Goal: Task Accomplishment & Management: Use online tool/utility

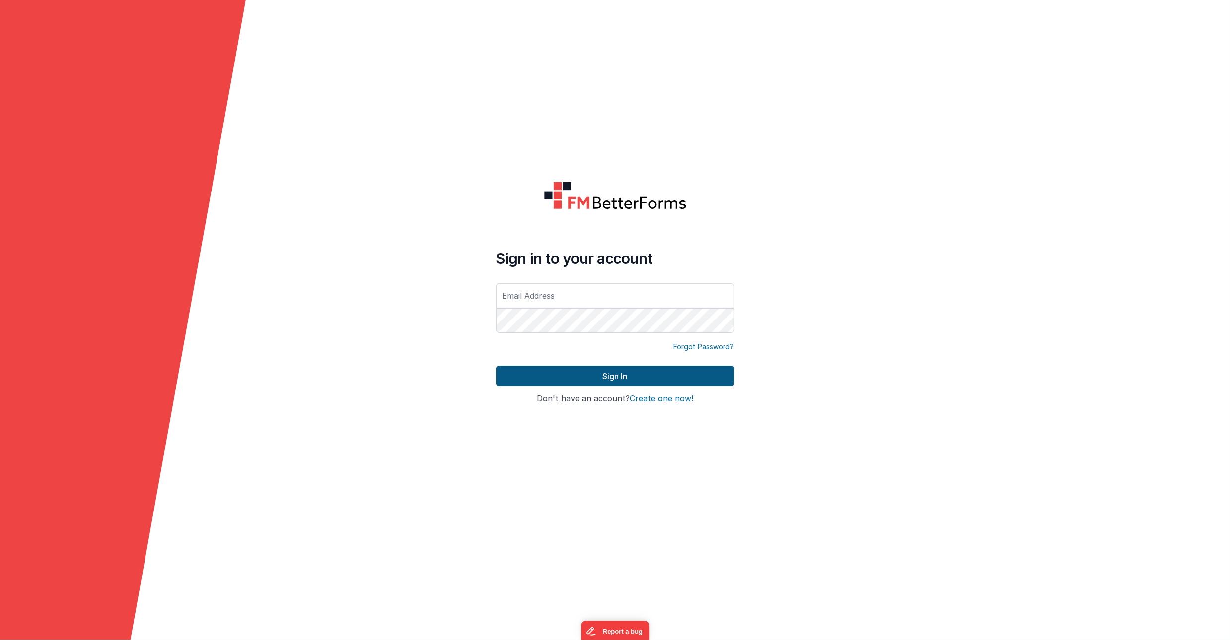
type input "[PERSON_NAME][EMAIL_ADDRESS][DOMAIN_NAME]"
click at [612, 383] on button "Sign In" at bounding box center [615, 376] width 238 height 21
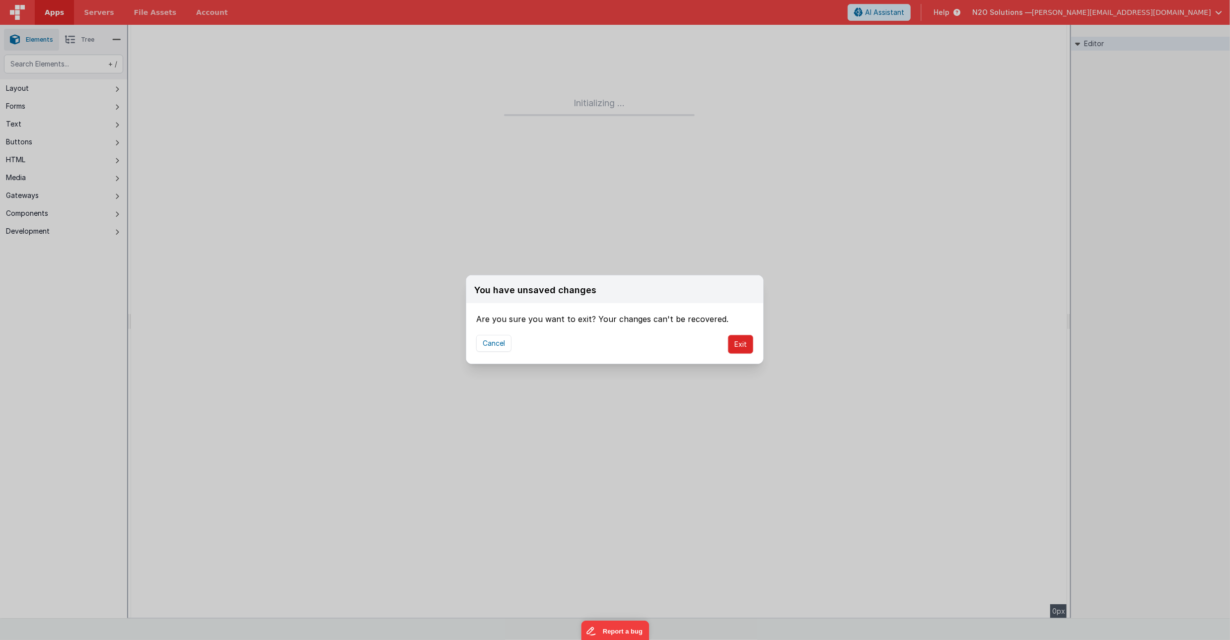
click at [739, 350] on button "Exit" at bounding box center [740, 344] width 25 height 19
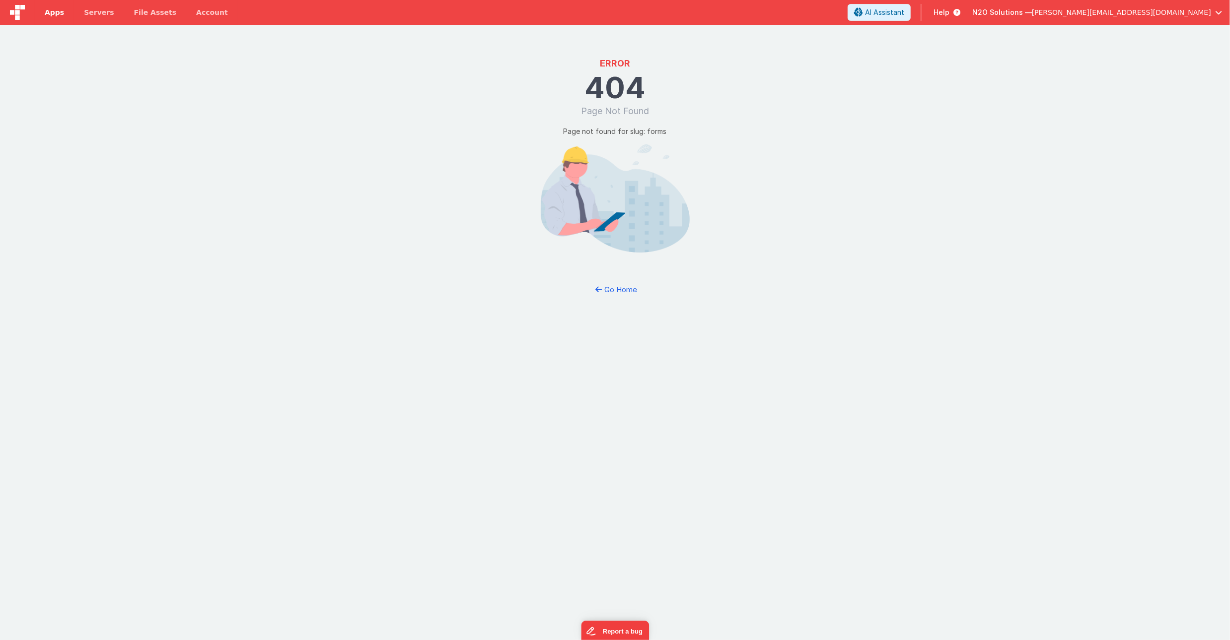
click at [51, 11] on span "Apps" at bounding box center [54, 12] width 19 height 10
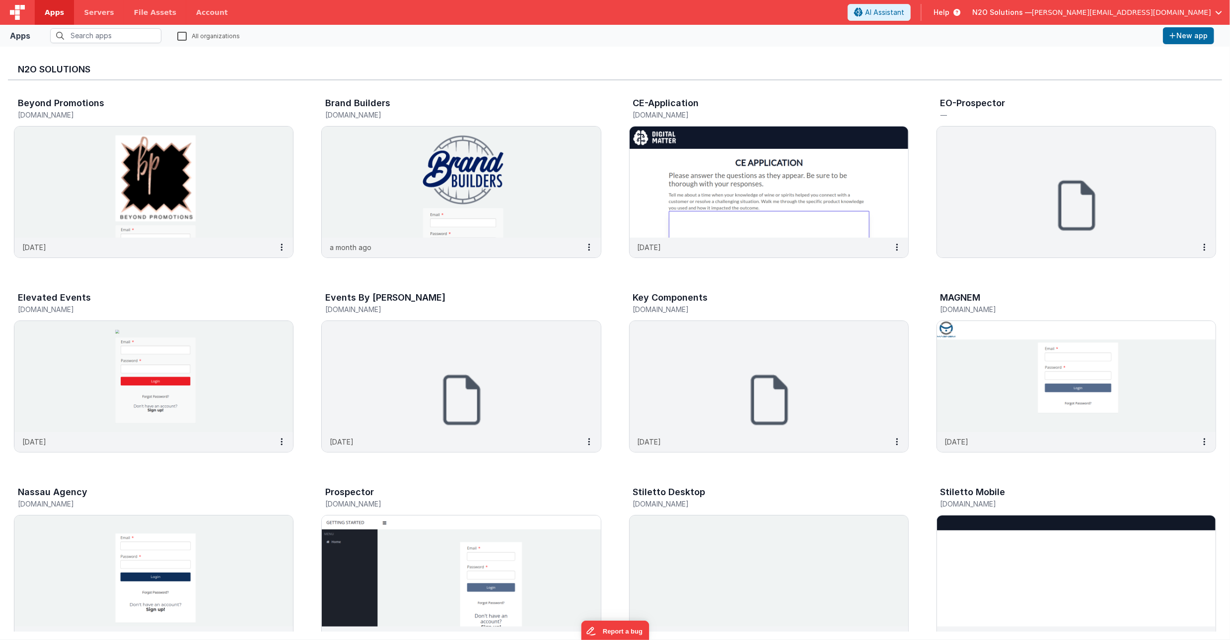
click at [1145, 12] on span "[PERSON_NAME][EMAIL_ADDRESS][DOMAIN_NAME]" at bounding box center [1121, 12] width 179 height 10
click at [1109, 44] on span "ISM Unbound 360, LLC" at bounding box center [1116, 44] width 75 height 10
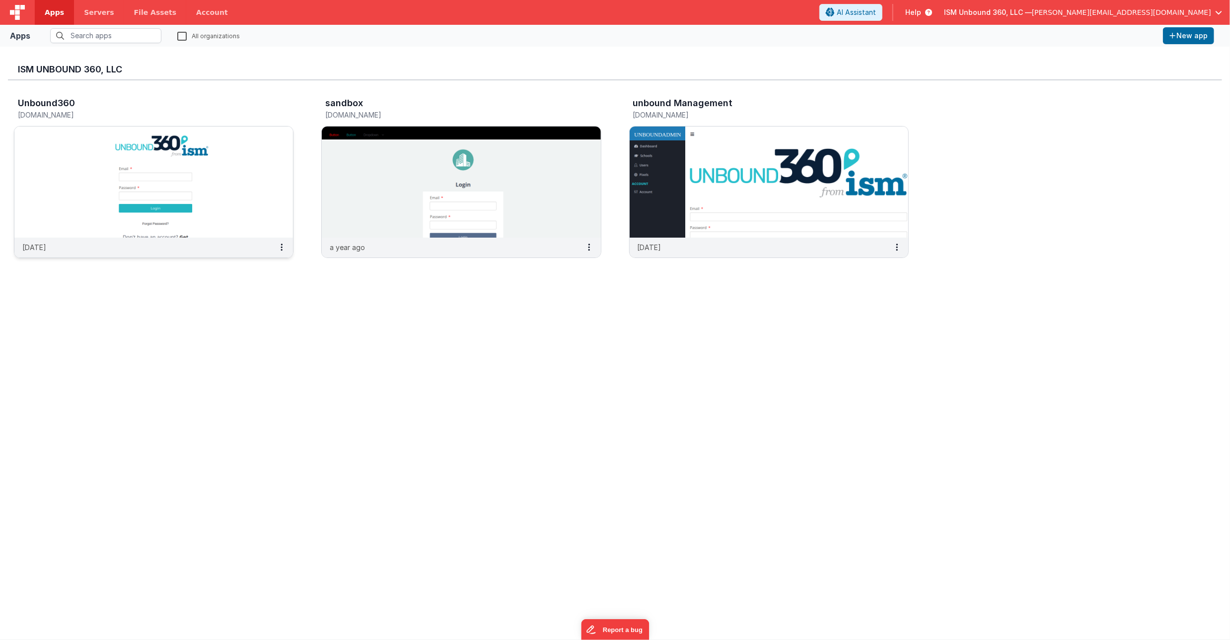
click at [259, 177] on img at bounding box center [153, 182] width 279 height 111
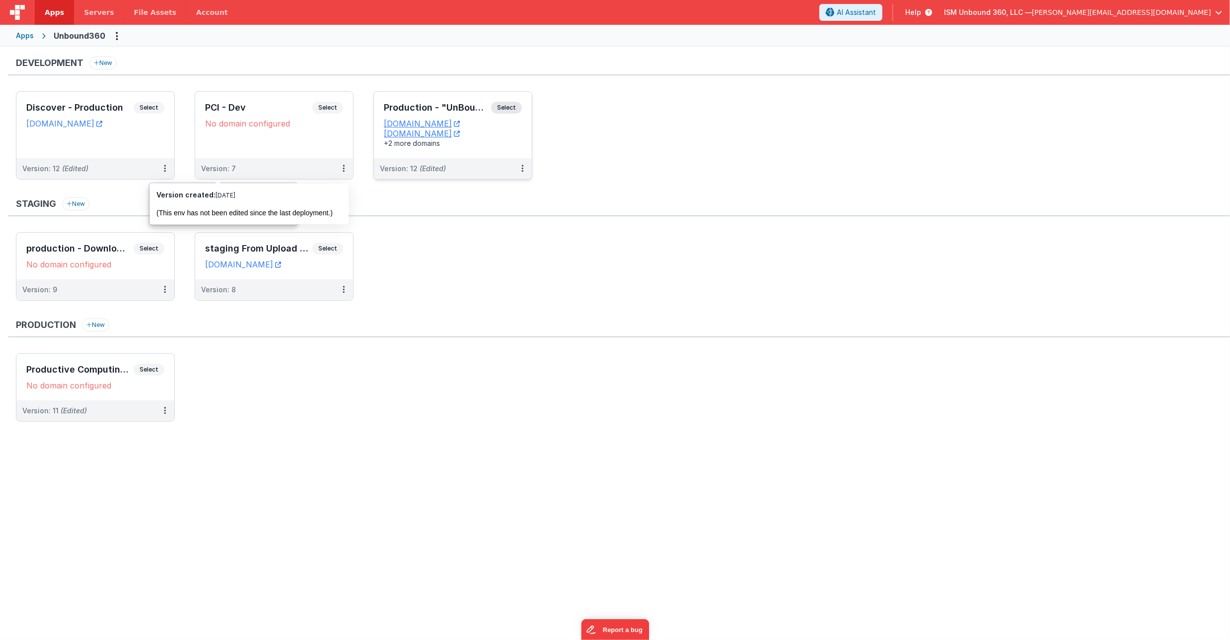
click at [494, 162] on div "Version: 12 (Edited)" at bounding box center [453, 168] width 158 height 21
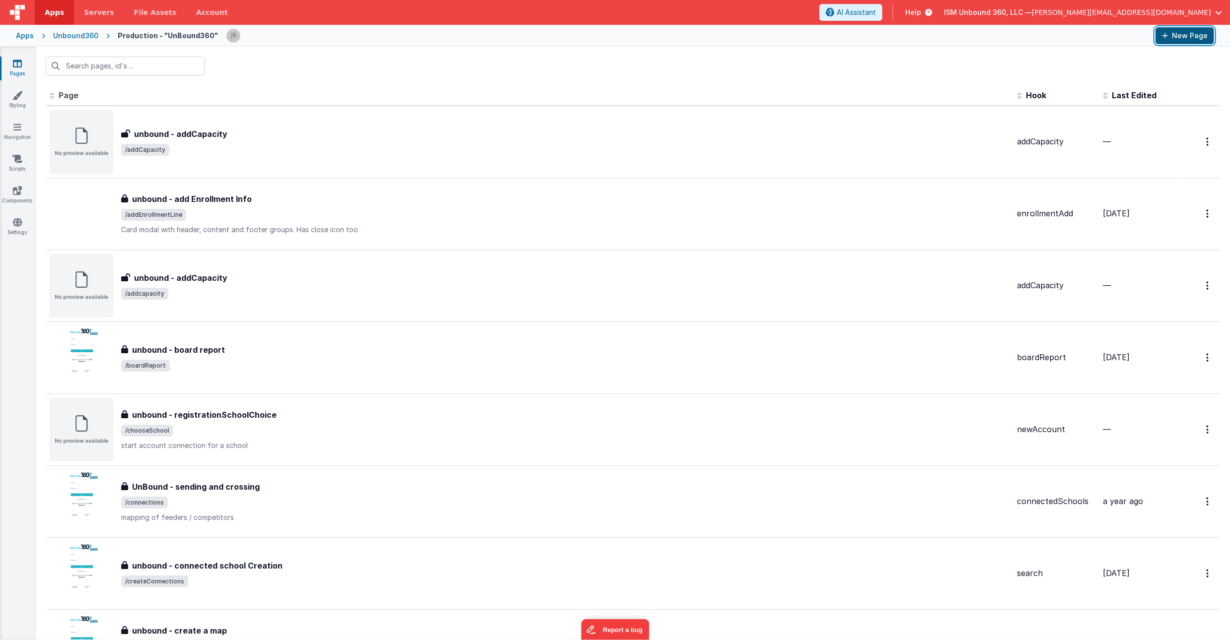
click at [1179, 39] on button "New Page" at bounding box center [1184, 35] width 59 height 17
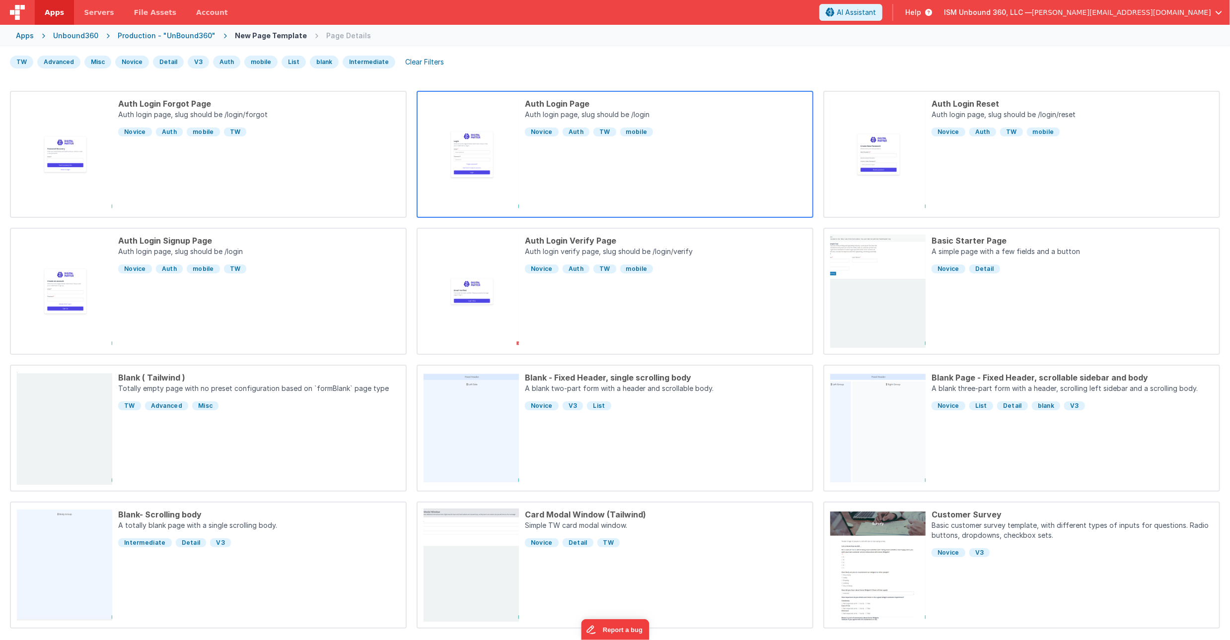
scroll to position [64, 0]
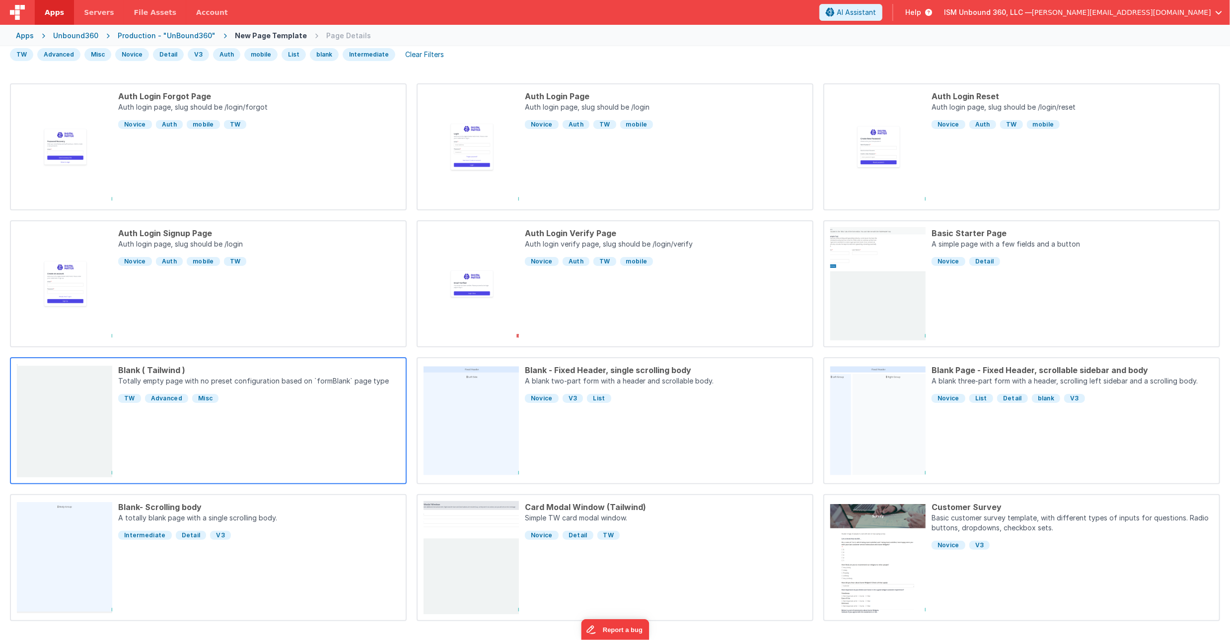
click at [283, 431] on div "Blank ( Tailwind ) Totally empty page with no preset configuration based on `fo…" at bounding box center [255, 420] width 287 height 113
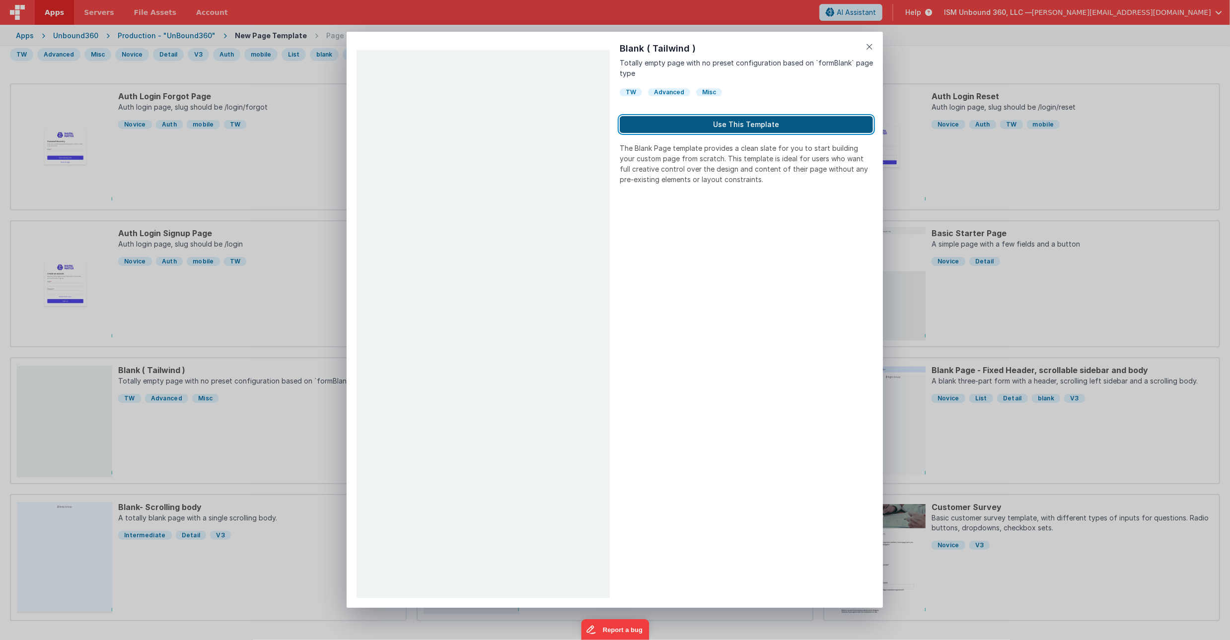
click at [731, 127] on button "Use This Template" at bounding box center [746, 124] width 253 height 17
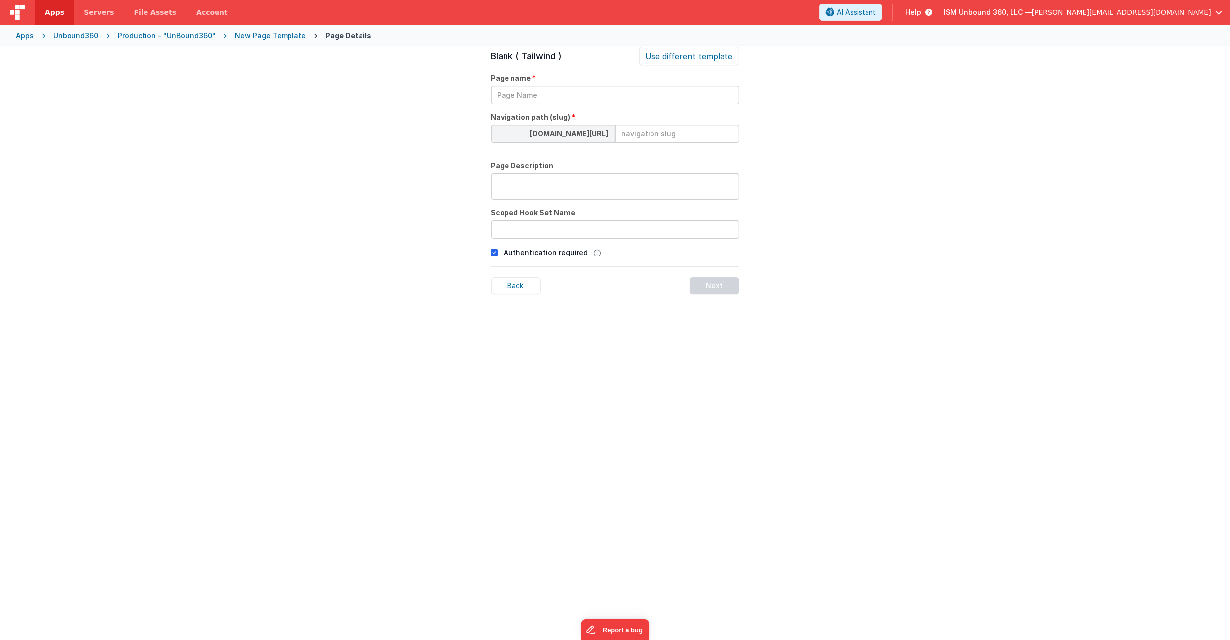
scroll to position [34, 0]
click at [530, 92] on input "text" at bounding box center [615, 95] width 248 height 18
type input "zipReportFAST"
type input "zip"
type input "R"
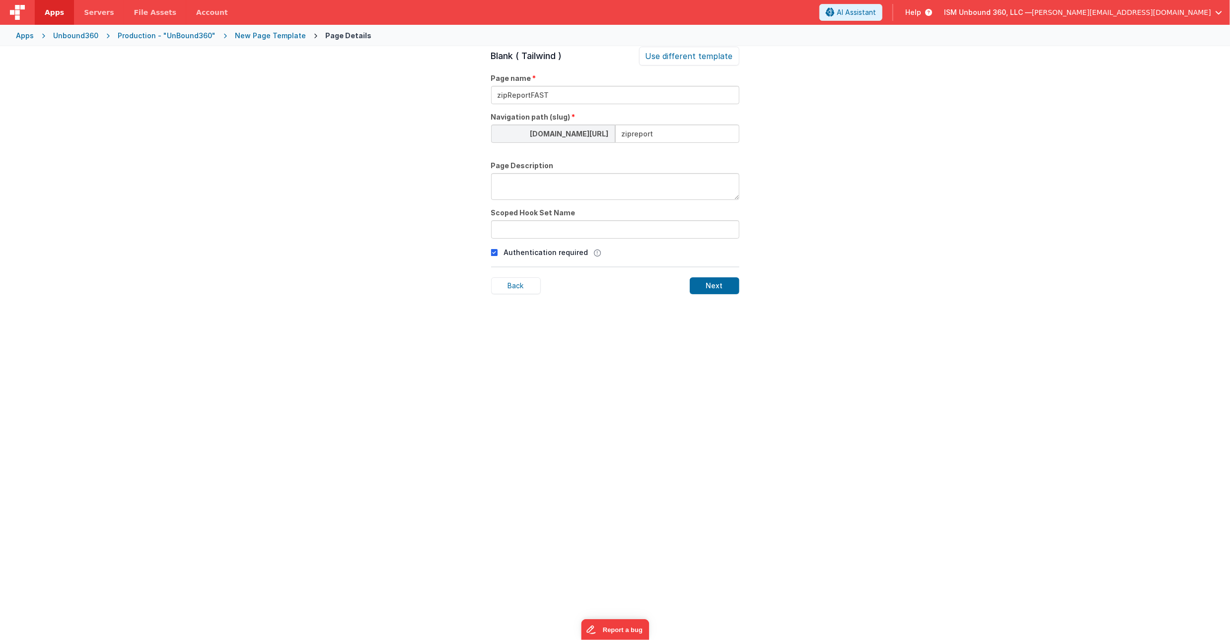
type input "zipreport"
type textarea "a page to show a zip report for fast users"
type input "zipFast"
click at [494, 251] on icon at bounding box center [494, 253] width 7 height 12
click at [711, 285] on div "Next" at bounding box center [715, 286] width 50 height 17
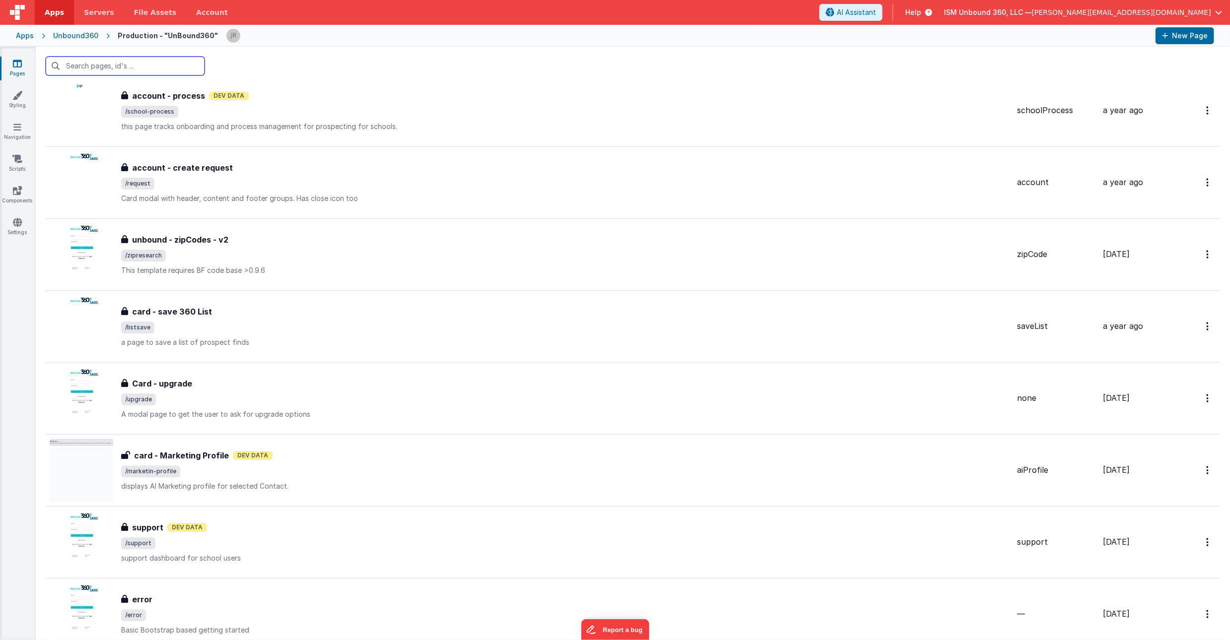
scroll to position [6440, 0]
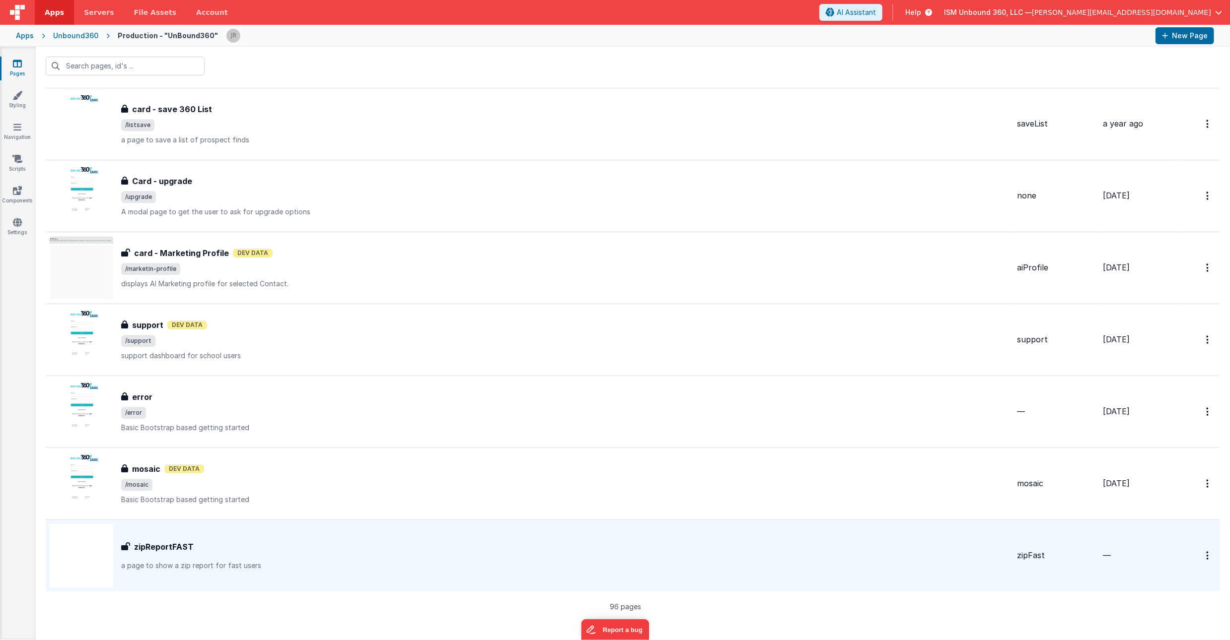
click at [429, 545] on div "zipReportFAST" at bounding box center [565, 547] width 888 height 12
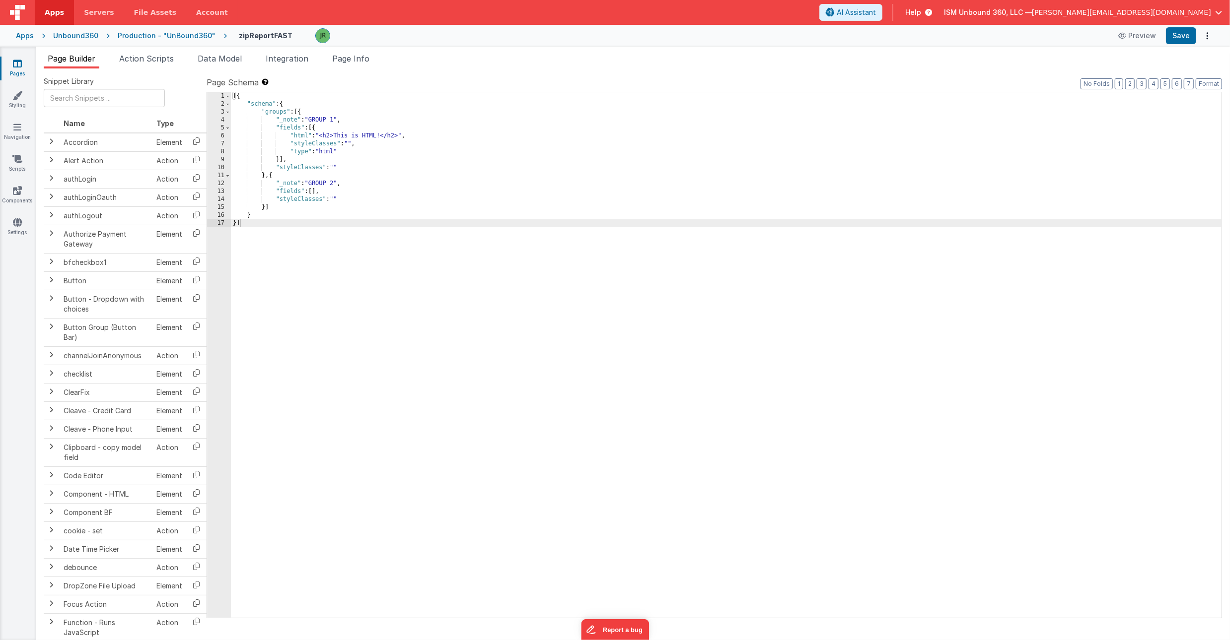
click at [302, 134] on div "[{ "schema" : { "groups" : [{ "_note" : "GROUP 1" , "fields" : [{ "html" : "<h2…" at bounding box center [726, 363] width 990 height 542
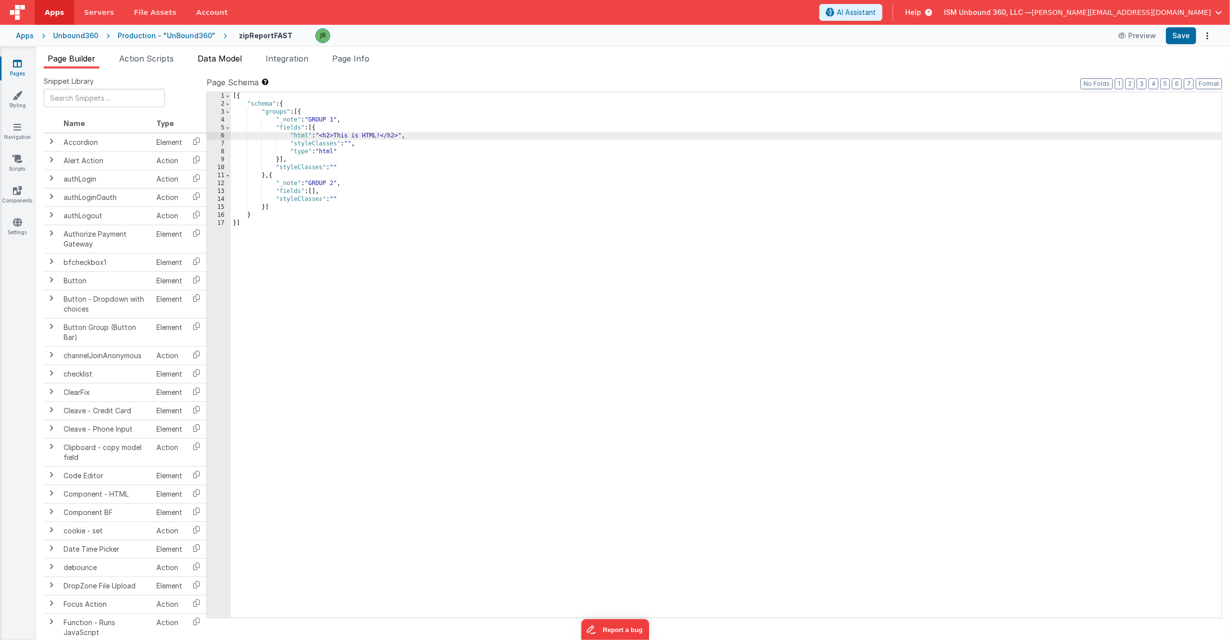
click at [211, 55] on span "Data Model" at bounding box center [220, 59] width 44 height 10
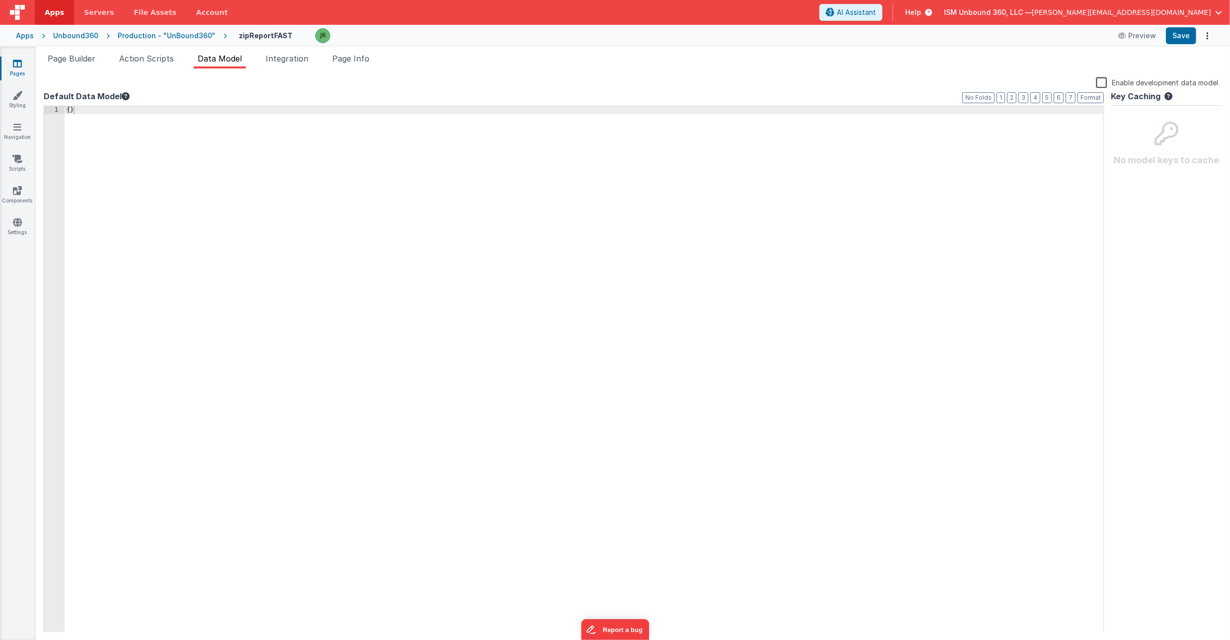
click at [1101, 82] on label "Enable development data model" at bounding box center [1157, 81] width 122 height 11
click at [0, 0] on input "Enable development data model" at bounding box center [0, 0] width 0 height 0
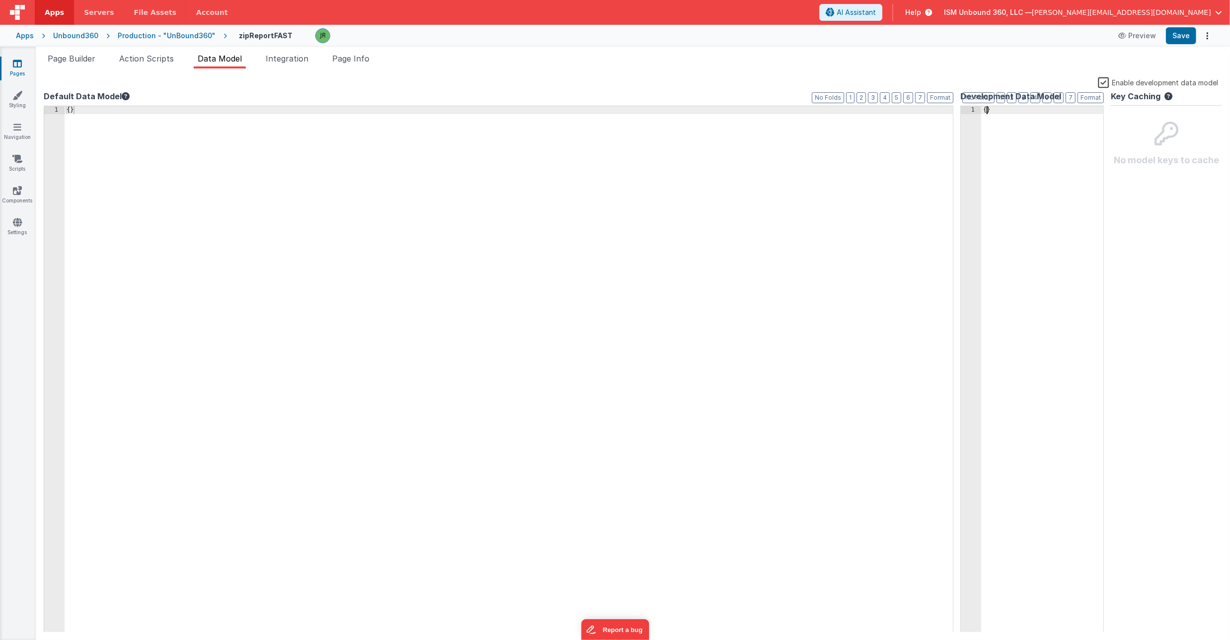
click at [988, 110] on div "{ }" at bounding box center [1042, 377] width 122 height 543
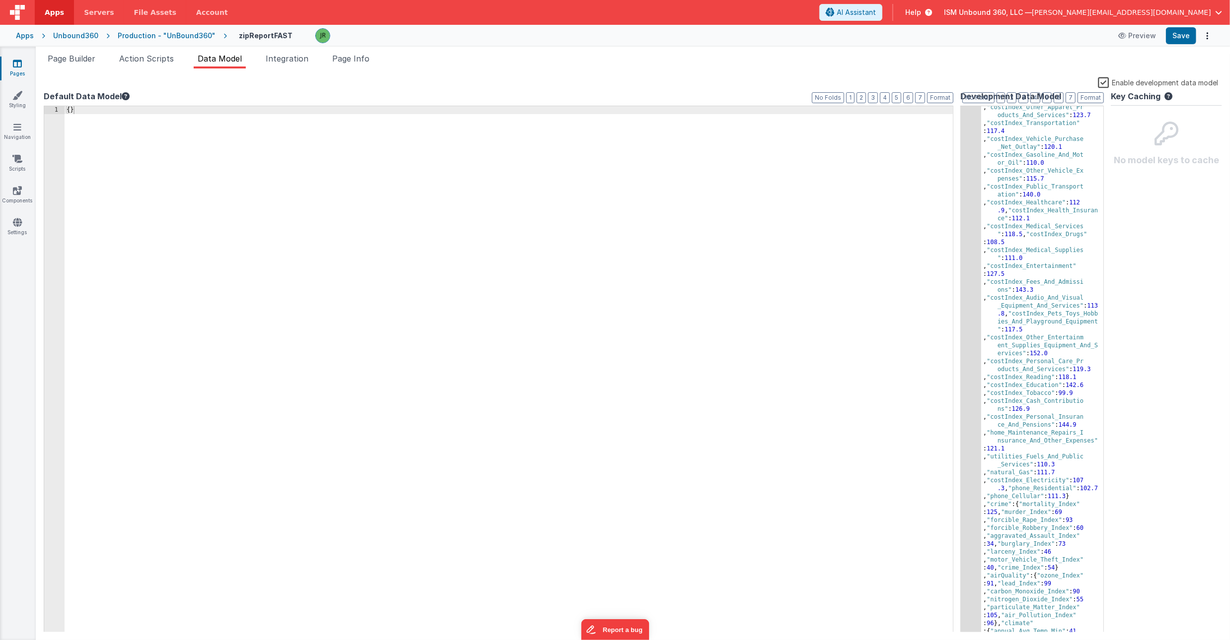
scroll to position [8314, 0]
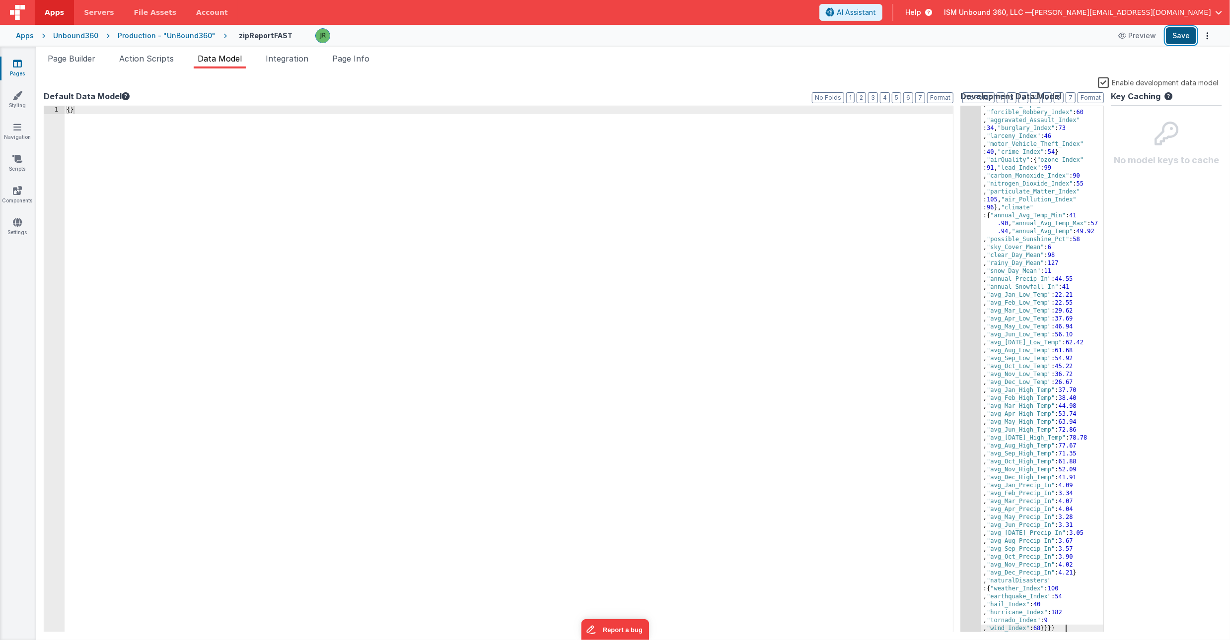
click at [1167, 43] on button "Save" at bounding box center [1181, 35] width 30 height 17
click at [78, 61] on span "Page Builder" at bounding box center [72, 59] width 48 height 10
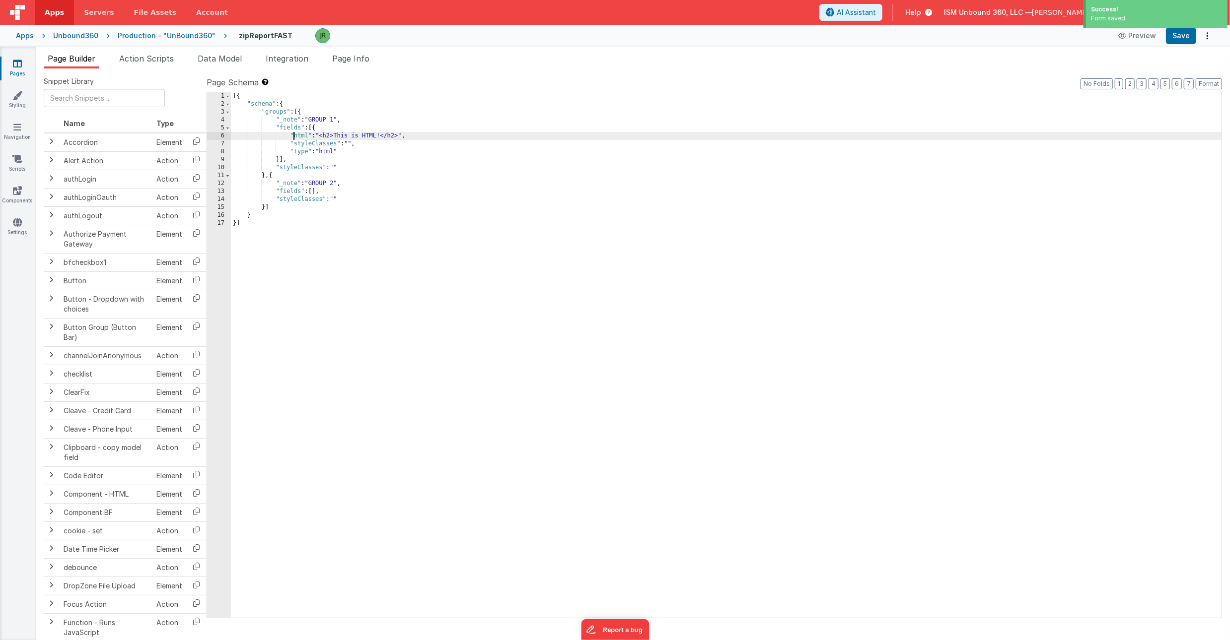
click at [292, 140] on div "[{ "schema" : { "groups" : [{ "_note" : "GROUP 1" , "fields" : [{ "html" : "<h2…" at bounding box center [726, 363] width 990 height 542
click at [222, 137] on div "6" at bounding box center [219, 136] width 24 height 8
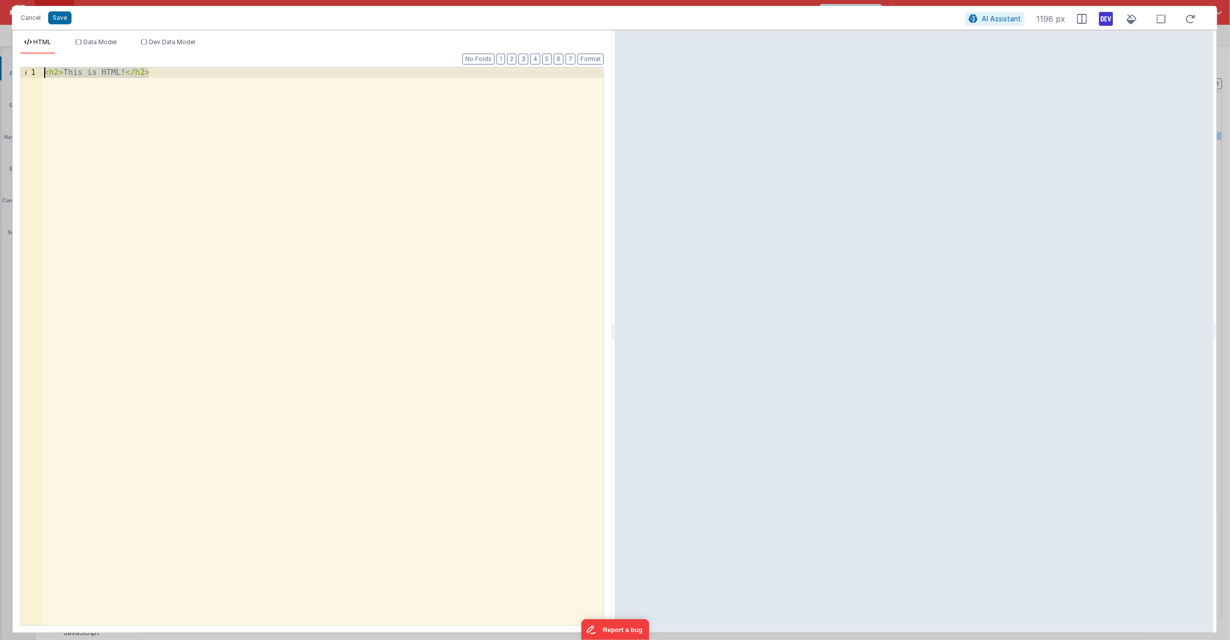
drag, startPoint x: 161, startPoint y: 75, endPoint x: 36, endPoint y: 75, distance: 125.1
click at [36, 75] on div "1 < h2 > This is HTML! </ h2 > XXXXXXXXXXXXXXXXXXXXXXXXXXXXXXXXXXXXXXXXXXXXXXXX…" at bounding box center [311, 346] width 583 height 559
click at [106, 47] on li "Data Model" at bounding box center [96, 46] width 50 height 16
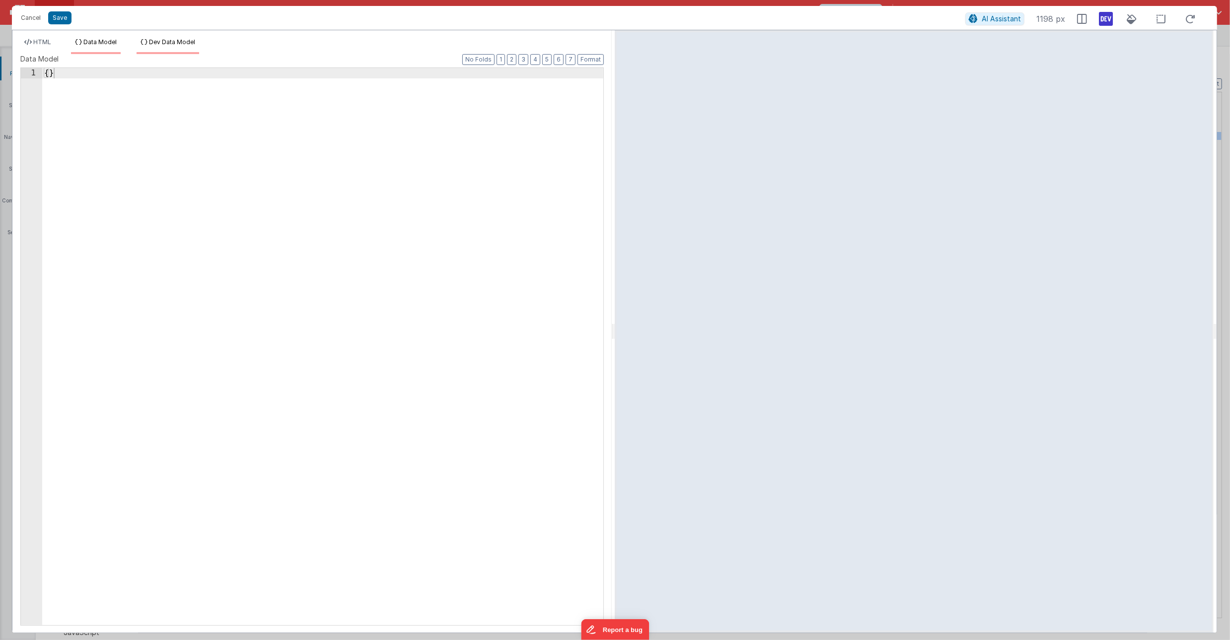
click at [155, 46] on li "Dev Data Model" at bounding box center [168, 46] width 63 height 16
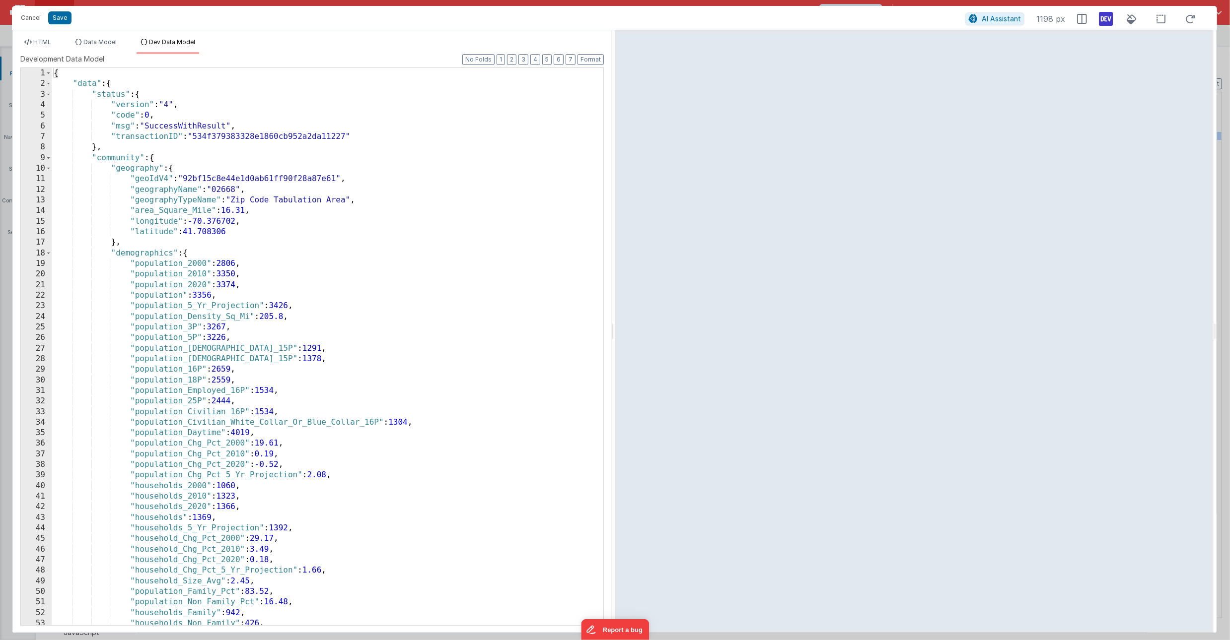
click at [69, 76] on div "{ "data" : { "status" : { "version" : "4" , "code" : 0 , "msg" : "SuccessWithRe…" at bounding box center [328, 357] width 552 height 578
paste textarea
click at [44, 35] on div "HTML Data Model Dev Data Model Format 7 6 5 4 3 2 1 No Folds 1 XXXXXXXXXXXXXXXX…" at bounding box center [311, 331] width 599 height 603
click at [44, 40] on span "HTML" at bounding box center [42, 41] width 18 height 7
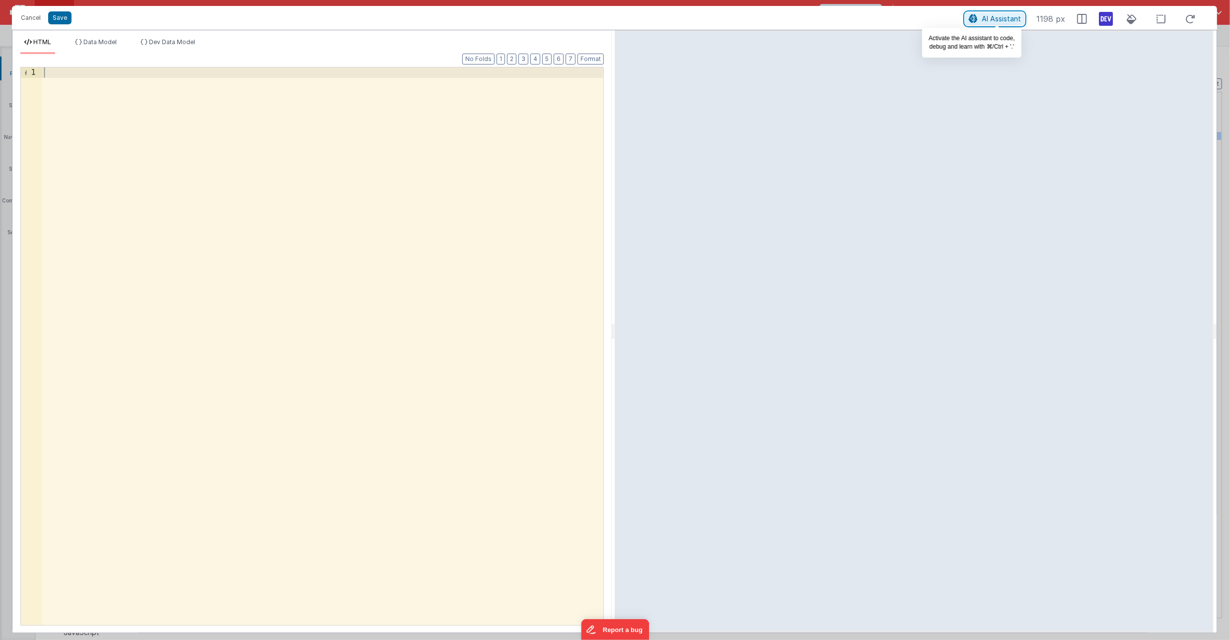
click at [995, 16] on span "AI Assistant" at bounding box center [1001, 18] width 39 height 8
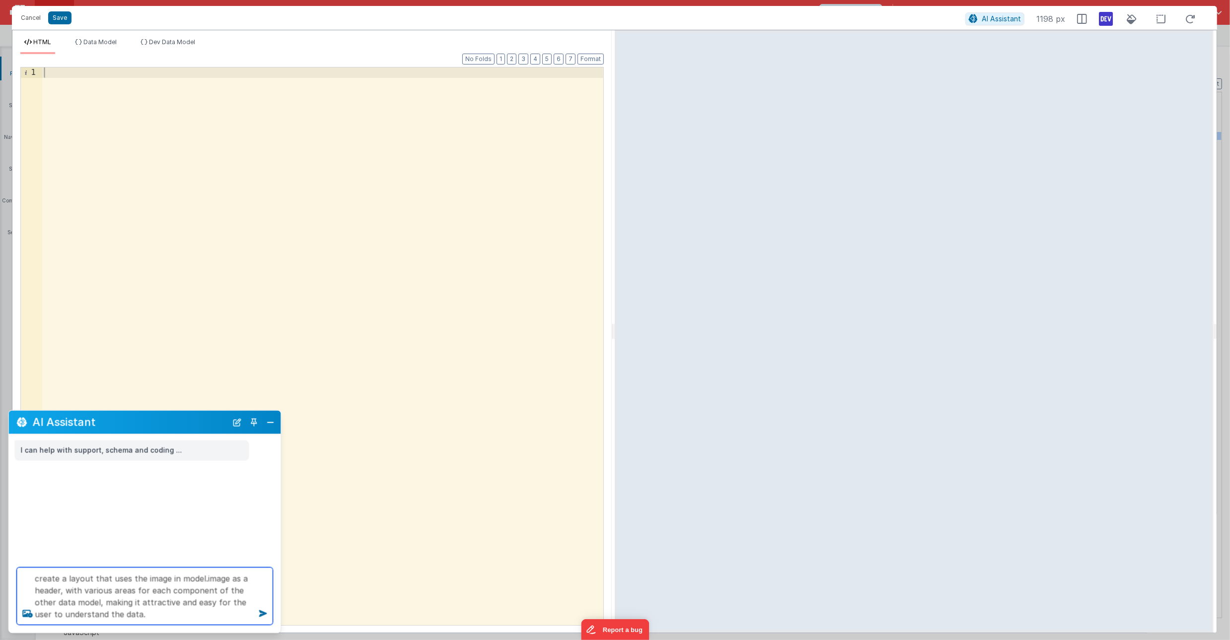
type textarea "create a layout that uses the image in model.image as a header, with various ar…"
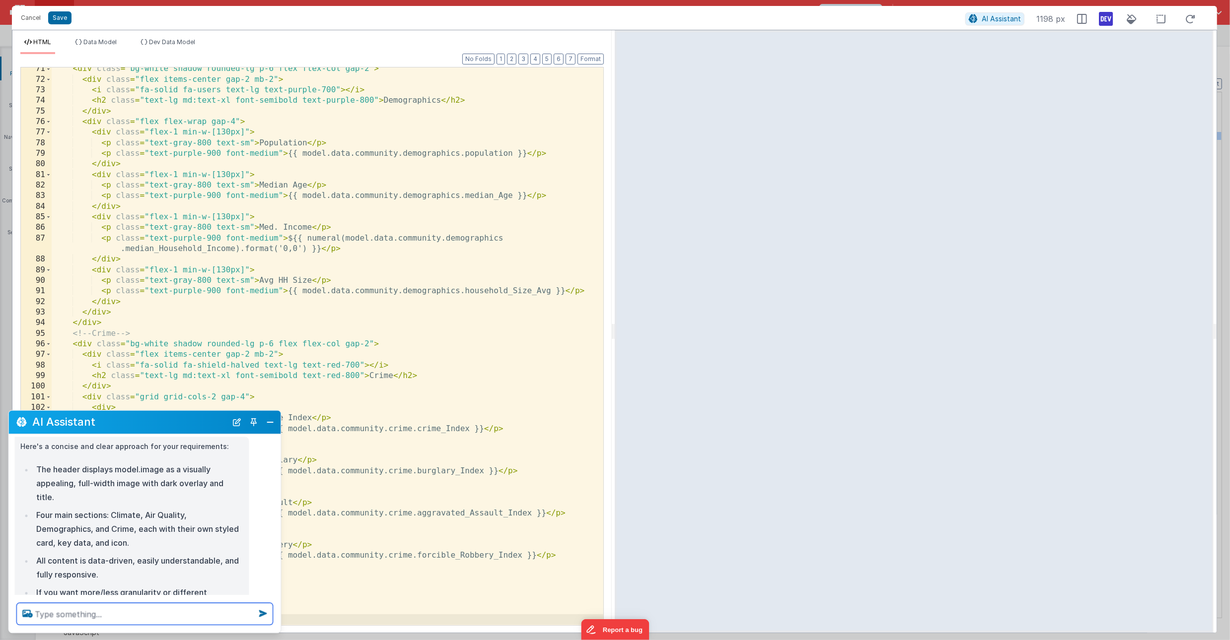
scroll to position [123, 0]
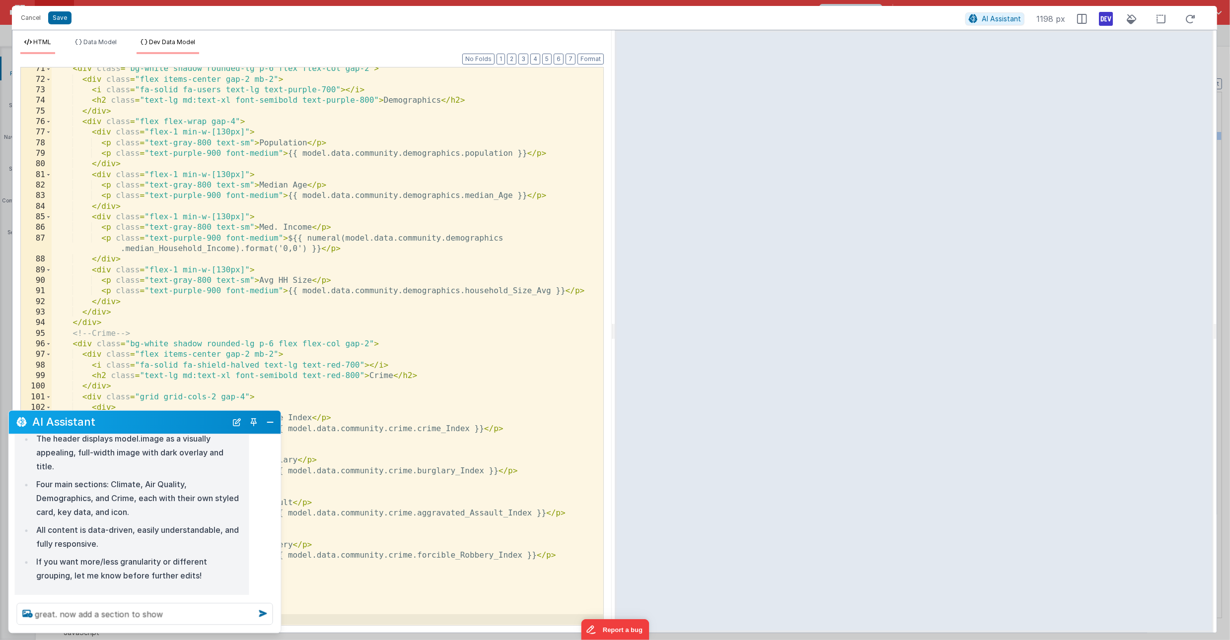
click at [172, 51] on li "Dev Data Model" at bounding box center [168, 46] width 63 height 16
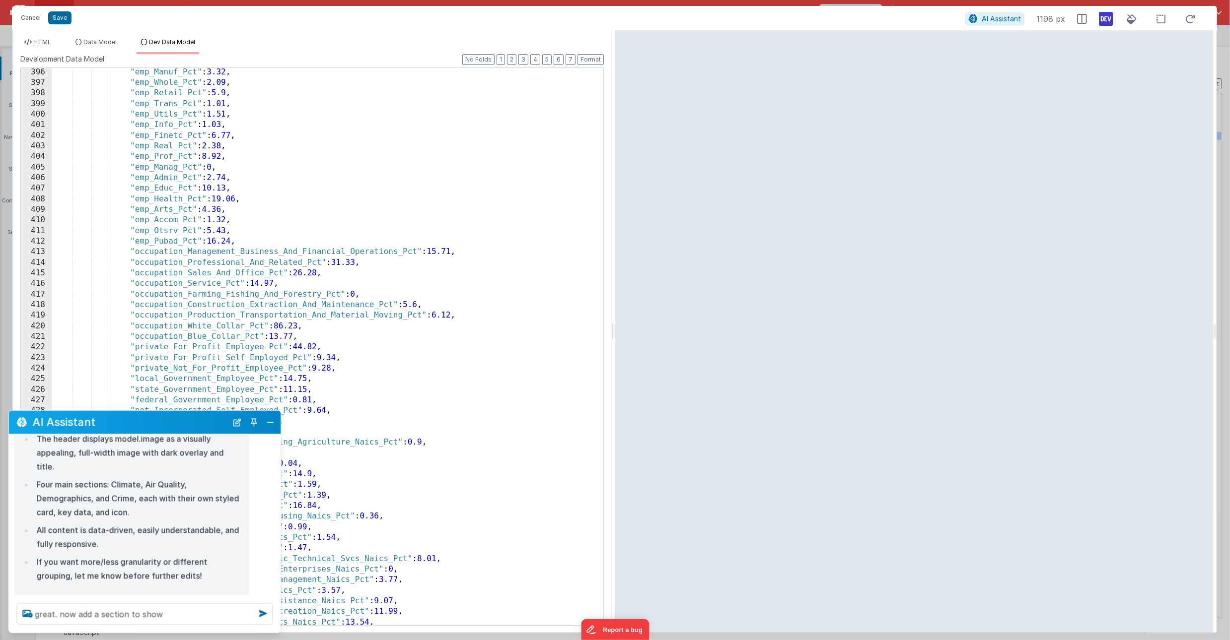
scroll to position [4241, 0]
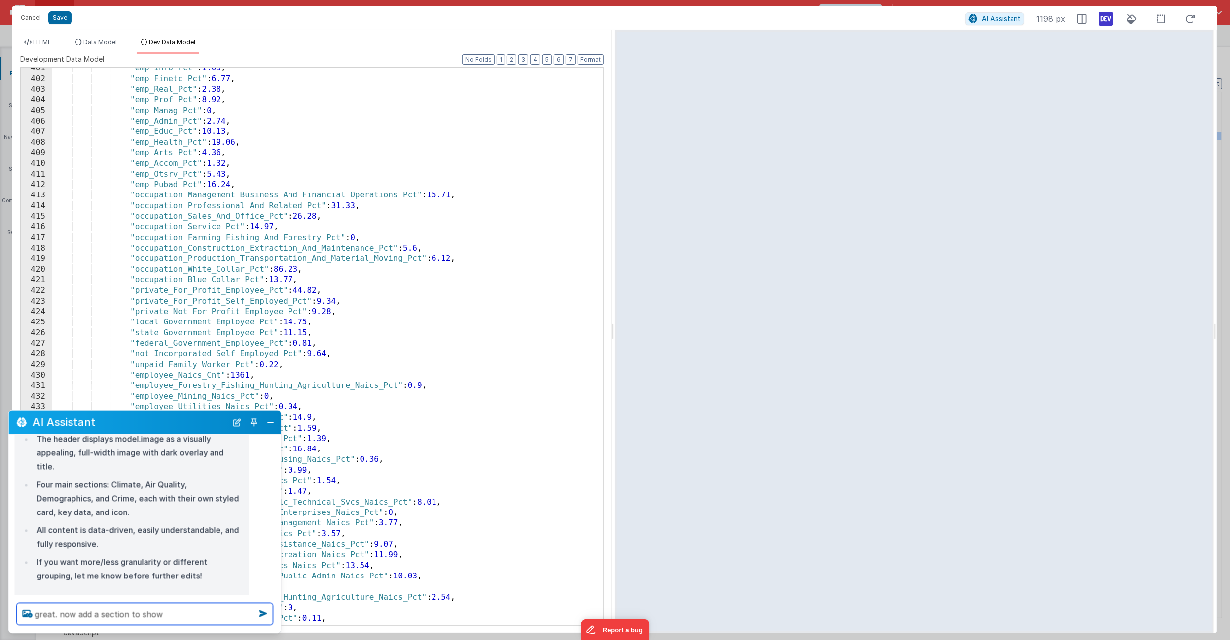
click at [180, 618] on textarea "great. now add a section to show" at bounding box center [145, 615] width 256 height 22
type textarea "great. now add a section to show the enrollment in schools, both private and pu…"
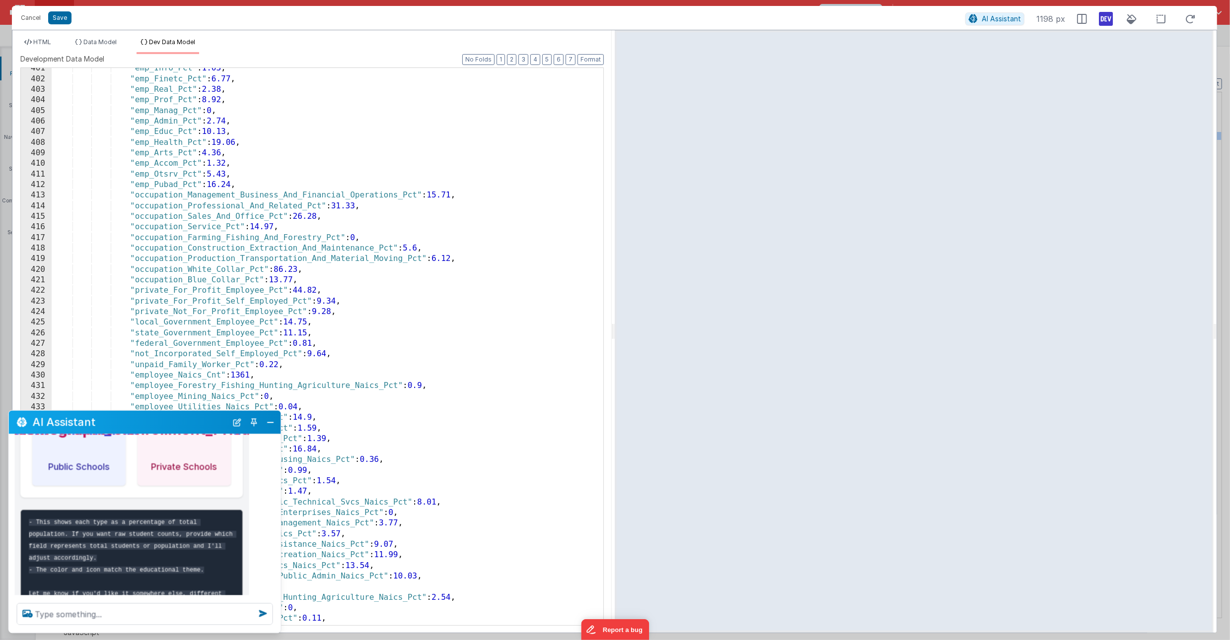
scroll to position [781, 0]
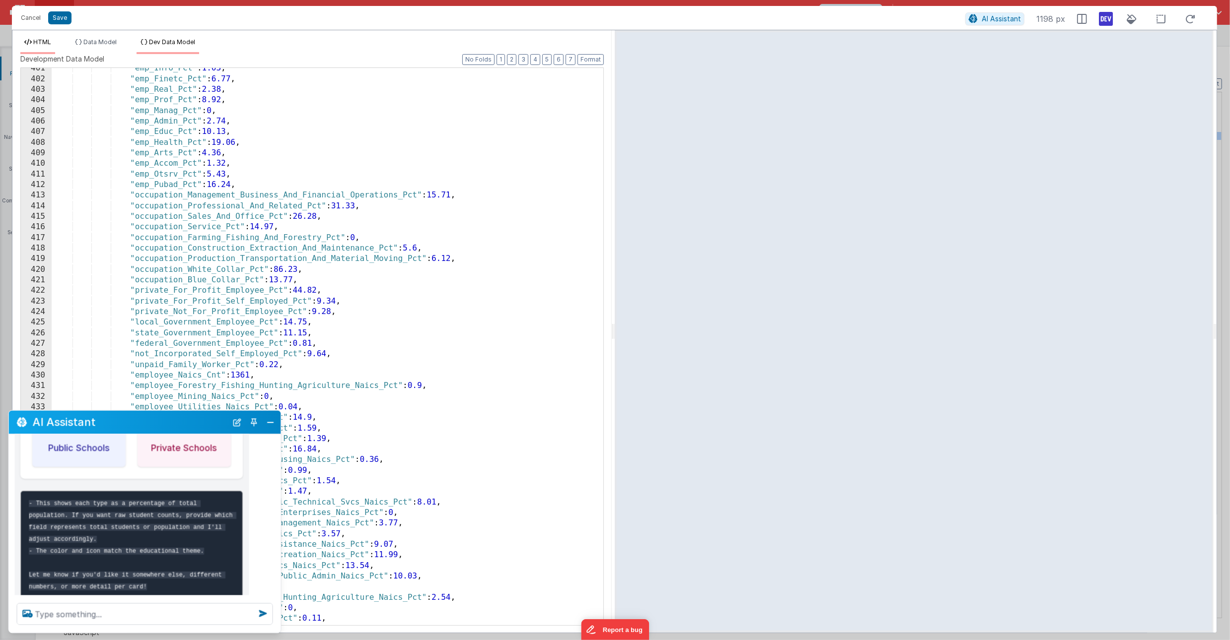
click at [47, 42] on span "HTML" at bounding box center [42, 41] width 18 height 7
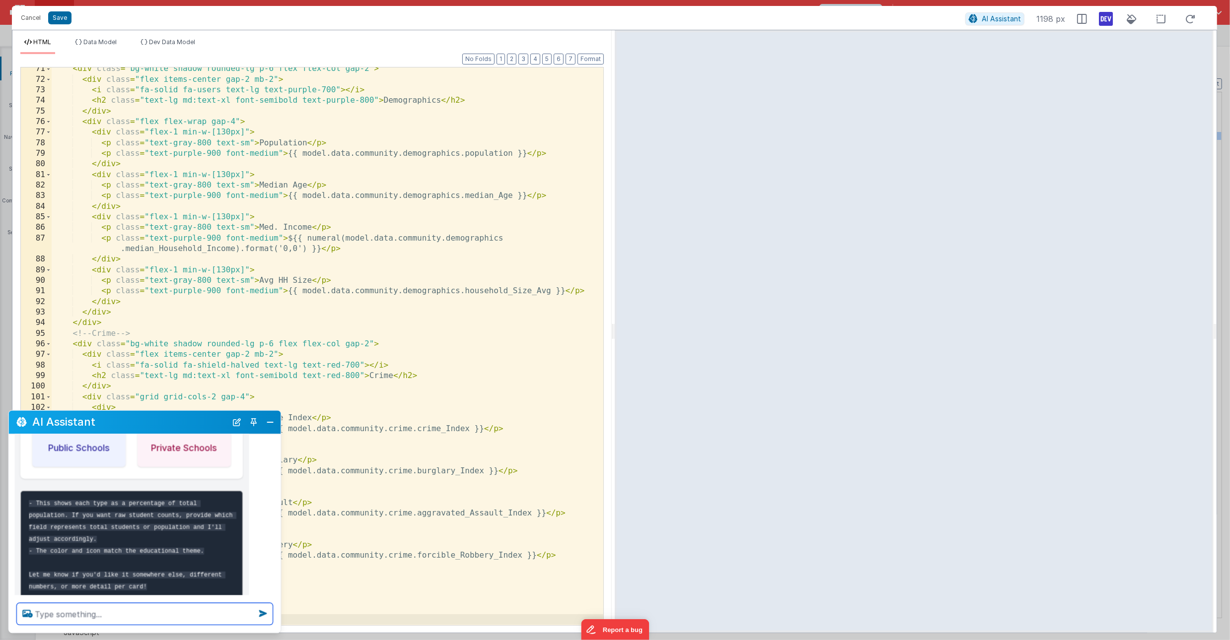
click at [67, 616] on textarea at bounding box center [145, 615] width 256 height 22
type textarea "perfect. add that to the page."
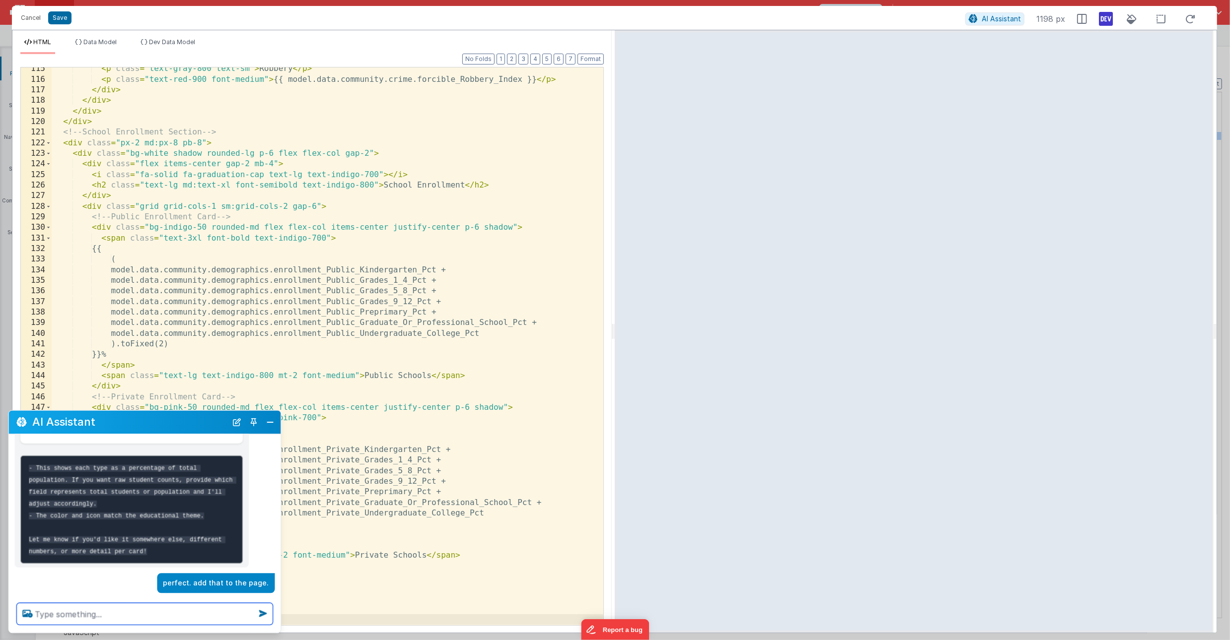
scroll to position [811, 0]
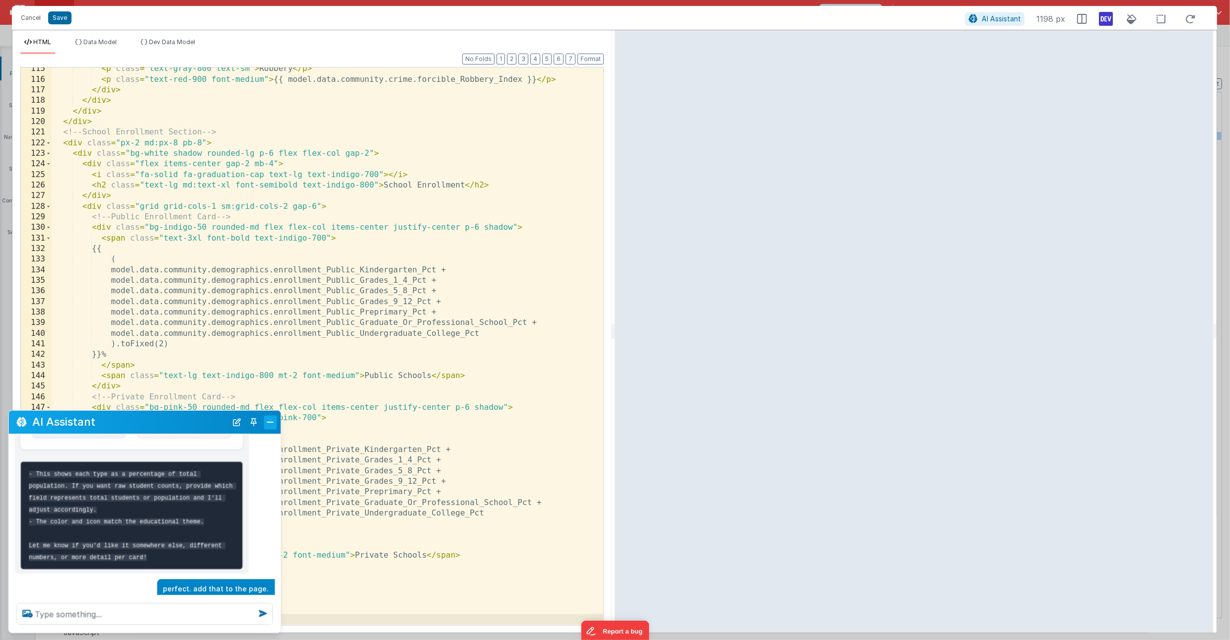
click at [273, 423] on button "Close" at bounding box center [270, 423] width 13 height 14
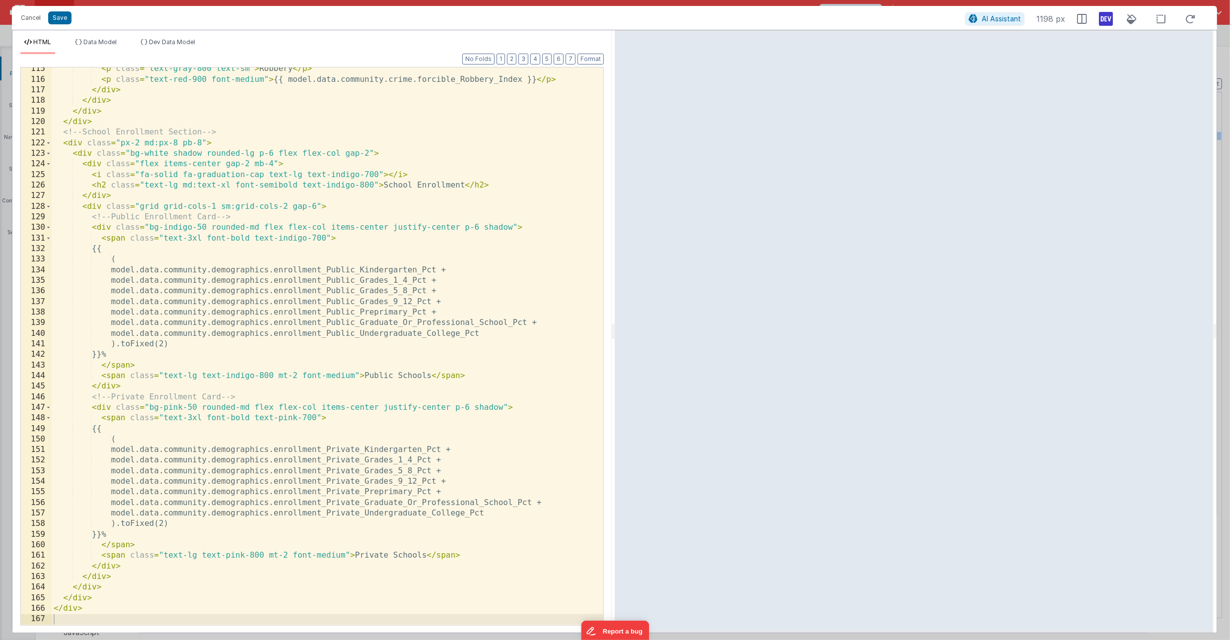
scroll to position [817, 0]
click at [187, 37] on div "HTML Data Model Dev Data Model Format 7 6 5 4 3 2 1 No Folds 115 116 117 118 11…" at bounding box center [311, 331] width 599 height 603
click at [170, 42] on span "Dev Data Model" at bounding box center [172, 41] width 46 height 7
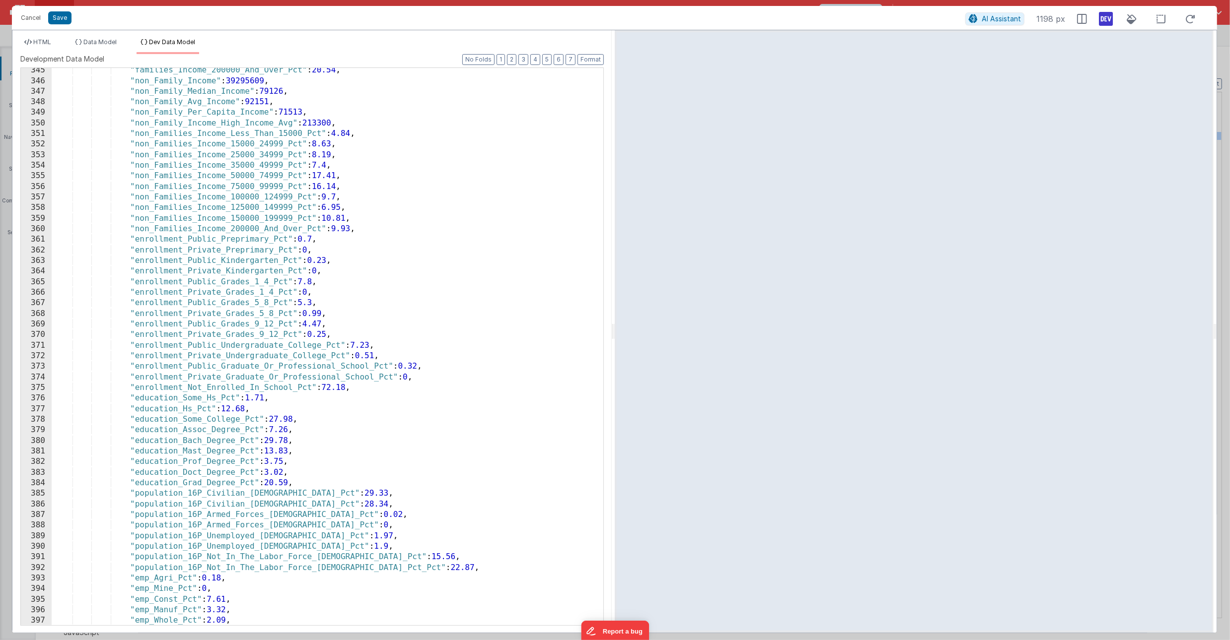
scroll to position [3644, 0]
click at [43, 37] on div "HTML Data Model Dev Data Model Format 7 6 5 4 3 2 1 No Folds 115 116 117 118 11…" at bounding box center [311, 331] width 599 height 603
click at [43, 42] on span "HTML" at bounding box center [42, 41] width 18 height 7
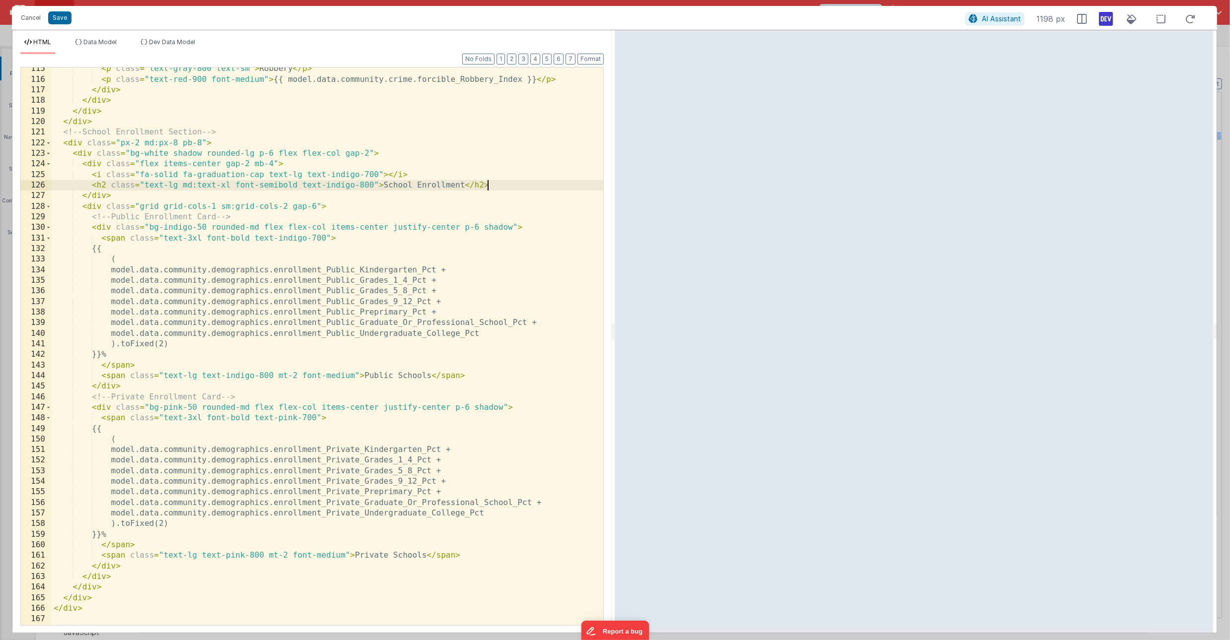
click at [489, 189] on div "< p class = "text-gray-800 text-sm" > Robbery </ p > < p class = "text-red-900 …" at bounding box center [328, 353] width 552 height 579
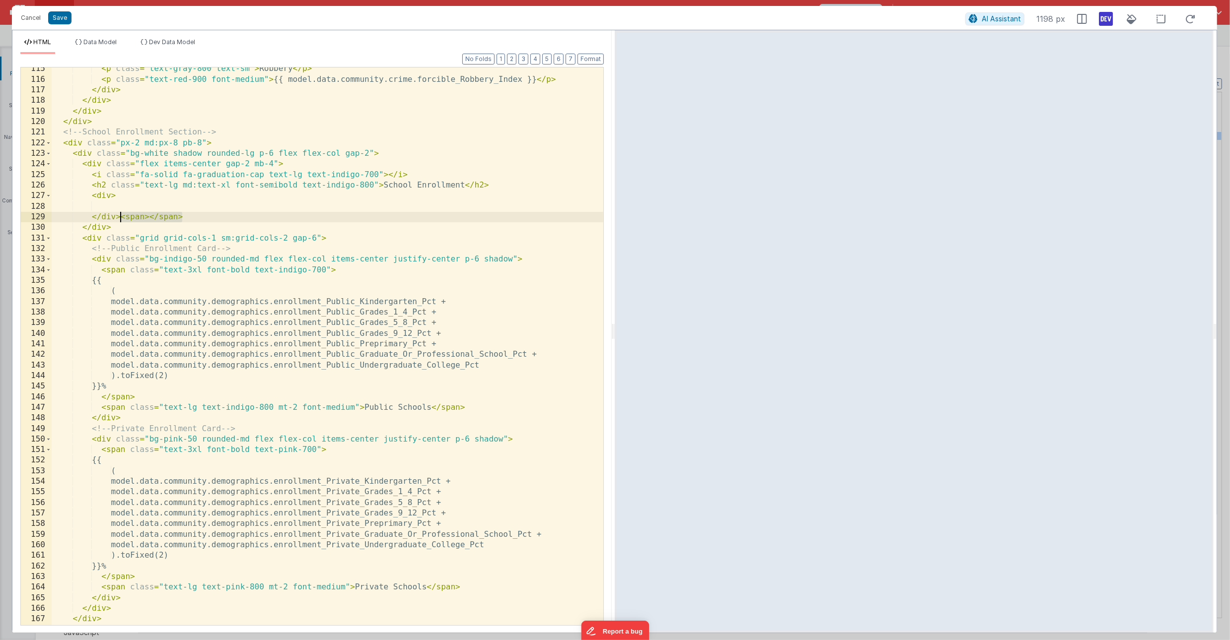
drag, startPoint x: 185, startPoint y: 220, endPoint x: 122, endPoint y: 216, distance: 62.7
click at [122, 216] on div "< p class = "text-gray-800 text-sm" > Robbery </ p > < p class = "text-red-900 …" at bounding box center [328, 353] width 552 height 579
click at [139, 208] on div "< p class = "text-gray-800 text-sm" > Robbery </ p > < p class = "text-red-900 …" at bounding box center [328, 353] width 552 height 579
click at [111, 209] on div "< p class = "text-gray-800 text-sm" > Robbery </ p > < p class = "text-red-900 …" at bounding box center [328, 353] width 552 height 579
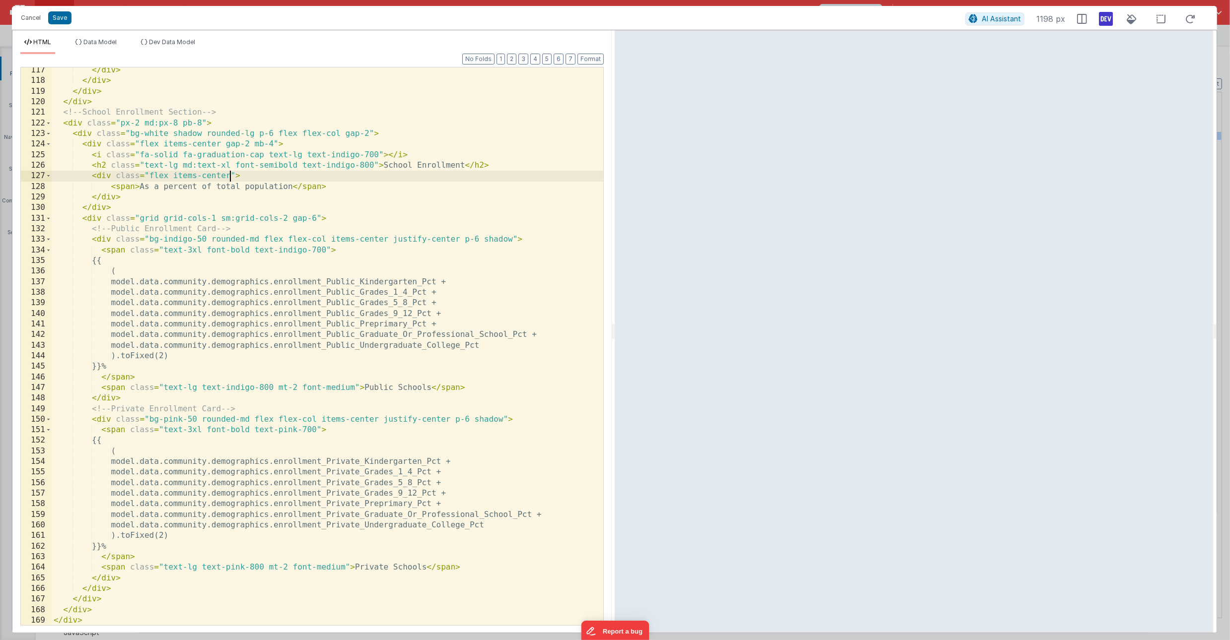
scroll to position [1264, 0]
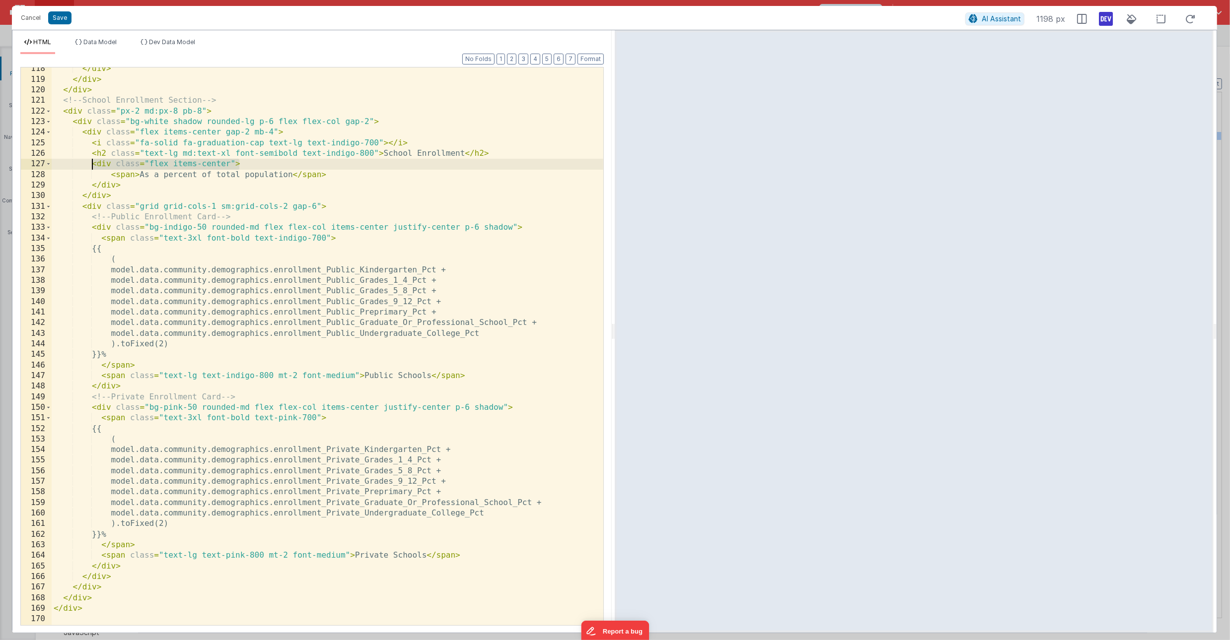
drag, startPoint x: 243, startPoint y: 167, endPoint x: 94, endPoint y: 163, distance: 149.0
click at [94, 163] on div "</ div > </ div > </ div > <!-- School Enrollment Section --> < div class = "px…" at bounding box center [328, 353] width 552 height 579
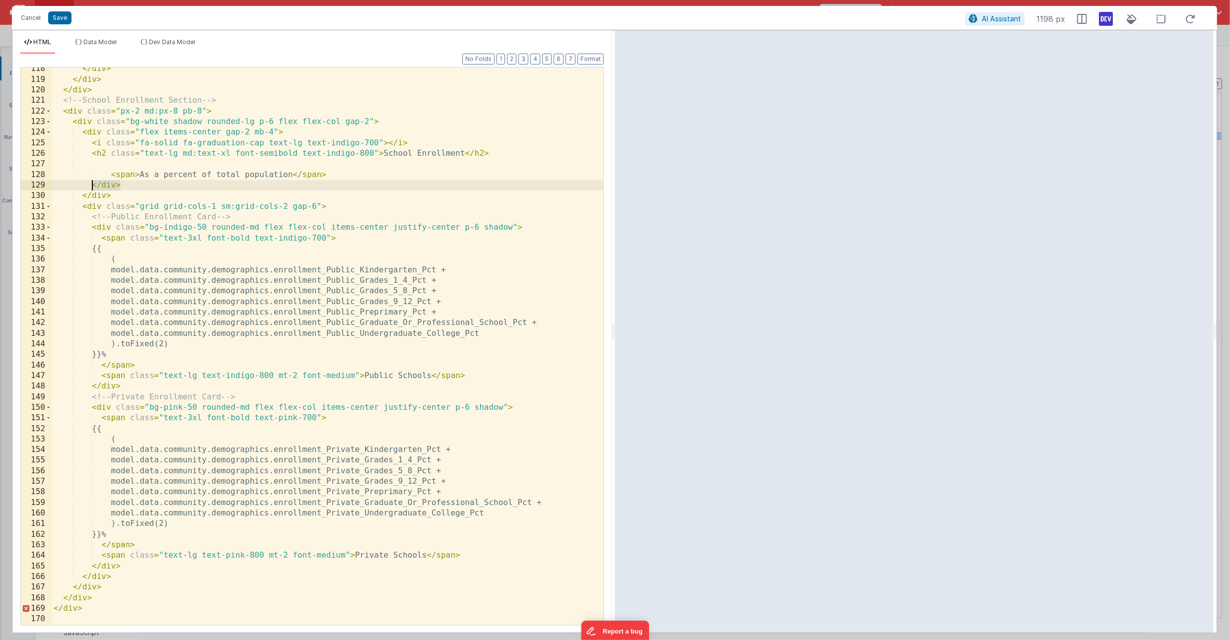
drag, startPoint x: 123, startPoint y: 186, endPoint x: 93, endPoint y: 188, distance: 29.8
click at [93, 188] on div "</ div > </ div > </ div > <!-- School Enrollment Section --> < div class = "px…" at bounding box center [328, 353] width 552 height 579
drag, startPoint x: 332, startPoint y: 174, endPoint x: 112, endPoint y: 174, distance: 220.4
click at [112, 174] on div "</ div > </ div > </ div > <!-- School Enrollment Section --> < div class = "px…" at bounding box center [328, 353] width 552 height 579
click at [463, 155] on div "</ div > </ div > </ div > <!-- School Enrollment Section --> < div class = "px…" at bounding box center [328, 353] width 552 height 579
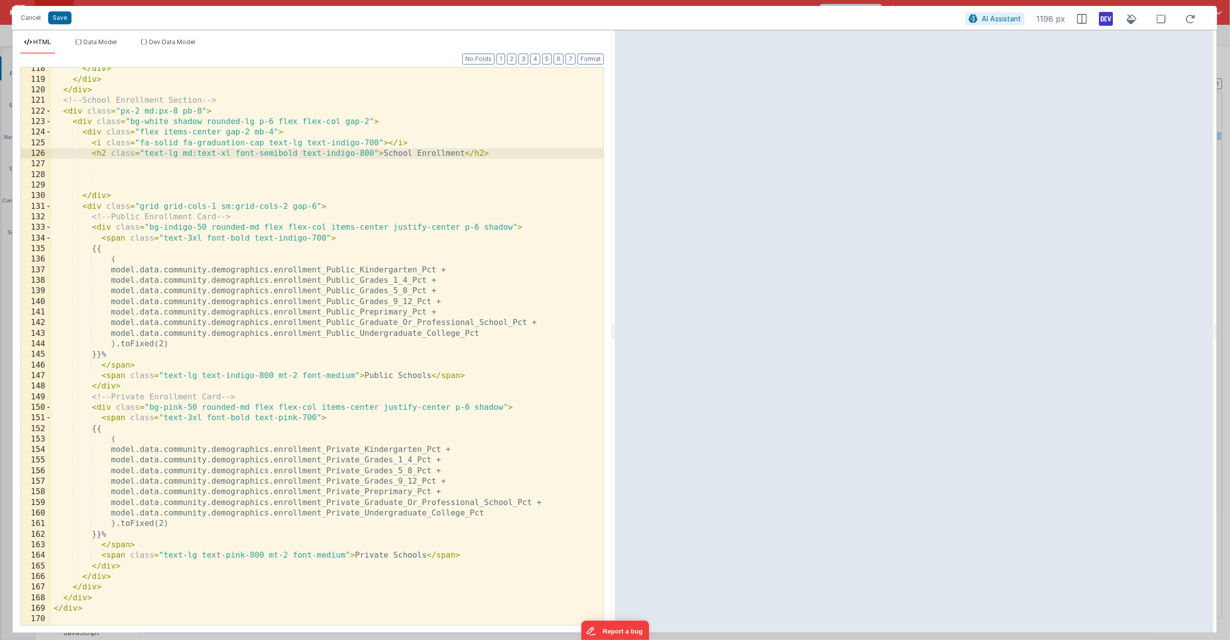
scroll to position [0, 0]
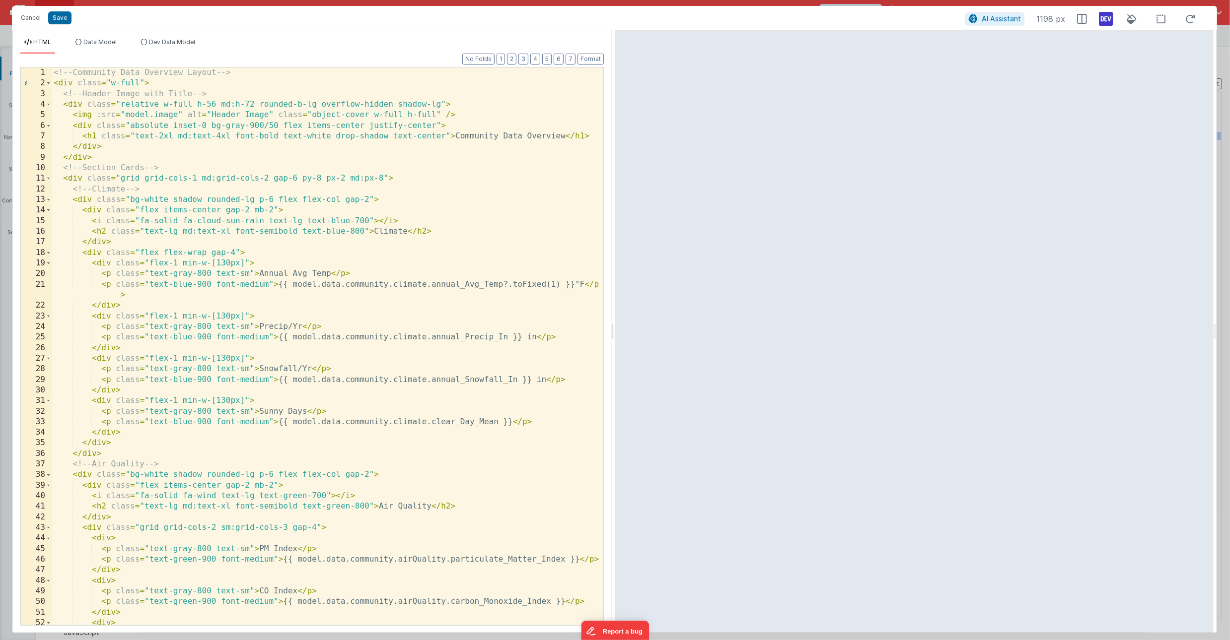
click at [262, 222] on div "<!-- Community Data Overview Layout --> < div class = "w-full" > <!-- Header Im…" at bounding box center [328, 357] width 552 height 579
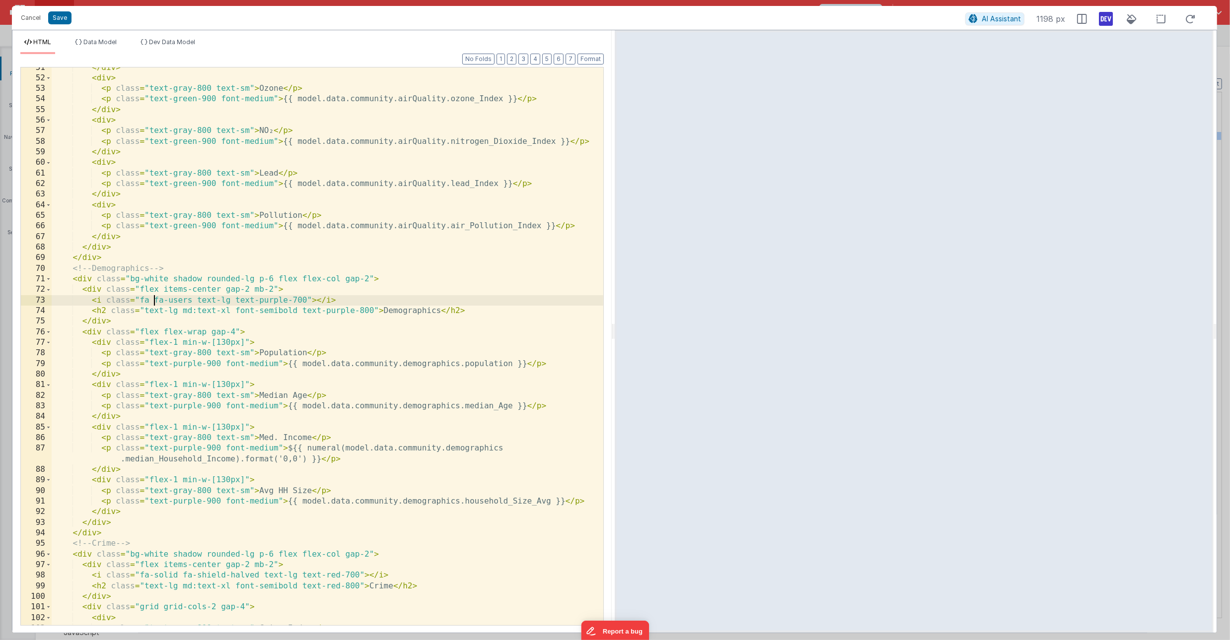
scroll to position [662, 0]
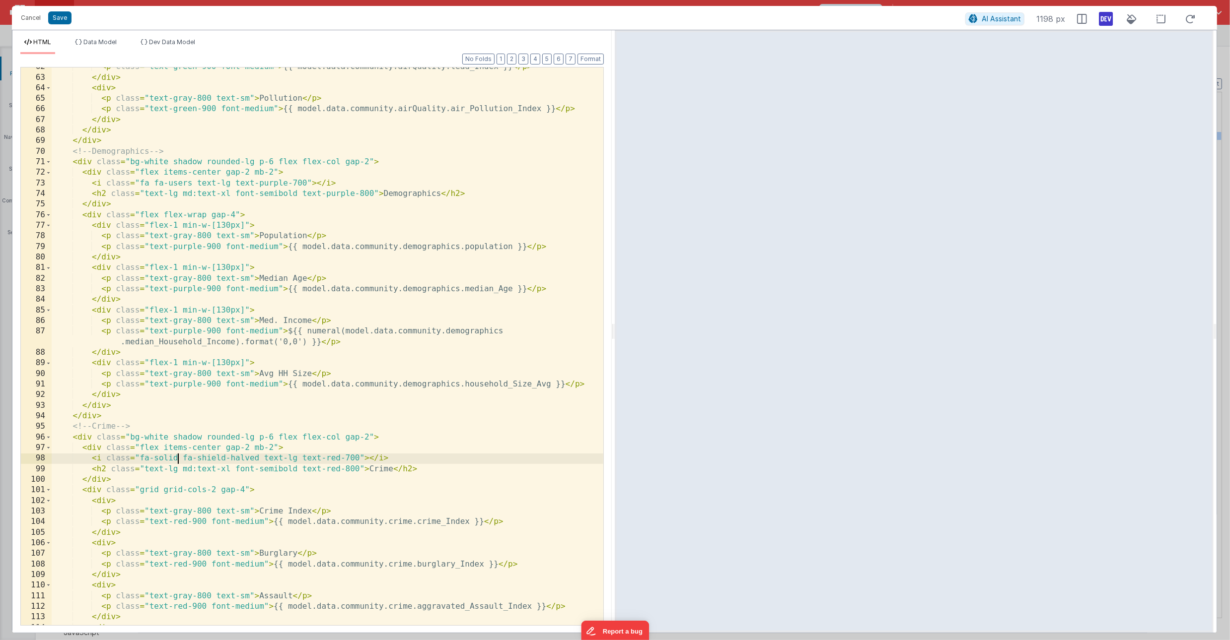
click at [178, 458] on div "< p class = "text-green-900 font-medium" > {{ model.data.community.airQuality.l…" at bounding box center [328, 351] width 552 height 579
click at [369, 163] on div "< p class = "text-green-900 font-medium" > {{ model.data.community.airQuality.l…" at bounding box center [328, 351] width 552 height 579
drag, startPoint x: 400, startPoint y: 162, endPoint x: 374, endPoint y: 164, distance: 25.9
click at [374, 164] on div "< p class = "text-green-900 font-medium" > {{ model.data.community.airQuality.l…" at bounding box center [328, 351] width 552 height 579
click at [369, 436] on div "< p class = "text-green-900 font-medium" > {{ model.data.community.airQuality.l…" at bounding box center [328, 351] width 552 height 579
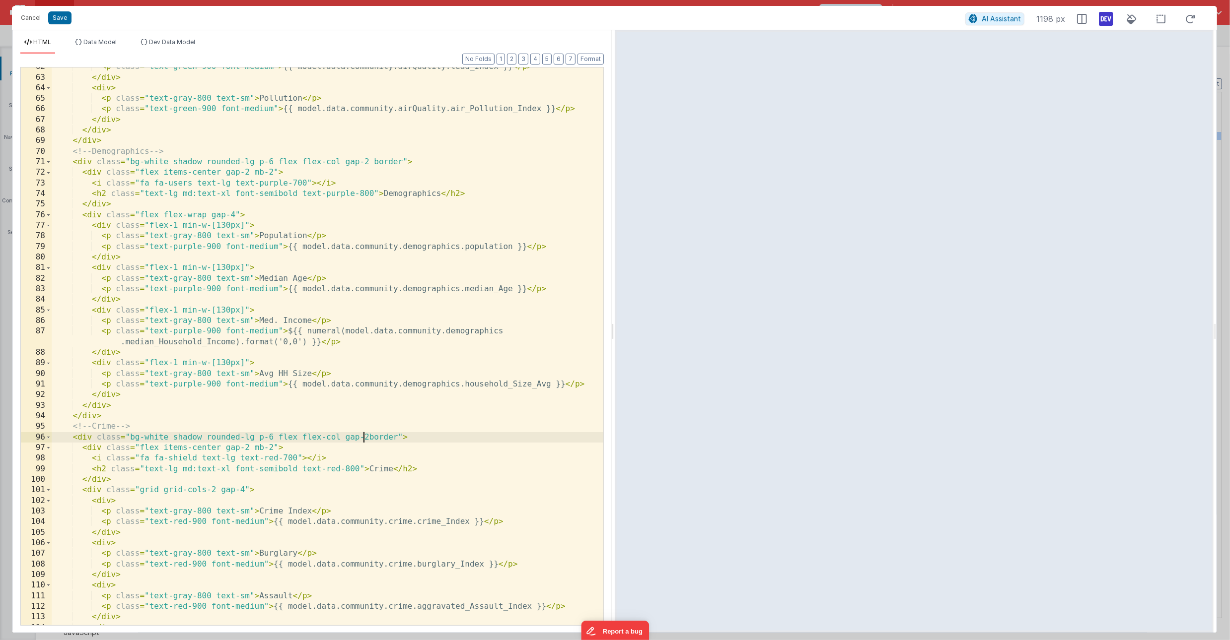
click at [366, 438] on div "< p class = "text-green-900 font-medium" > {{ model.data.community.airQuality.l…" at bounding box center [328, 351] width 552 height 579
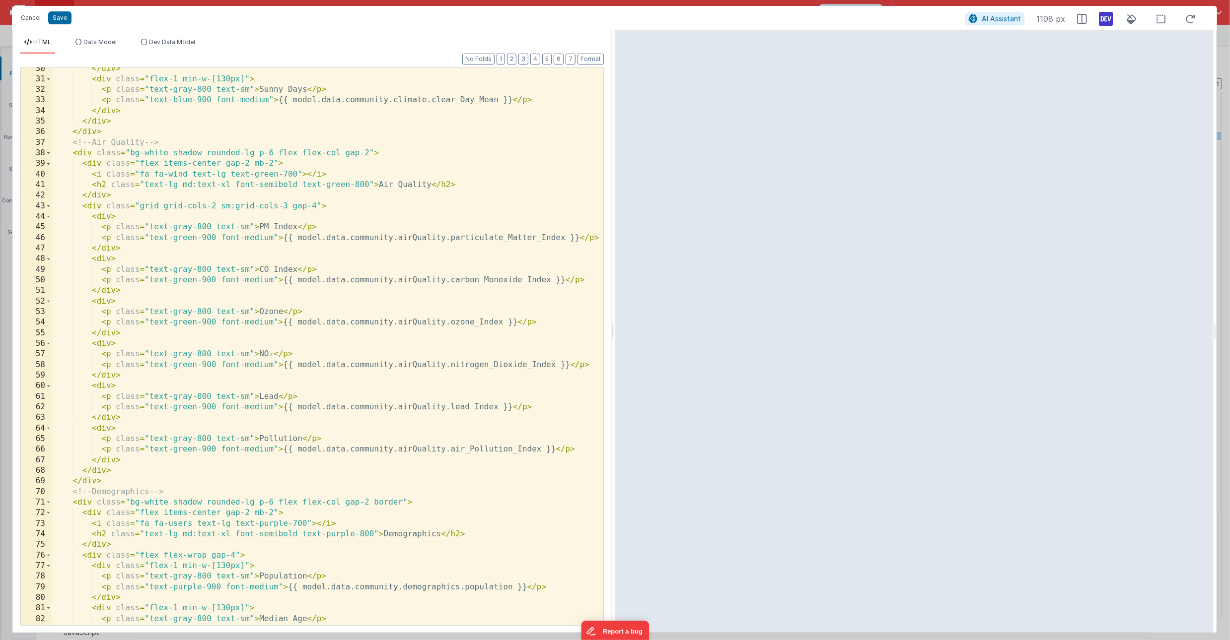
scroll to position [278, 0]
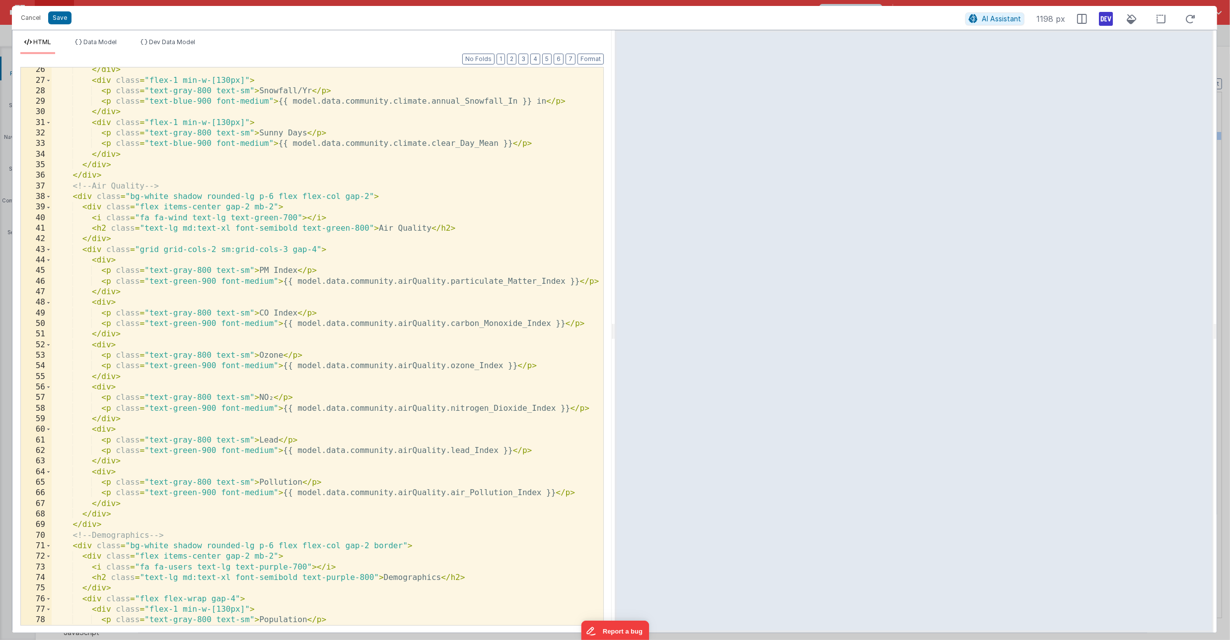
click at [368, 199] on div "</ div > < div class = "flex-1 min-w-[130px]" > < p class = "text-gray-800 text…" at bounding box center [328, 354] width 552 height 579
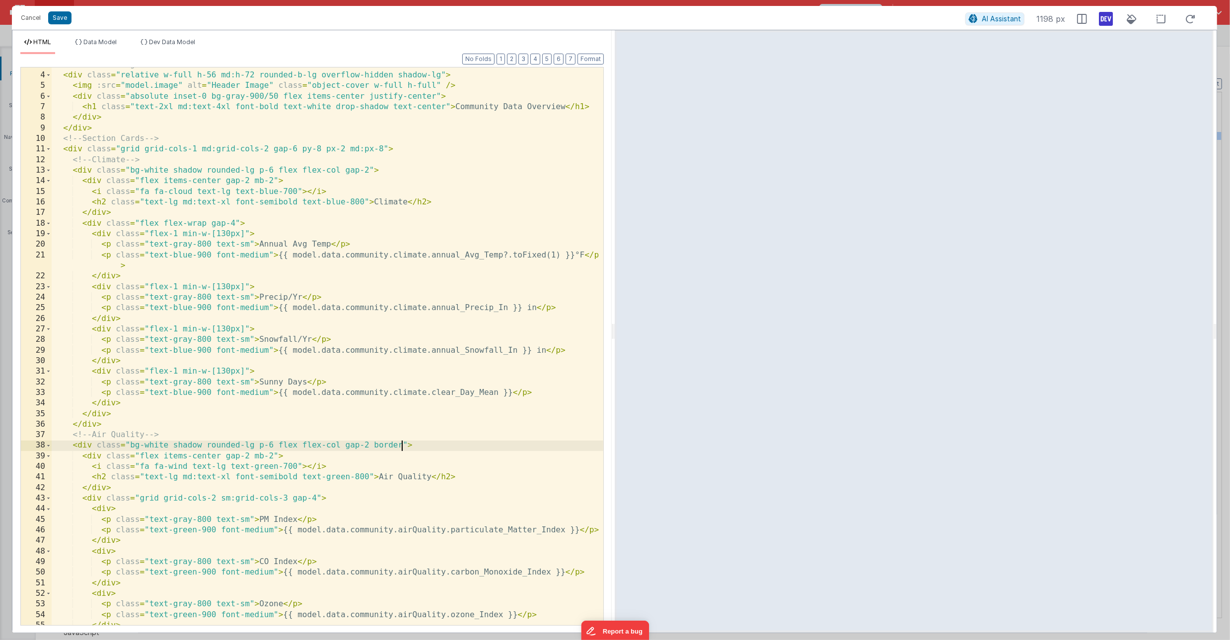
scroll to position [8, 0]
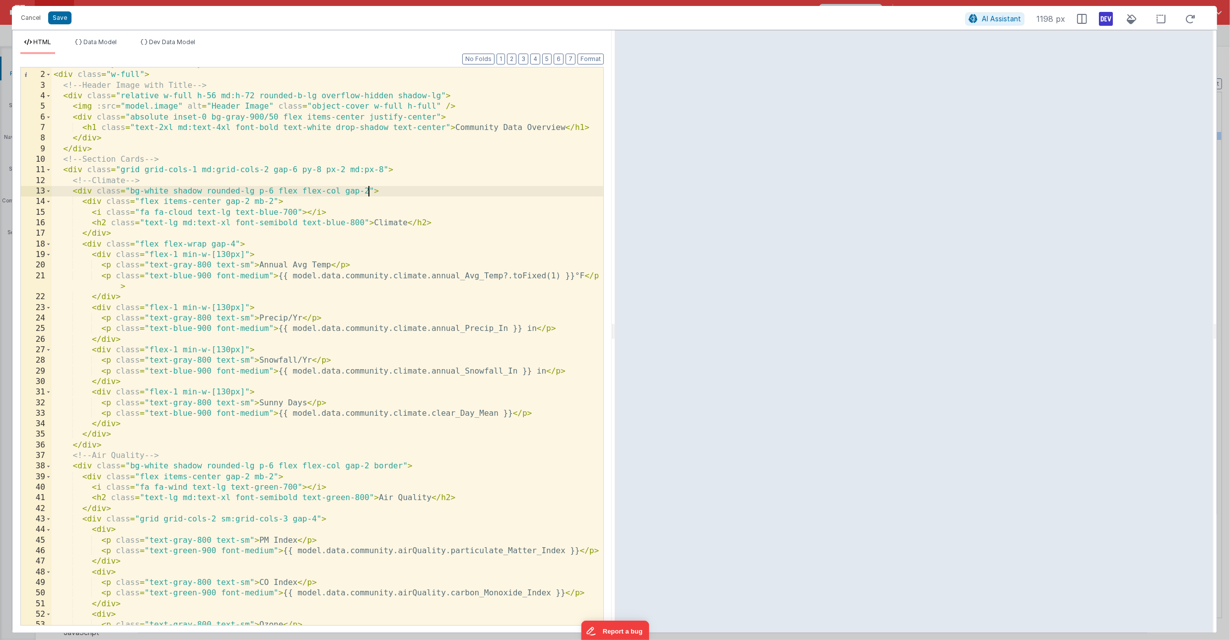
click at [367, 192] on div "<!-- Community Data Overview Layout --> < div class = "w-full" > <!-- Header Im…" at bounding box center [328, 348] width 552 height 579
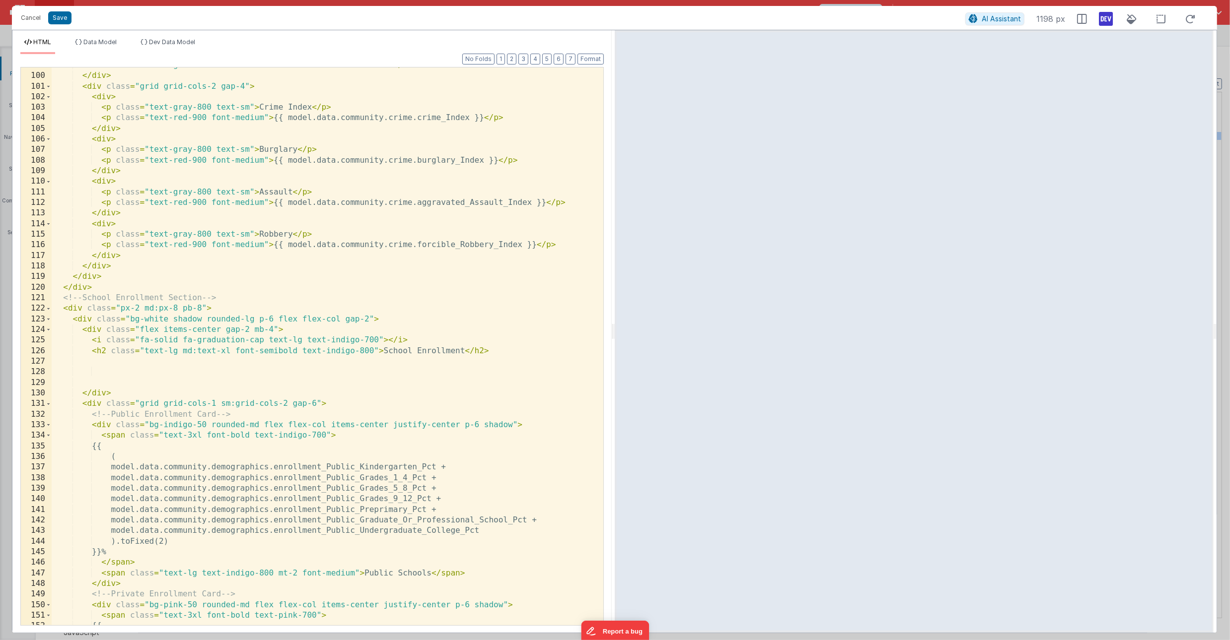
scroll to position [1066, 0]
click at [367, 320] on div "< h2 class = "text-lg md:text-xl font-semibold text-red-800" > Crime </ h2 > </…" at bounding box center [328, 349] width 552 height 579
click at [368, 324] on div "< h2 class = "text-lg md:text-xl font-semibold text-red-800" > Crime </ h2 > </…" at bounding box center [328, 349] width 552 height 579
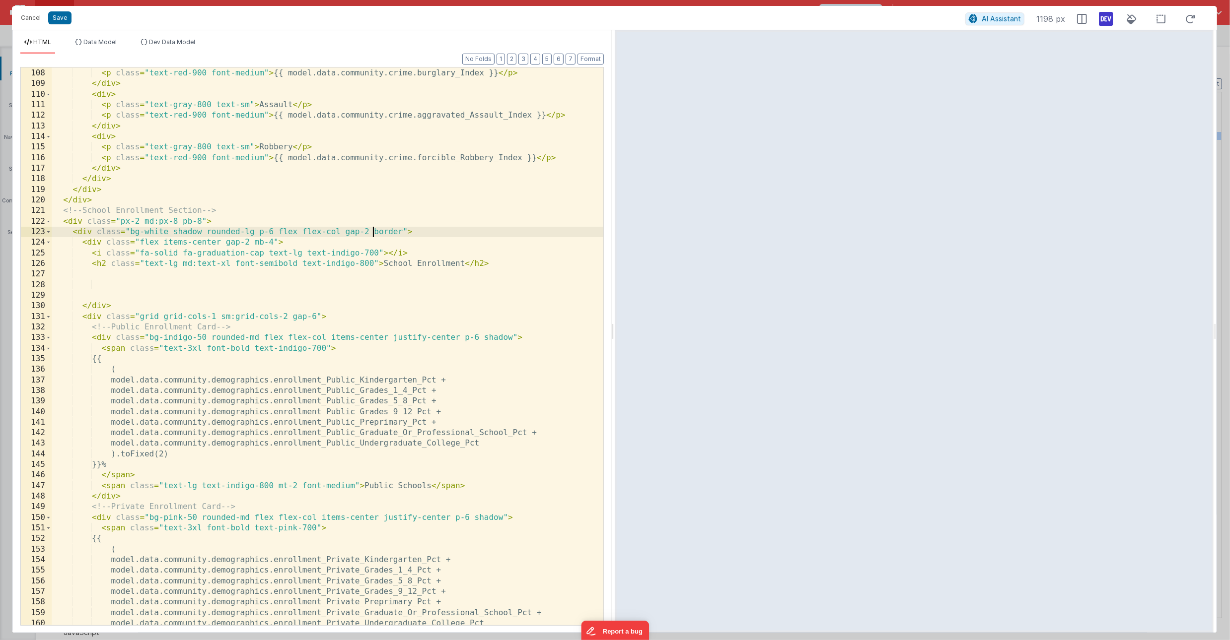
scroll to position [1154, 0]
click at [178, 253] on div "< p class = "text-gray-800 text-sm" > Burglary </ p > < p class = "text-red-900…" at bounding box center [328, 347] width 552 height 579
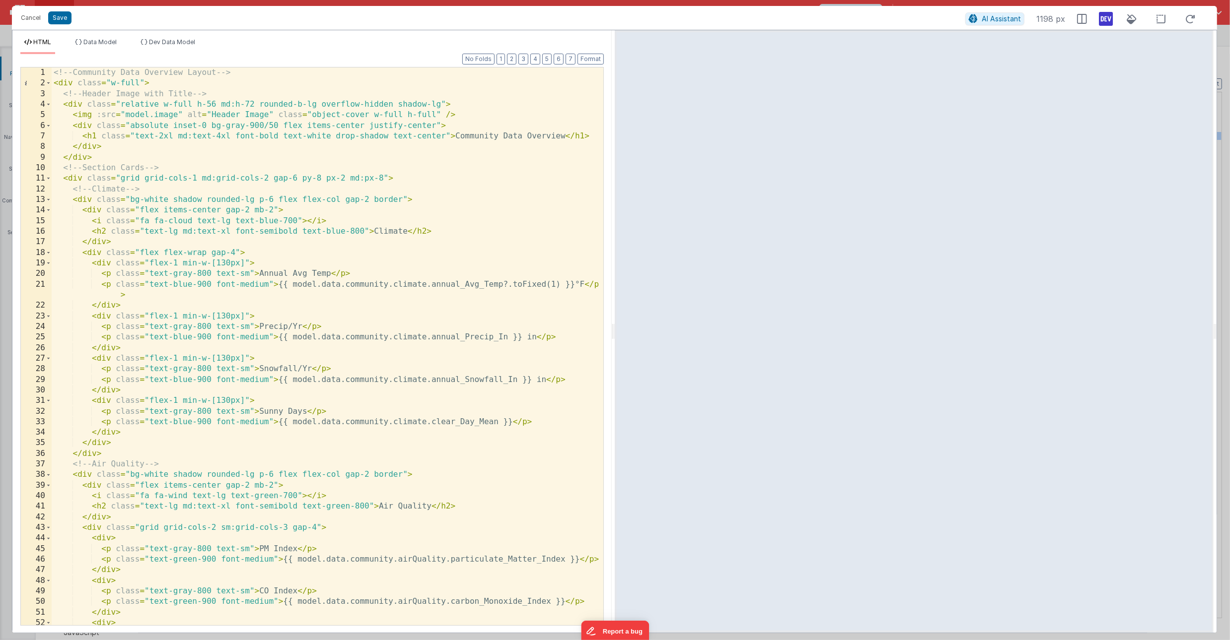
scroll to position [0, 0]
drag, startPoint x: 564, startPoint y: 137, endPoint x: 456, endPoint y: 138, distance: 108.2
click at [456, 138] on div "<!-- Community Data Overview Layout --> < div class = "w-full" > <!-- Header Im…" at bounding box center [328, 357] width 552 height 579
click at [174, 40] on span "Dev Data Model" at bounding box center [172, 41] width 46 height 7
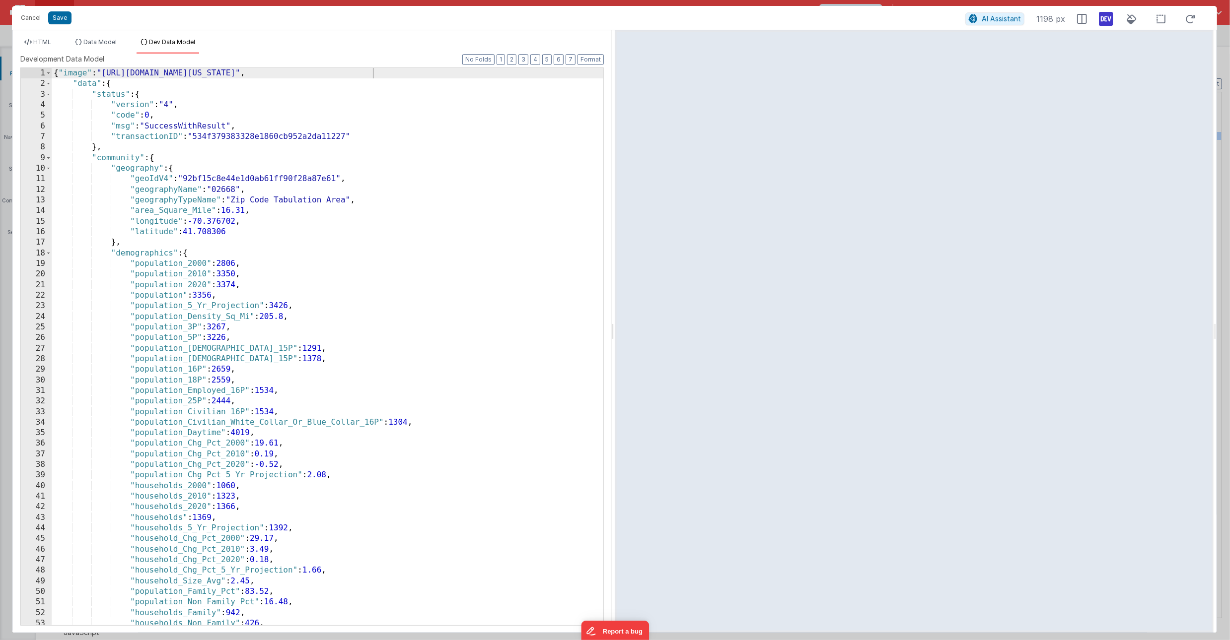
click at [228, 191] on div "{ "image" : "https://datausa.io/api/profile/geo/massachusetts/splash" , "data" …" at bounding box center [328, 357] width 552 height 578
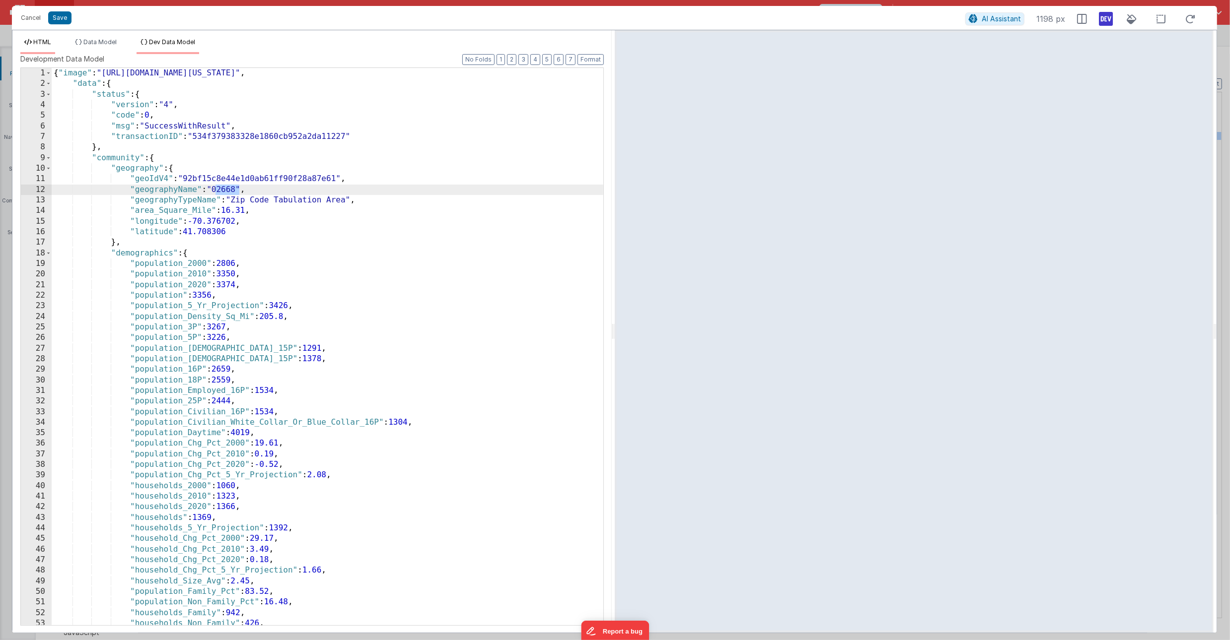
click at [40, 41] on span "HTML" at bounding box center [42, 41] width 18 height 7
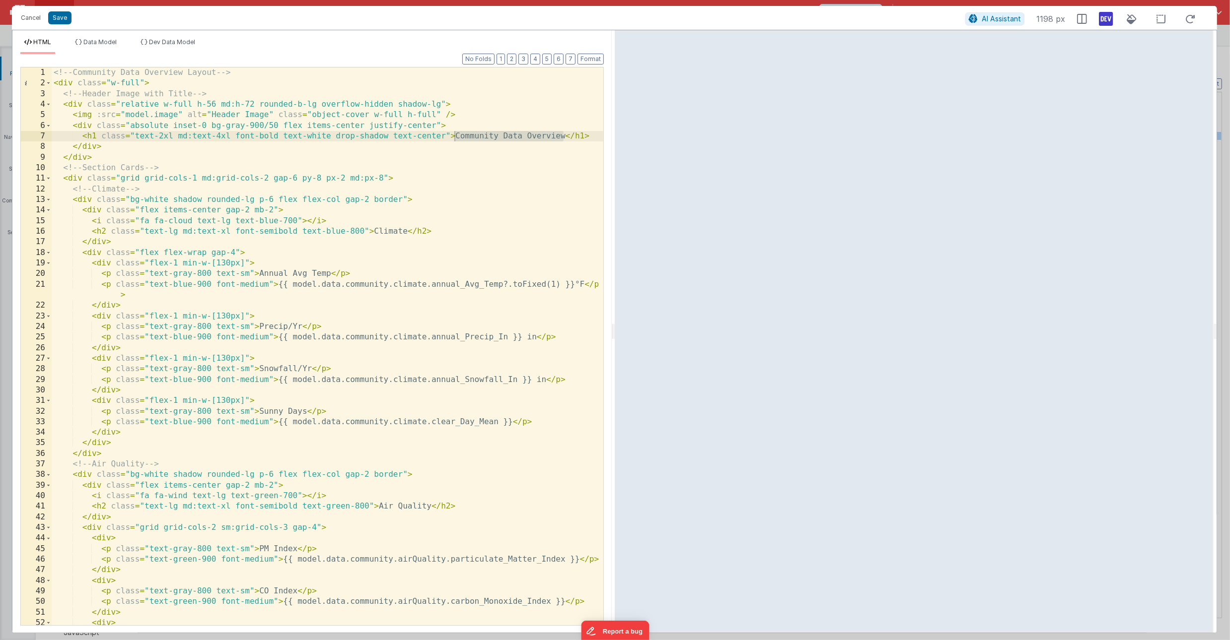
click at [492, 142] on div "<!-- Community Data Overview Layout --> < div class = "w-full" > <!-- Header Im…" at bounding box center [328, 357] width 552 height 579
click at [465, 136] on div "<!-- Community Data Overview Layout --> < div class = "w-full" > <!-- Header Im…" at bounding box center [328, 357] width 552 height 579
drag, startPoint x: 456, startPoint y: 138, endPoint x: 564, endPoint y: 141, distance: 108.3
click at [564, 141] on div "<!-- Community Data Overview Layout --> < div class = "w-full" > <!-- Header Im…" at bounding box center [328, 357] width 552 height 579
click at [541, 137] on div "<!-- Community Data Overview Layout --> < div class = "w-full" > <!-- Header Im…" at bounding box center [328, 357] width 552 height 579
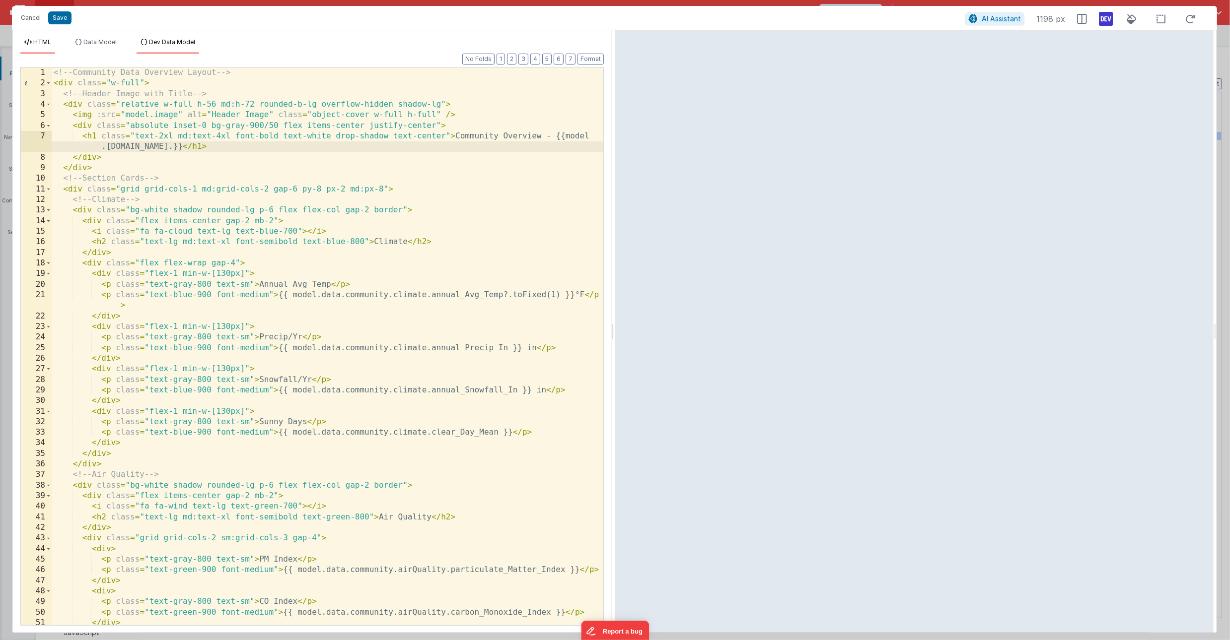
click at [156, 49] on li "Dev Data Model" at bounding box center [168, 46] width 63 height 16
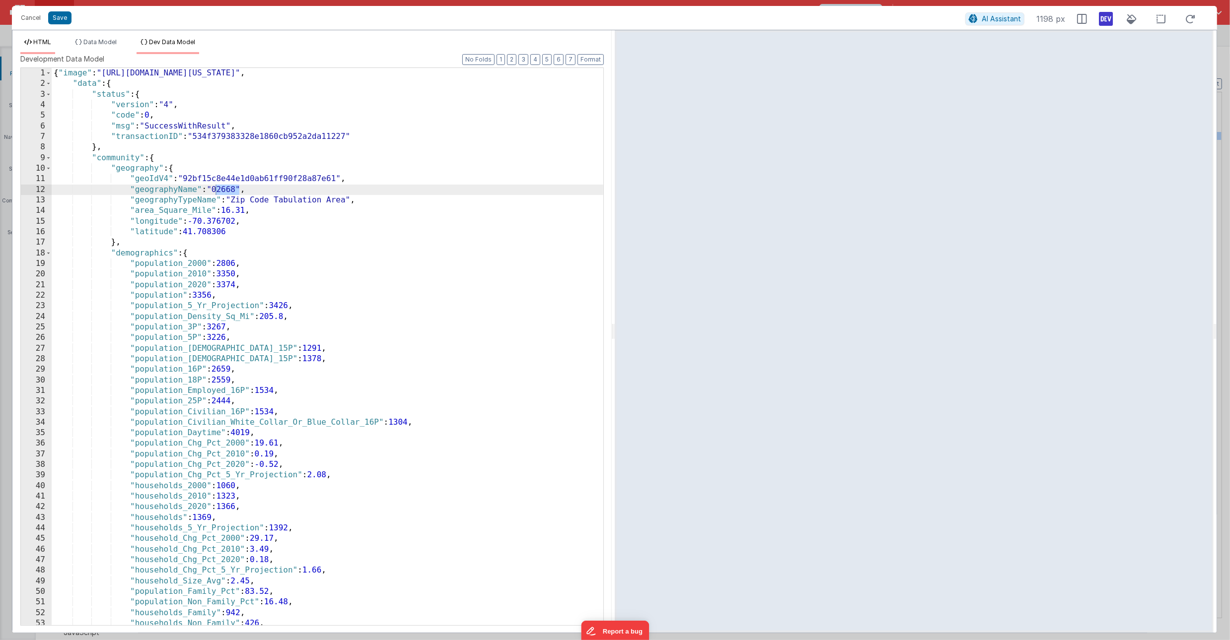
click at [36, 40] on span "HTML" at bounding box center [42, 41] width 18 height 7
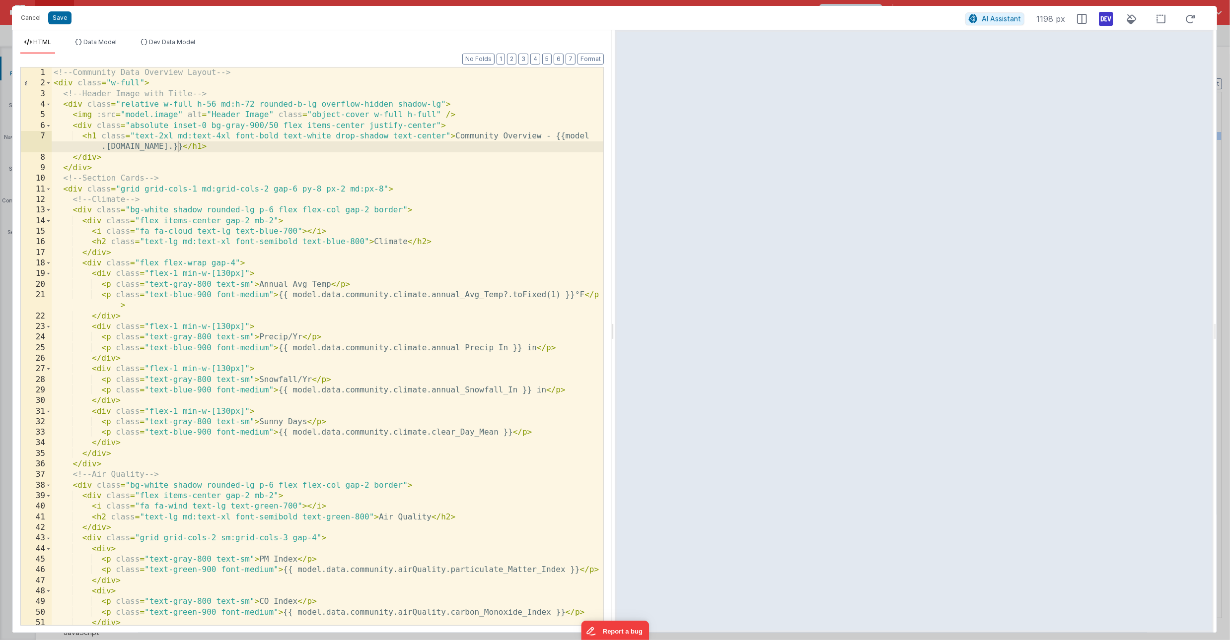
click at [176, 148] on div "<!-- Community Data Overview Layout --> < div class = "w-full" > <!-- Header Im…" at bounding box center [328, 357] width 552 height 579
drag, startPoint x: 315, startPoint y: 103, endPoint x: 258, endPoint y: 104, distance: 57.1
click at [258, 104] on div "<!-- Community Data Overview Layout --> < div class = "w-full" > <!-- Header Im…" at bounding box center [328, 357] width 552 height 579
click at [58, 15] on button "Save" at bounding box center [59, 17] width 23 height 13
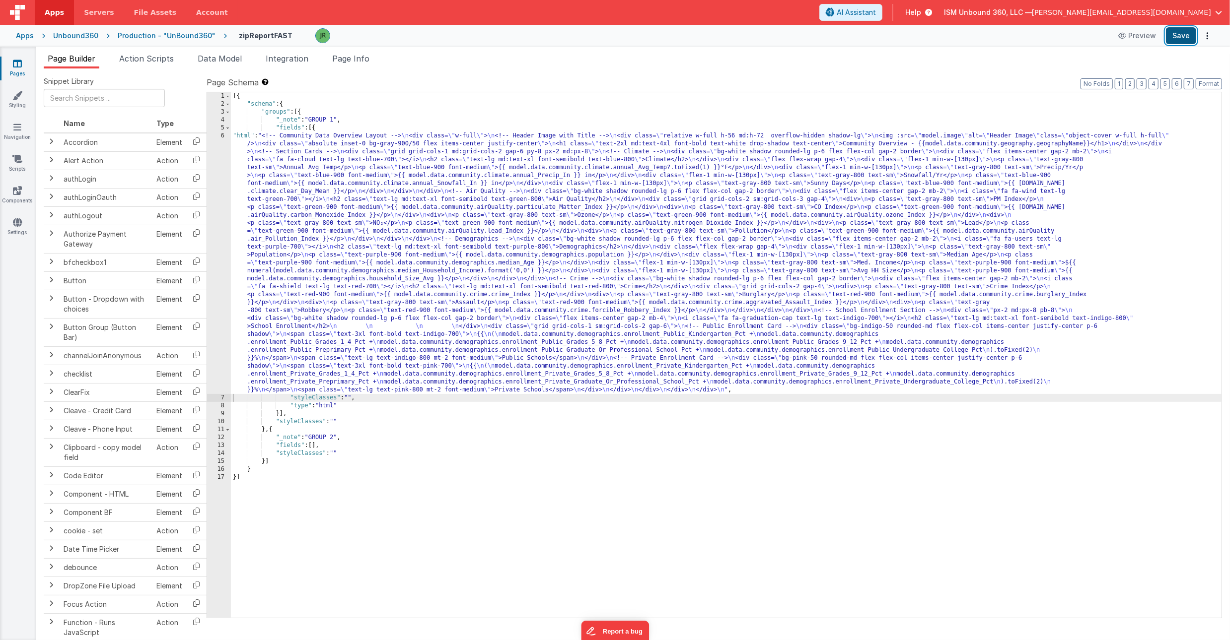
click at [1176, 36] on button "Save" at bounding box center [1181, 35] width 30 height 17
click at [1141, 36] on button "Preview" at bounding box center [1137, 36] width 50 height 16
click at [250, 195] on div "[{ "schema" : { "groups" : [{ "_note" : "GROUP 1" , "fields" : [{ "html" : "<!-…" at bounding box center [726, 363] width 990 height 542
click at [218, 141] on div "6" at bounding box center [219, 263] width 24 height 262
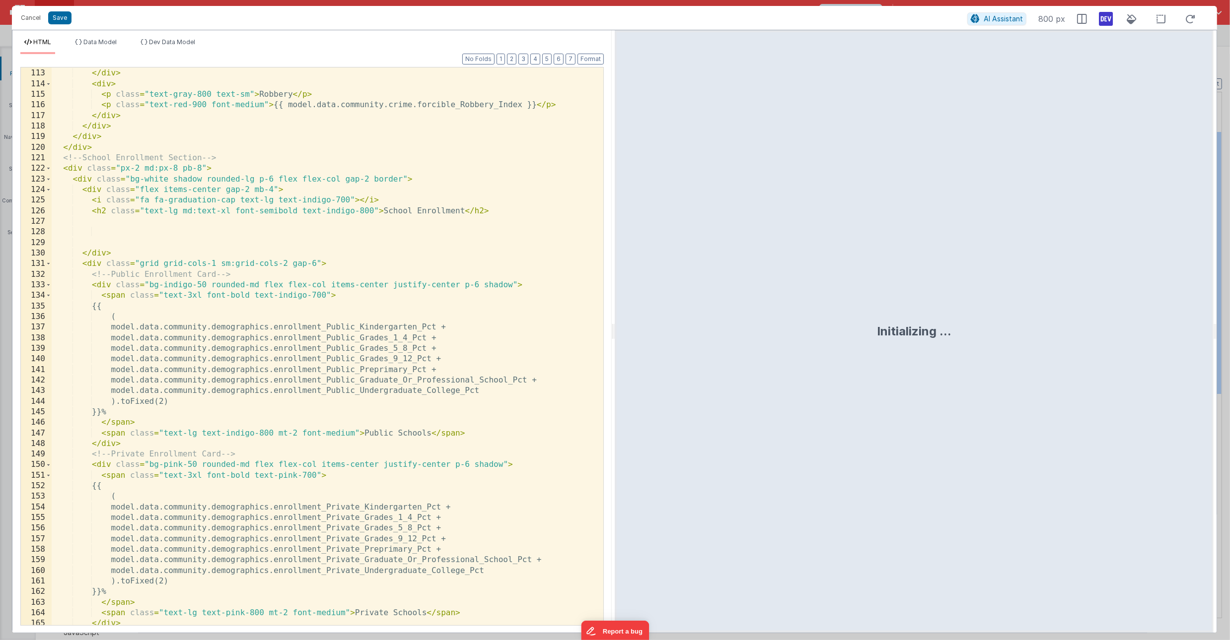
scroll to position [1275, 0]
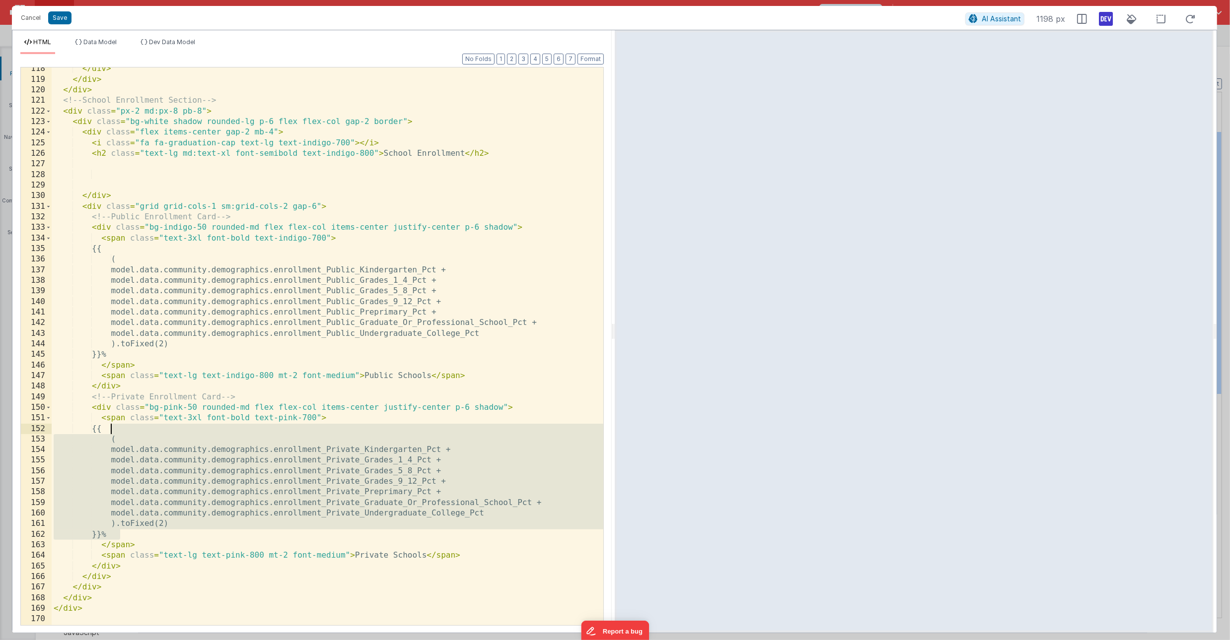
drag, startPoint x: 121, startPoint y: 537, endPoint x: 113, endPoint y: 429, distance: 108.0
click at [113, 429] on div "</ div > </ div > </ div > <!-- School Enrollment Section --> < div class = "px…" at bounding box center [328, 353] width 552 height 579
click at [137, 535] on div "</ div > </ div > </ div > <!-- School Enrollment Section --> < div class = "px…" at bounding box center [328, 353] width 552 height 579
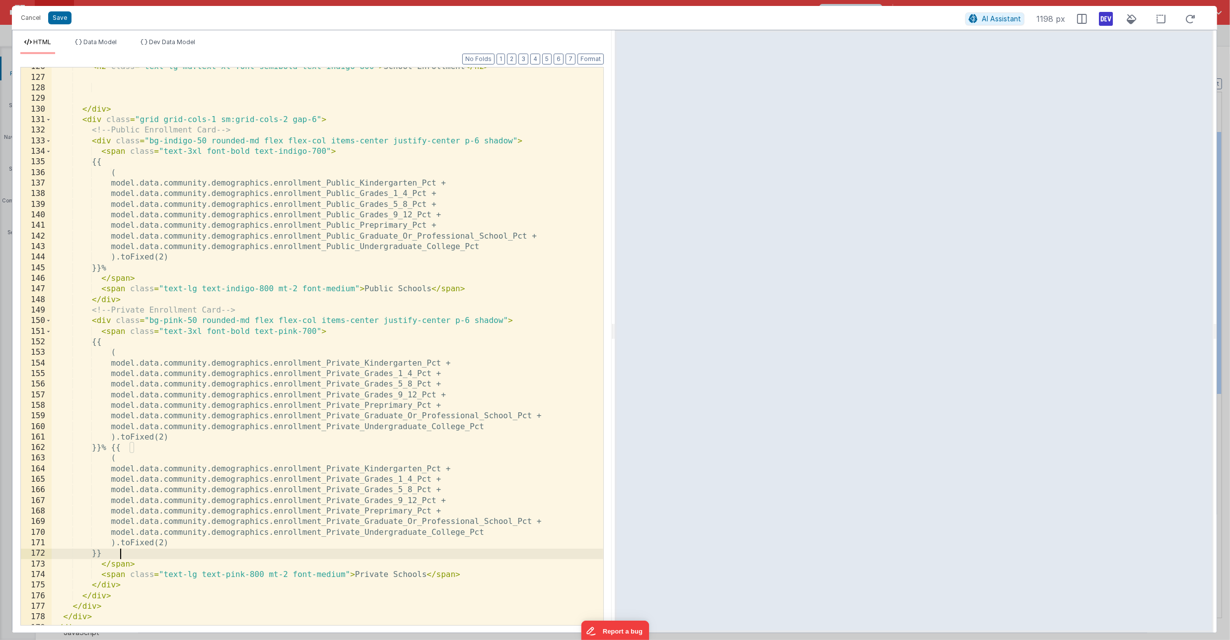
scroll to position [1363, 0]
click at [119, 457] on div "< h2 class = "text-lg md:text-xl font-semibold text-indigo-800" > School Enroll…" at bounding box center [328, 349] width 552 height 579
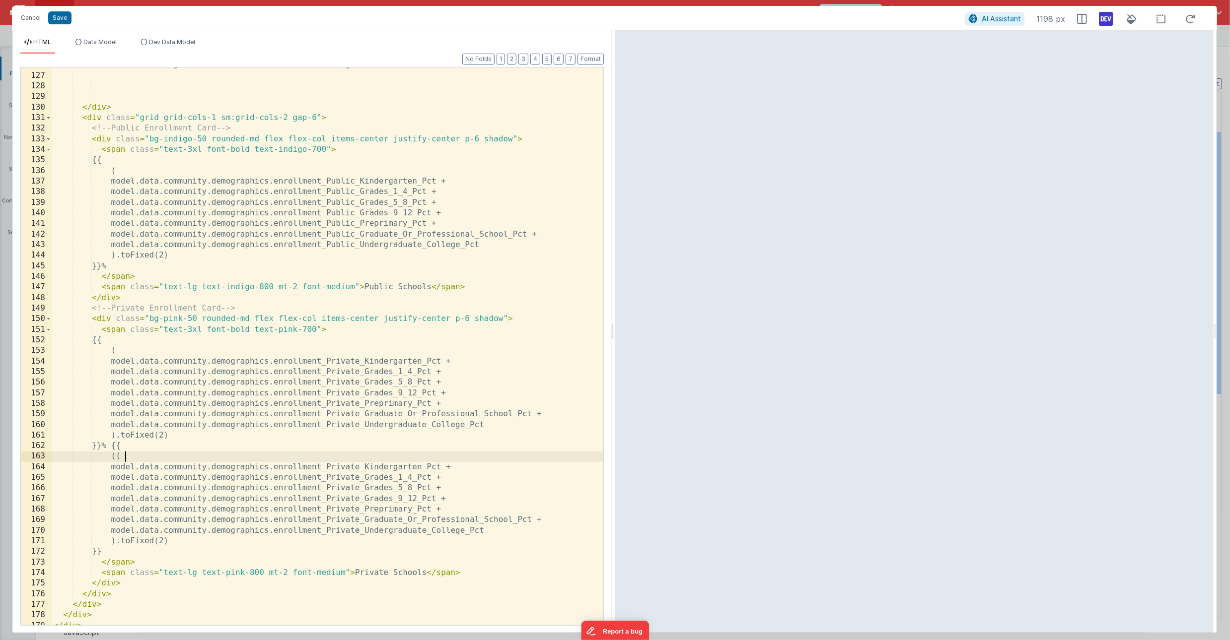
click at [180, 542] on div "< h2 class = "text-lg md:text-xl font-semibold text-indigo-800" > School Enroll…" at bounding box center [328, 349] width 552 height 579
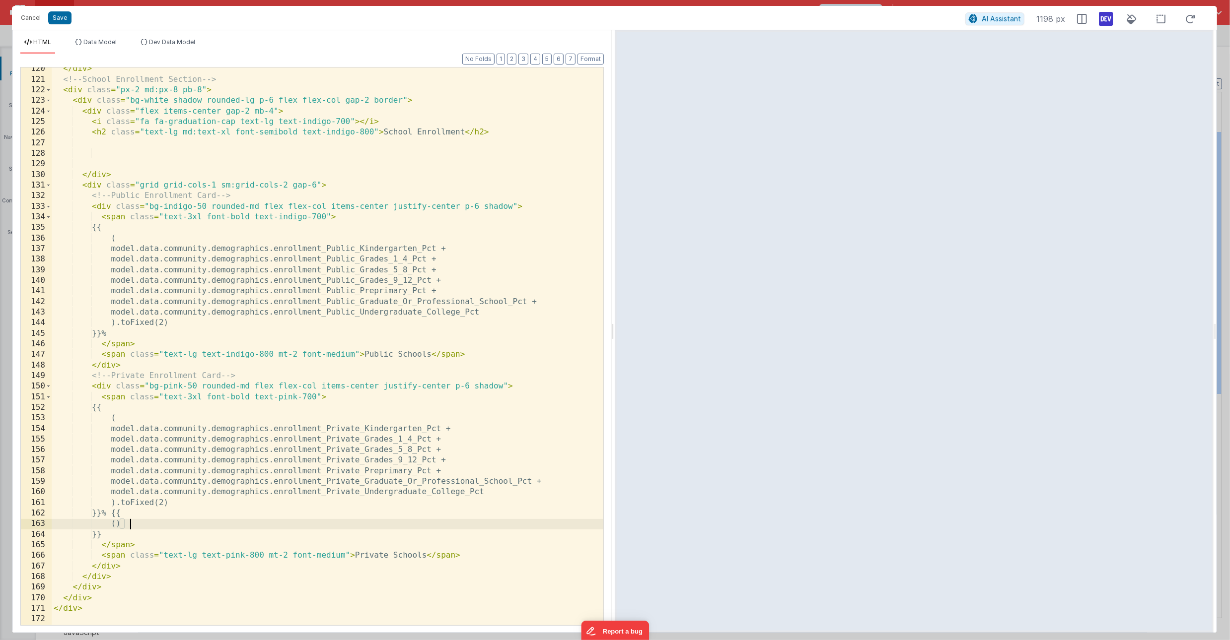
scroll to position [1296, 0]
click at [149, 524] on div "</ div > <!-- School Enrollment Section --> < div class = "px-2 md:px-8 pb-8" >…" at bounding box center [328, 353] width 552 height 579
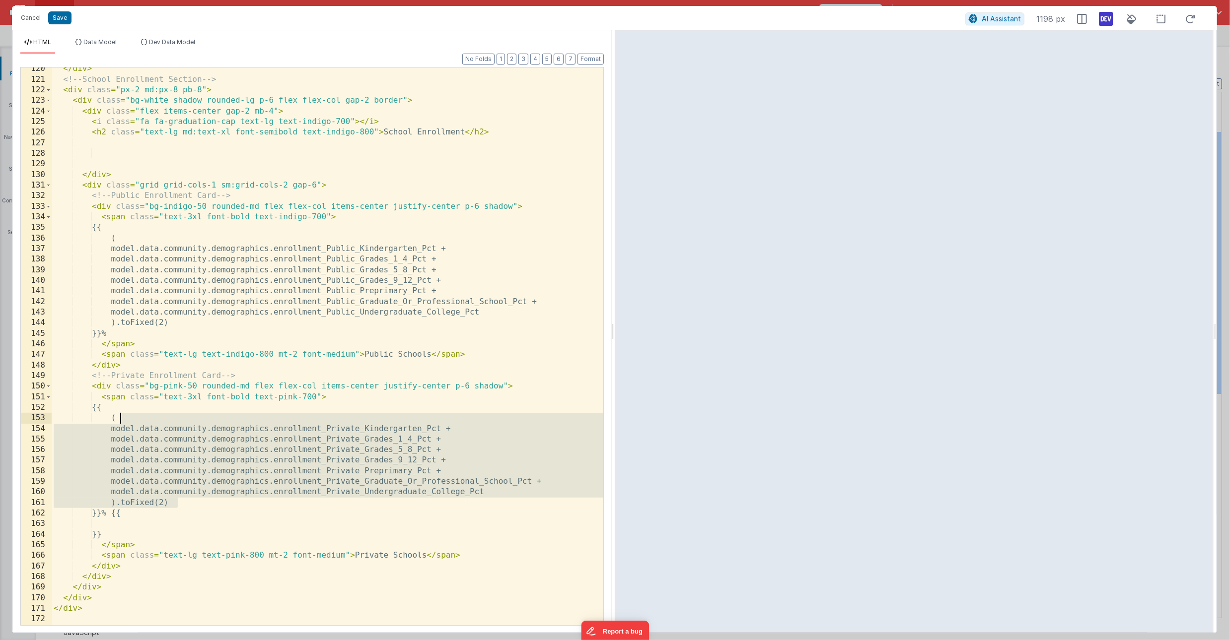
drag, startPoint x: 191, startPoint y: 503, endPoint x: 119, endPoint y: 422, distance: 107.6
click at [119, 422] on div "</ div > <!-- School Enrollment Section --> < div class = "px-2 md:px-8 pb-8" >…" at bounding box center [328, 353] width 552 height 579
click at [126, 526] on div "</ div > <!-- School Enrollment Section --> < div class = "px-2 md:px-8 pb-8" >…" at bounding box center [328, 353] width 552 height 579
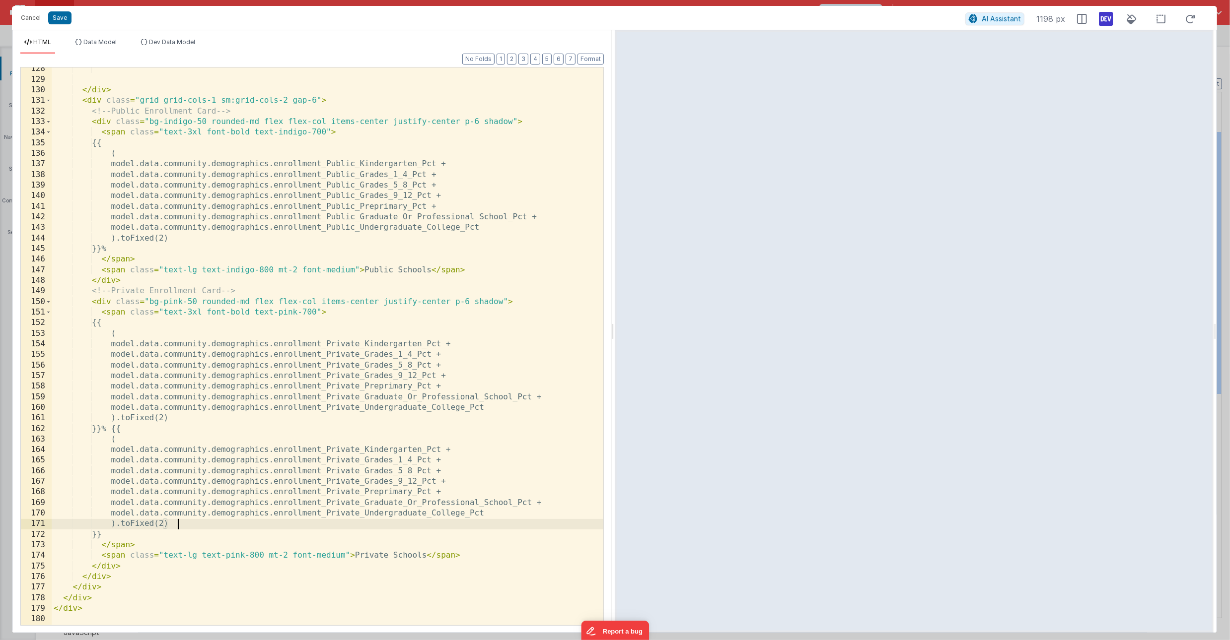
scroll to position [1381, 0]
click at [187, 527] on div "</ div > < div class = "grid grid-cols-1 sm:grid-cols-2 gap-6" > <!-- Public En…" at bounding box center [328, 353] width 552 height 579
click at [183, 525] on div "</ div > < div class = "grid grid-cols-1 sm:grid-cols-2 gap-6" > <!-- Public En…" at bounding box center [328, 353] width 552 height 579
click at [121, 442] on div "</ div > < div class = "grid grid-cols-1 sm:grid-cols-2 gap-6" > <!-- Public En…" at bounding box center [328, 353] width 552 height 579
click at [188, 525] on div "</ div > < div class = "grid grid-cols-1 sm:grid-cols-2 gap-6" > <!-- Public En…" at bounding box center [328, 353] width 552 height 579
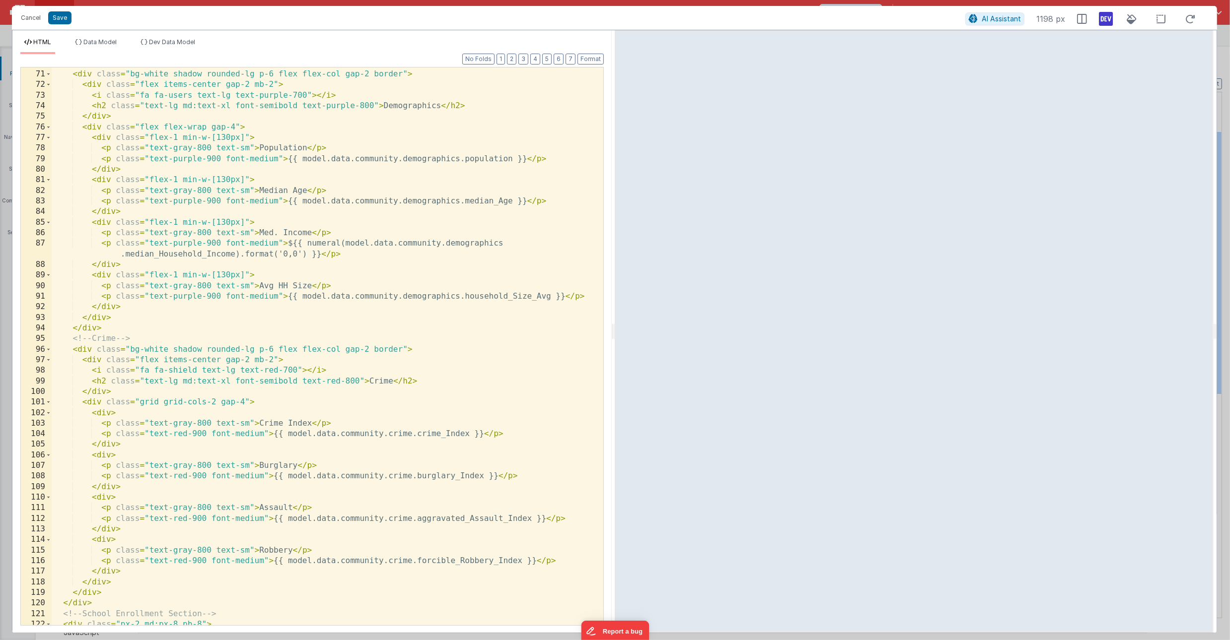
scroll to position [749, 0]
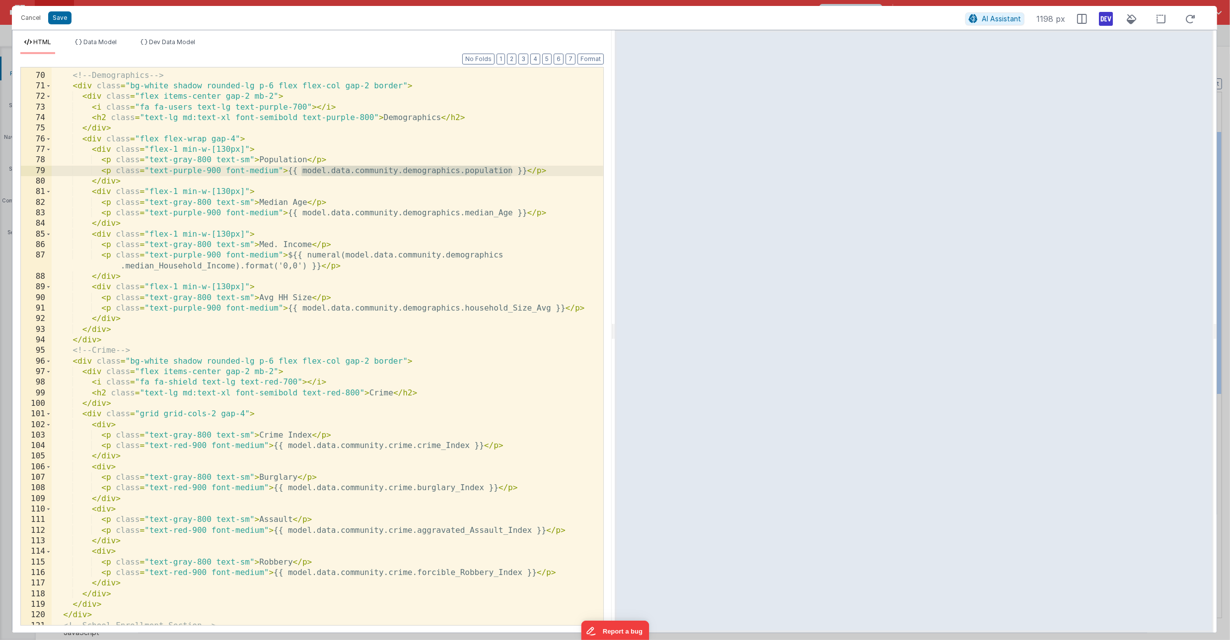
drag, startPoint x: 513, startPoint y: 172, endPoint x: 303, endPoint y: 172, distance: 210.5
click at [303, 172] on div "</ div > <!-- Demographics --> < div class = "bg-white shadow rounded-lg p-6 fl…" at bounding box center [328, 349] width 552 height 579
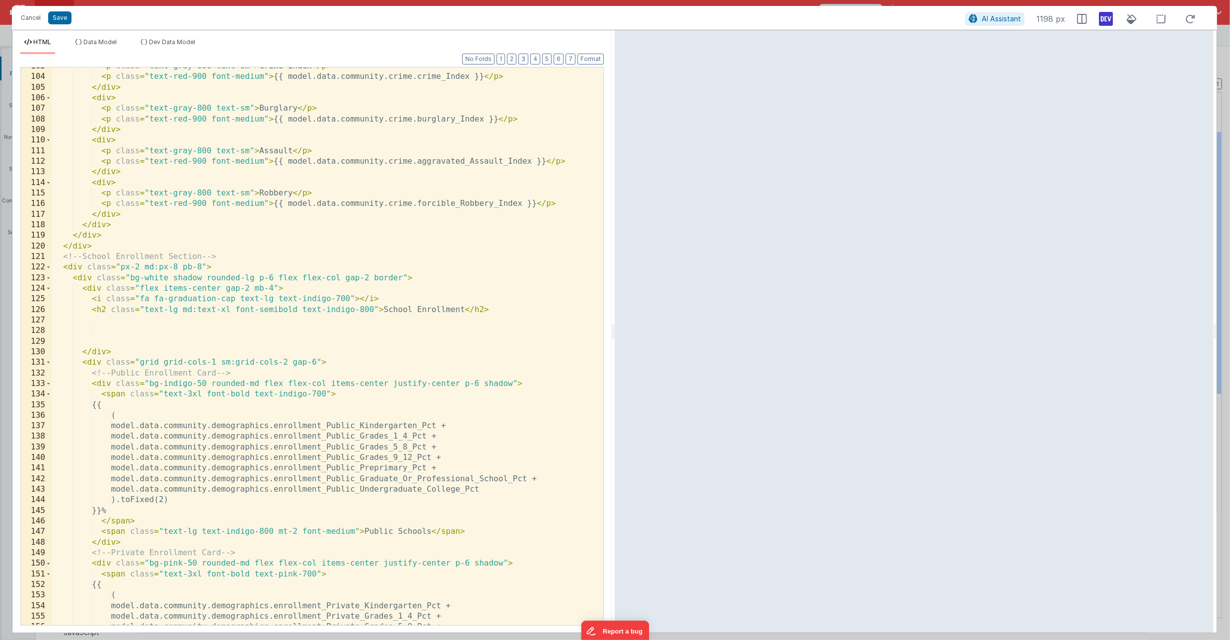
scroll to position [1381, 0]
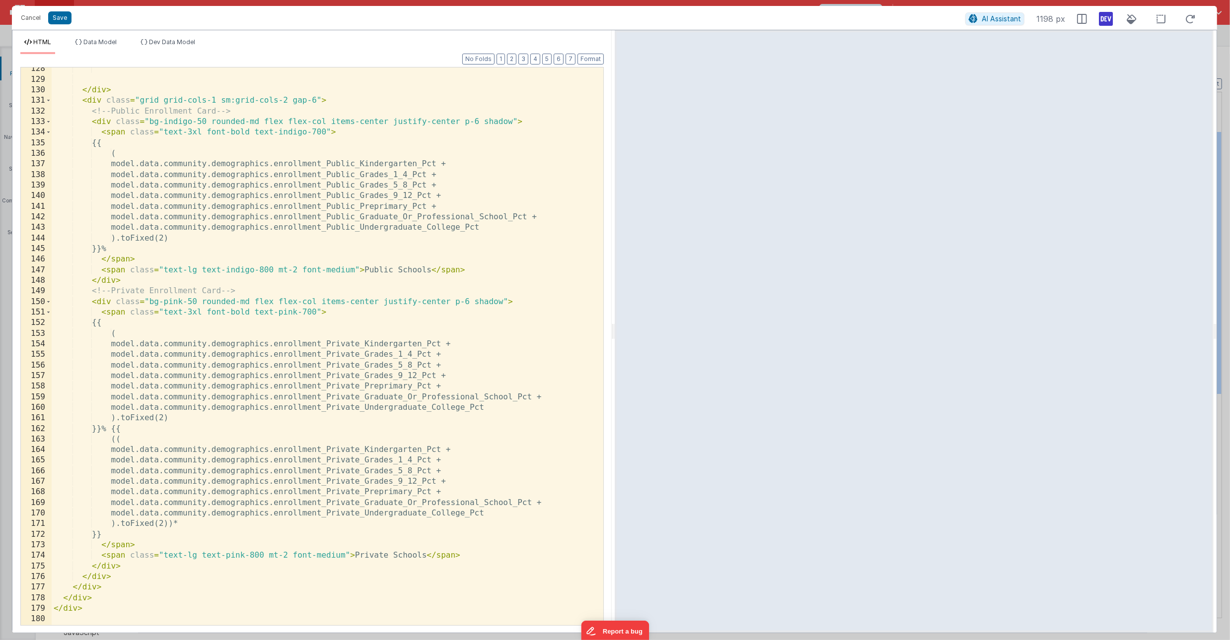
click at [188, 523] on div "</ div > < div class = "grid grid-cols-1 sm:grid-cols-2 gap-6" > <!-- Public En…" at bounding box center [328, 353] width 552 height 579
paste textarea
drag, startPoint x: 182, startPoint y: 525, endPoint x: 127, endPoint y: 525, distance: 55.6
click at [127, 525] on div "</ div > < div class = "grid grid-cols-1 sm:grid-cols-2 gap-6" > <!-- Public En…" at bounding box center [328, 353] width 552 height 579
drag, startPoint x: 128, startPoint y: 505, endPoint x: 460, endPoint y: 502, distance: 332.2
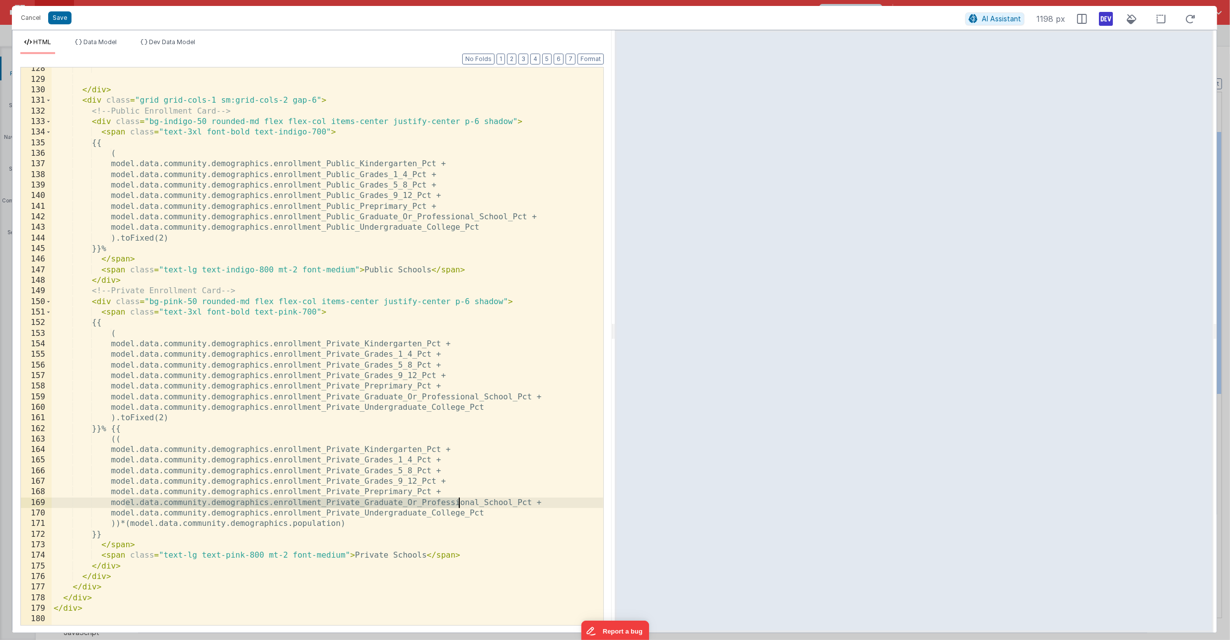
click at [460, 502] on div "</ div > < div class = "grid grid-cols-1 sm:grid-cols-2 gap-6" > <!-- Public En…" at bounding box center [328, 353] width 552 height 579
drag, startPoint x: 454, startPoint y: 493, endPoint x: 504, endPoint y: 513, distance: 53.9
click at [504, 513] on div "</ div > < div class = "grid grid-cols-1 sm:grid-cols-2 gap-6" > <!-- Public En…" at bounding box center [328, 353] width 552 height 579
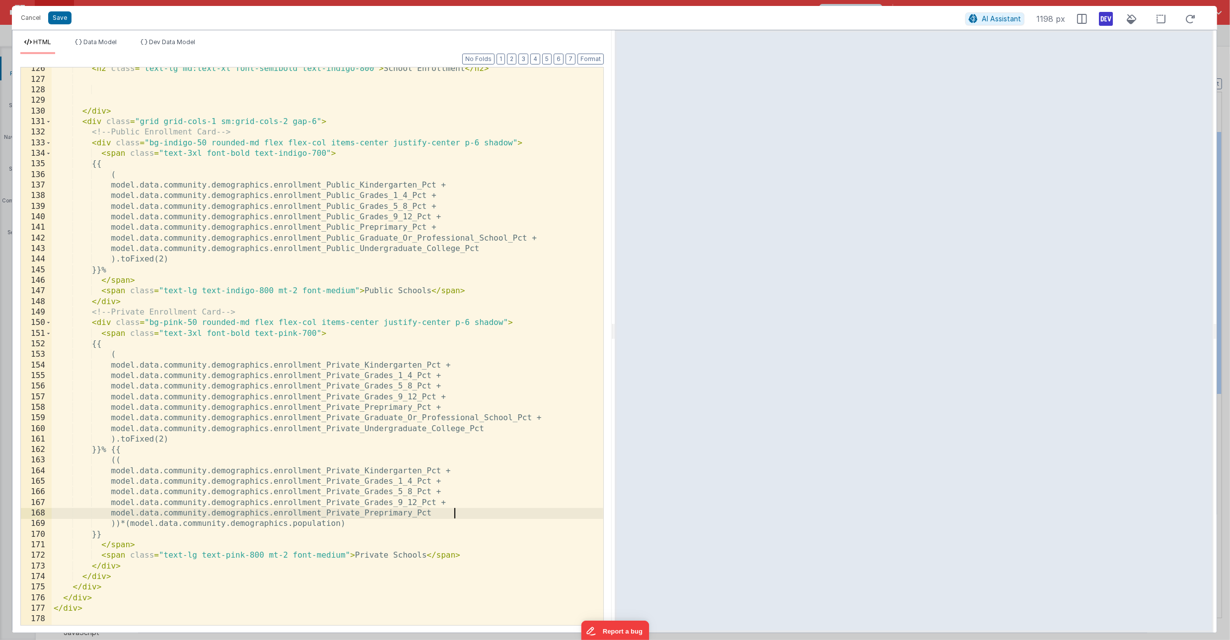
scroll to position [1359, 0]
click at [165, 42] on span "Dev Data Model" at bounding box center [172, 41] width 46 height 7
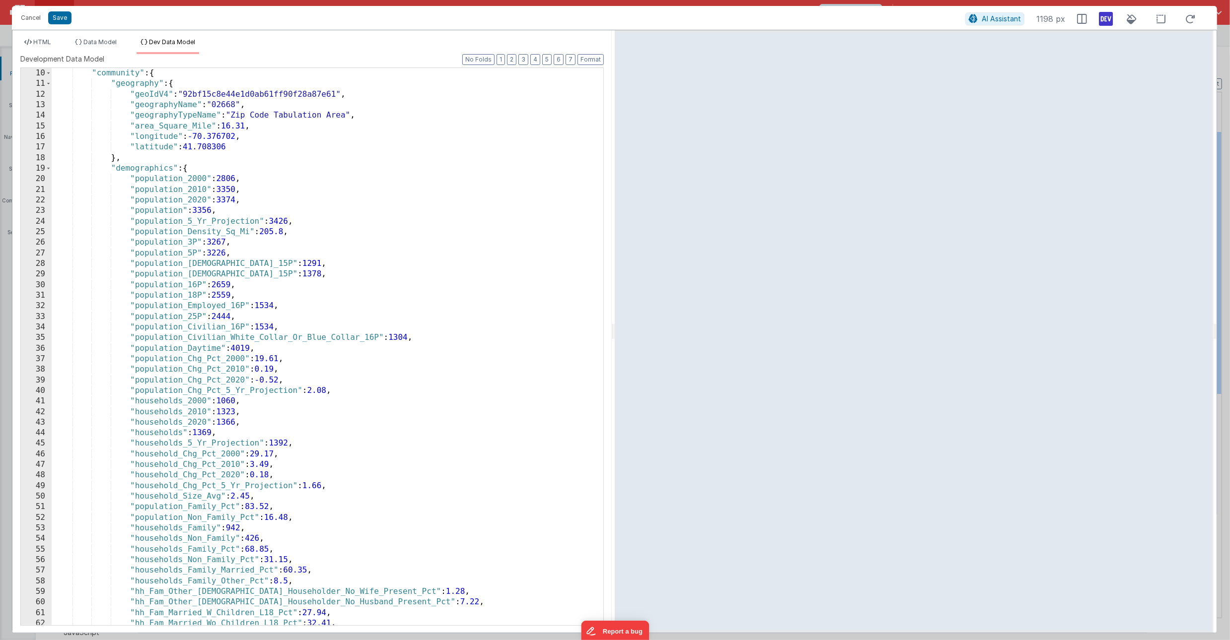
scroll to position [95, 0]
click at [331, 257] on div "} , "community" : { "geography" : { "geoIdV4" : "92bf15c8e44e1d0ab61ff90f28a87e…" at bounding box center [328, 347] width 552 height 578
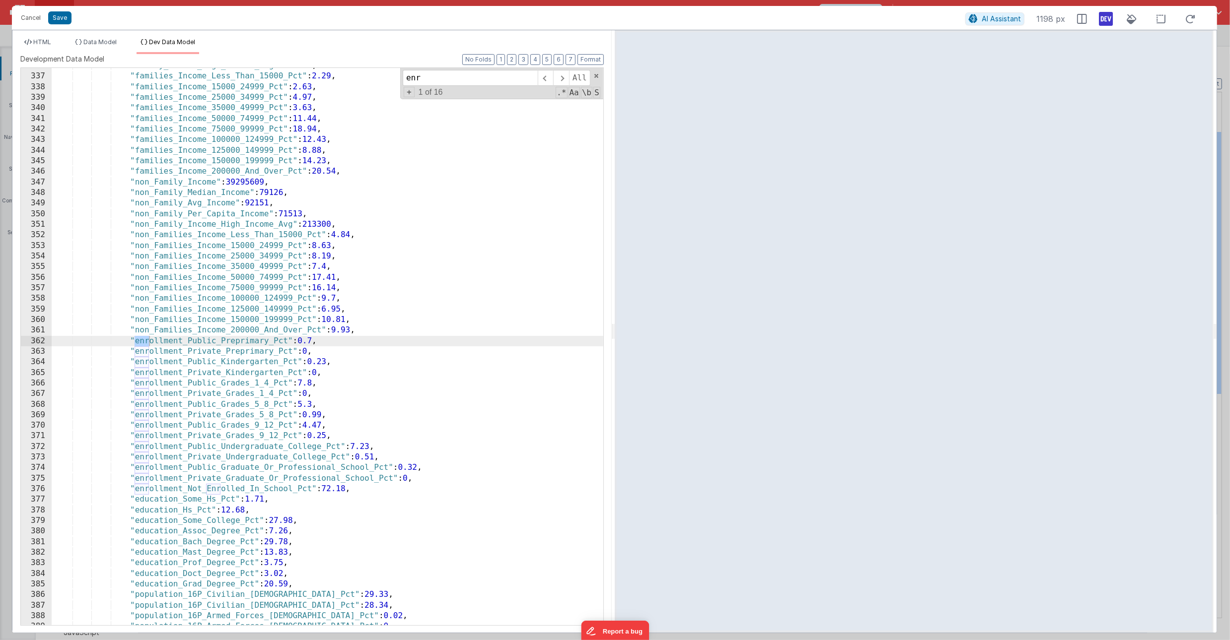
scroll to position [3555, 0]
type input "enr"
click at [232, 347] on div ""family_Income_High_Income_Avg" : 297586 , "families_Income_Less_Than_15000_Pct…" at bounding box center [328, 350] width 552 height 578
click at [40, 47] on li "HTML" at bounding box center [37, 46] width 35 height 16
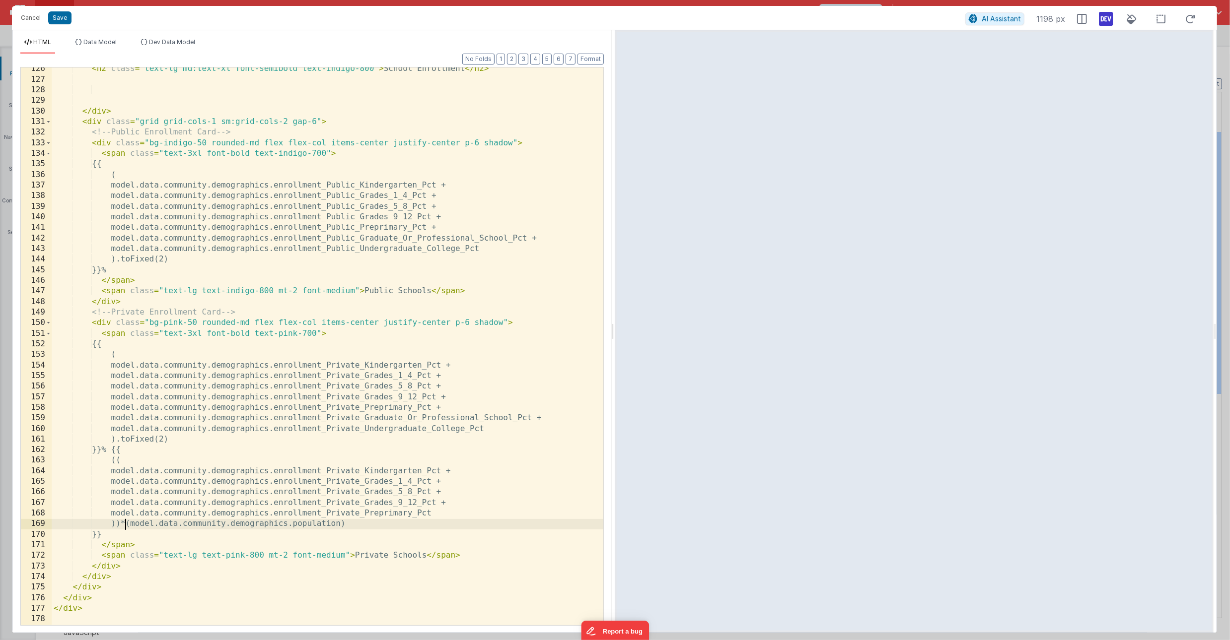
click at [126, 525] on div "< h2 class = "text-lg md:text-xl font-semibold text-indigo-800" > School Enroll…" at bounding box center [328, 353] width 552 height 579
click at [384, 525] on div "< h2 class = "text-lg md:text-xl font-semibold text-indigo-800" > School Enroll…" at bounding box center [328, 353] width 552 height 579
drag, startPoint x: 426, startPoint y: 525, endPoint x: 374, endPoint y: 524, distance: 51.6
click at [374, 524] on div "< h2 class = "text-lg md:text-xl font-semibold text-indigo-800" > School Enroll…" at bounding box center [328, 353] width 552 height 579
click at [125, 462] on div "< h2 class = "text-lg md:text-xl font-semibold text-indigo-800" > School Enroll…" at bounding box center [328, 353] width 552 height 579
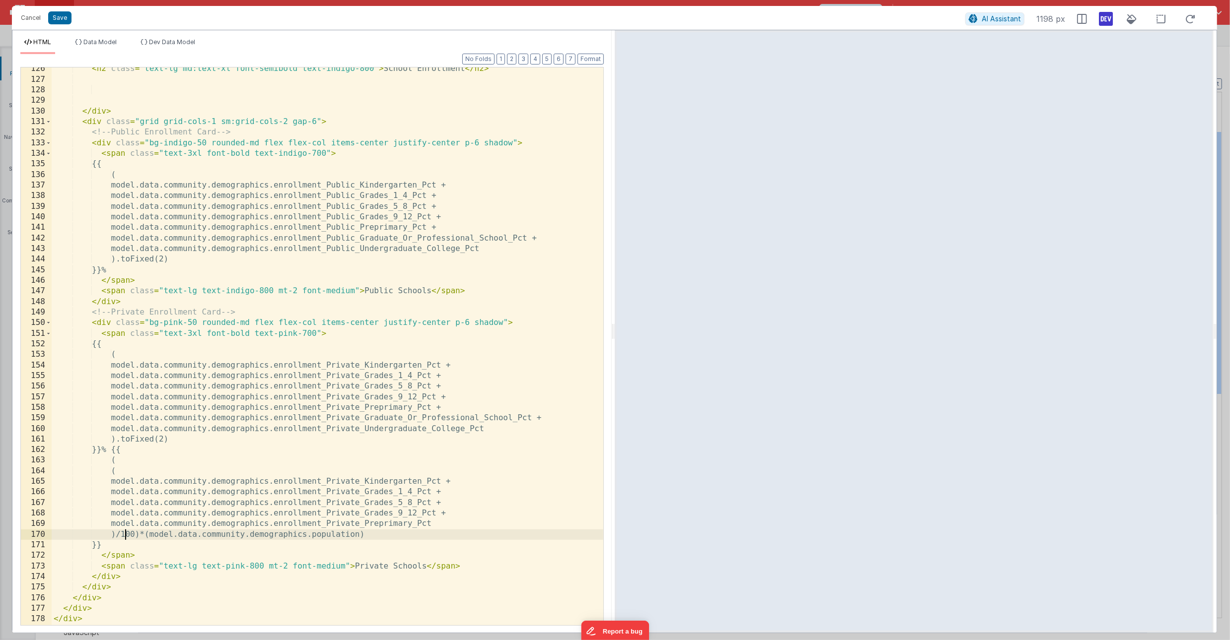
click at [125, 534] on div "< h2 class = "text-lg md:text-xl font-semibold text-indigo-800" > School Enroll…" at bounding box center [328, 353] width 552 height 579
click at [479, 523] on div "< h2 class = "text-lg md:text-xl font-semibold text-indigo-800" > School Enroll…" at bounding box center [328, 353] width 552 height 579
click at [528, 524] on div "< h2 class = "text-lg md:text-xl font-semibold text-indigo-800" > School Enroll…" at bounding box center [328, 353] width 552 height 579
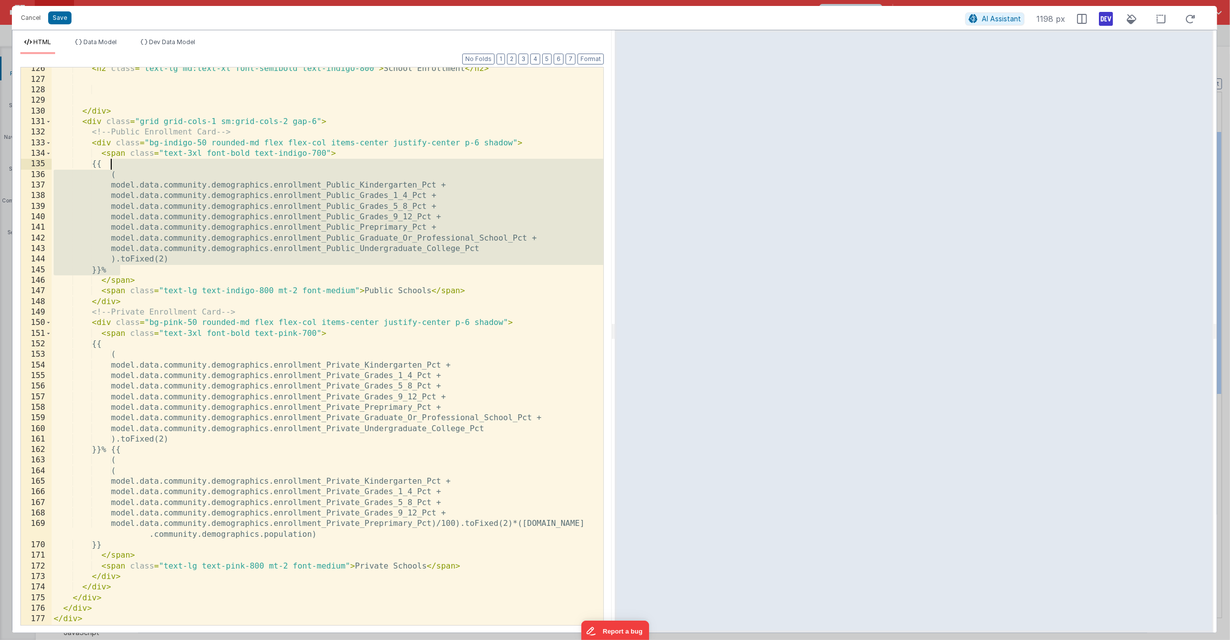
drag, startPoint x: 120, startPoint y: 269, endPoint x: 112, endPoint y: 167, distance: 102.6
click at [112, 167] on div "< h2 class = "text-lg md:text-xl font-semibold text-indigo-800" > School Enroll…" at bounding box center [328, 353] width 552 height 579
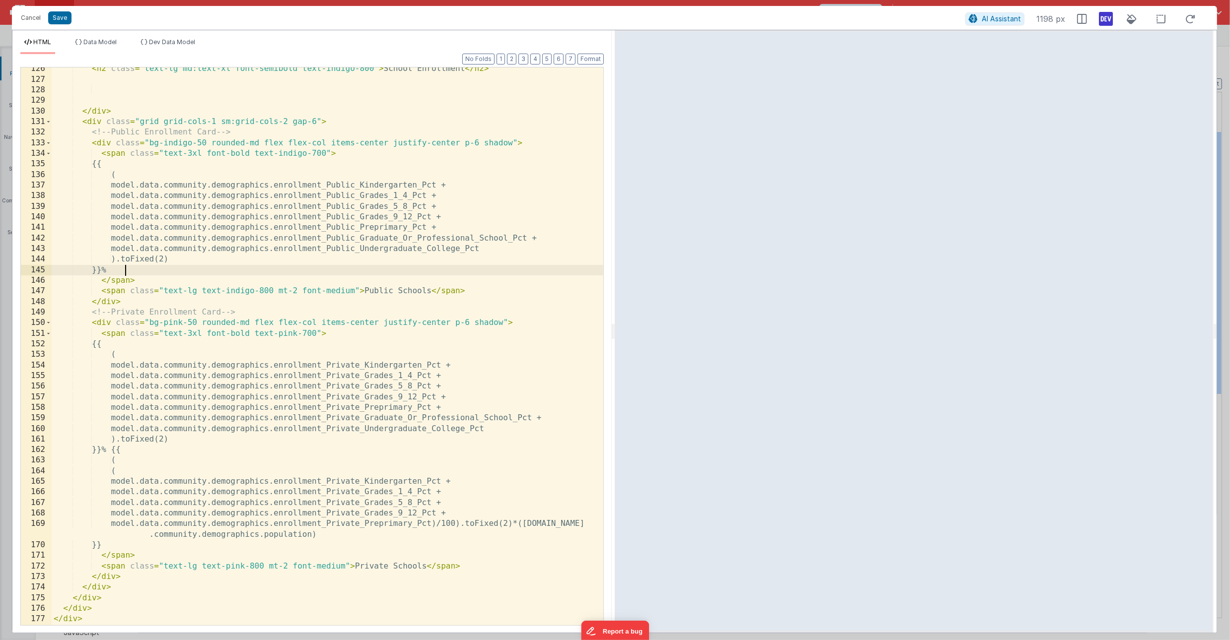
click at [149, 273] on div "< h2 class = "text-lg md:text-xl font-semibold text-indigo-800" > School Enroll…" at bounding box center [328, 353] width 552 height 579
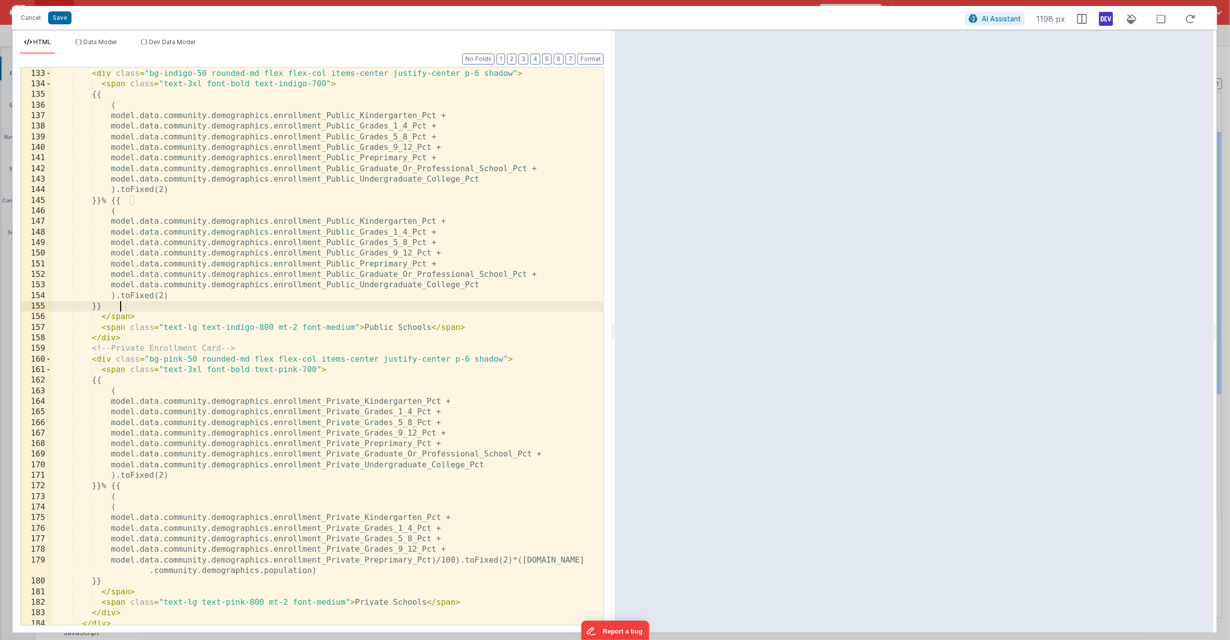
scroll to position [1427, 0]
click at [127, 298] on div "<!-- Public Enrollment Card --> < div class = "bg-indigo-50 rounded-md flex fle…" at bounding box center [328, 349] width 552 height 579
click at [120, 212] on div "<!-- Public Enrollment Card --> < div class = "bg-indigo-50 rounded-md flex fle…" at bounding box center [328, 349] width 552 height 579
click at [212, 298] on div "<!-- Public Enrollment Card --> < div class = "bg-indigo-50 rounded-md flex fle…" at bounding box center [328, 349] width 552 height 579
drag, startPoint x: 531, startPoint y: 563, endPoint x: 337, endPoint y: 575, distance: 194.5
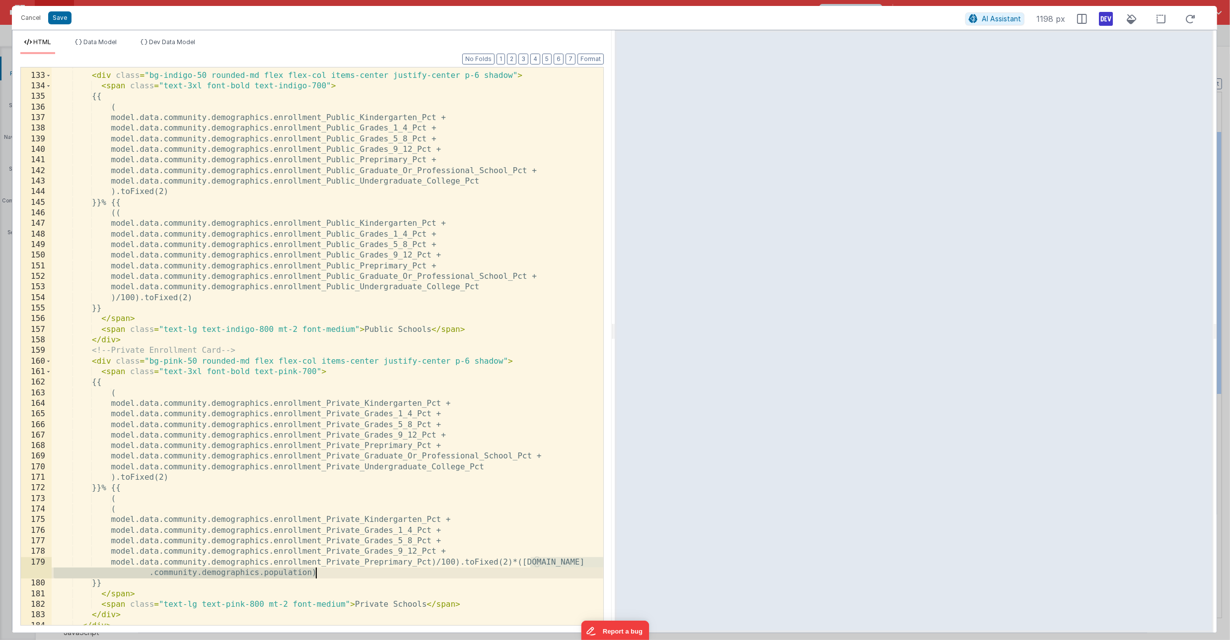
click at [337, 575] on div "<!-- Public Enrollment Card --> < div class = "bg-indigo-50 rounded-md flex fle…" at bounding box center [328, 349] width 552 height 579
click at [215, 299] on div "<!-- Public Enrollment Card --> < div class = "bg-indigo-50 rounded-md flex fle…" at bounding box center [328, 349] width 552 height 579
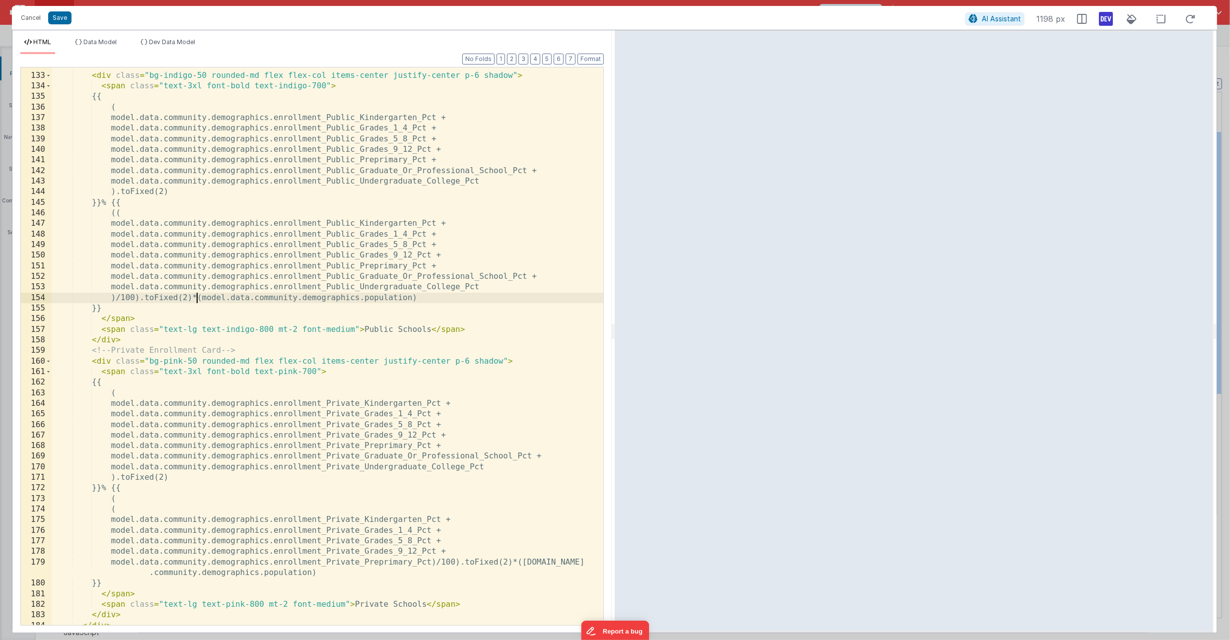
click at [197, 299] on div "<!-- Public Enrollment Card --> < div class = "bg-indigo-50 rounded-md flex fle…" at bounding box center [328, 349] width 552 height 579
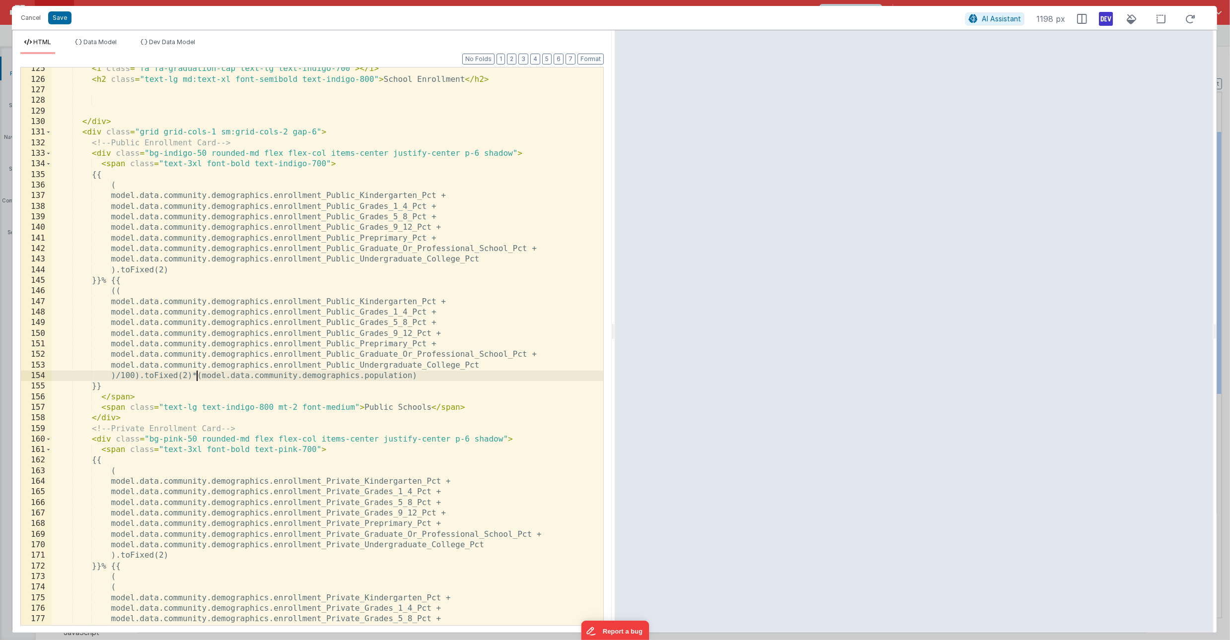
scroll to position [1345, 0]
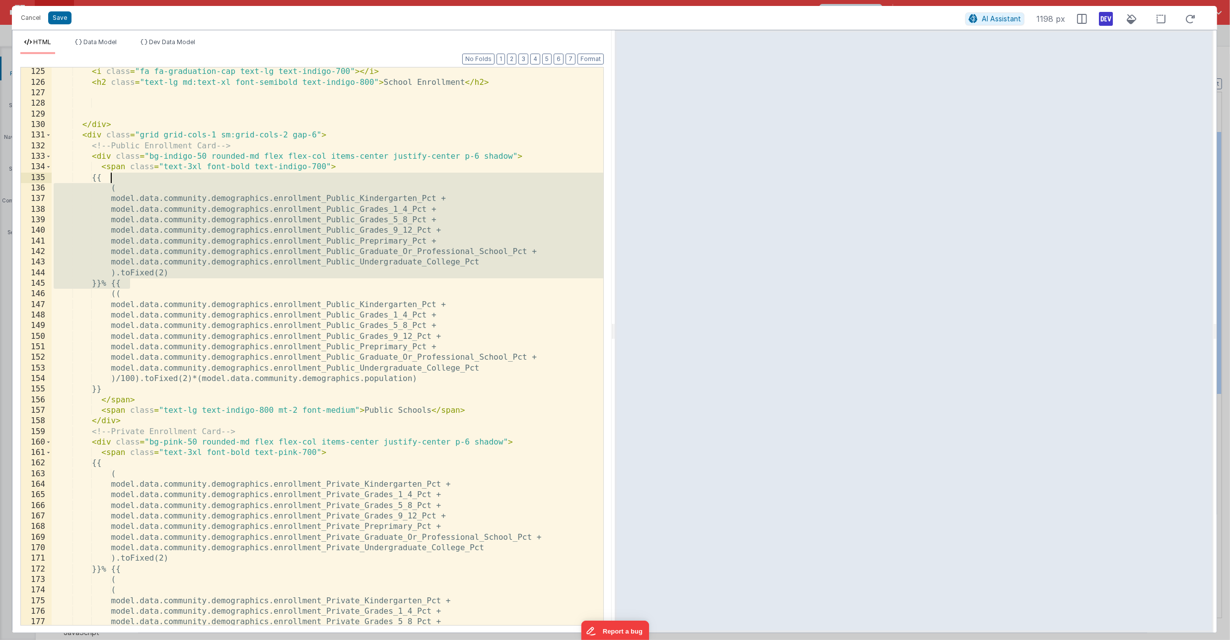
drag, startPoint x: 129, startPoint y: 282, endPoint x: 110, endPoint y: 181, distance: 103.5
click at [110, 181] on div "< i class = "fa fa-graduation-cap text-lg text-indigo-700" > </ i > < h2 class …" at bounding box center [328, 356] width 552 height 579
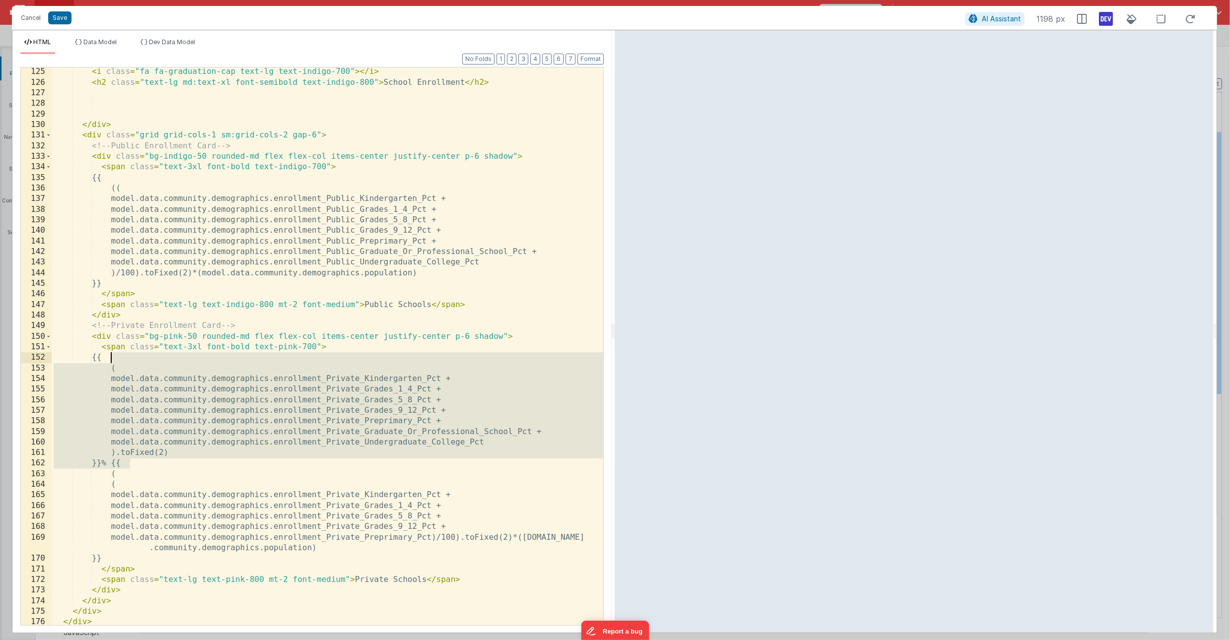
drag, startPoint x: 130, startPoint y: 466, endPoint x: 113, endPoint y: 359, distance: 108.1
click at [113, 359] on div "< i class = "fa fa-graduation-cap text-lg text-indigo-700" > </ i > < h2 class …" at bounding box center [328, 356] width 552 height 579
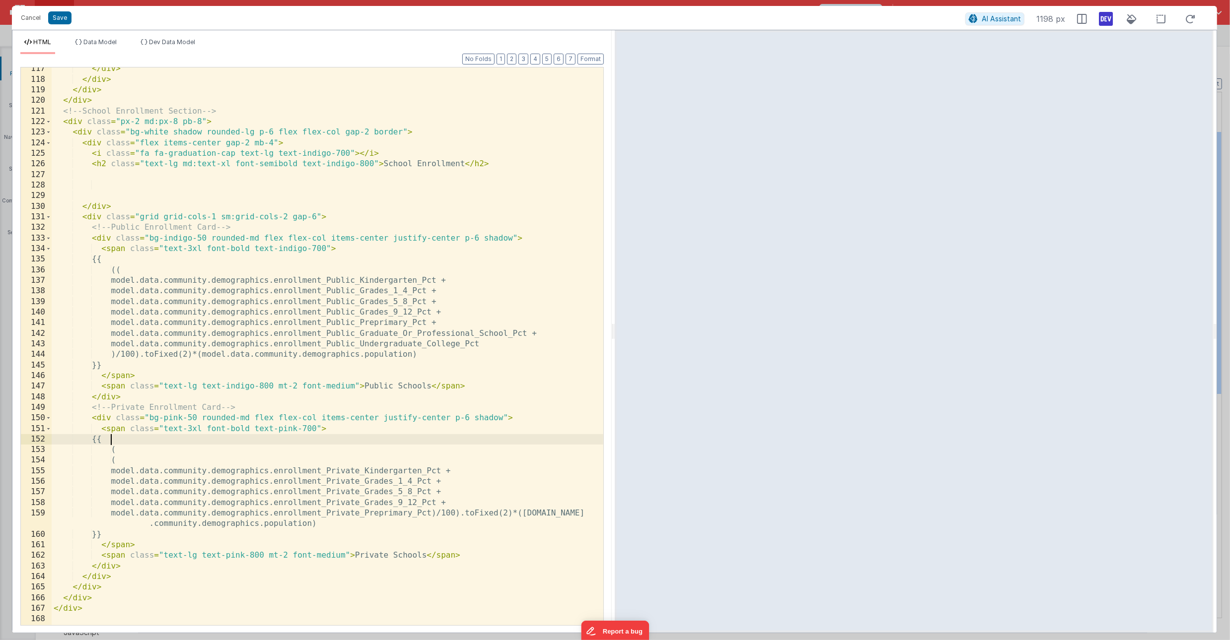
scroll to position [1264, 0]
click at [994, 15] on span "AI Assistant" at bounding box center [1001, 18] width 39 height 8
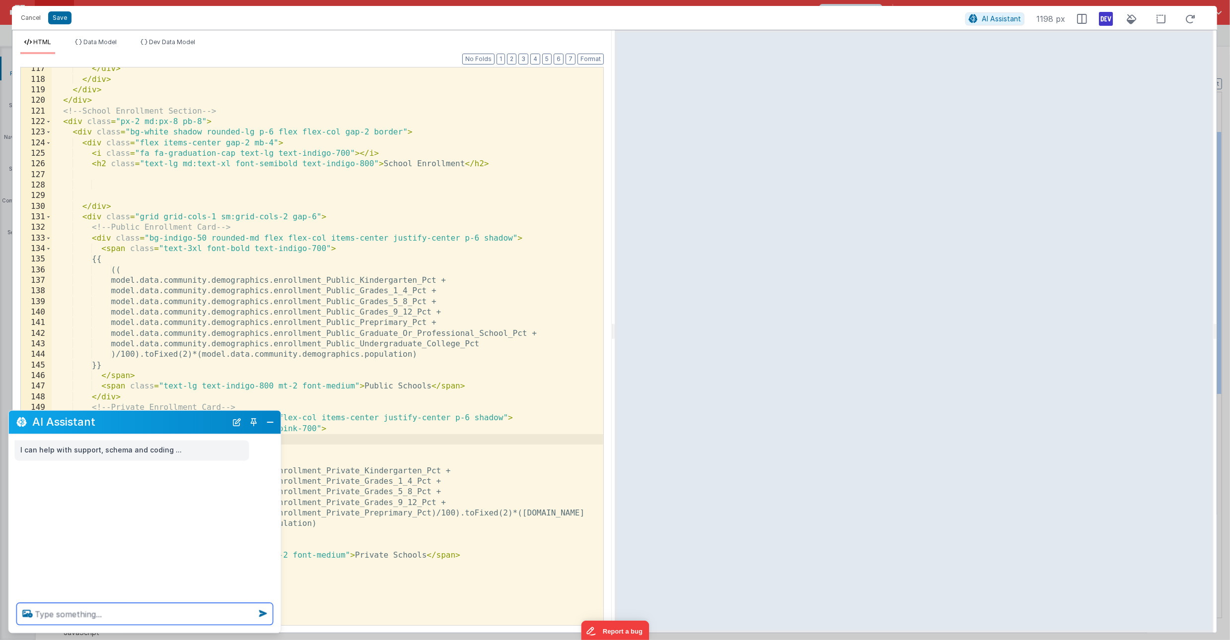
click at [48, 619] on textarea at bounding box center [145, 615] width 256 height 22
type textarea "fix the calculations for private and public school enrollment to round up to th…"
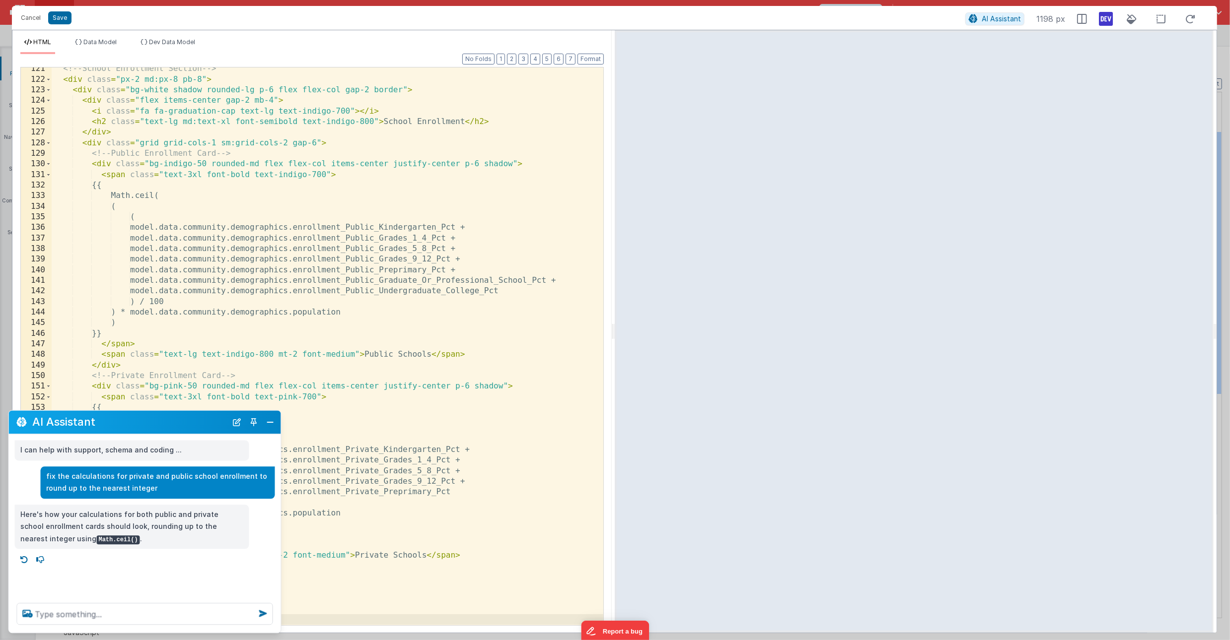
scroll to position [1307, 0]
click at [270, 427] on button "Close" at bounding box center [270, 423] width 13 height 14
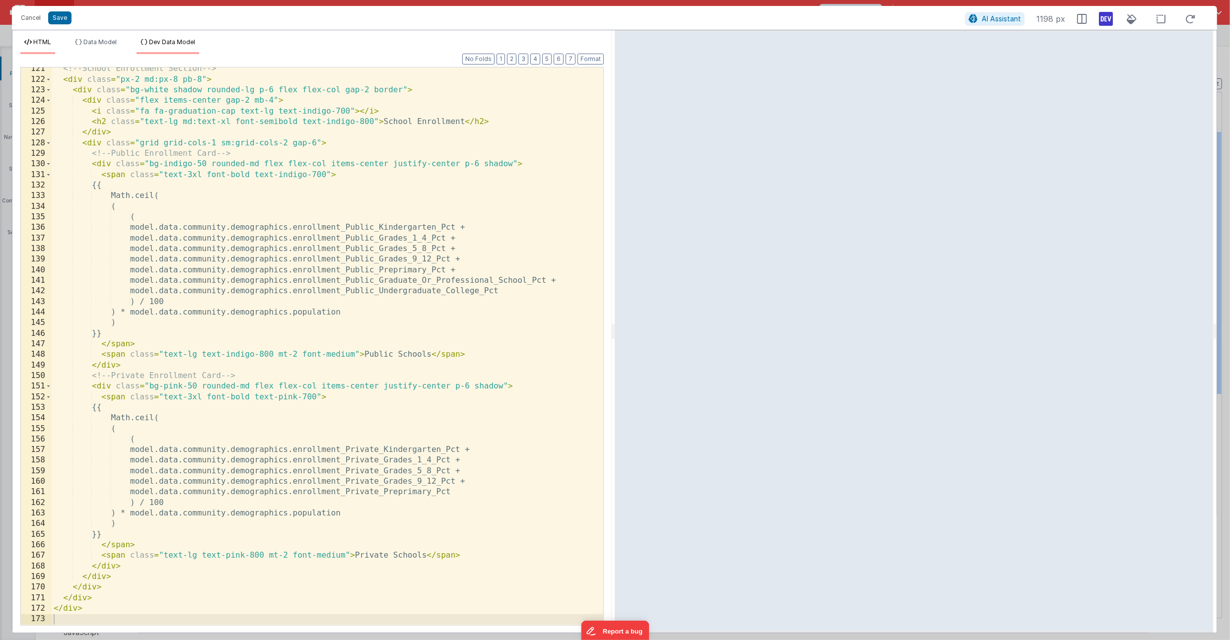
click at [155, 43] on span "Dev Data Model" at bounding box center [172, 41] width 46 height 7
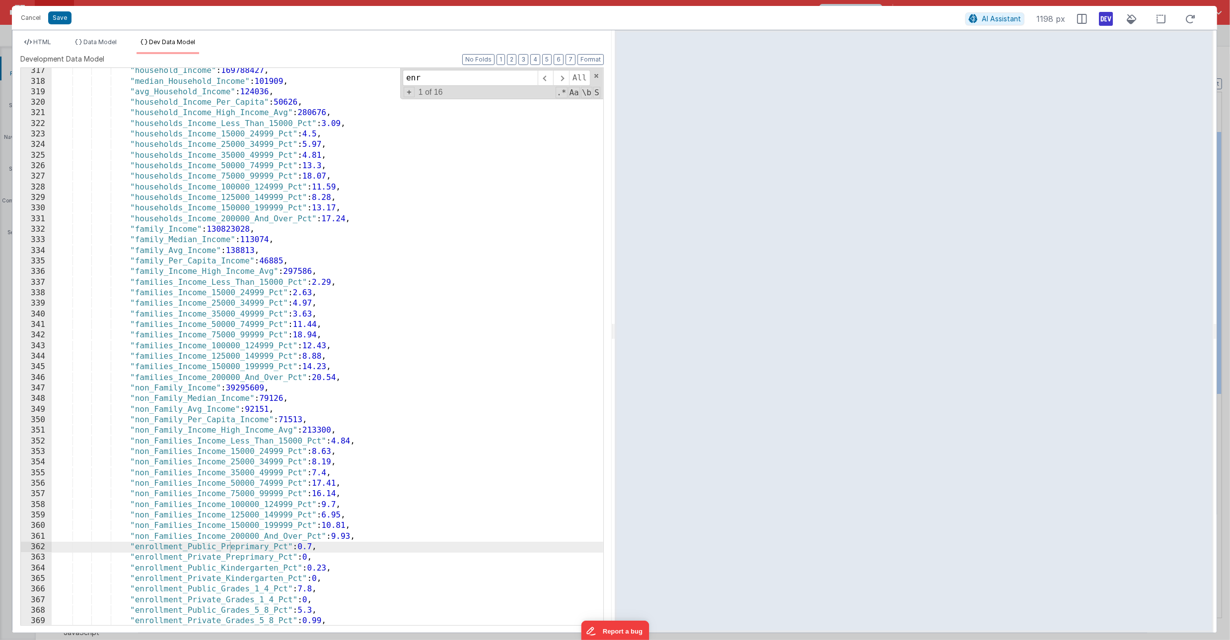
scroll to position [3349, 0]
click at [37, 42] on span "HTML" at bounding box center [42, 41] width 18 height 7
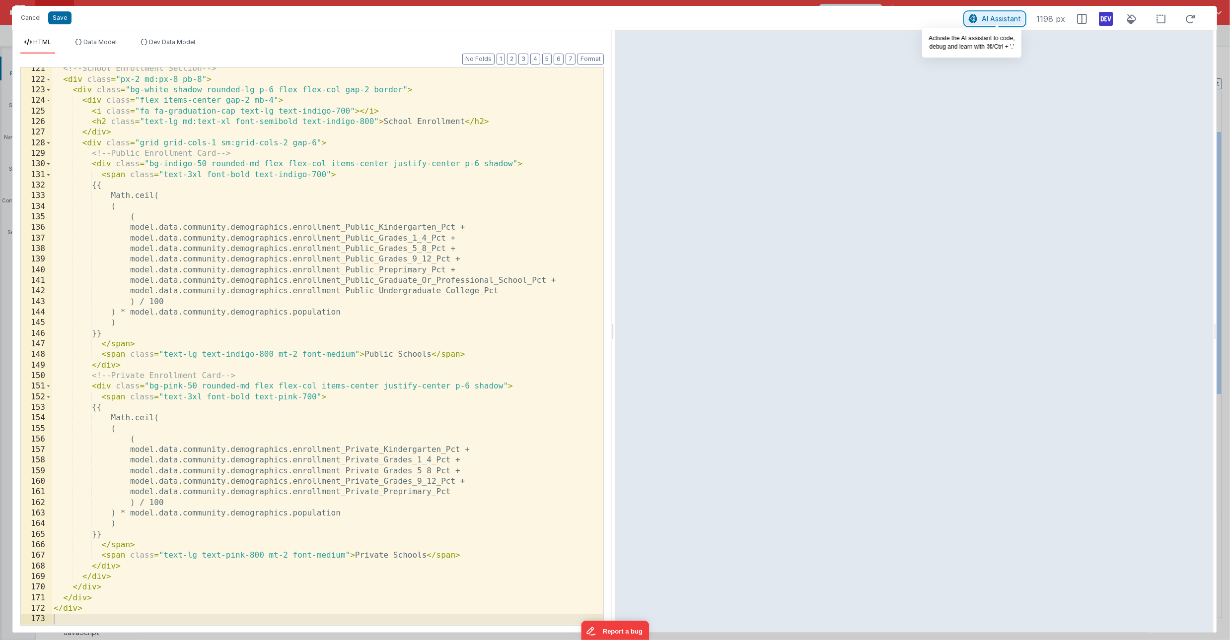
click at [983, 15] on span "AI Assistant" at bounding box center [1001, 18] width 39 height 8
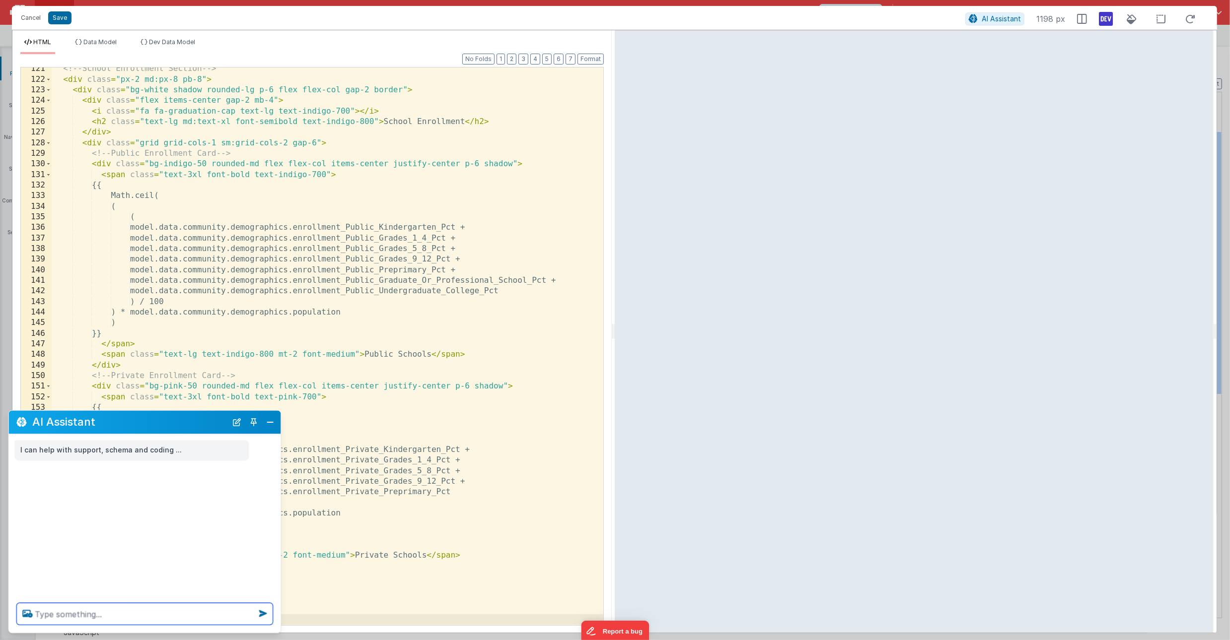
click at [51, 612] on textarea at bounding box center [145, 615] width 256 height 22
click at [163, 45] on span "Dev Data Model" at bounding box center [172, 41] width 46 height 7
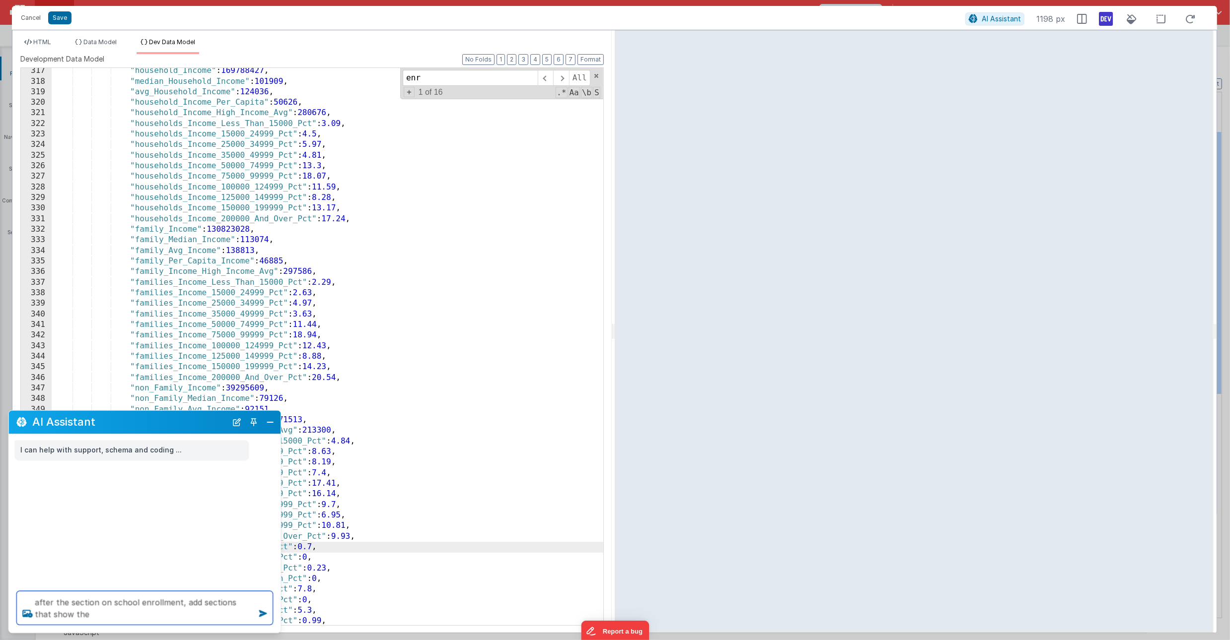
click at [77, 615] on textarea "after the section on school enrollment, add sections that show the" at bounding box center [145, 609] width 256 height 34
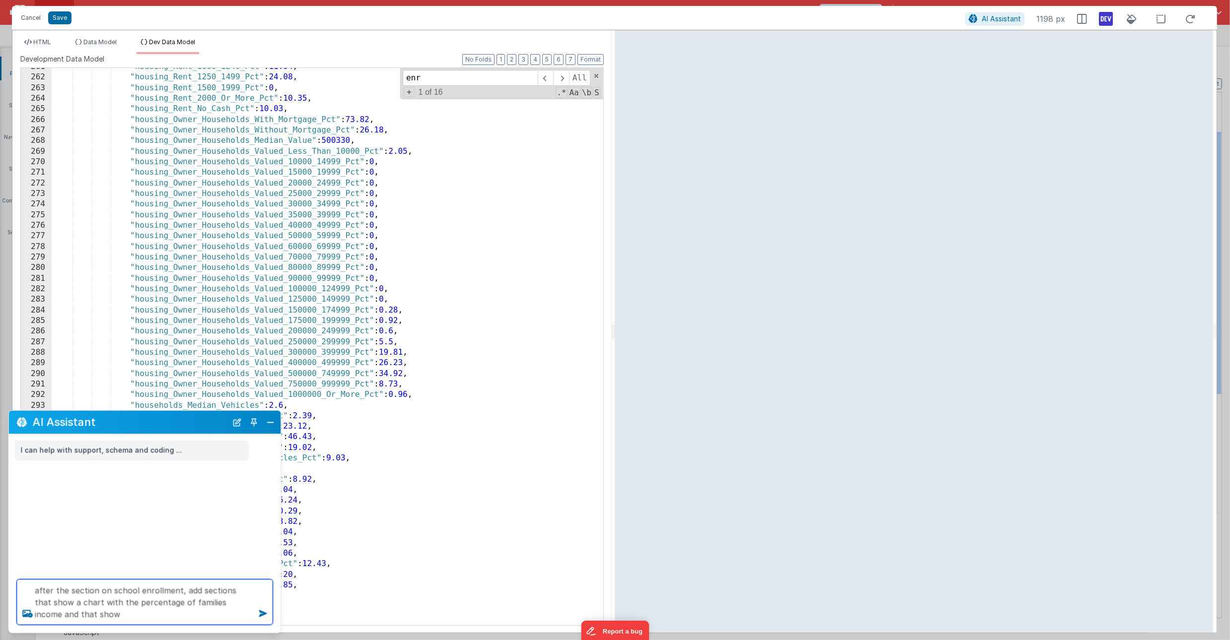
scroll to position [2760, 0]
click at [85, 614] on textarea "after the section on school enrollment, add sections that show a chart with the…" at bounding box center [145, 603] width 256 height 46
type textarea "after the section on school enrollment, add sections that show a chart with the…"
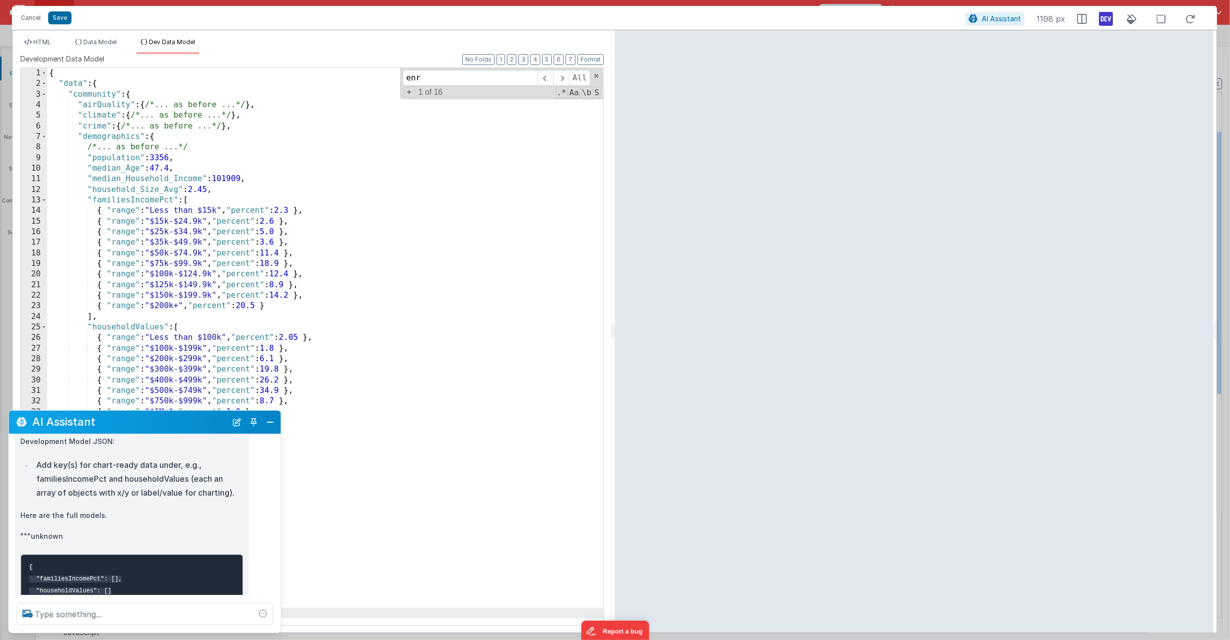
scroll to position [271, 0]
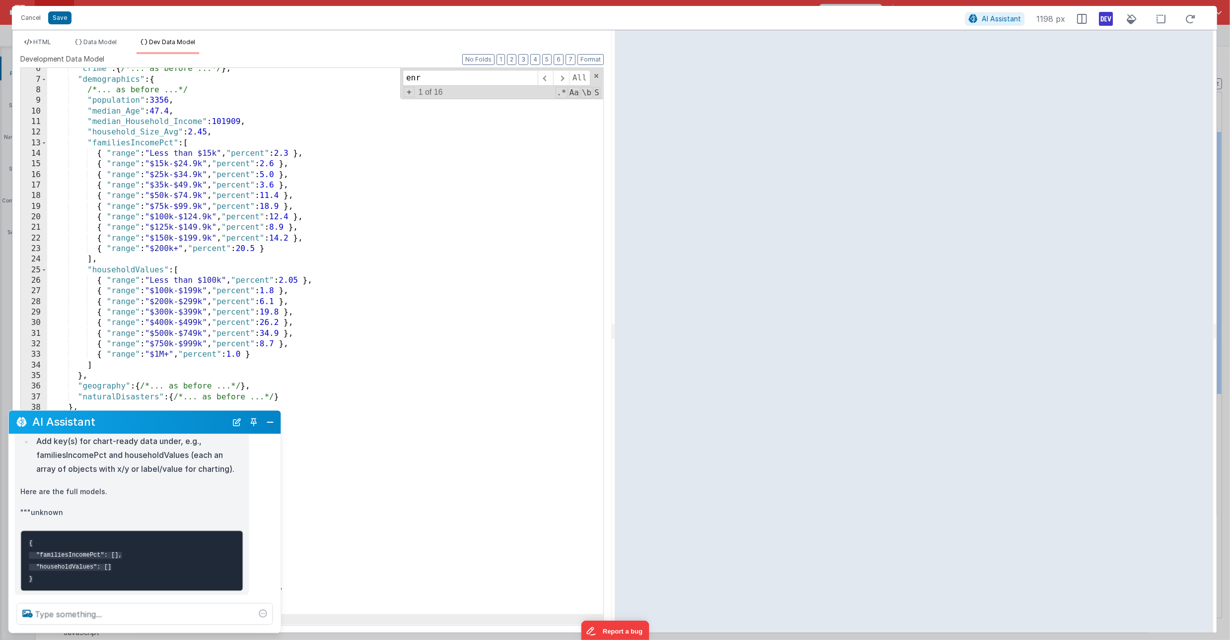
click at [157, 532] on pre "{ "familiesIncomePct": [], "householdValues": [] }" at bounding box center [132, 561] width 222 height 61
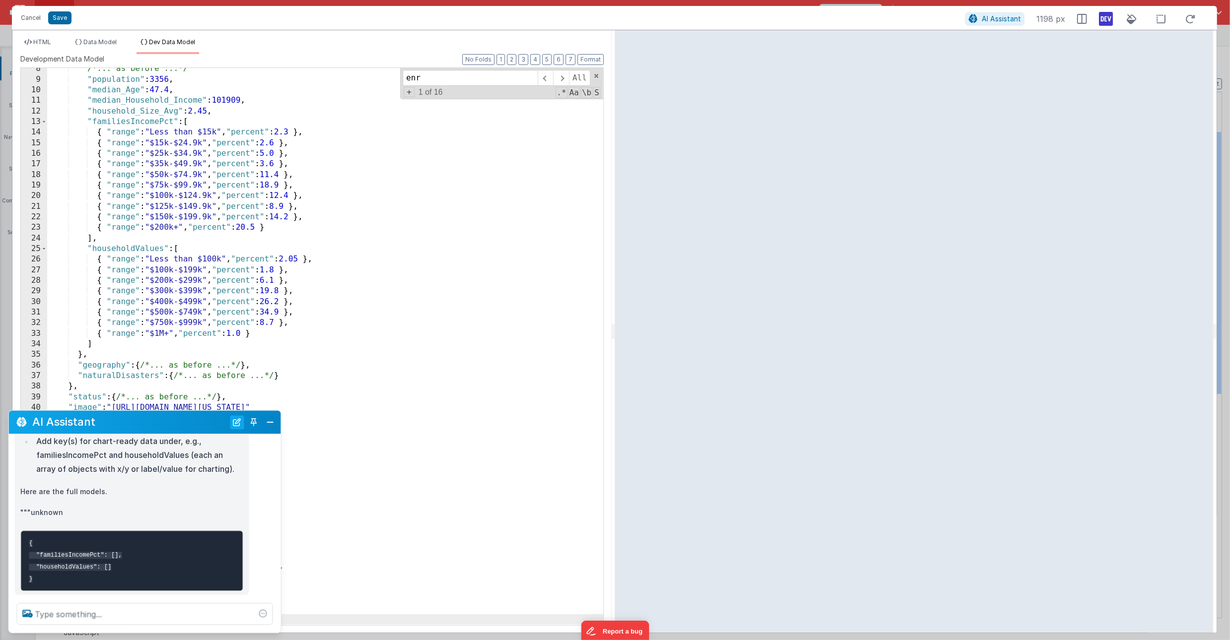
scroll to position [78, 0]
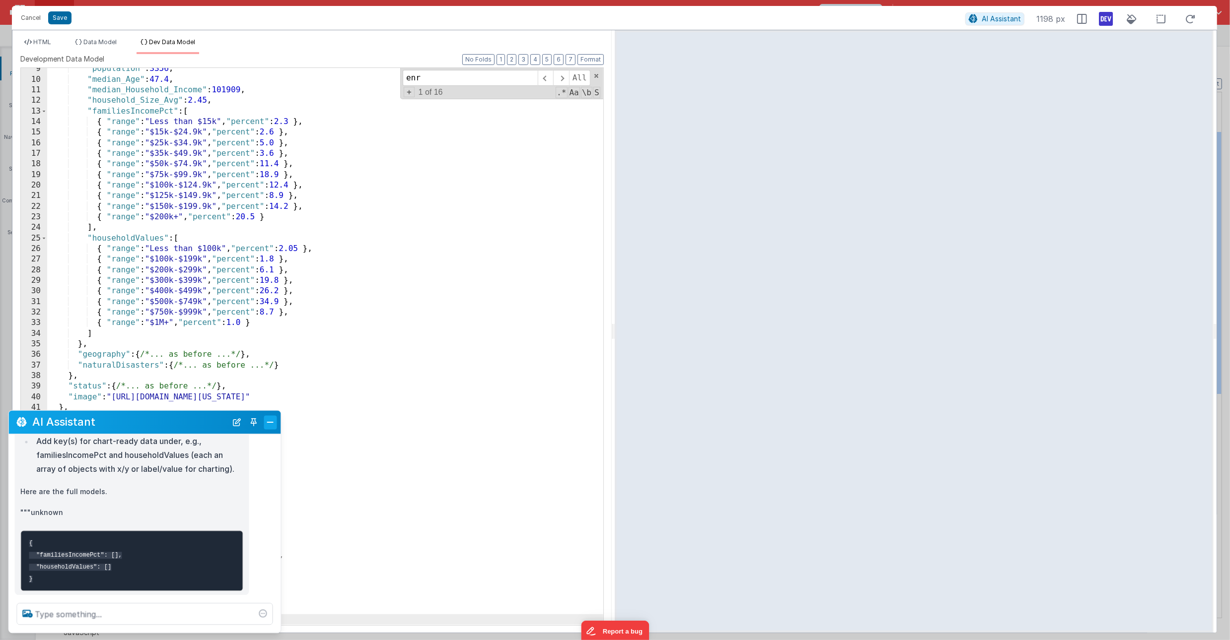
click at [266, 423] on button "Close" at bounding box center [270, 423] width 13 height 14
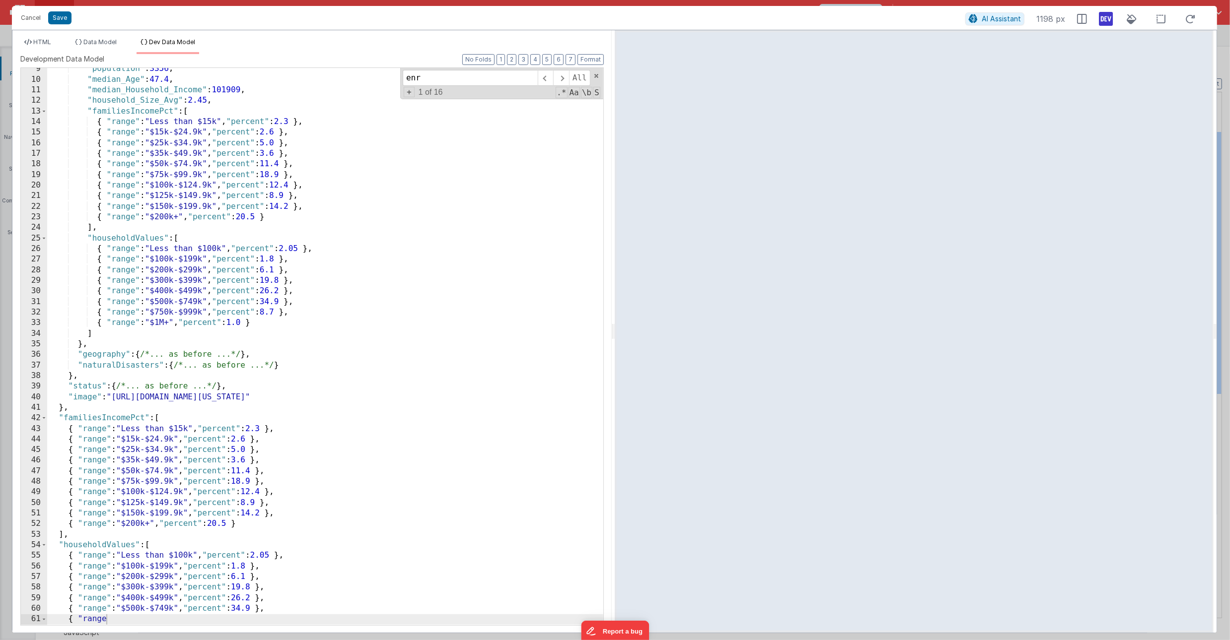
scroll to position [282, 0]
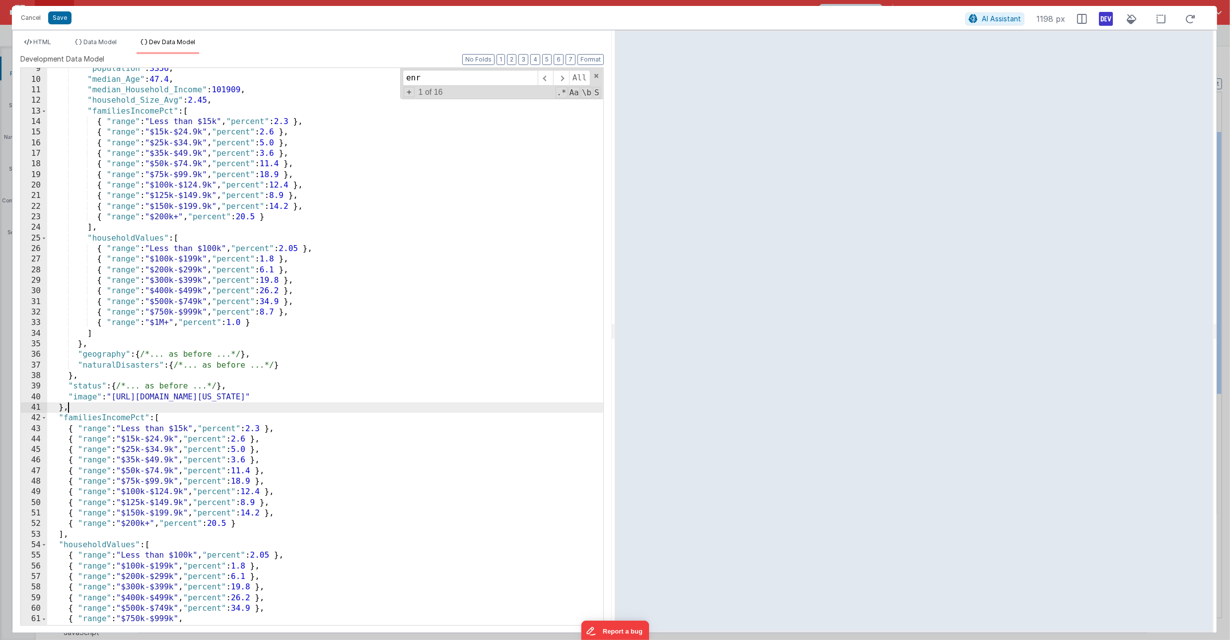
click at [192, 404] on div ""population" : 3356 , "median_Age" : 47.4 , "median_Household_Income" : 101909 …" at bounding box center [325, 353] width 556 height 578
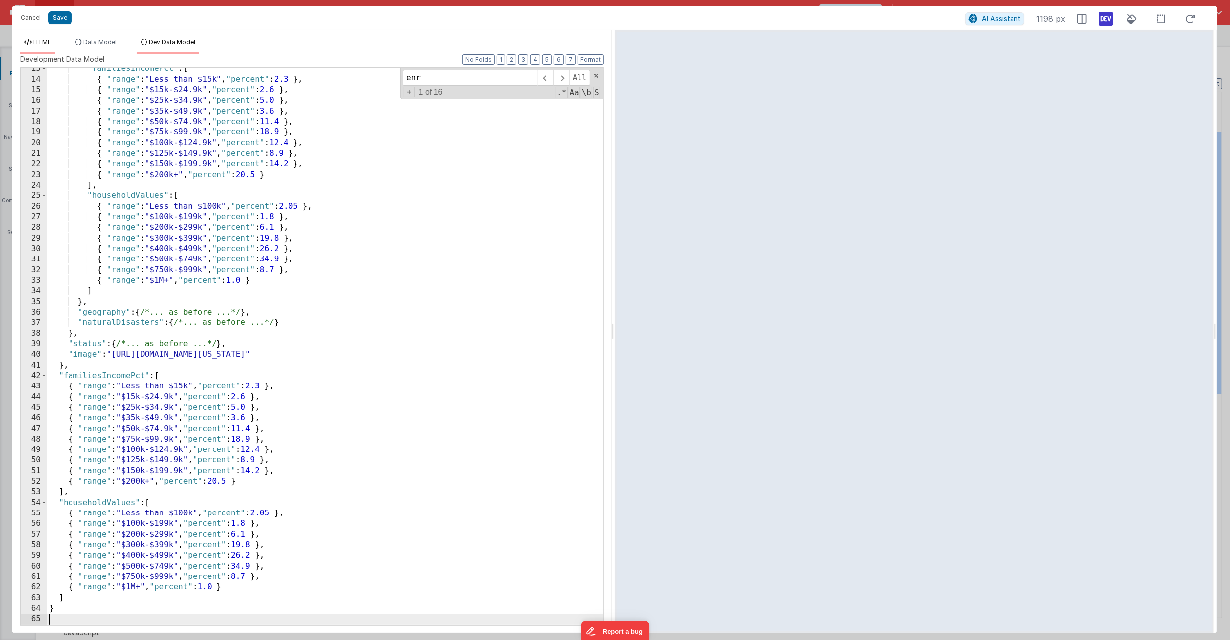
scroll to position [132, 0]
click at [44, 45] on span "HTML" at bounding box center [42, 41] width 18 height 7
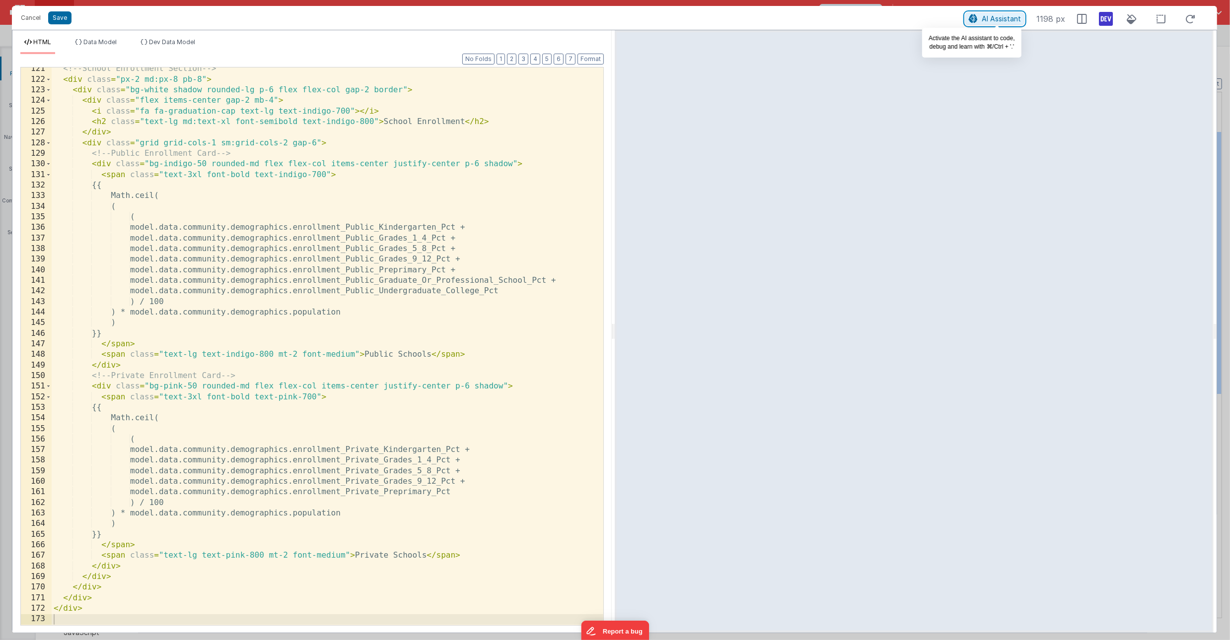
click at [988, 16] on span "AI Assistant" at bounding box center [1001, 18] width 39 height 8
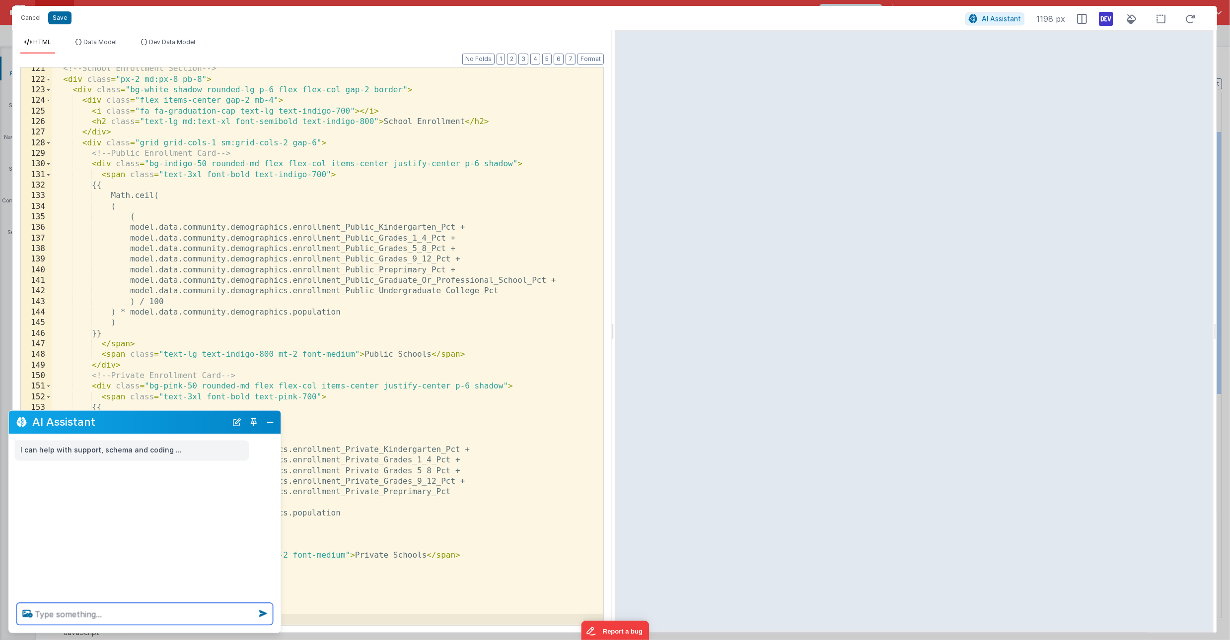
click at [50, 617] on textarea at bounding box center [145, 615] width 256 height 22
type textarea "add sections after school enrollment that have visual details for the household…"
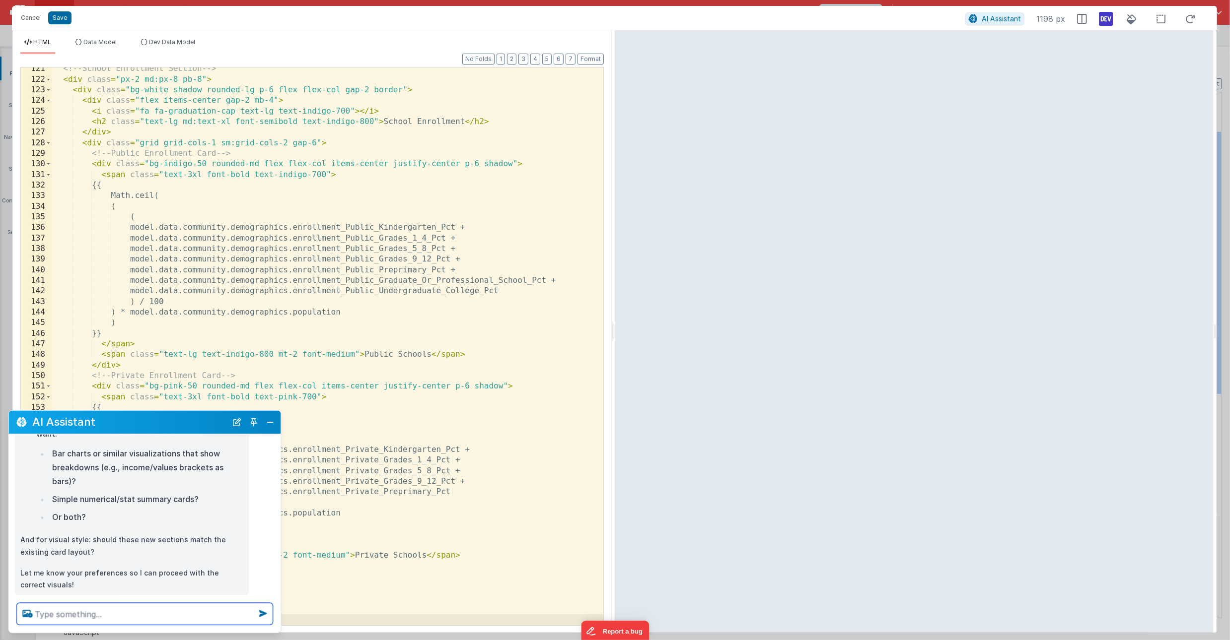
scroll to position [137, 0]
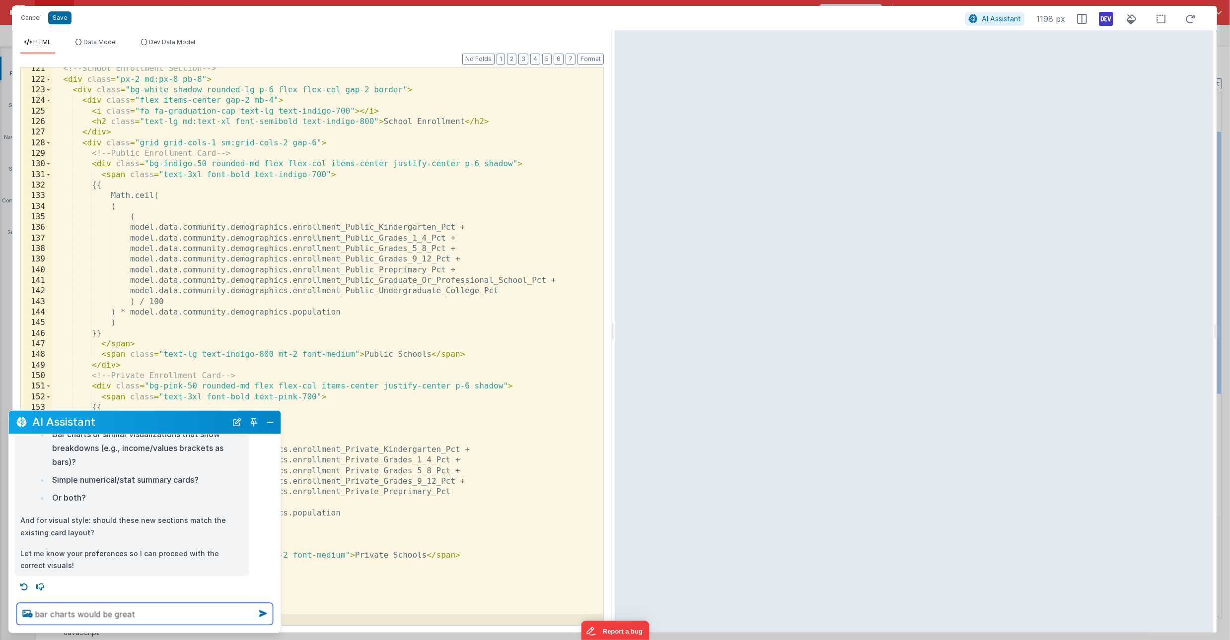
type textarea "bar charts would be great"
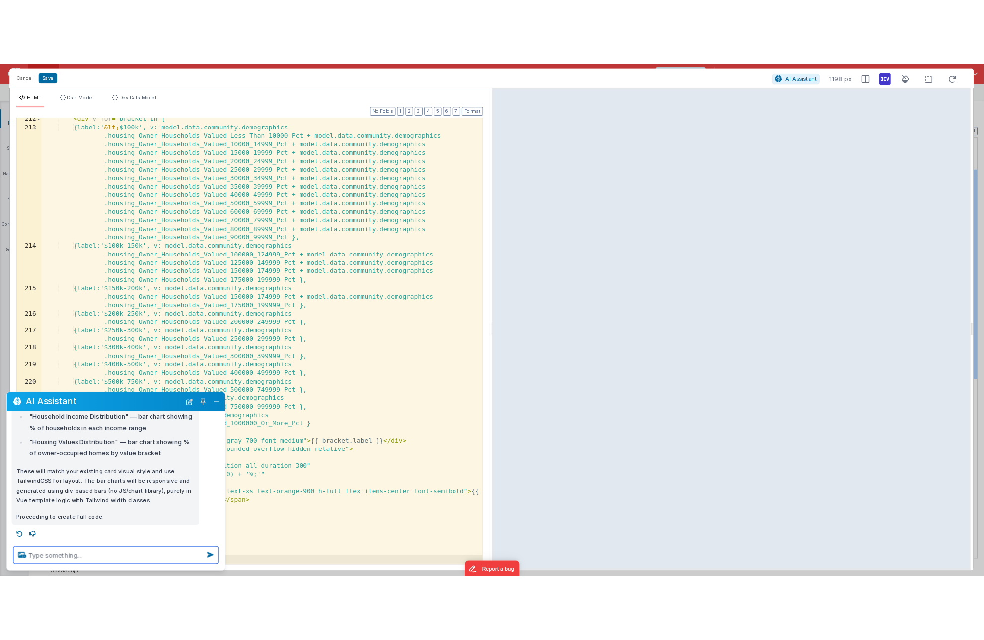
scroll to position [1, 0]
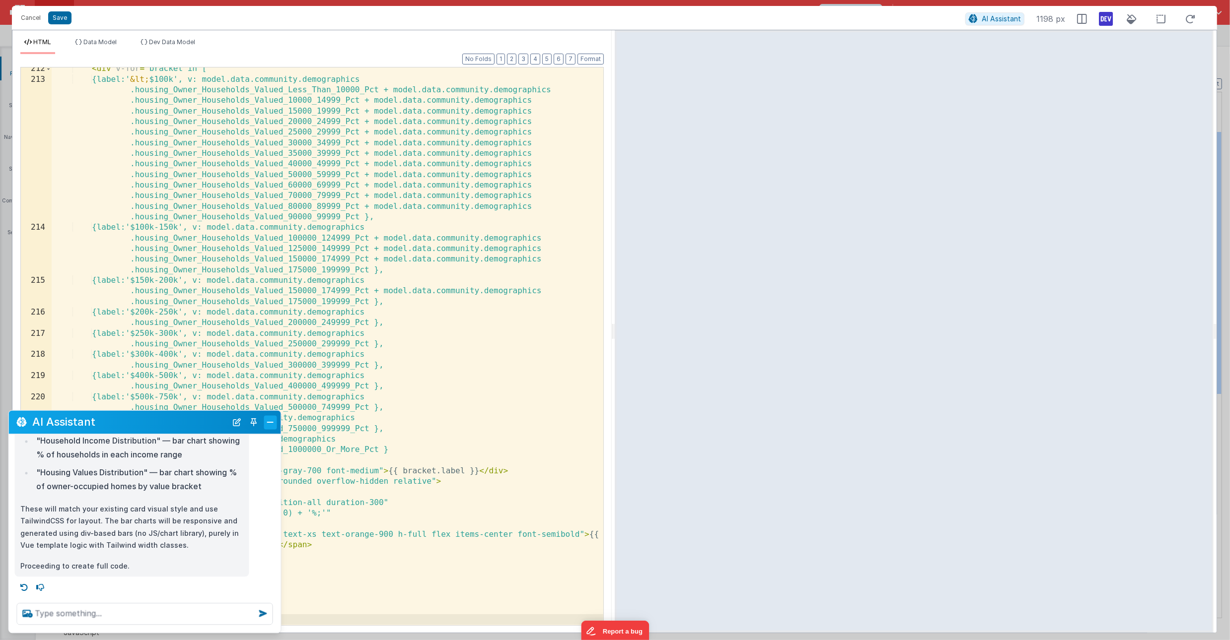
click at [270, 424] on button "Close" at bounding box center [270, 423] width 13 height 14
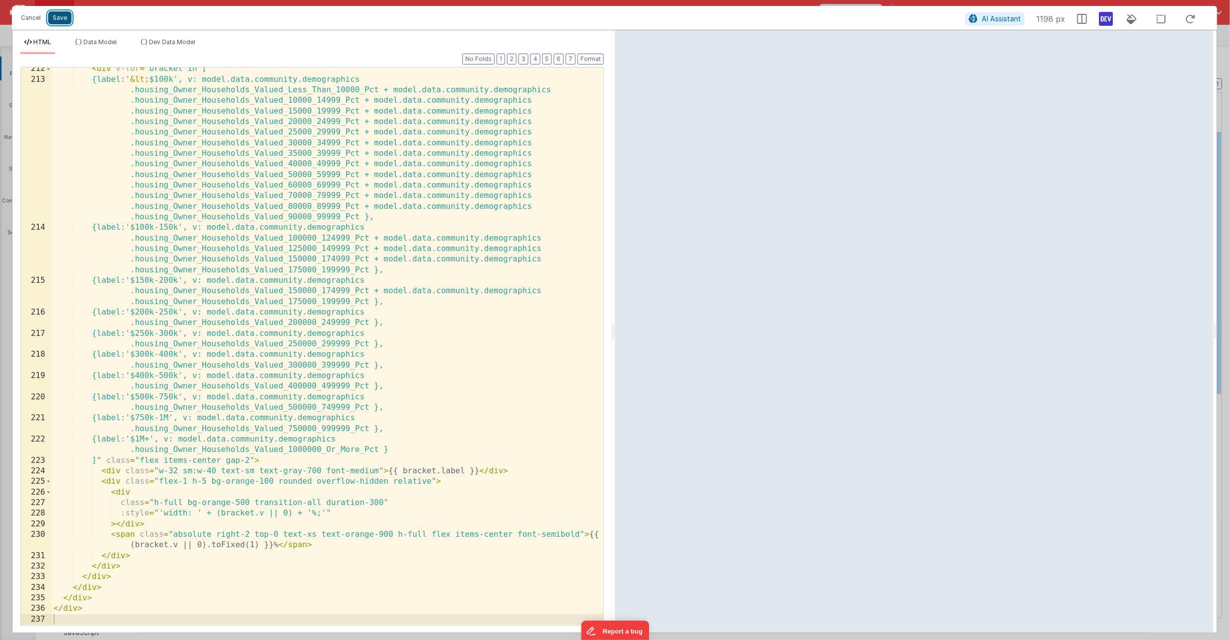
click at [59, 19] on button "Save" at bounding box center [59, 17] width 23 height 13
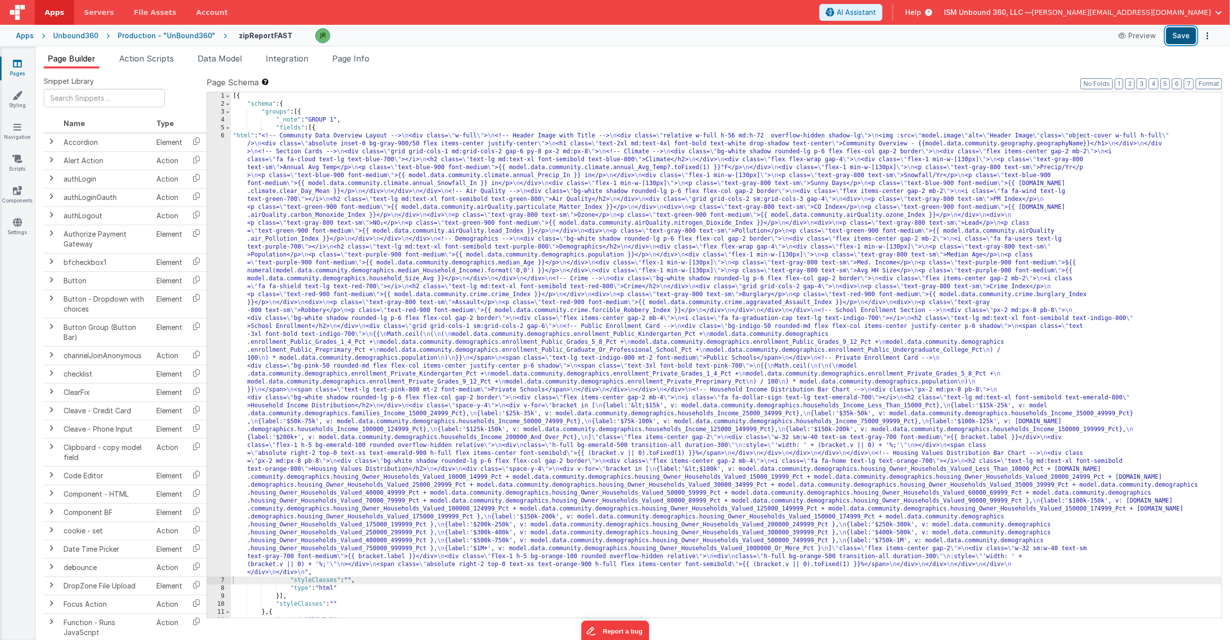
click at [1183, 34] on button "Save" at bounding box center [1181, 35] width 30 height 17
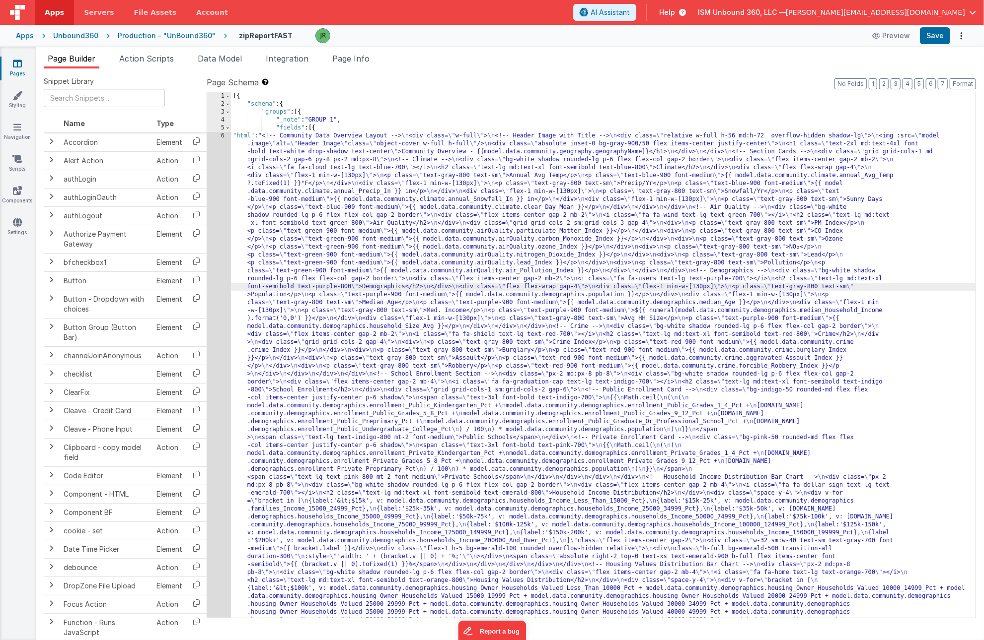
click at [218, 175] on div "6" at bounding box center [219, 430] width 24 height 596
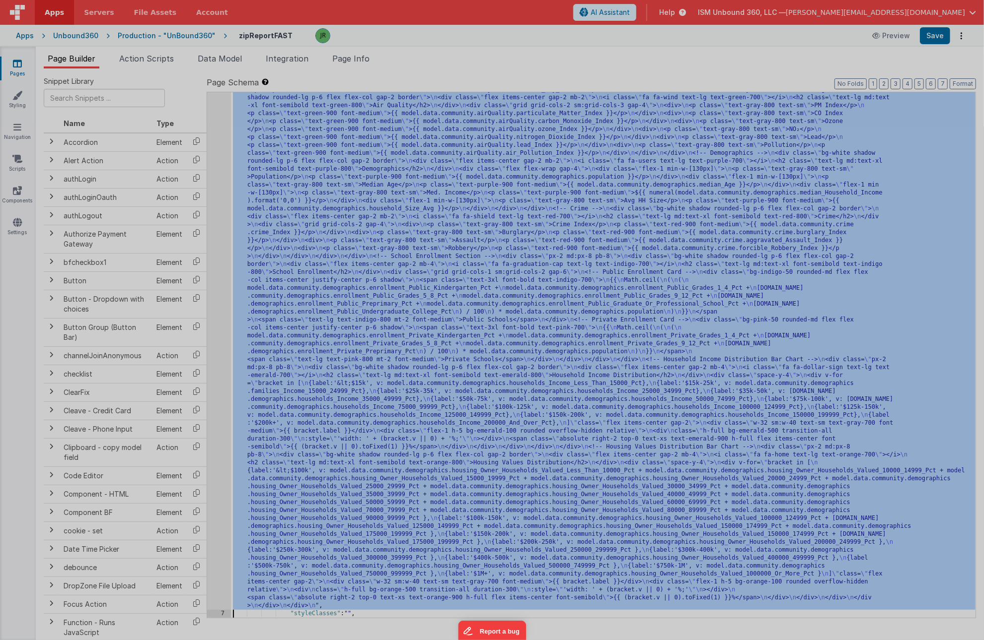
click at [218, 175] on div "<!-- Community Data Overview Layout --> < div class = "w-full" > <!-- Header Im…" at bounding box center [264, 358] width 431 height 600
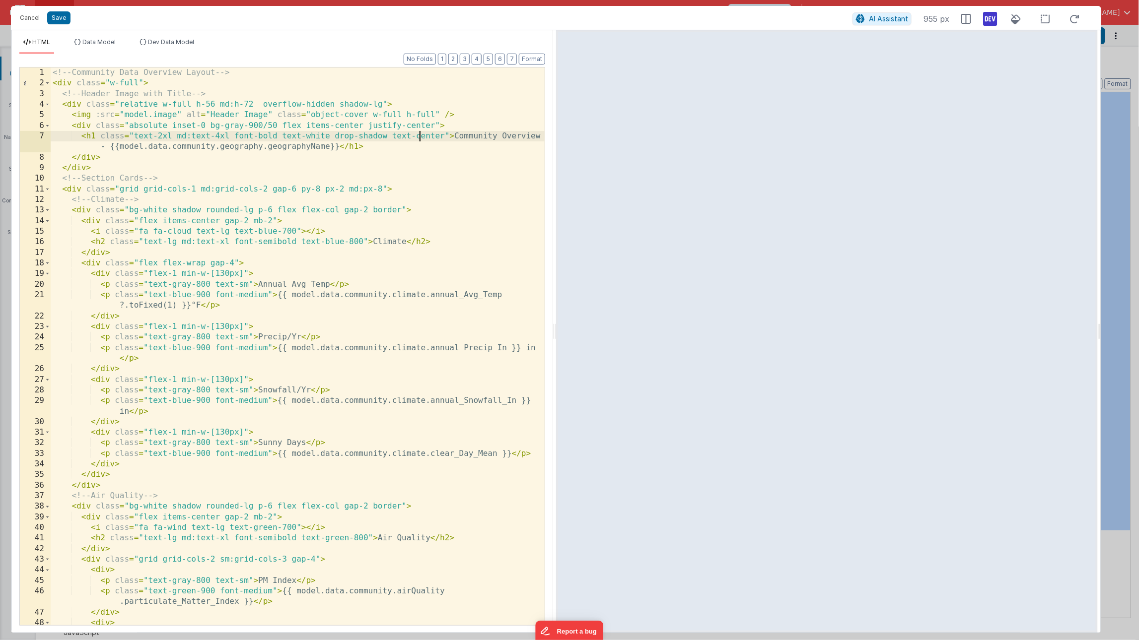
scroll to position [86, 0]
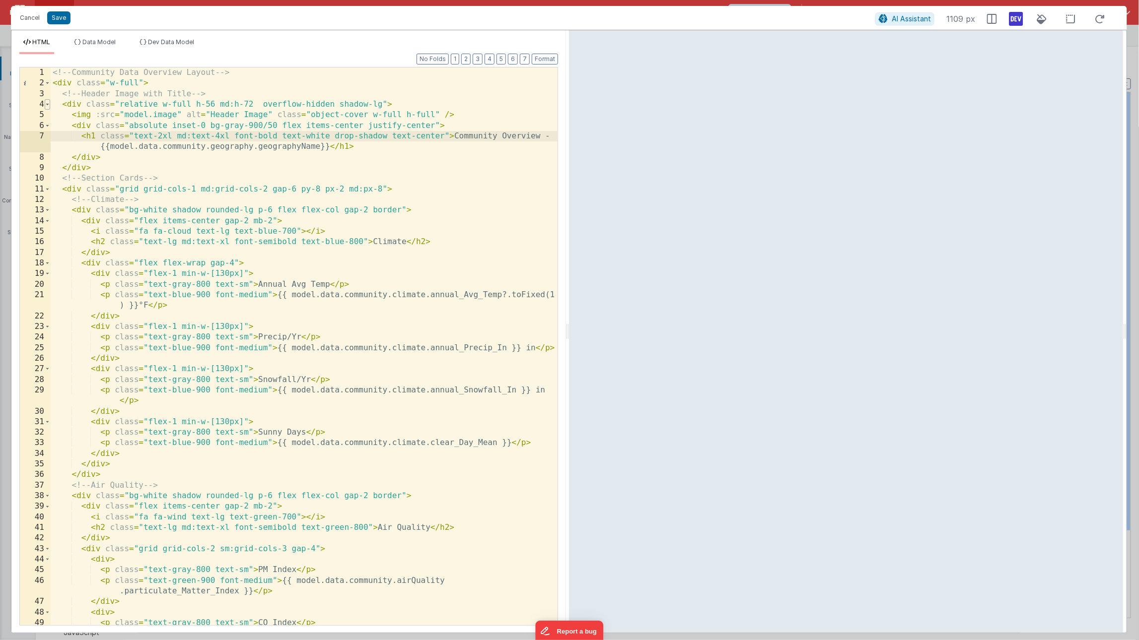
click at [45, 104] on span at bounding box center [47, 104] width 5 height 10
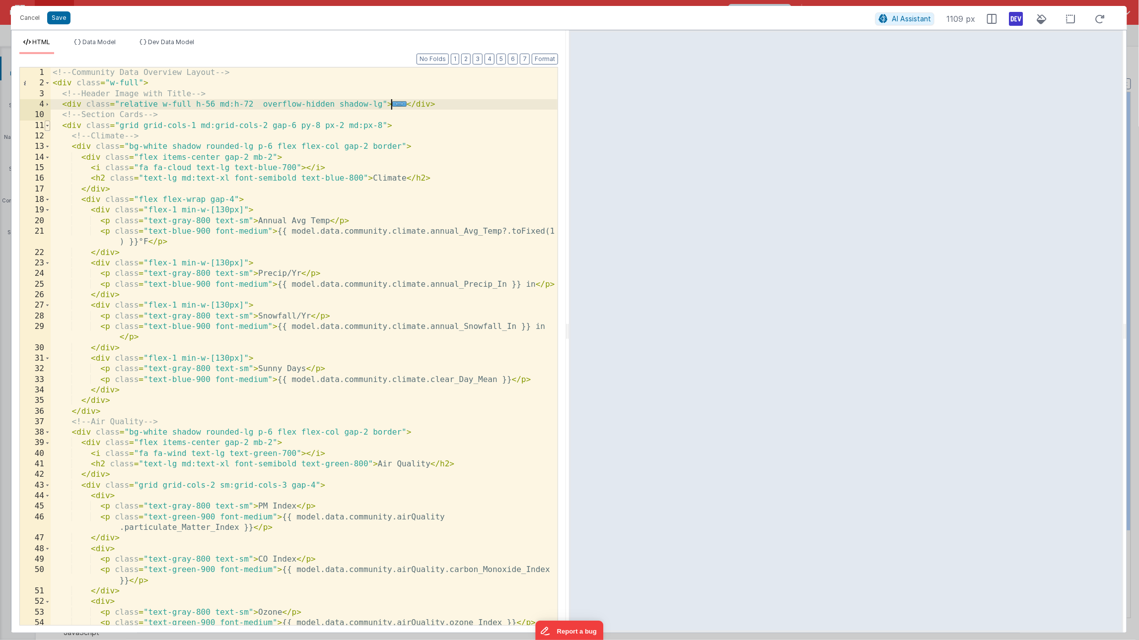
click at [48, 127] on span at bounding box center [47, 126] width 5 height 10
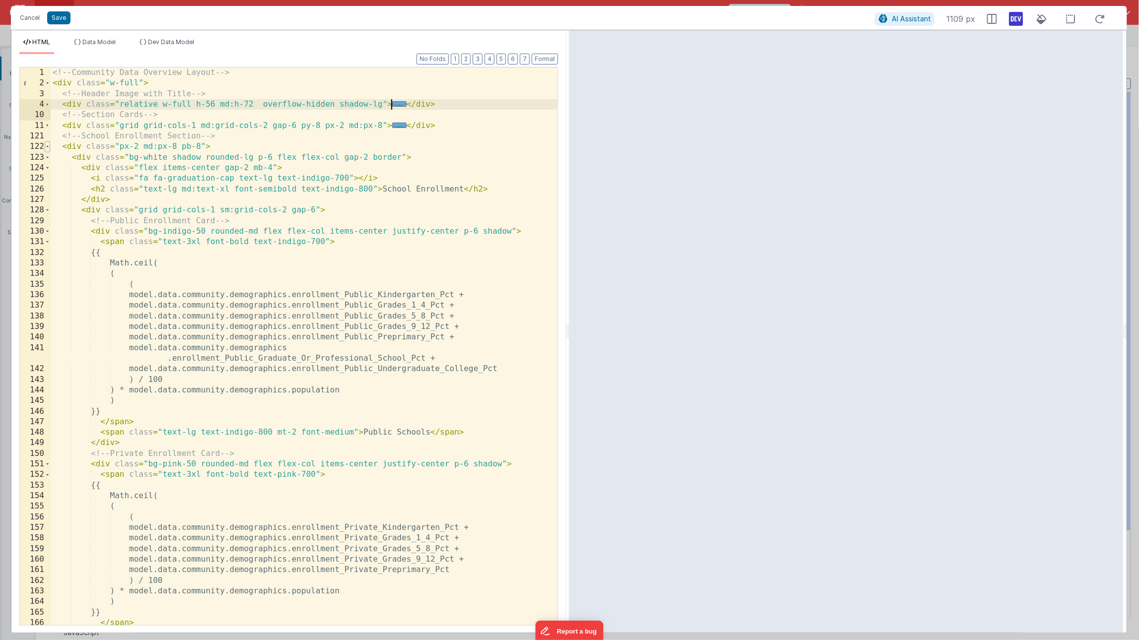
click at [50, 147] on span at bounding box center [47, 146] width 5 height 10
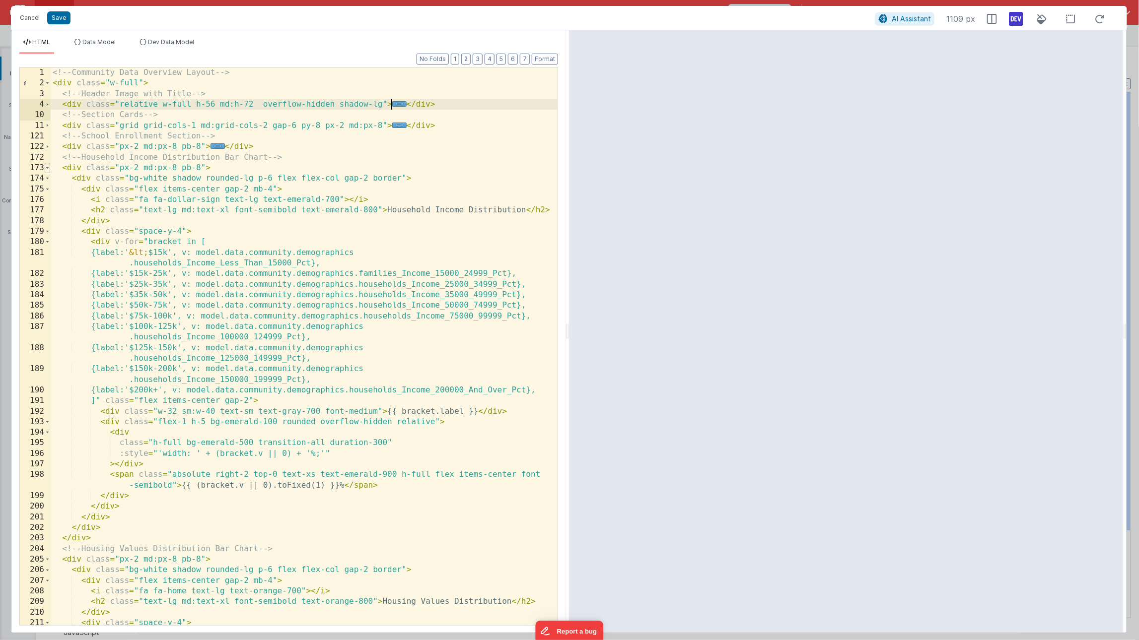
click at [48, 171] on span at bounding box center [47, 168] width 5 height 10
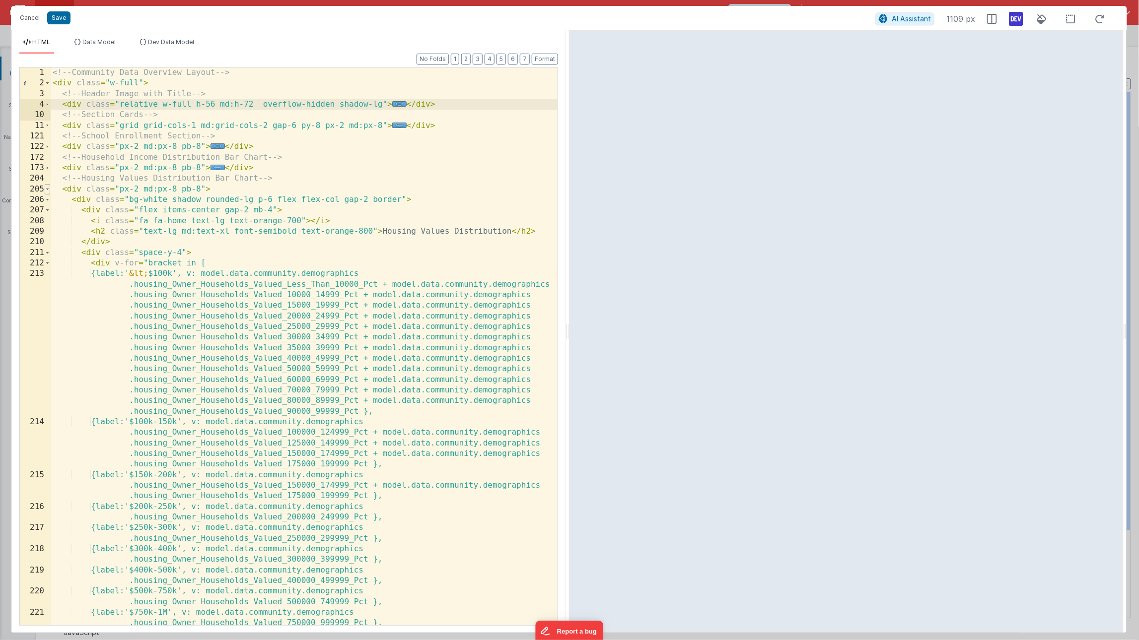
click at [47, 188] on span at bounding box center [47, 189] width 5 height 10
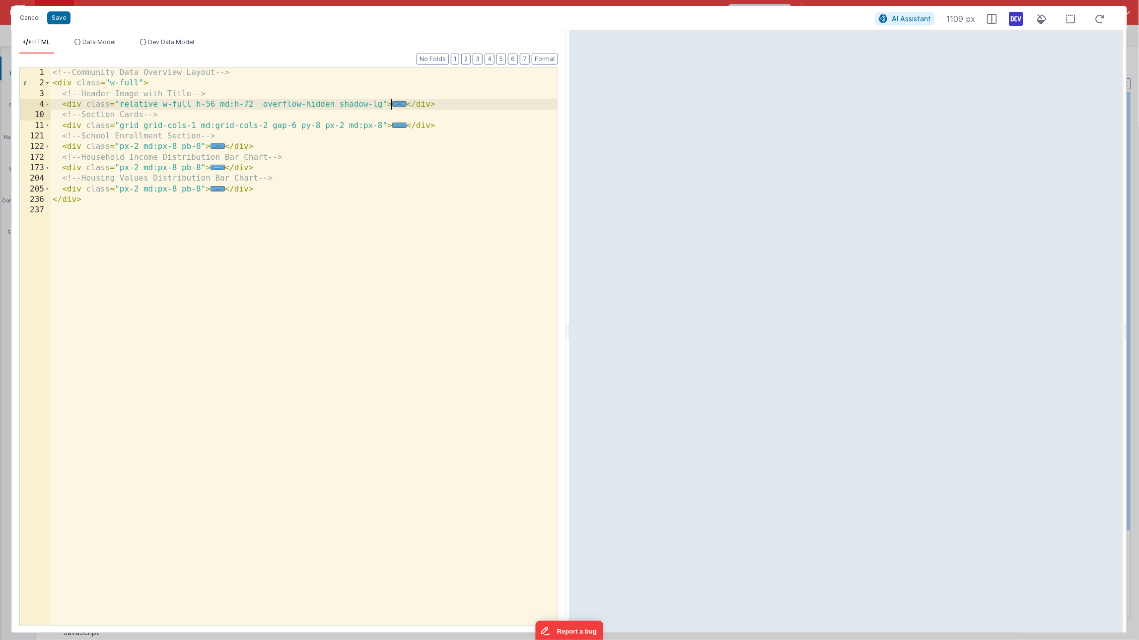
click at [201, 167] on div "<!-- Community Data Overview Layout --> < div class = "w-full" > <!-- Header Im…" at bounding box center [304, 357] width 507 height 579
click at [201, 189] on div "<!-- Community Data Overview Layout --> < div class = "w-full" > <!-- Header Im…" at bounding box center [304, 357] width 507 height 579
click at [244, 167] on div "<!-- Community Data Overview Layout --> < div class = "w-full" > <!-- Header Im…" at bounding box center [304, 357] width 507 height 579
click at [62, 170] on div "<!-- Community Data Overview Layout --> < div class = "w-full" > <!-- Header Im…" at bounding box center [304, 357] width 507 height 579
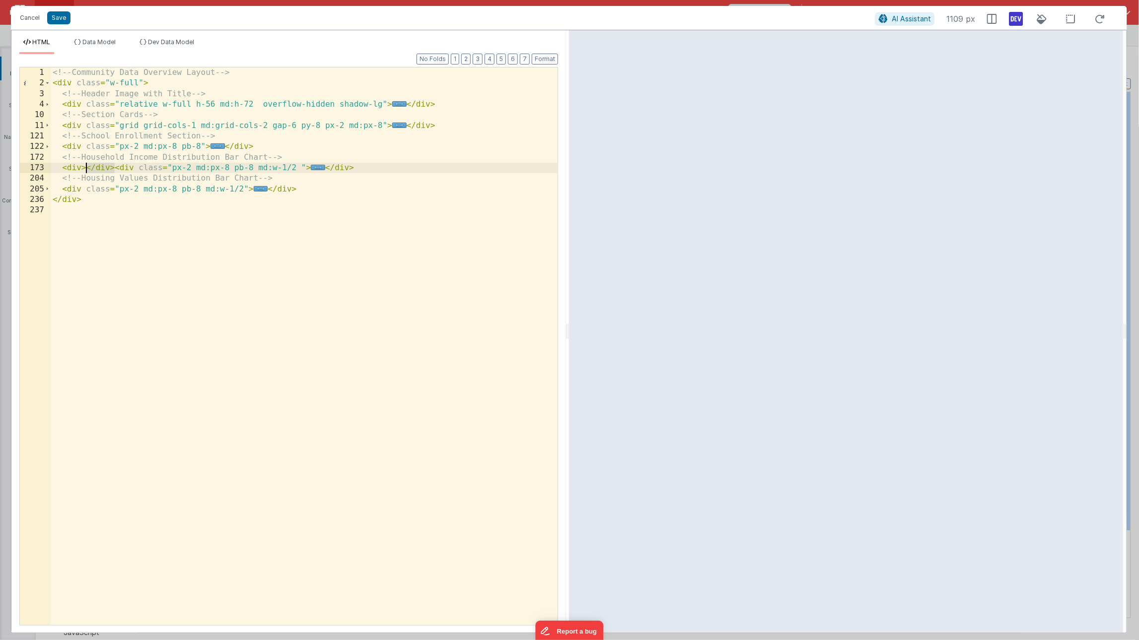
drag, startPoint x: 113, startPoint y: 170, endPoint x: 88, endPoint y: 171, distance: 25.3
click at [88, 171] on div "<!-- Community Data Overview Layout --> < div class = "w-full" > <!-- Header Im…" at bounding box center [304, 357] width 507 height 579
click at [300, 190] on div "<!-- Community Data Overview Layout --> < div class = "w-full" > <!-- Header Im…" at bounding box center [304, 357] width 507 height 579
paste textarea
click at [88, 168] on div "<!-- Community Data Overview Layout --> < div class = "w-full" > <!-- Header Im…" at bounding box center [304, 357] width 507 height 579
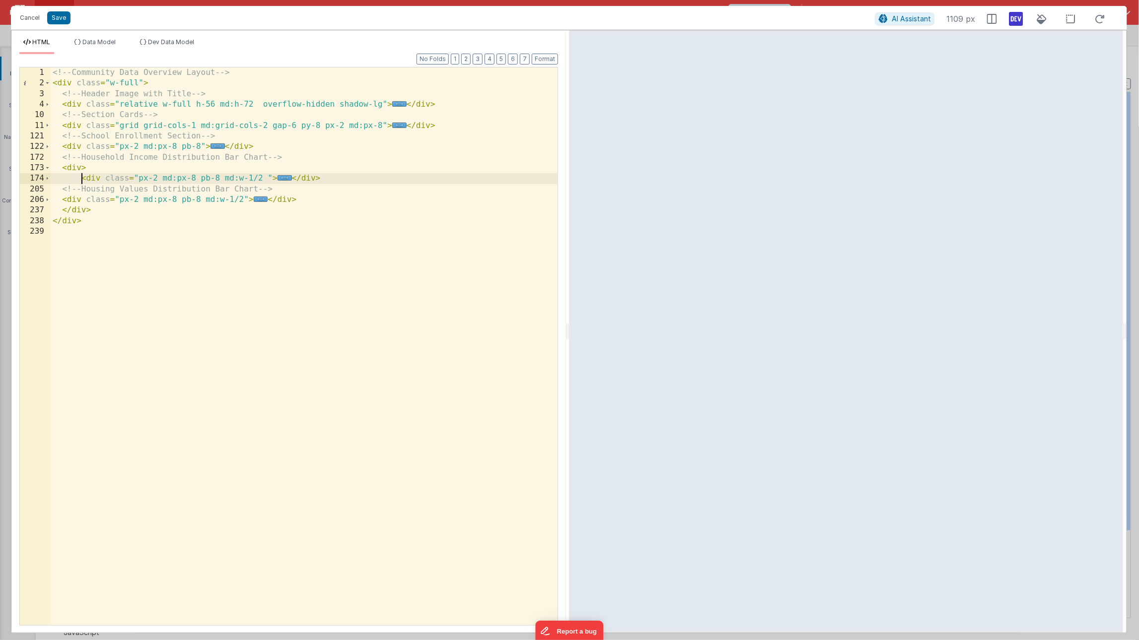
click at [81, 168] on div "<!-- Community Data Overview Layout --> < div class = "w-full" > <!-- Header Im…" at bounding box center [304, 357] width 507 height 579
click at [132, 84] on div "<!-- Community Data Overview Layout --> < div class = "w-full" > <!-- Header Im…" at bounding box center [304, 357] width 507 height 579
click at [48, 129] on span at bounding box center [47, 126] width 5 height 10
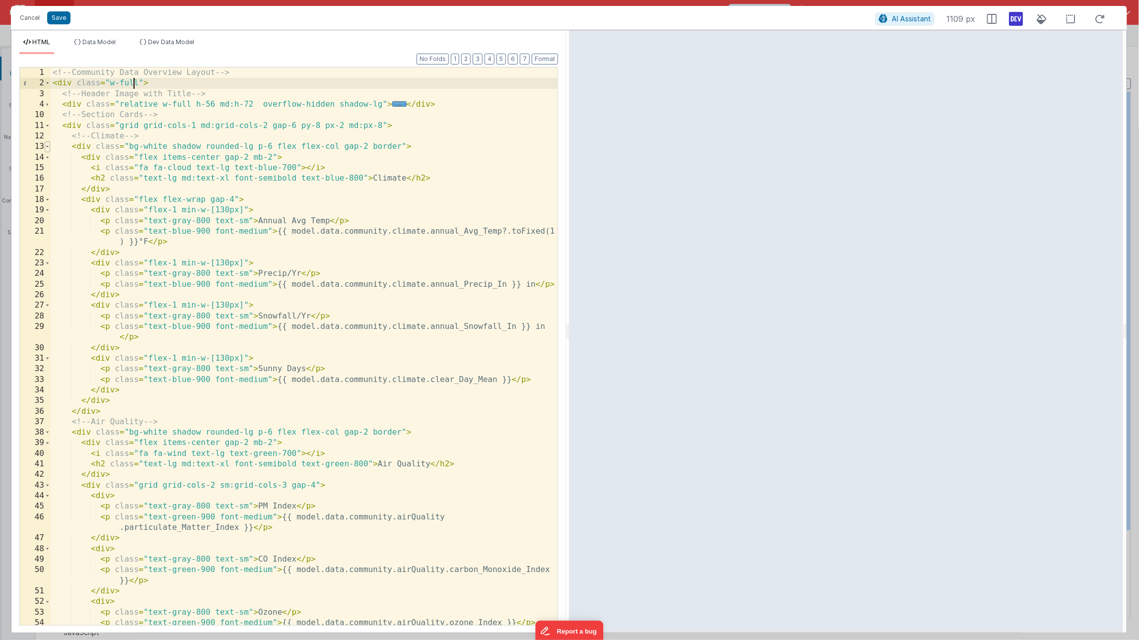
click at [49, 146] on span at bounding box center [47, 146] width 5 height 10
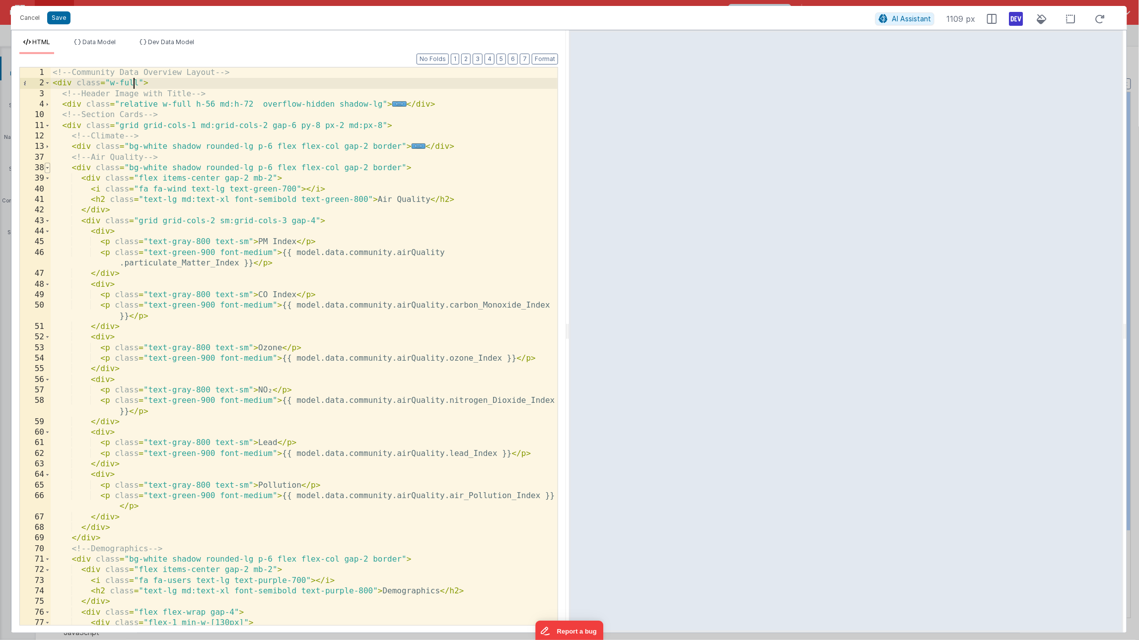
click at [47, 168] on span at bounding box center [47, 168] width 5 height 10
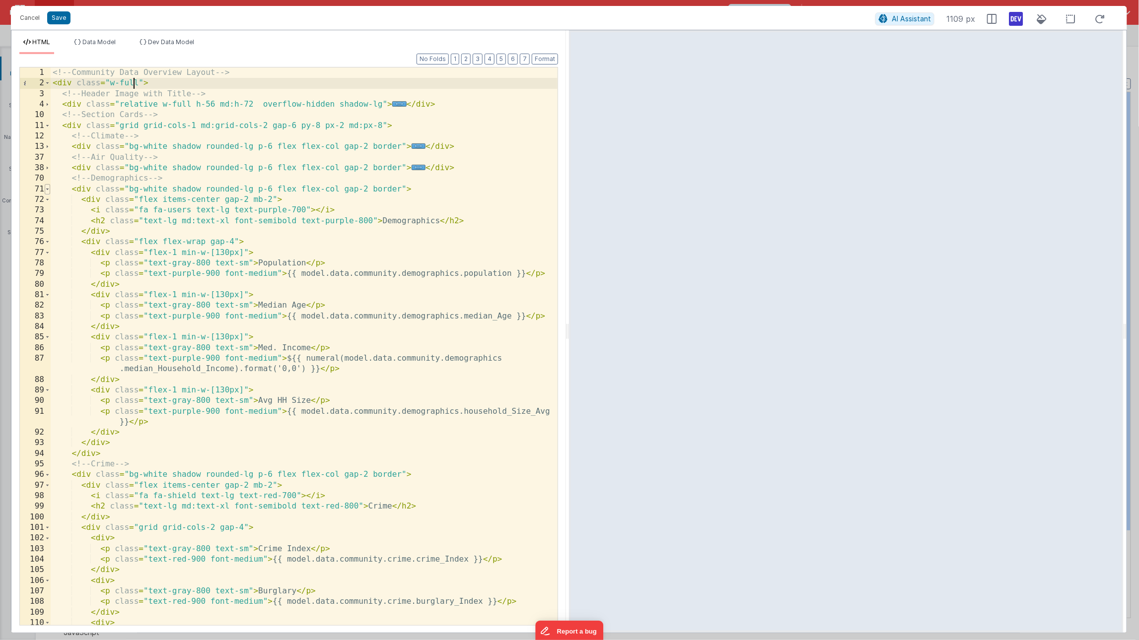
click at [47, 190] on span at bounding box center [47, 189] width 5 height 10
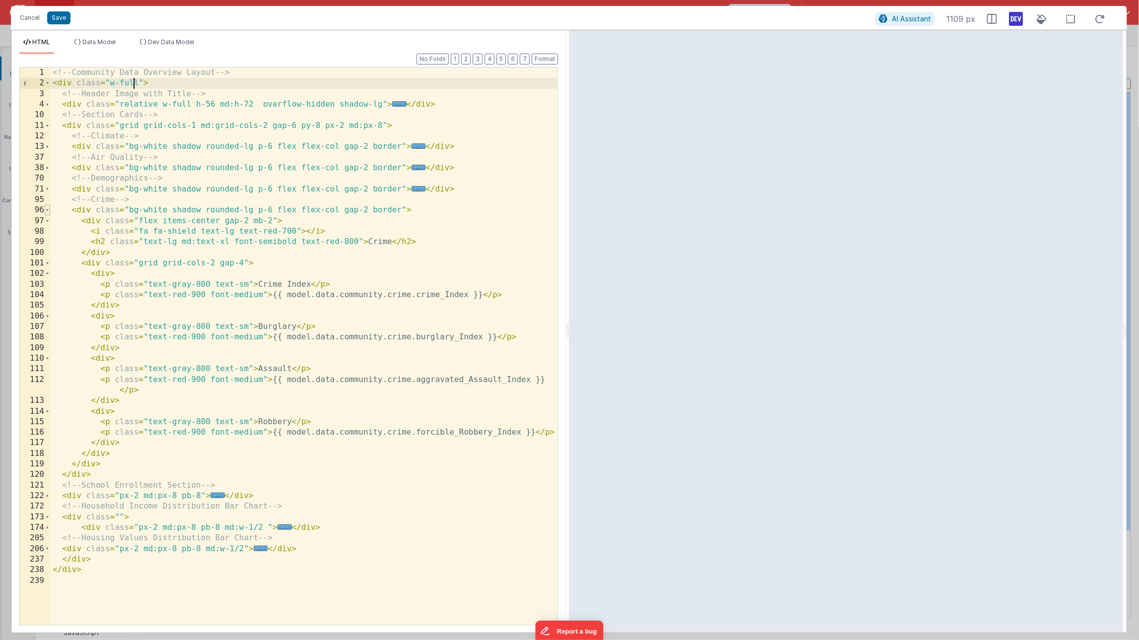
click at [47, 211] on span at bounding box center [47, 210] width 5 height 10
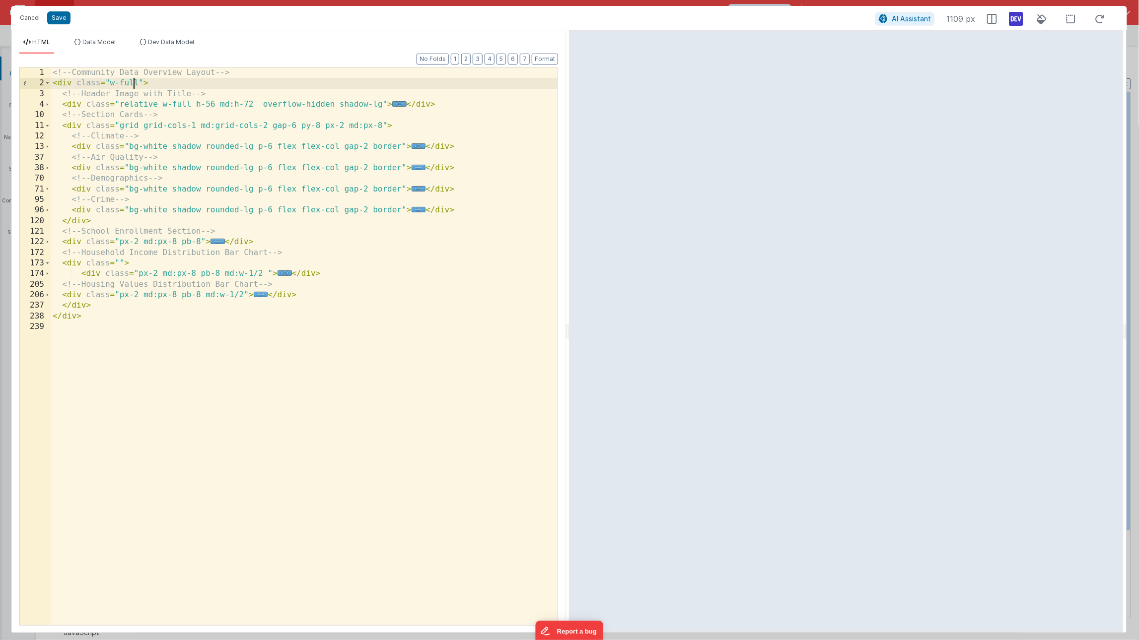
click at [120, 264] on div "<!-- Community Data Overview Layout --> < div class = "w-full" > <!-- Header Im…" at bounding box center [304, 357] width 507 height 579
click at [165, 263] on div "<!-- Community Data Overview Layout --> < div class = "w-full" > <!-- Header Im…" at bounding box center [304, 357] width 507 height 579
click at [148, 261] on div "<!-- Community Data Overview Layout --> < div class = "w-full" > <!-- Header Im…" at bounding box center [304, 357] width 507 height 579
drag, startPoint x: 149, startPoint y: 263, endPoint x: 121, endPoint y: 265, distance: 28.9
click at [121, 265] on div "<!-- Community Data Overview Layout --> < div class = "w-full" > <!-- Header Im…" at bounding box center [304, 357] width 507 height 579
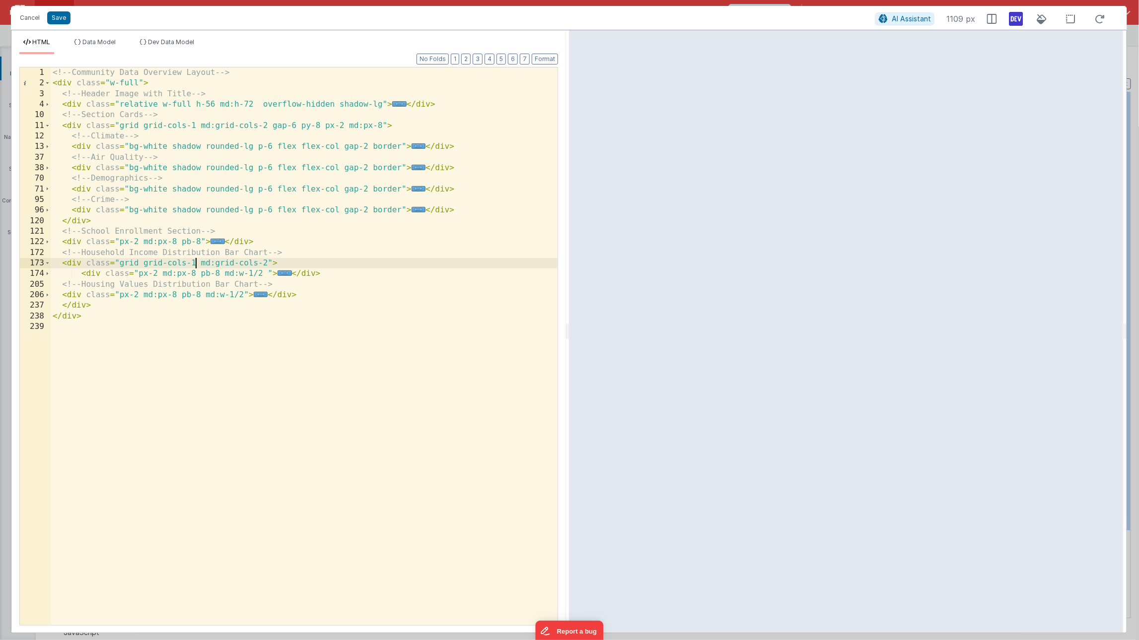
click at [268, 276] on div "<!-- Community Data Overview Layout --> < div class = "w-full" > <!-- Header Im…" at bounding box center [304, 357] width 507 height 579
click at [243, 295] on div "<!-- Community Data Overview Layout --> < div class = "w-full" > <!-- Header Im…" at bounding box center [304, 357] width 507 height 579
click at [267, 276] on div "<!-- Community Data Overview Layout --> < div class = "w-full" > <!-- Header Im…" at bounding box center [304, 357] width 507 height 579
click at [247, 295] on div "<!-- Community Data Overview Layout --> < div class = "w-full" > <!-- Header Im…" at bounding box center [304, 357] width 507 height 579
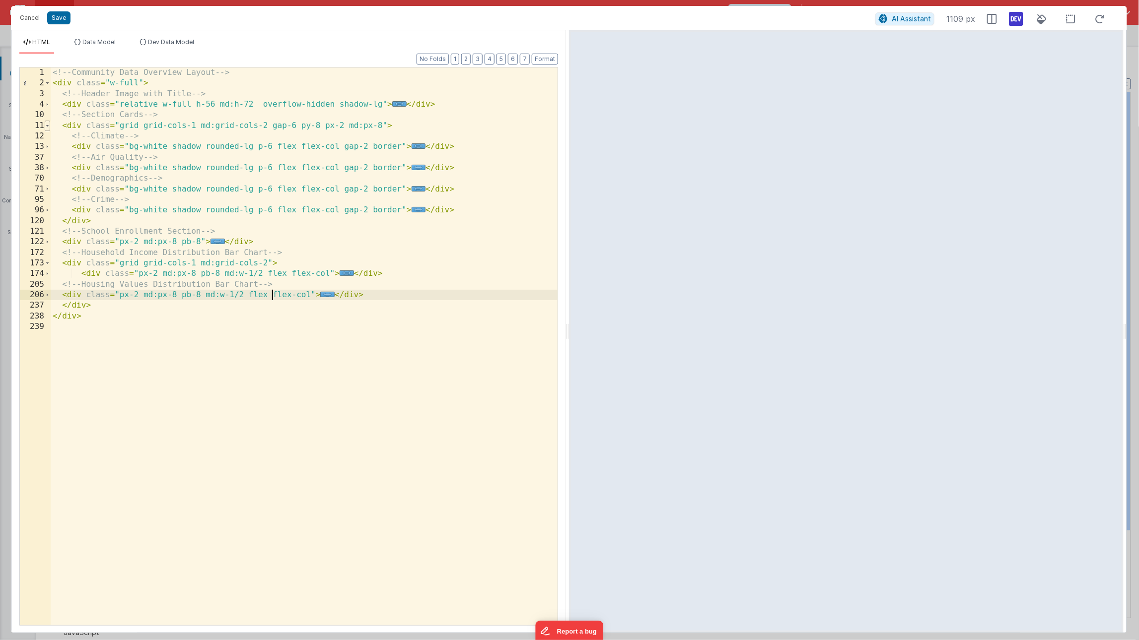
click at [49, 126] on span at bounding box center [47, 126] width 5 height 10
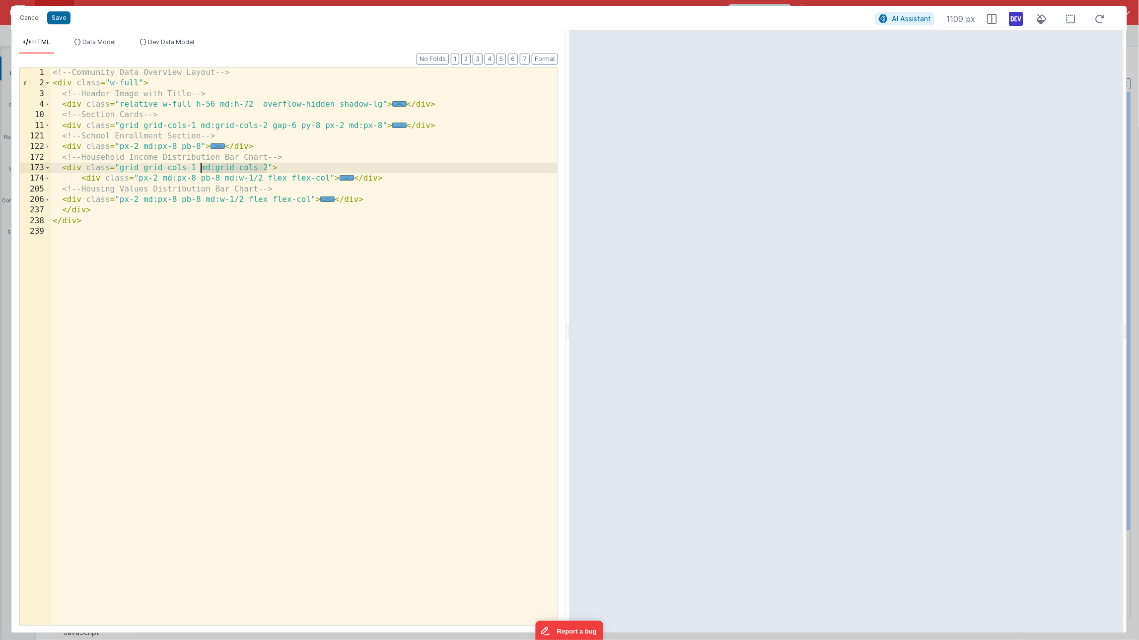
drag, startPoint x: 267, startPoint y: 170, endPoint x: 203, endPoint y: 168, distance: 64.1
click at [203, 168] on div "<!-- Community Data Overview Layout --> < div class = "w-full" > <!-- Header Im…" at bounding box center [304, 357] width 507 height 579
click at [910, 20] on span "AI Assistant" at bounding box center [911, 18] width 39 height 8
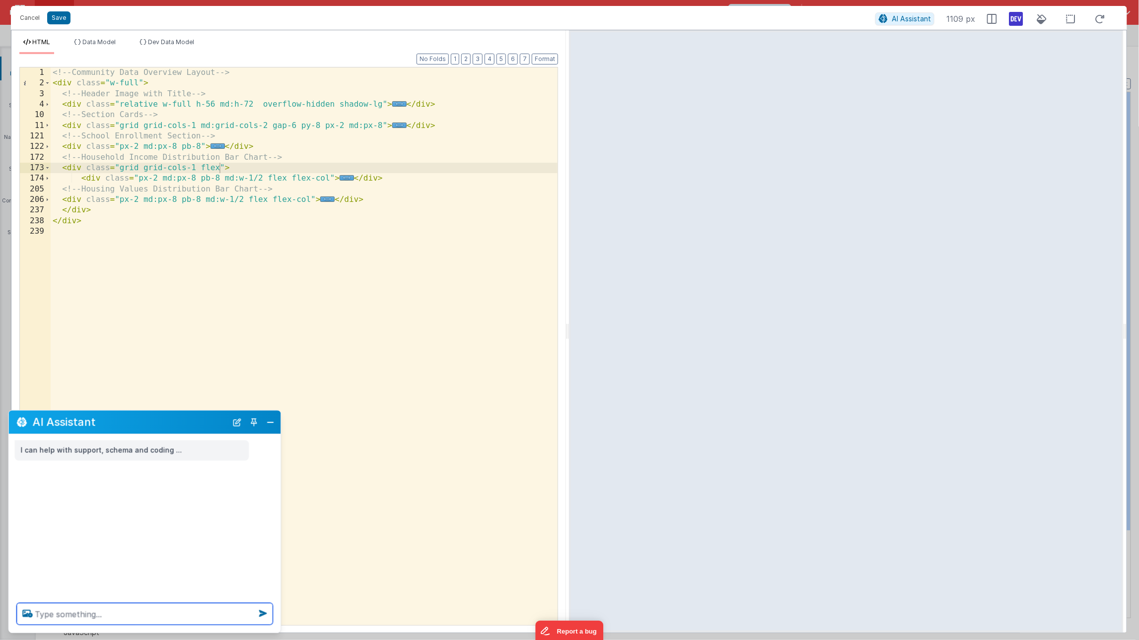
click at [43, 613] on textarea at bounding box center [145, 615] width 256 height 22
type textarea "p"
type textarea "make the cards for income and housing distribution show on the same row in a co…"
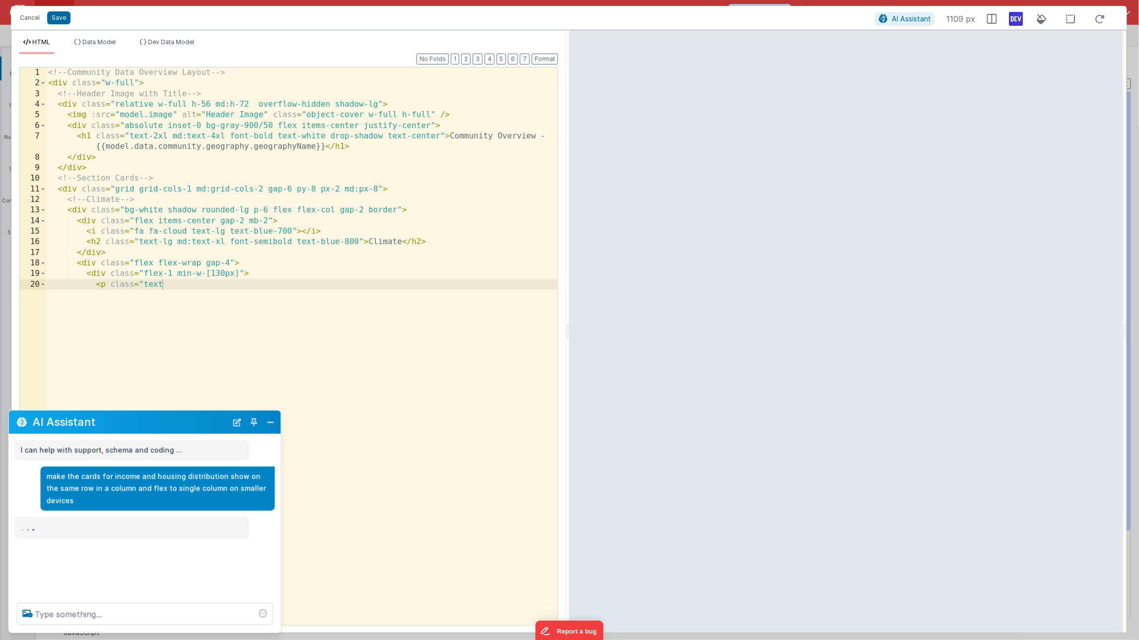
click at [496, 77] on div "<!-- Community Data Overview Layout --> < div class = "w-full" > <!-- Header Im…" at bounding box center [301, 357] width 511 height 579
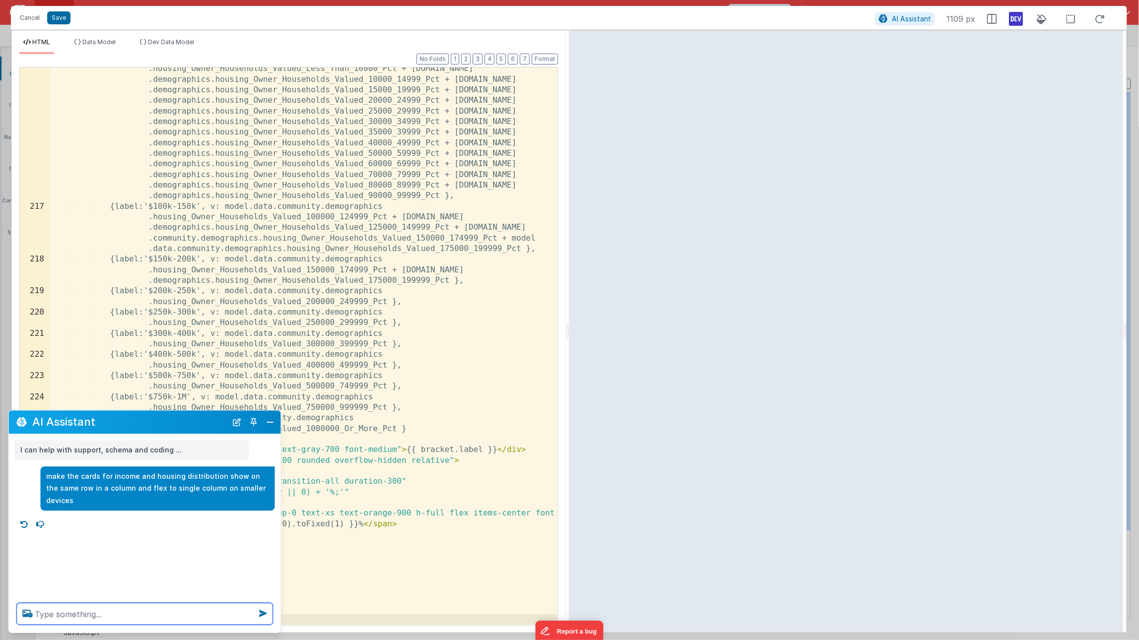
scroll to position [2525, 0]
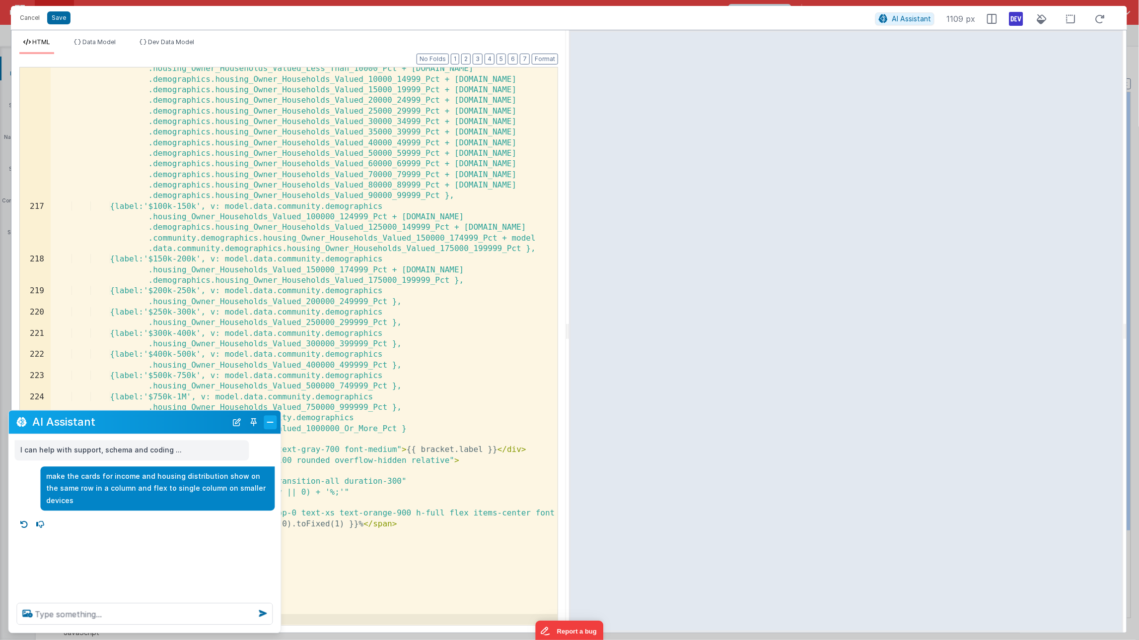
click at [272, 422] on button "Close" at bounding box center [270, 423] width 13 height 14
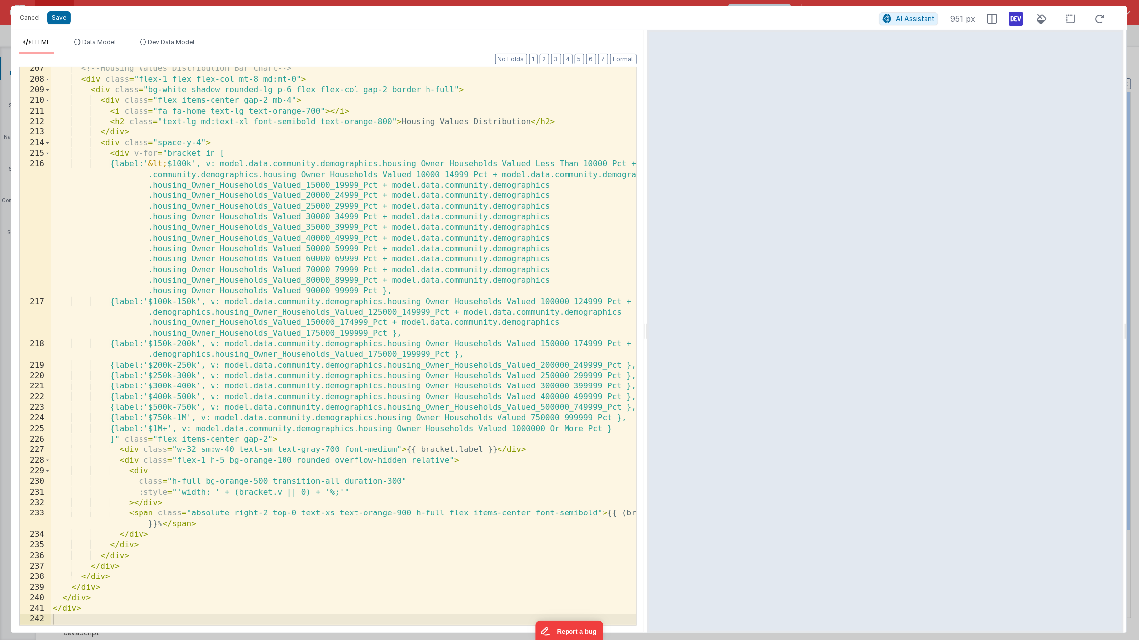
scroll to position [2217, 0]
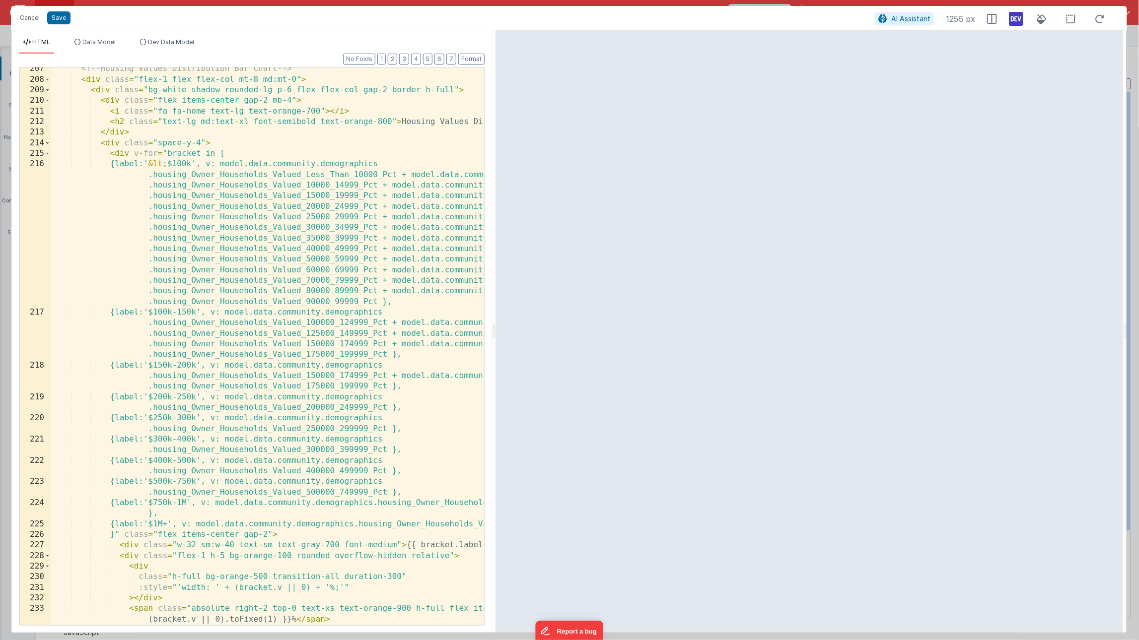
drag, startPoint x: 567, startPoint y: 326, endPoint x: 489, endPoint y: 355, distance: 84.0
click at [489, 355] on html "Cancel Save AI Assistant 1256 px HTML Data Model Dev Data Model Format 7 6 5 4 …" at bounding box center [569, 320] width 1139 height 640
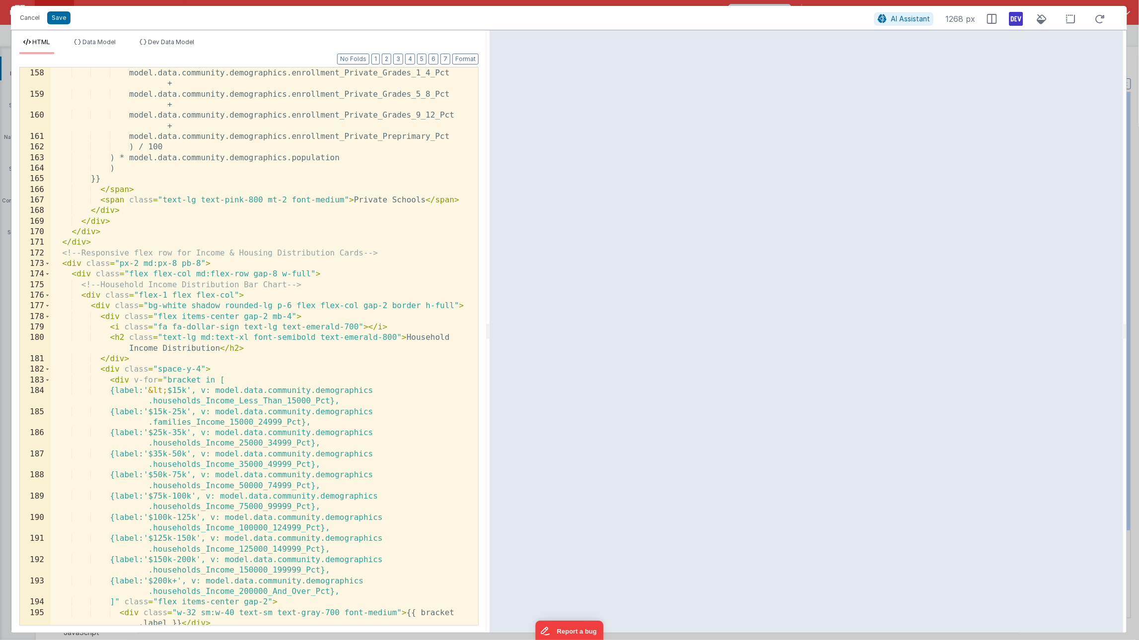
scroll to position [1944, 0]
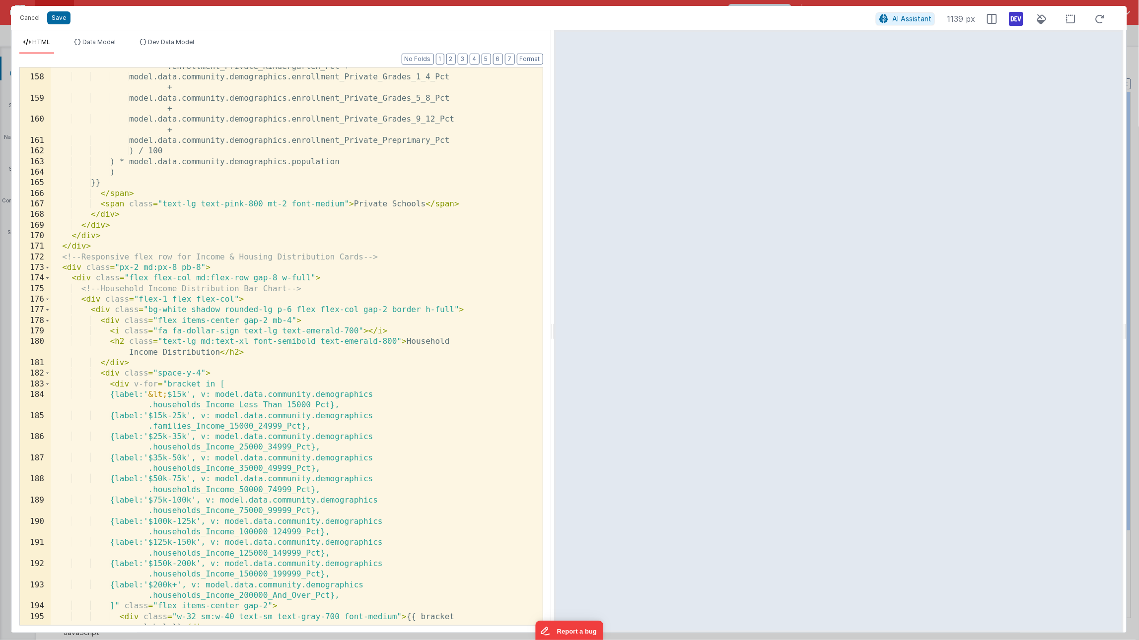
drag, startPoint x: 488, startPoint y: 266, endPoint x: 553, endPoint y: 266, distance: 65.0
click at [553, 266] on html "Cancel Save AI Assistant 1139 px HTML Data Model Dev Data Model Format 7 6 5 4 …" at bounding box center [569, 320] width 1139 height 640
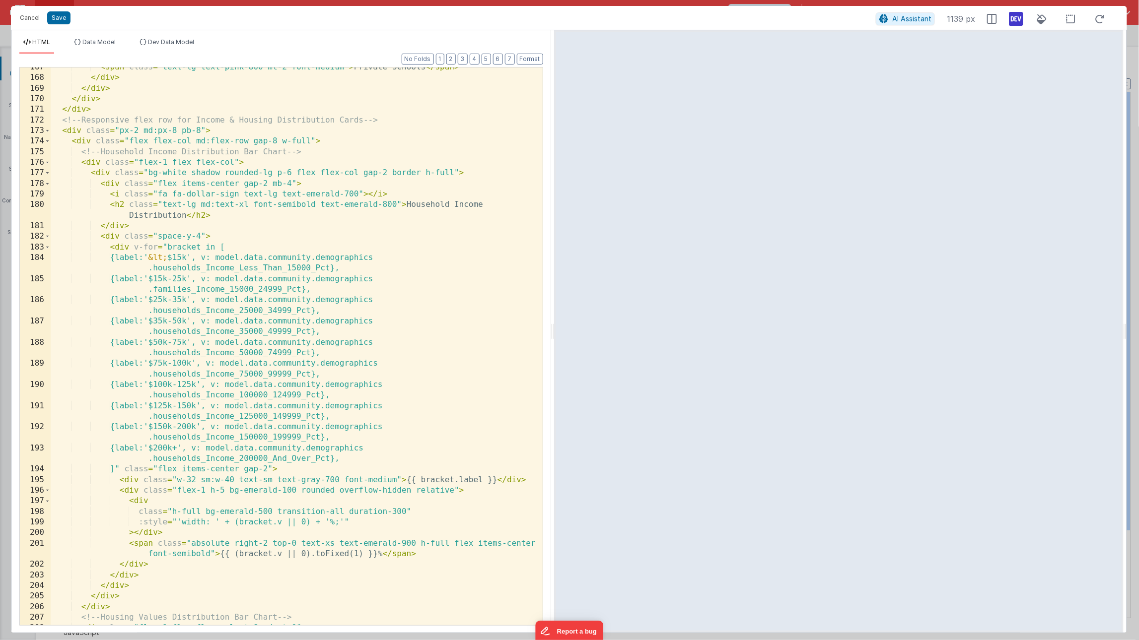
scroll to position [1911, 0]
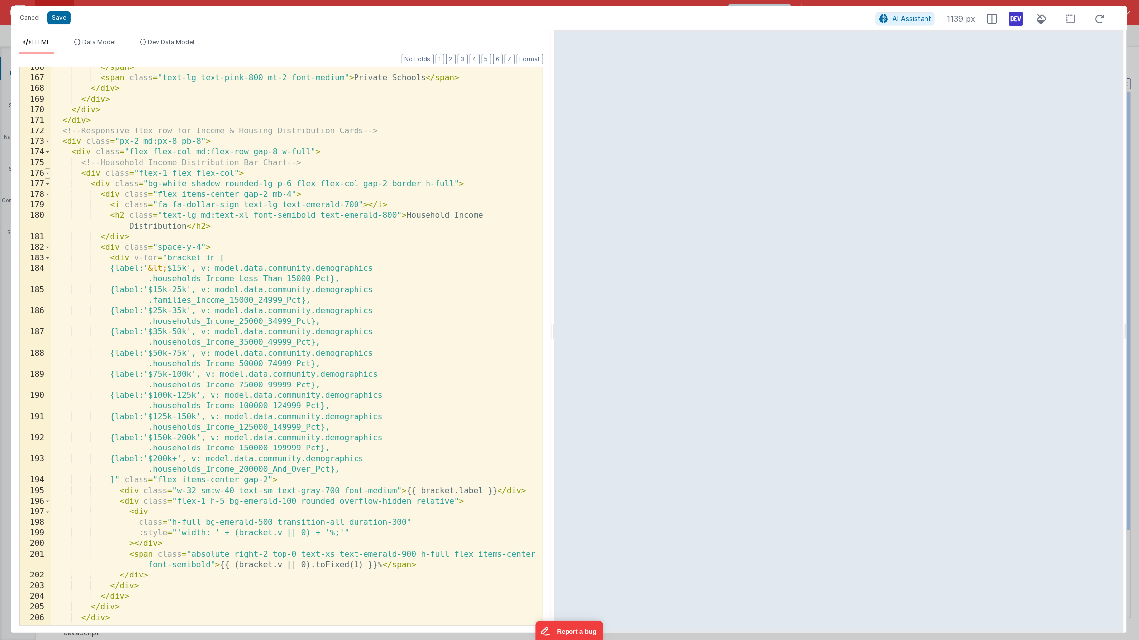
click at [49, 176] on span at bounding box center [47, 173] width 5 height 10
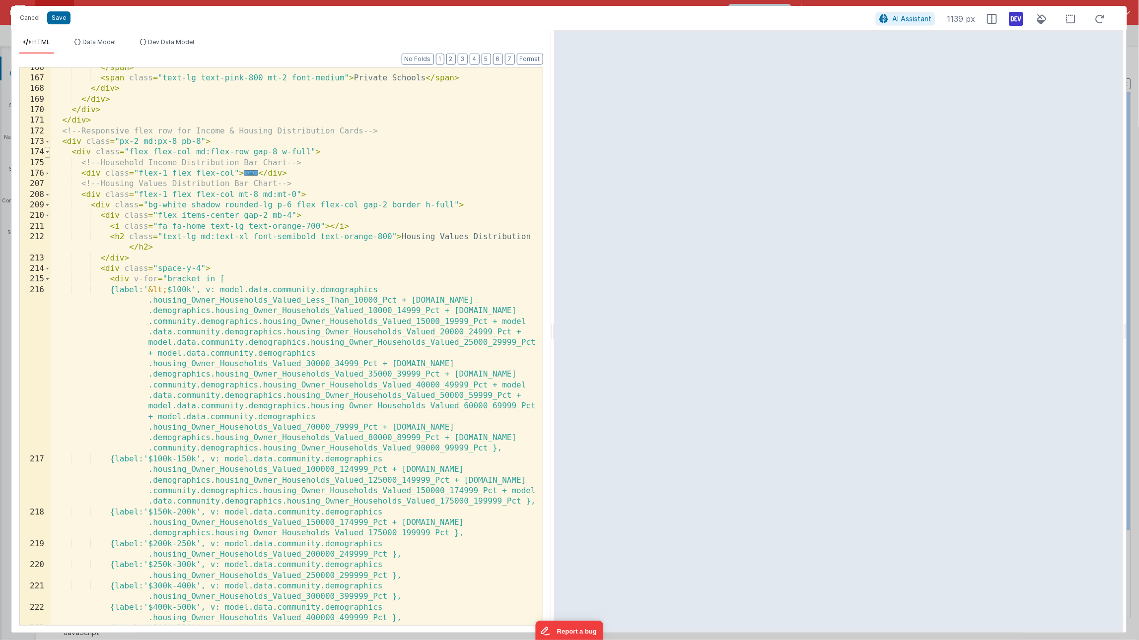
click at [47, 153] on span at bounding box center [47, 152] width 5 height 10
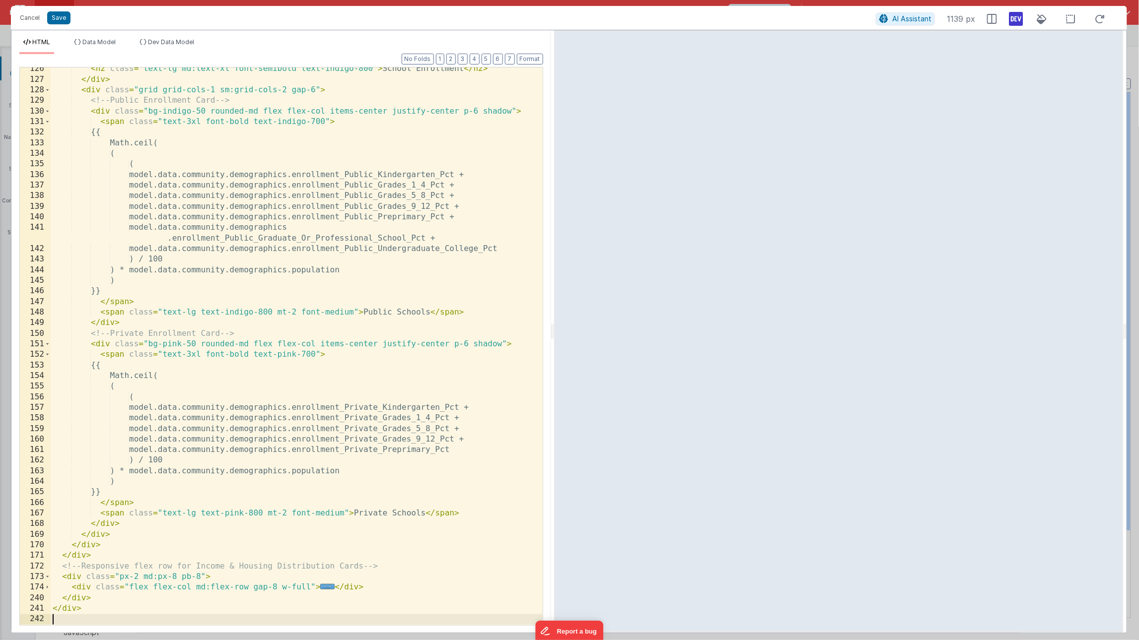
scroll to position [1476, 0]
click at [48, 590] on span at bounding box center [47, 587] width 5 height 10
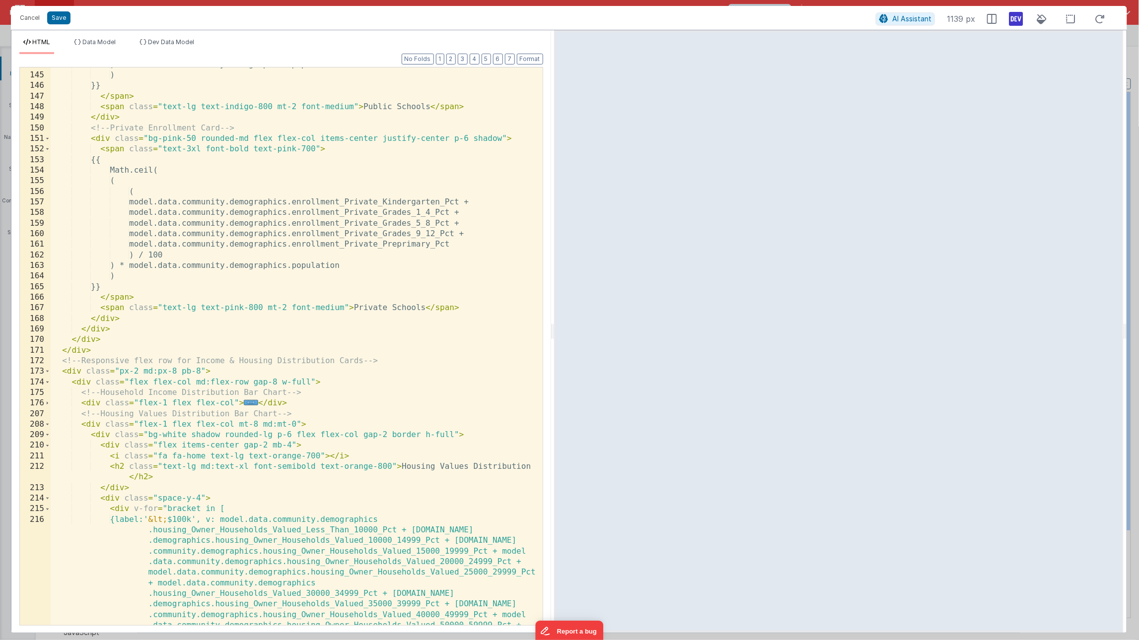
scroll to position [1710, 0]
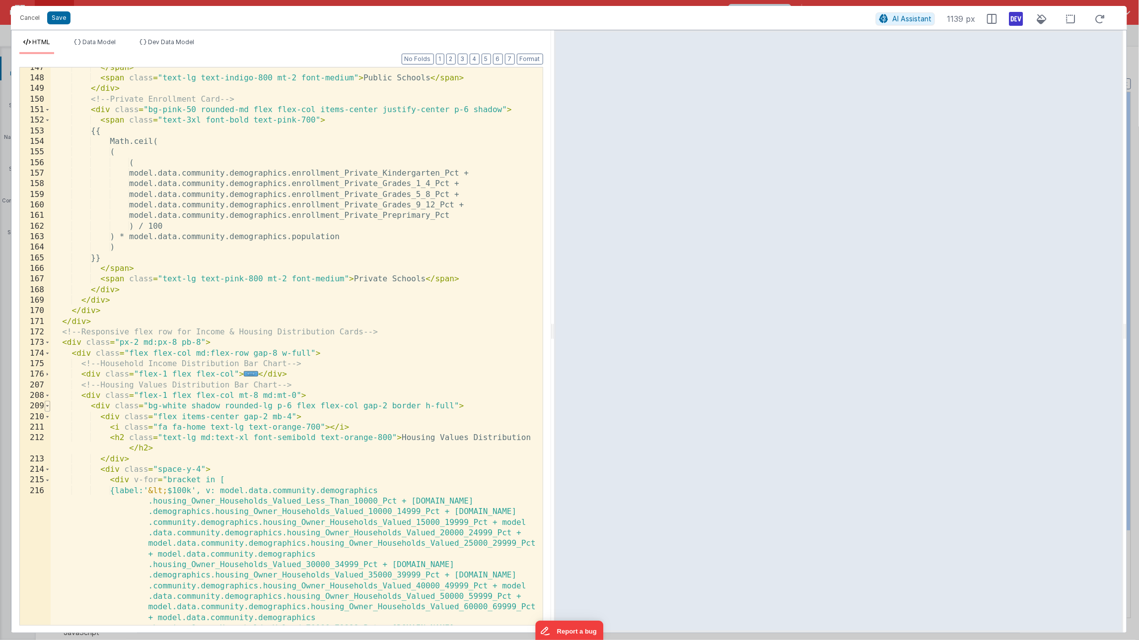
click at [48, 408] on span at bounding box center [47, 406] width 5 height 10
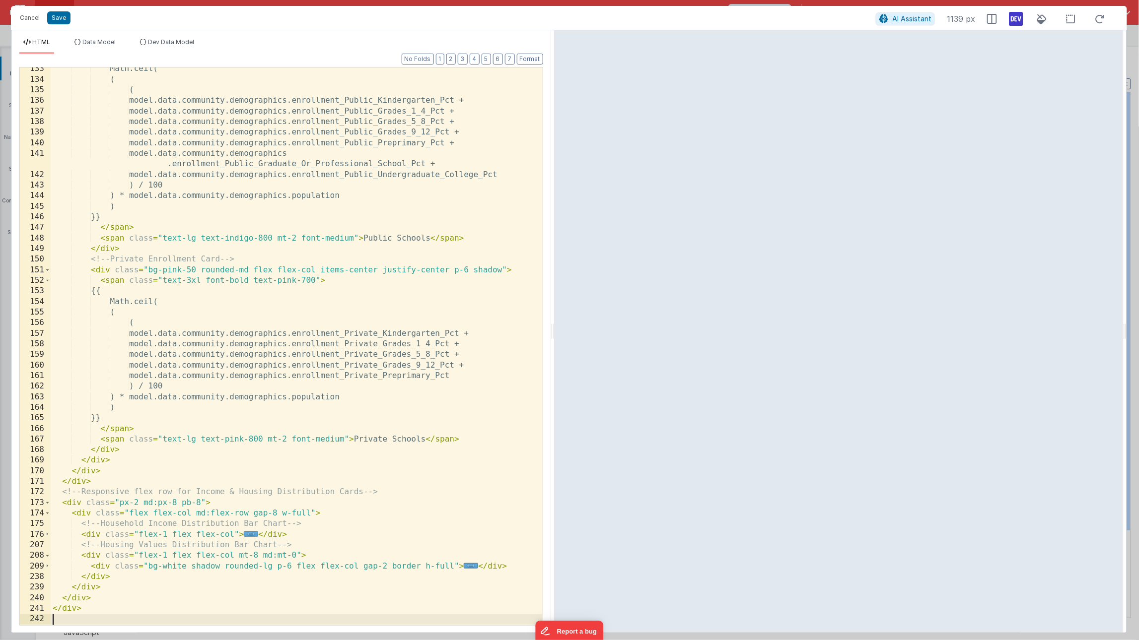
scroll to position [1550, 0]
drag, startPoint x: 297, startPoint y: 559, endPoint x: 239, endPoint y: 556, distance: 58.2
click at [239, 556] on div "Math.ceil( ( ( model.data.community.demographics.enrollment_Public_Kindergarten…" at bounding box center [297, 353] width 492 height 579
click at [233, 534] on div "Math.ceil( ( ( model.data.community.demographics.enrollment_Public_Kindergarten…" at bounding box center [297, 353] width 492 height 579
click at [49, 568] on span at bounding box center [47, 567] width 5 height 10
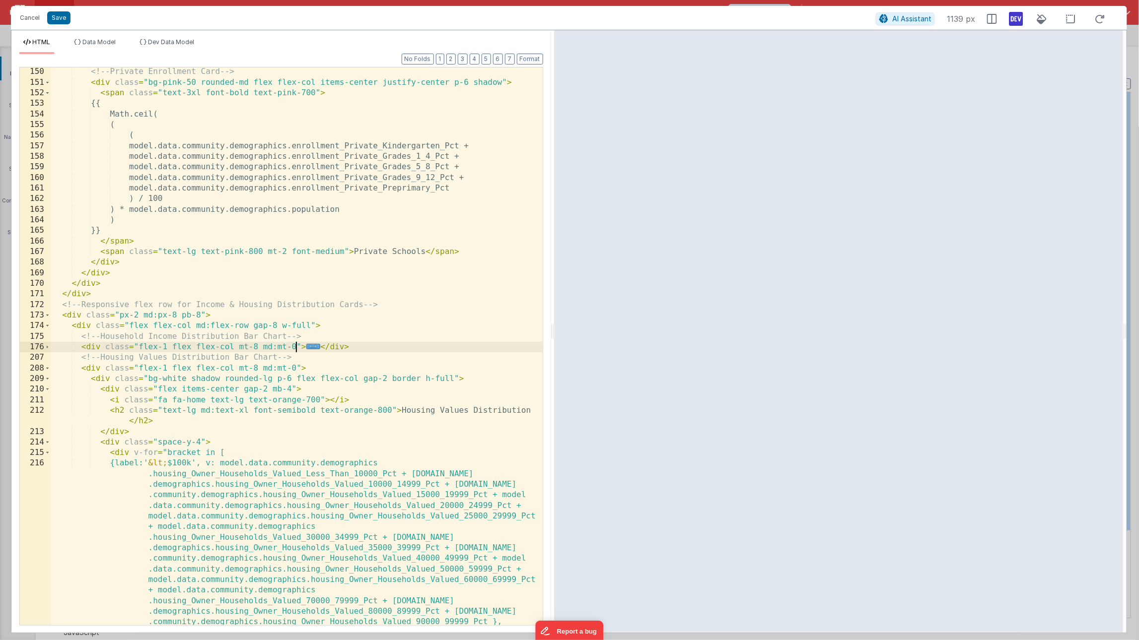
scroll to position [1768, 0]
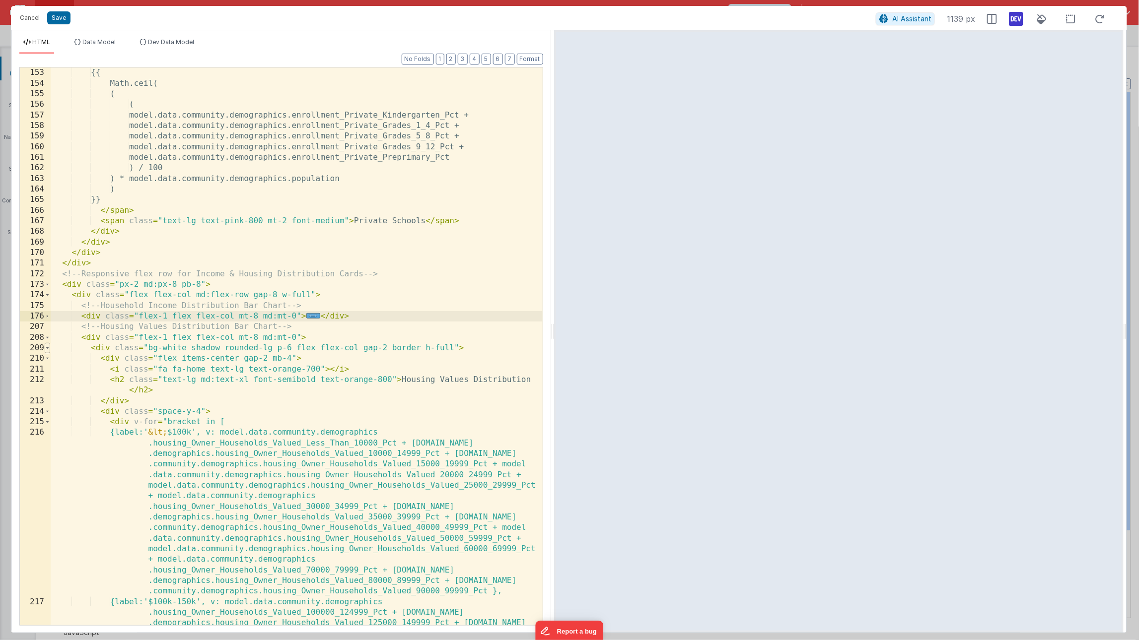
click at [49, 345] on span at bounding box center [47, 348] width 5 height 10
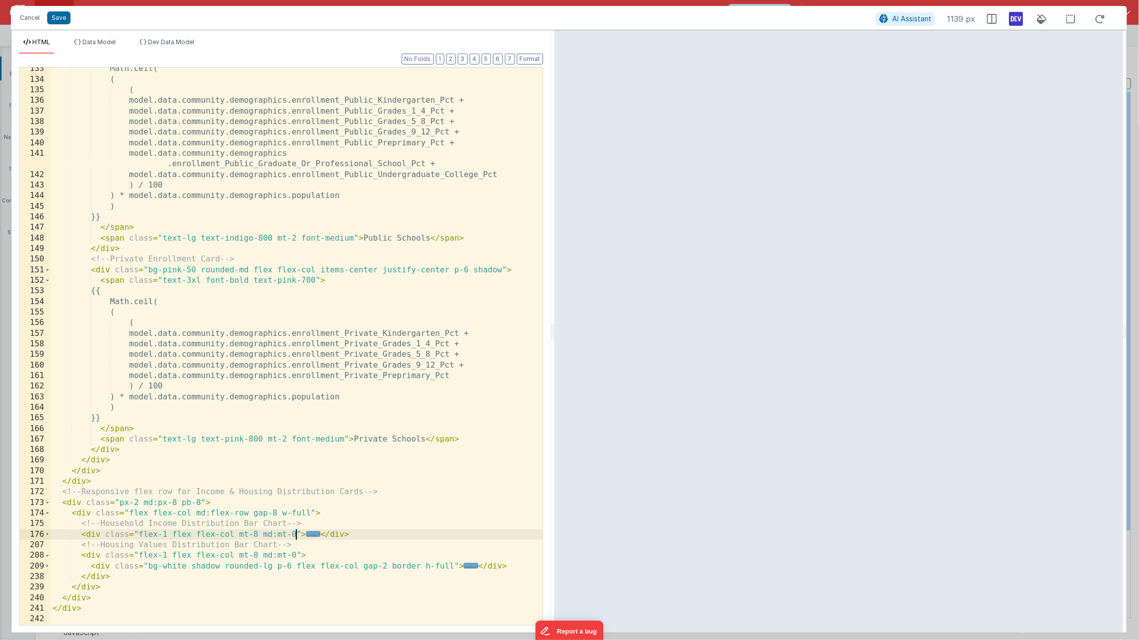
scroll to position [1550, 0]
drag, startPoint x: 309, startPoint y: 511, endPoint x: 292, endPoint y: 514, distance: 17.6
click at [292, 514] on div "Math.ceil( ( ( model.data.community.demographics.enrollment_Public_Kindergarten…" at bounding box center [297, 353] width 492 height 579
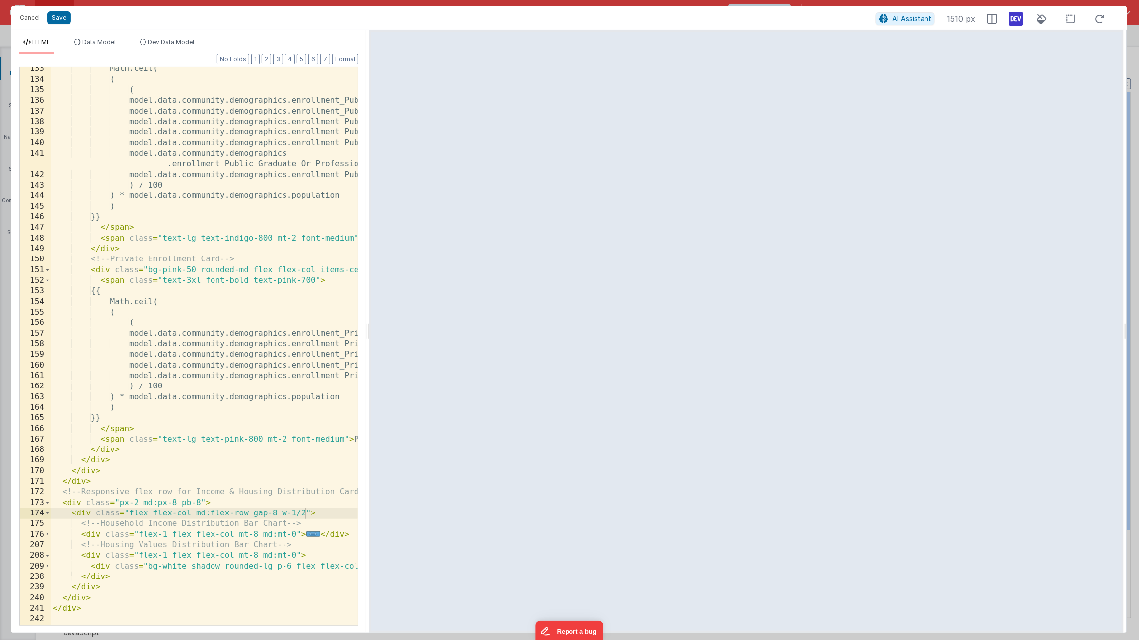
drag, startPoint x: 554, startPoint y: 336, endPoint x: 368, endPoint y: 357, distance: 186.8
click at [368, 357] on html "Cancel Save AI Assistant 1510 px HTML Data Model Dev Data Model Format 7 6 5 4 …" at bounding box center [569, 320] width 1139 height 640
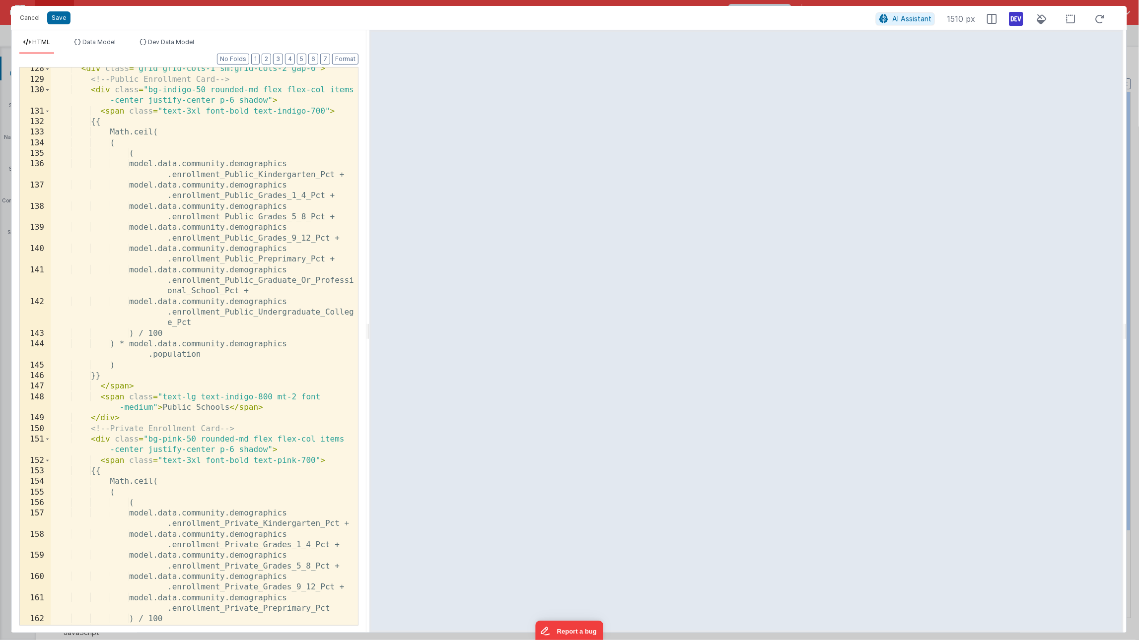
scroll to position [1772, 0]
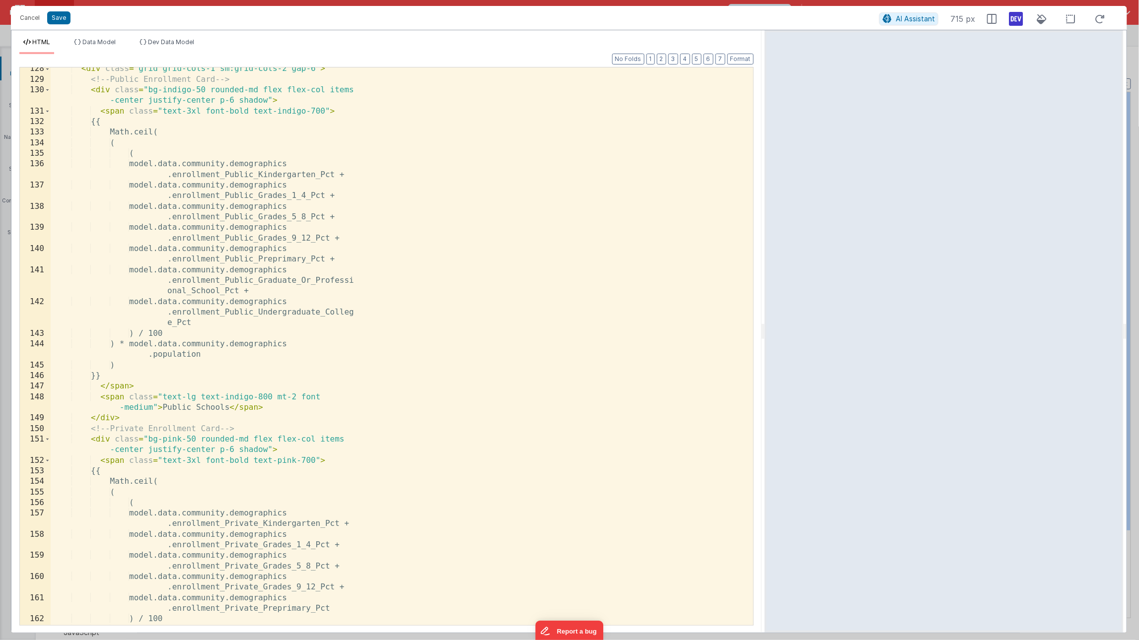
drag, startPoint x: 367, startPoint y: 331, endPoint x: 765, endPoint y: 328, distance: 397.2
click at [765, 328] on html "Cancel Save AI Assistant 715 px HTML Data Model Dev Data Model Format 7 6 5 4 3…" at bounding box center [569, 320] width 1139 height 640
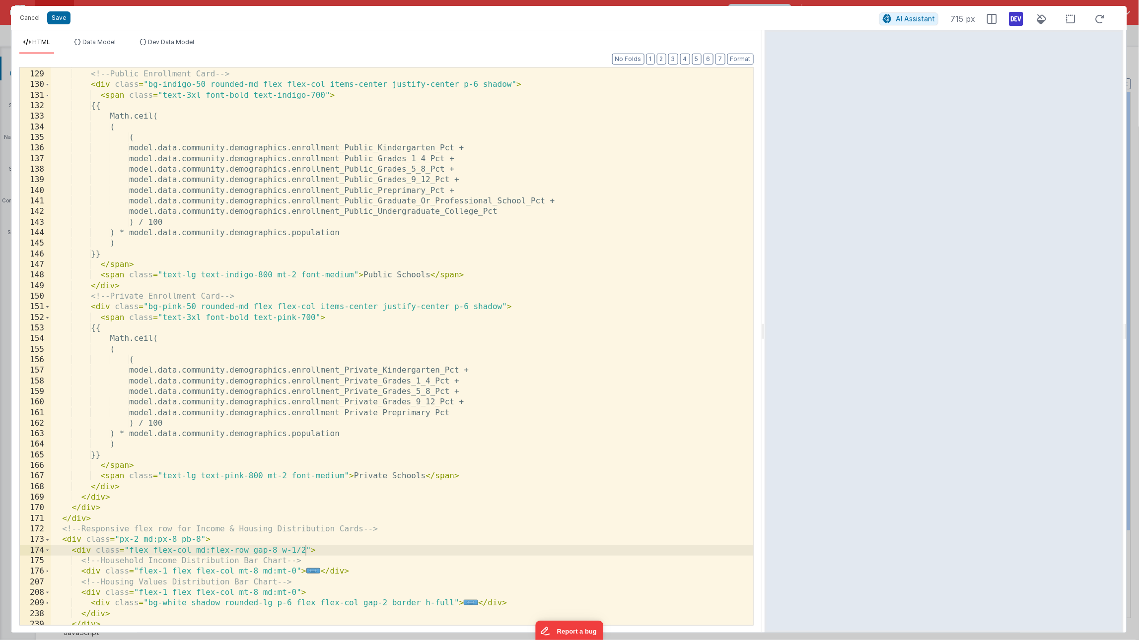
scroll to position [1402, 0]
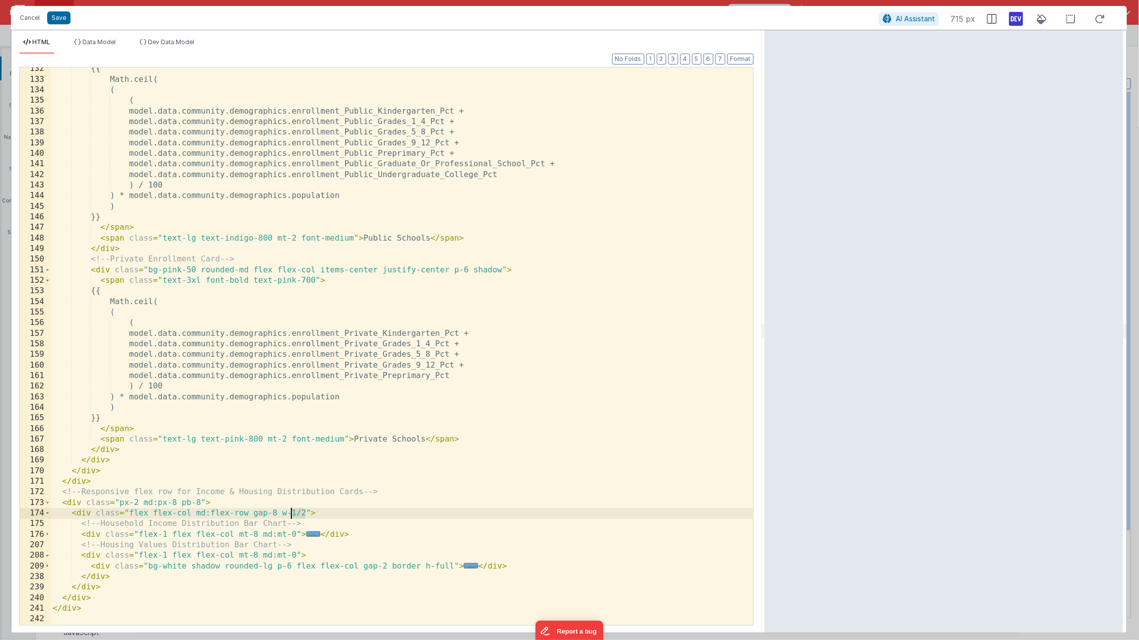
drag, startPoint x: 304, startPoint y: 512, endPoint x: 292, endPoint y: 513, distance: 11.5
click at [292, 513] on div "{{ Math.ceil( ( ( model.data.community.demographics.enrollment_Public_Kindergar…" at bounding box center [402, 353] width 703 height 579
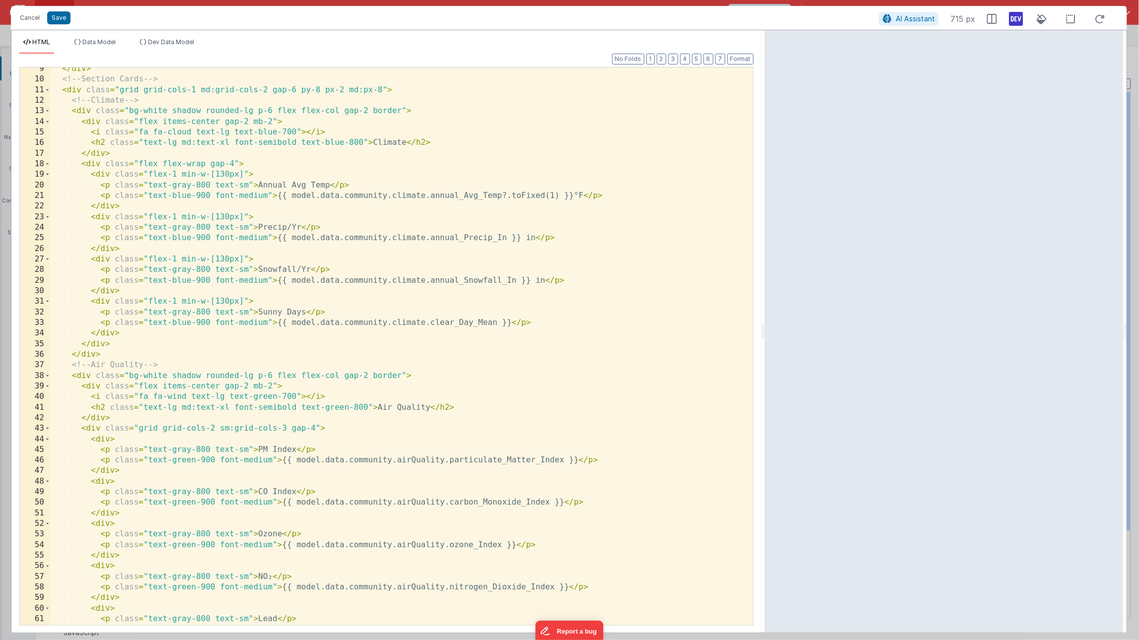
scroll to position [99, 0]
drag, startPoint x: 267, startPoint y: 89, endPoint x: 119, endPoint y: 87, distance: 148.0
click at [119, 87] on div "</ div > <!-- Section Cards --> < div class = "grid grid-cols-1 md:grid-cols-2 …" at bounding box center [402, 353] width 703 height 579
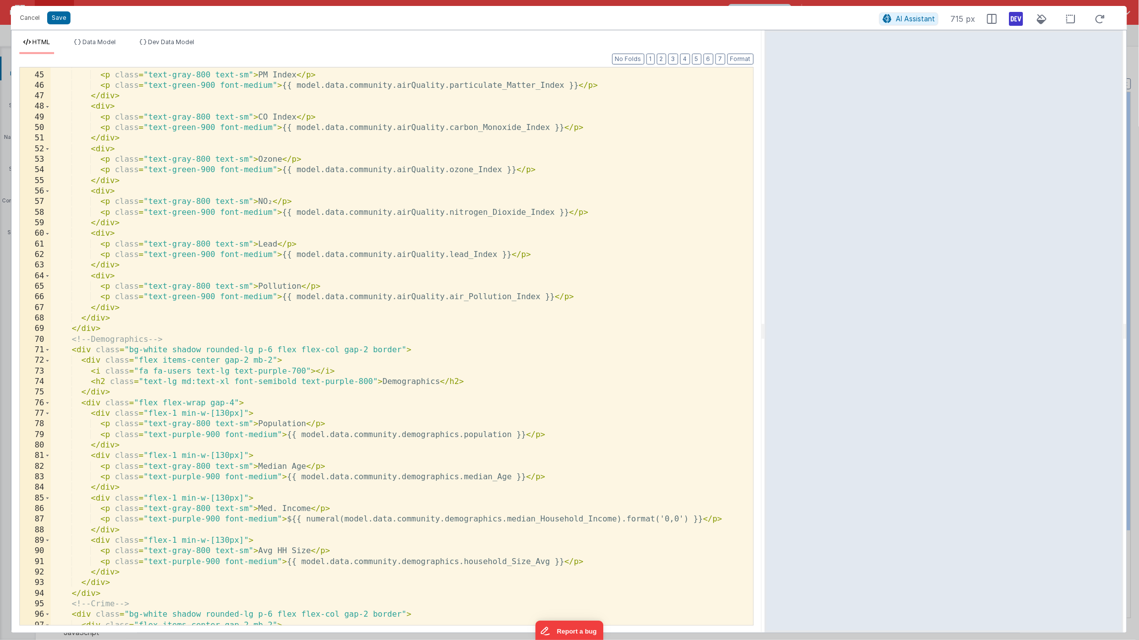
scroll to position [1402, 0]
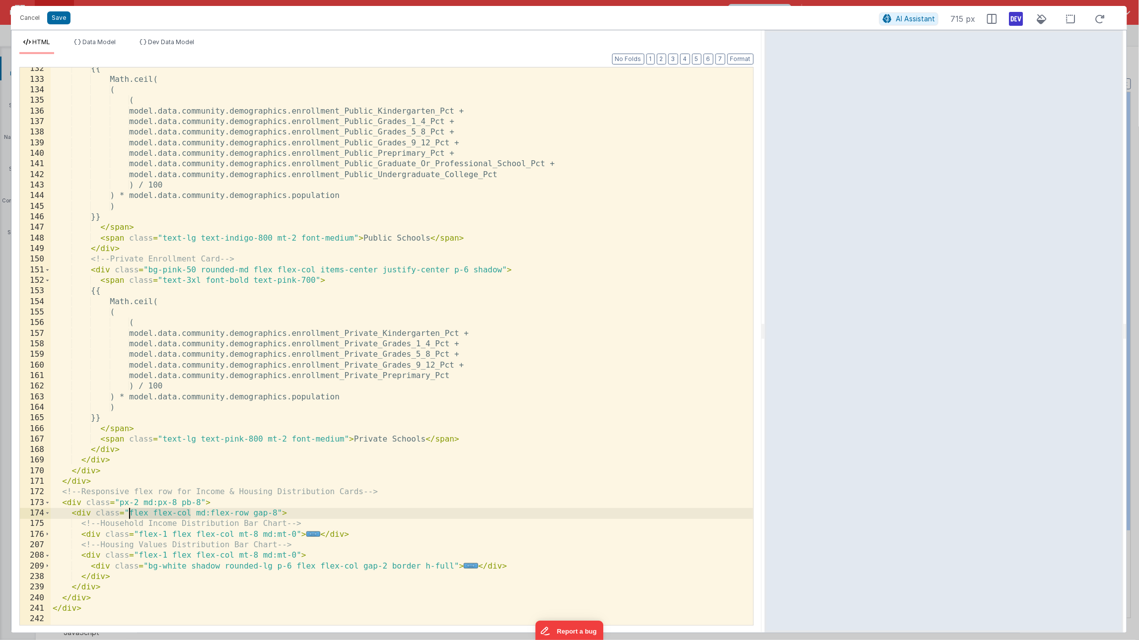
drag, startPoint x: 190, startPoint y: 512, endPoint x: 129, endPoint y: 516, distance: 61.2
click at [129, 516] on div "{{ Math.ceil( ( ( model.data.community.demographics.enrollment_Public_Kindergar…" at bounding box center [402, 353] width 703 height 579
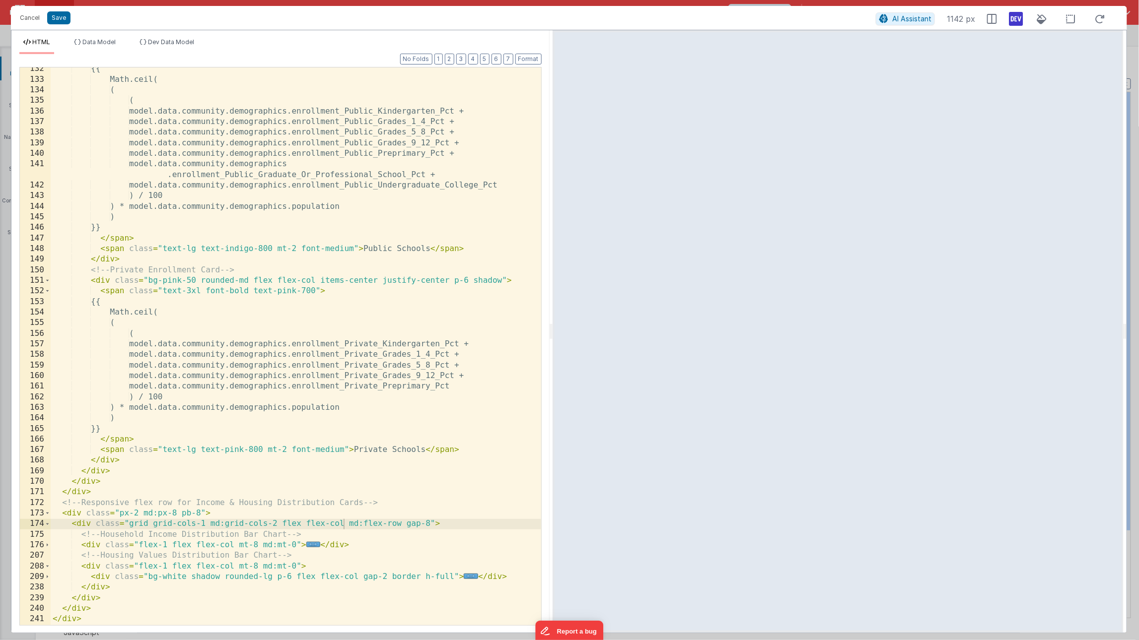
scroll to position [1540, 0]
drag, startPoint x: 763, startPoint y: 333, endPoint x: 552, endPoint y: 311, distance: 212.6
click at [552, 311] on html "Cancel Save AI Assistant 1142 px HTML Data Model Dev Data Model Format 7 6 5 4 …" at bounding box center [569, 320] width 1139 height 640
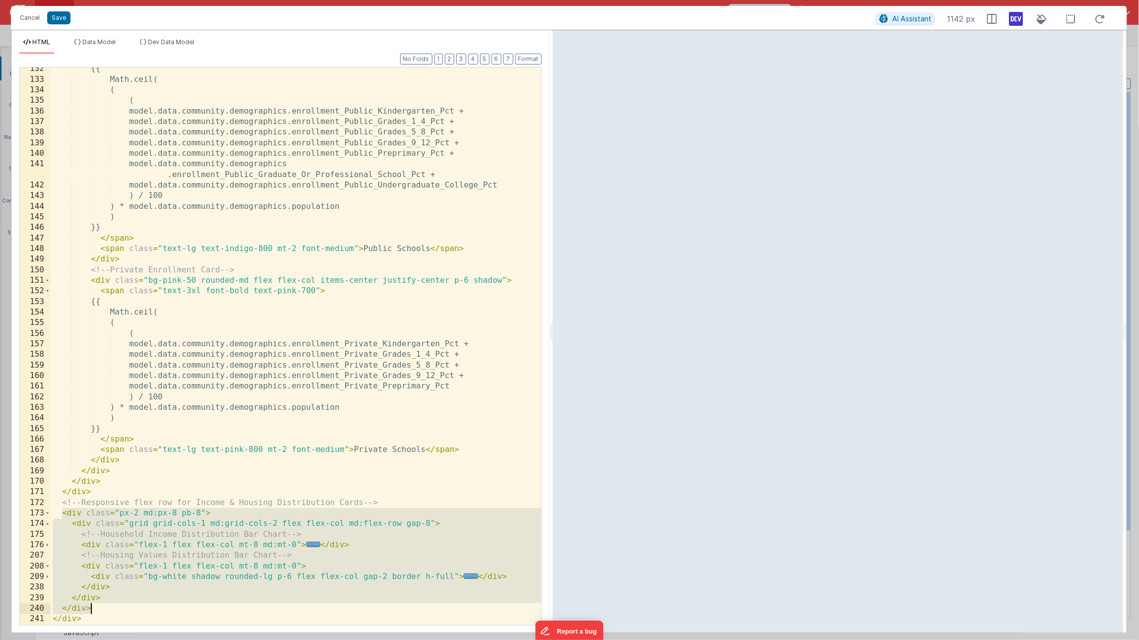
drag, startPoint x: 61, startPoint y: 513, endPoint x: 109, endPoint y: 607, distance: 105.7
click at [109, 607] on div "{{ Math.ceil( ( ( model.data.community.demographics.enrollment_Public_Kindergar…" at bounding box center [296, 353] width 491 height 579
click at [47, 522] on span at bounding box center [47, 524] width 5 height 10
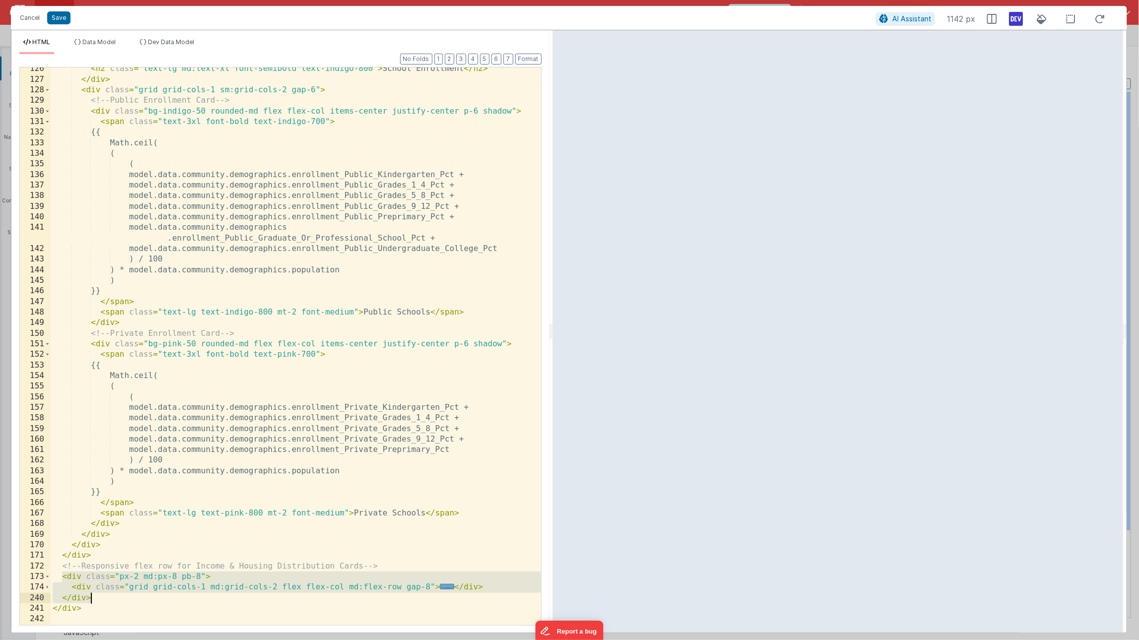
scroll to position [1476, 0]
click at [47, 590] on span at bounding box center [47, 587] width 5 height 10
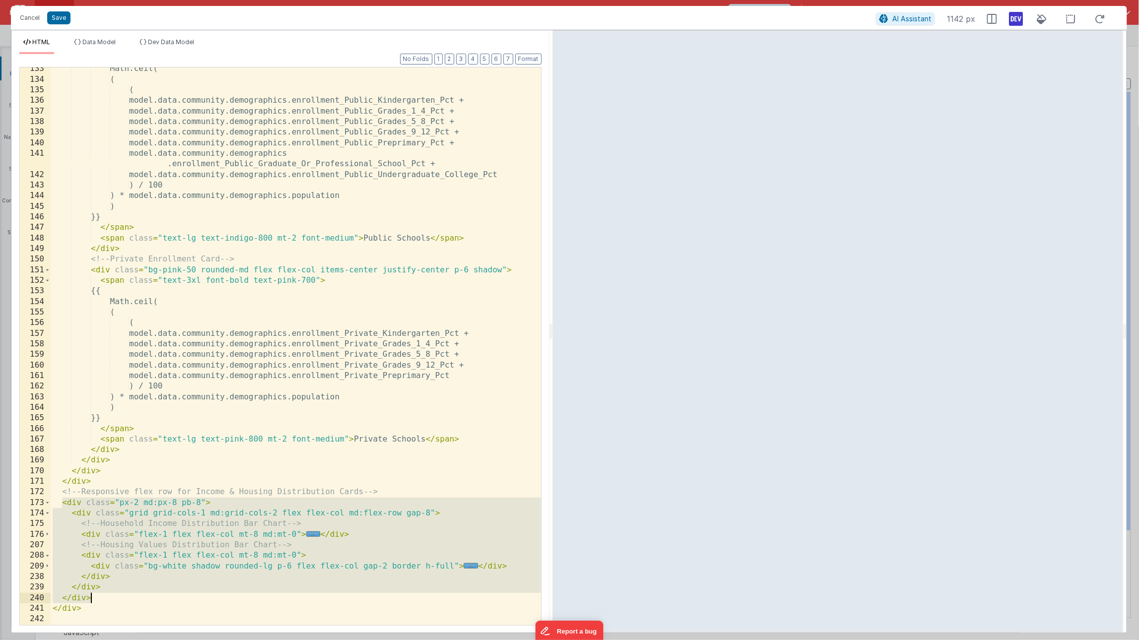
scroll to position [1550, 0]
click at [152, 580] on div "Math.ceil( ( ( model.data.community.demographics.enrollment_Public_Kindergarten…" at bounding box center [296, 353] width 491 height 579
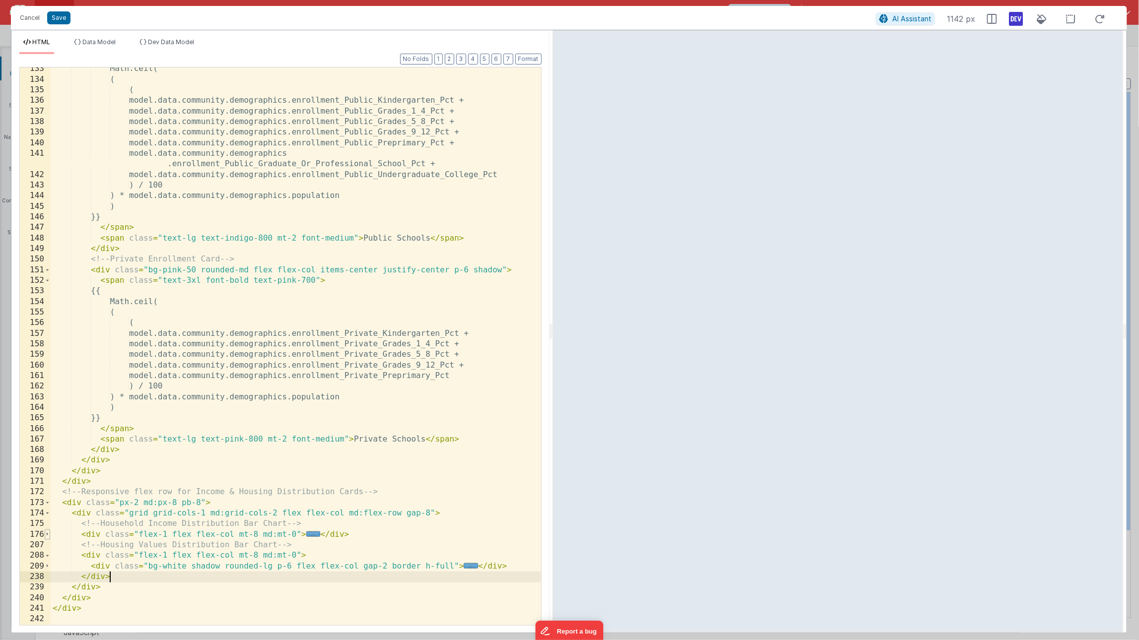
click at [49, 536] on span at bounding box center [47, 535] width 5 height 10
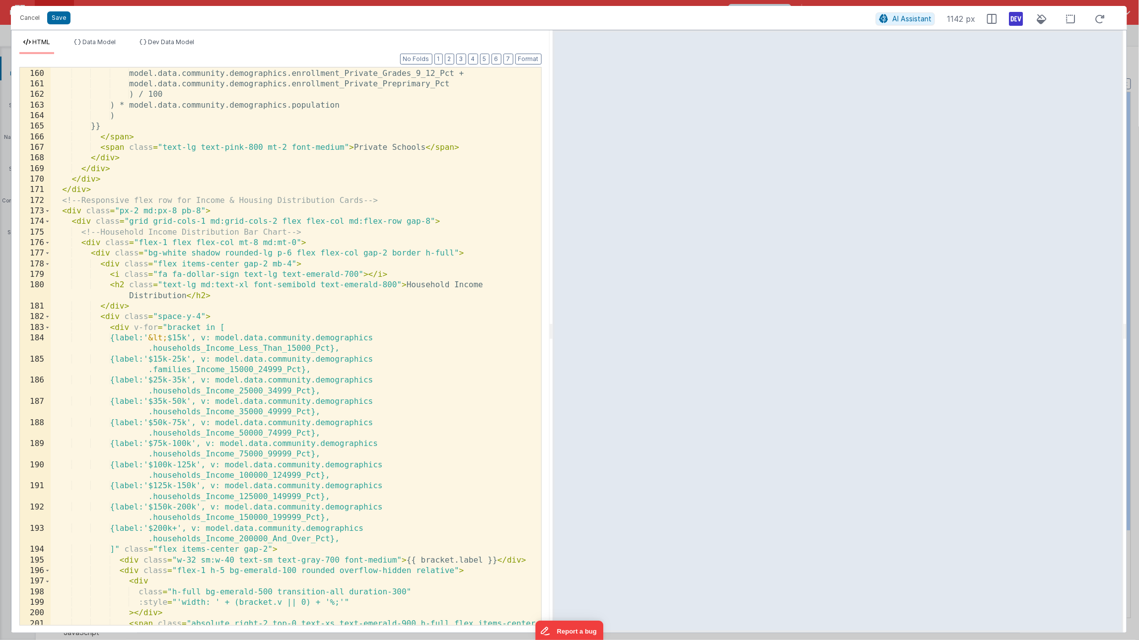
scroll to position [1995, 0]
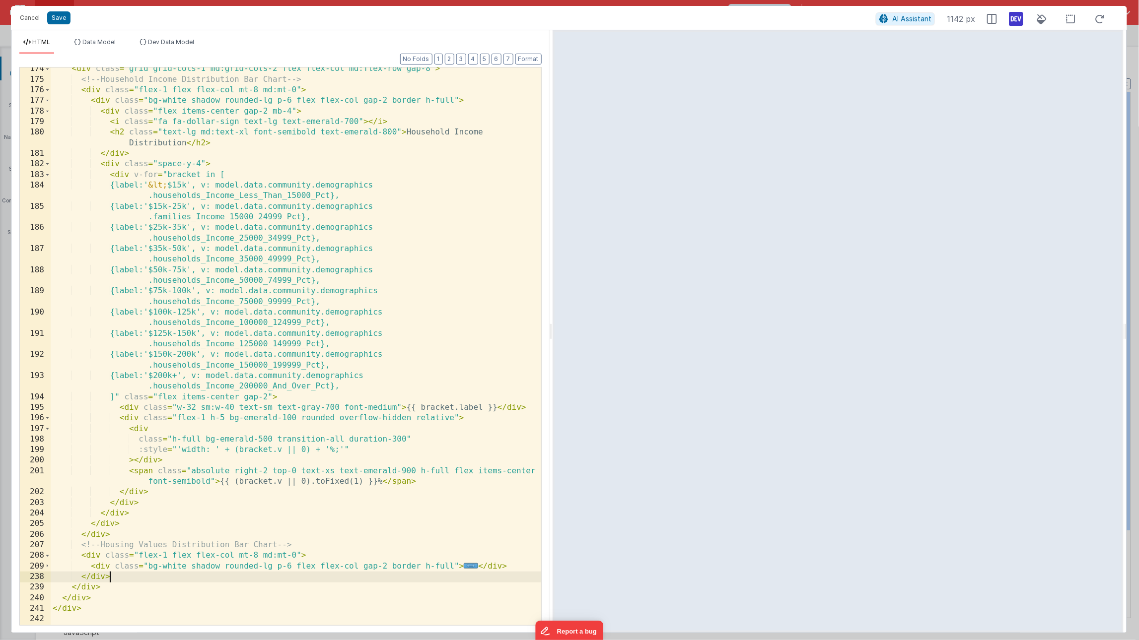
click at [115, 578] on div "< div class = "grid grid-cols-1 md:grid-cols-2 flex flex-col md:flex-row gap-8"…" at bounding box center [296, 353] width 491 height 579
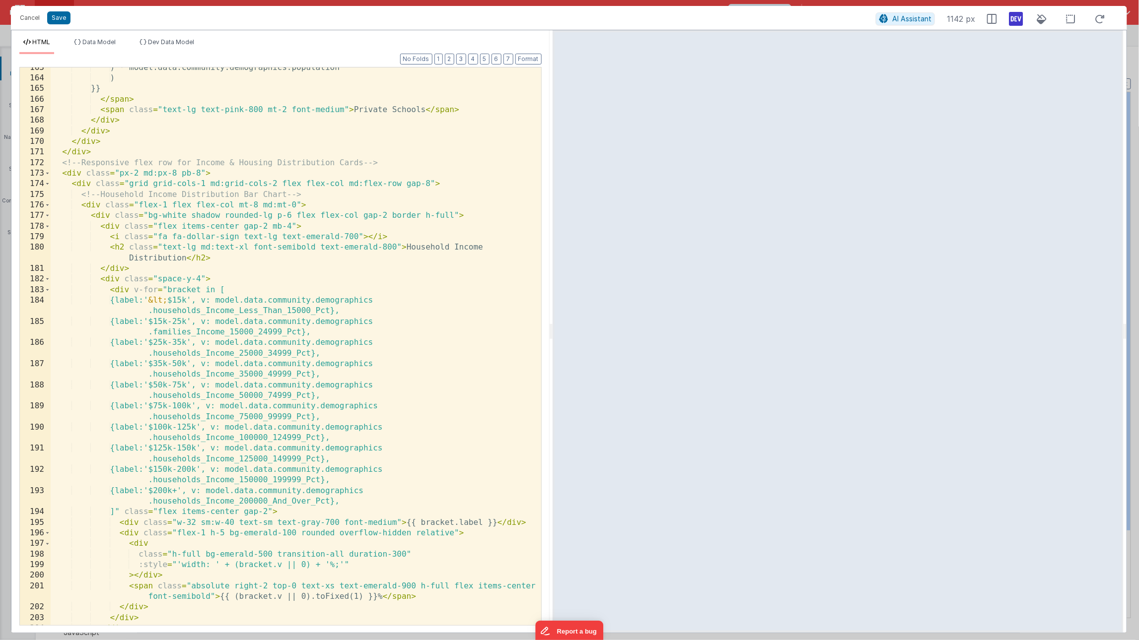
scroll to position [1879, 0]
click at [47, 186] on span at bounding box center [47, 185] width 5 height 10
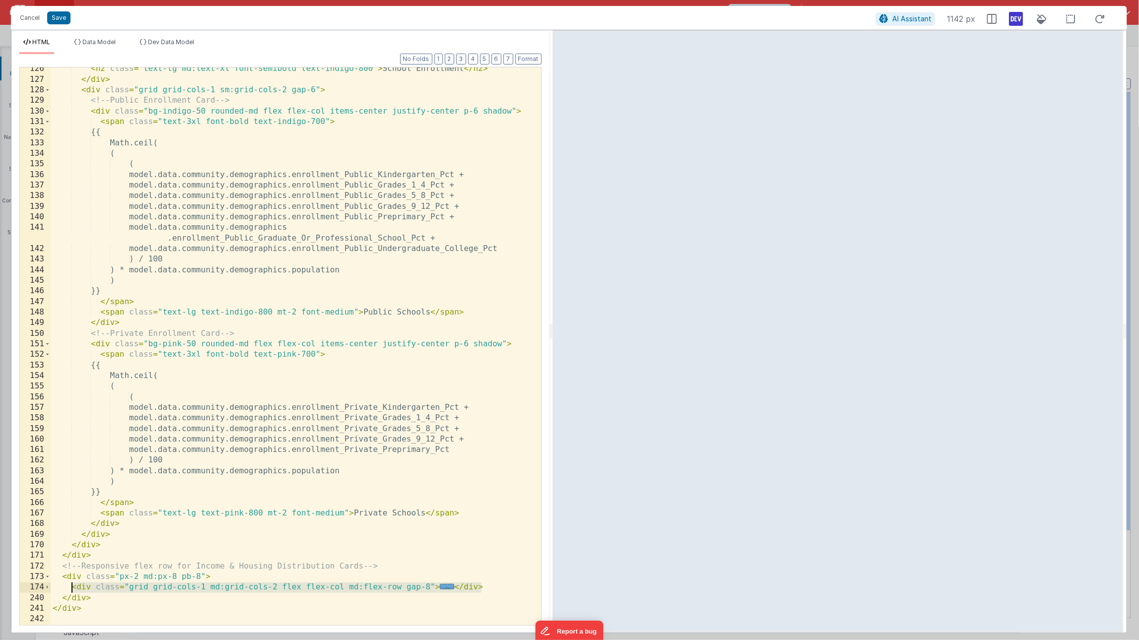
drag, startPoint x: 501, startPoint y: 587, endPoint x: 72, endPoint y: 591, distance: 429.0
click at [72, 591] on div "< h2 class = "text-lg md:text-xl font-semibold text-indigo-800" > School Enroll…" at bounding box center [296, 353] width 491 height 579
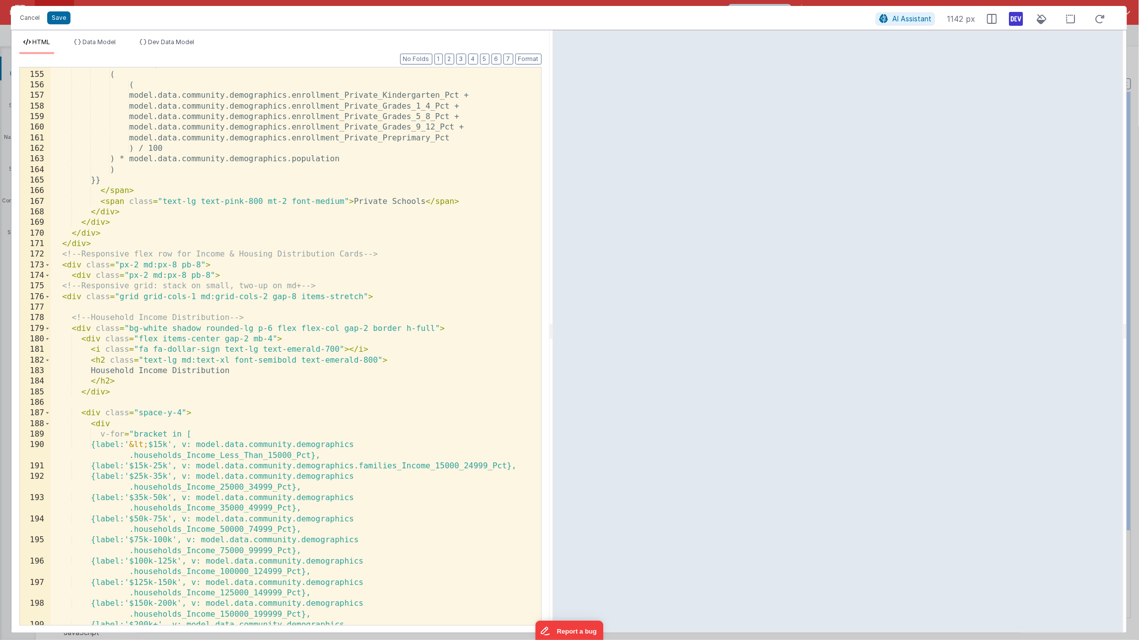
scroll to position [1768, 0]
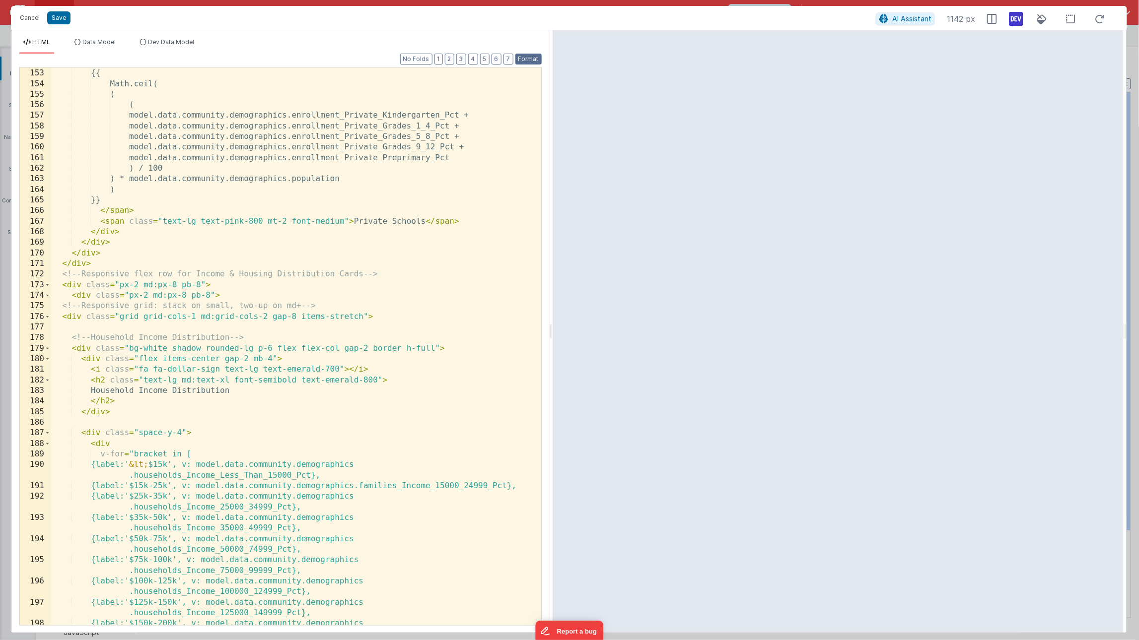
click at [535, 62] on button "Format" at bounding box center [528, 59] width 26 height 11
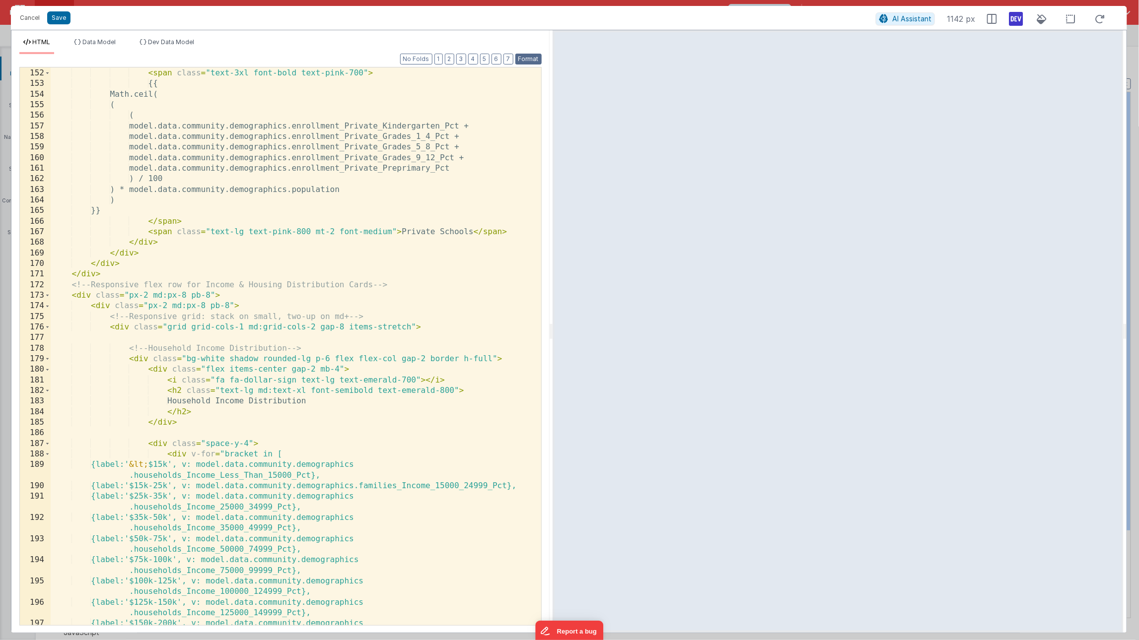
scroll to position [1831, 0]
click at [47, 309] on span at bounding box center [47, 306] width 5 height 10
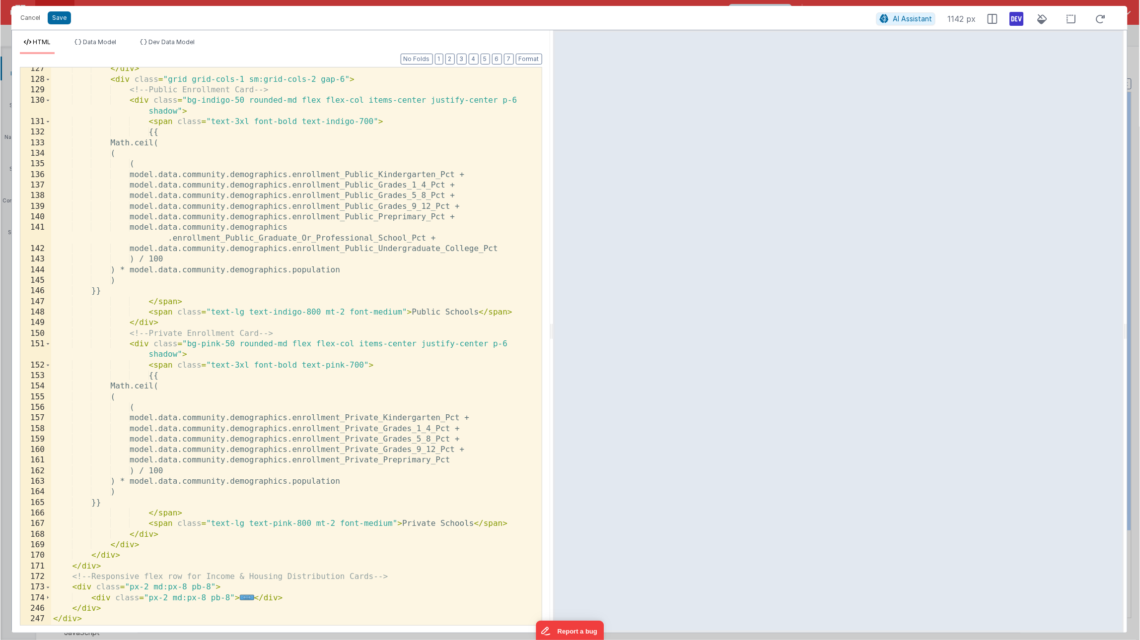
scroll to position [1540, 0]
click at [553, 206] on div at bounding box center [838, 331] width 571 height 603
click at [64, 15] on button "Save" at bounding box center [58, 17] width 23 height 13
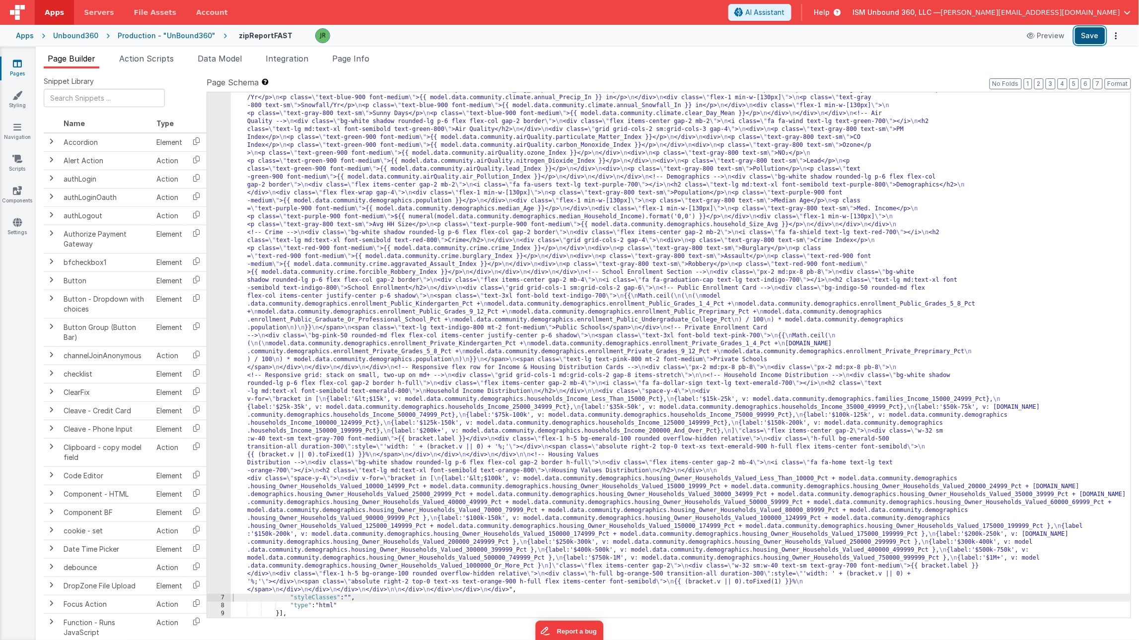
click at [1093, 36] on button "Save" at bounding box center [1090, 35] width 30 height 17
click at [281, 388] on div ""html" : "<!-- Community Data Overview Layout --> \n <div class= \" w-full \" >…" at bounding box center [681, 587] width 901 height 1082
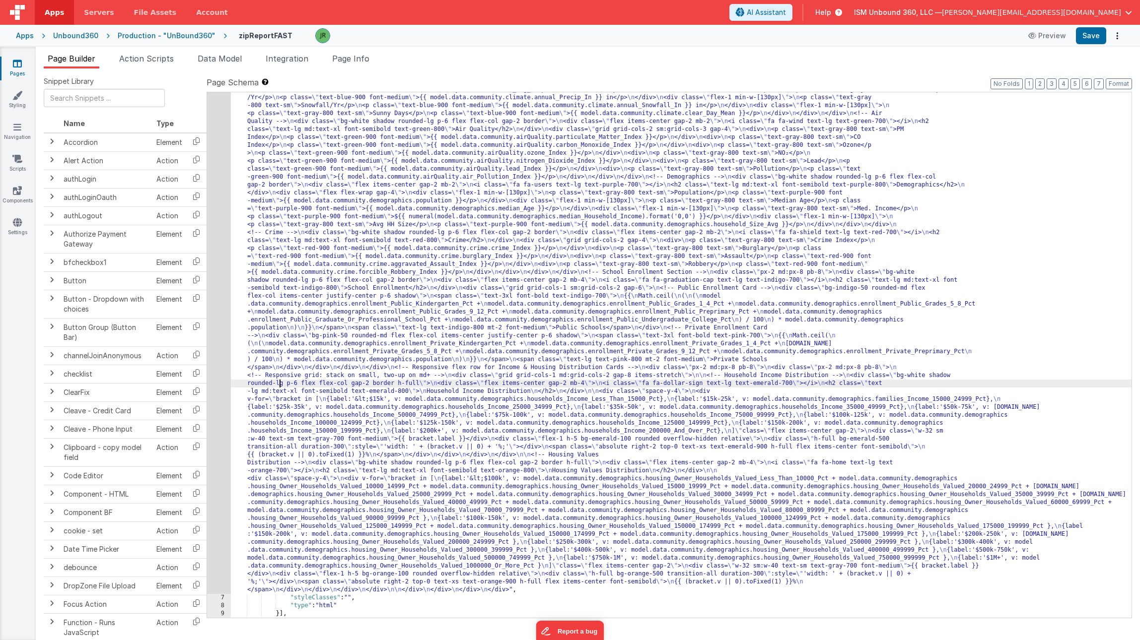
click at [219, 292] on div "6" at bounding box center [219, 320] width 24 height 548
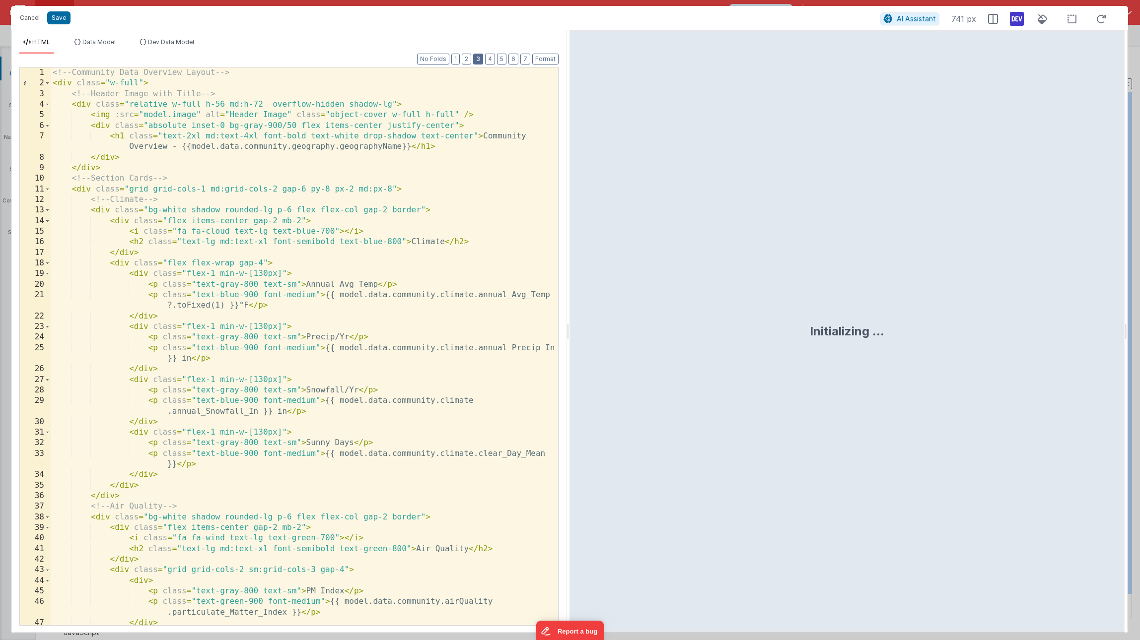
click at [480, 59] on button "3" at bounding box center [478, 59] width 10 height 11
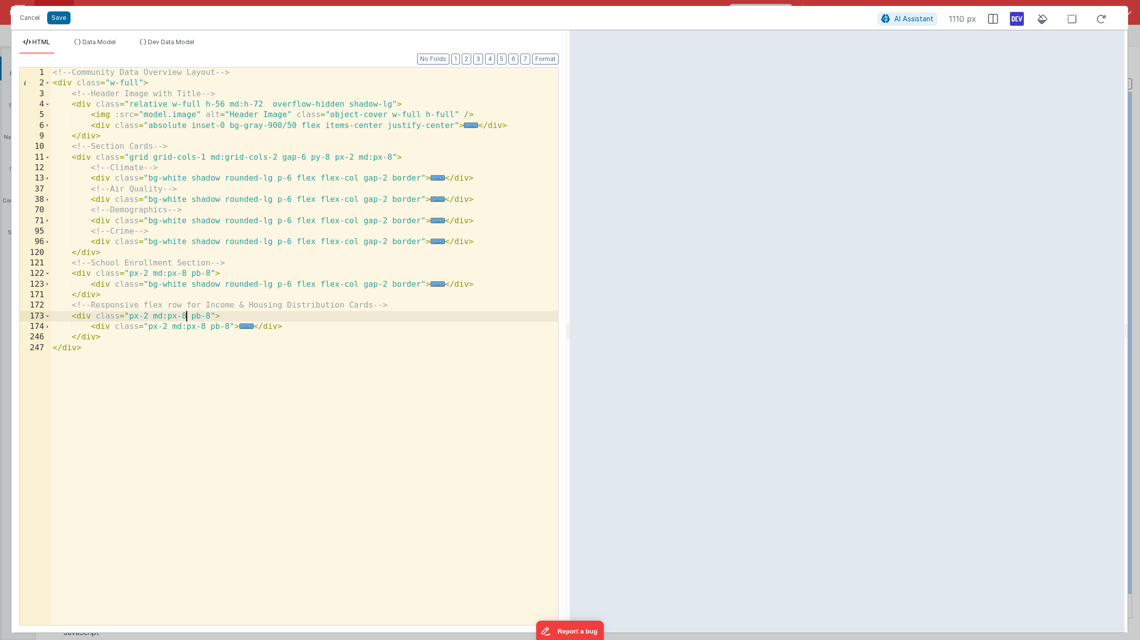
click at [185, 319] on div "<!-- Community Data Overview Layout --> < div class = "w-full" > <!-- Header Im…" at bounding box center [304, 357] width 507 height 579
click at [49, 284] on span at bounding box center [47, 285] width 5 height 10
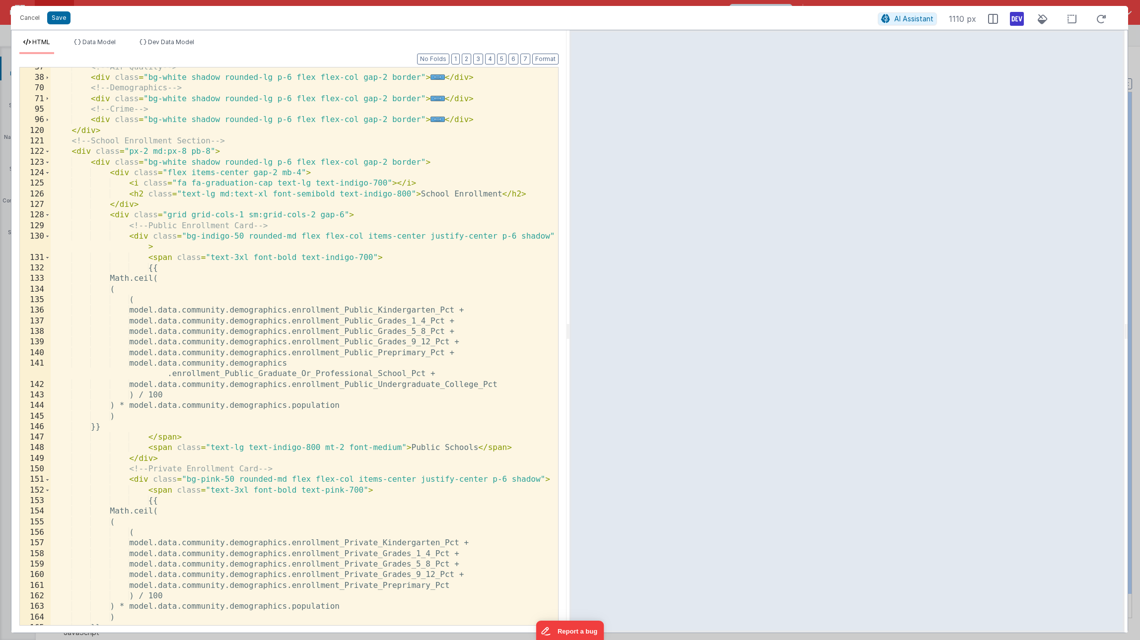
scroll to position [138, 0]
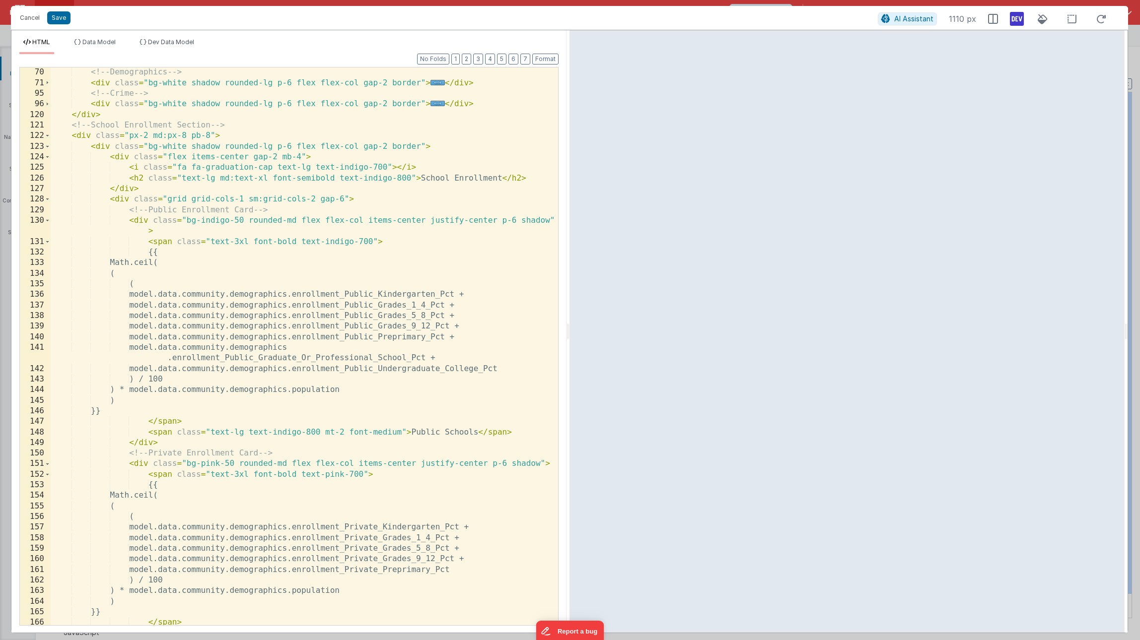
click at [411, 433] on div "<!-- Demographics --> < div class = "bg-white shadow rounded-lg p-6 flex flex-c…" at bounding box center [304, 356] width 507 height 579
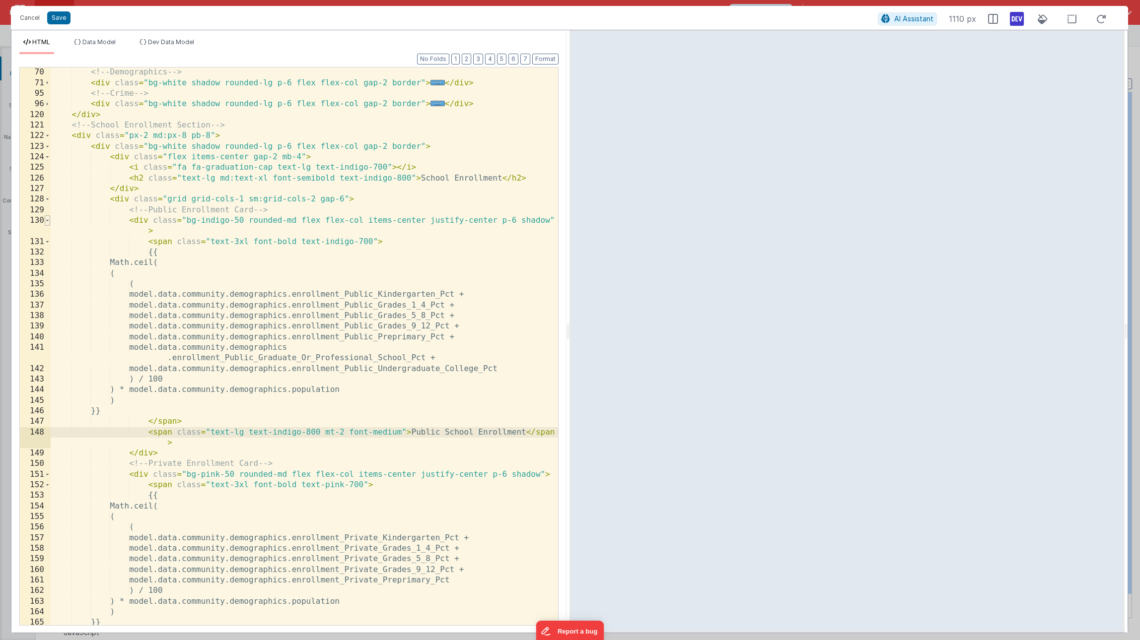
click at [48, 219] on span at bounding box center [47, 220] width 5 height 10
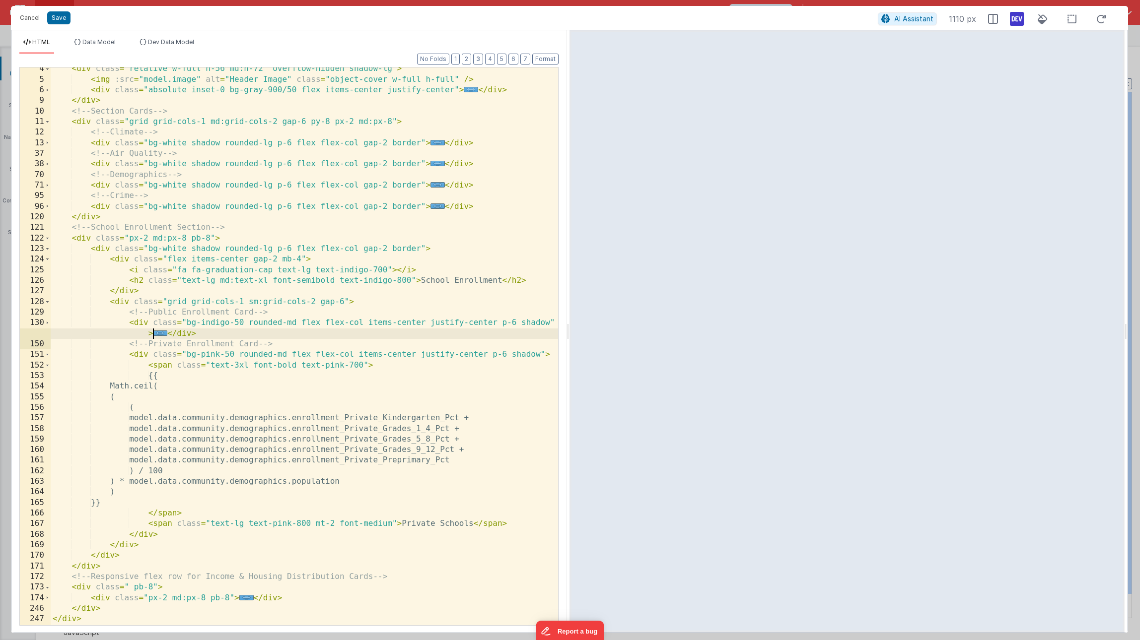
click at [472, 526] on div "< div class = "relative w-full h-56 md:h-72 overflow-hidden shadow-lg" > < img …" at bounding box center [304, 353] width 507 height 579
click at [54, 14] on button "Save" at bounding box center [58, 17] width 23 height 13
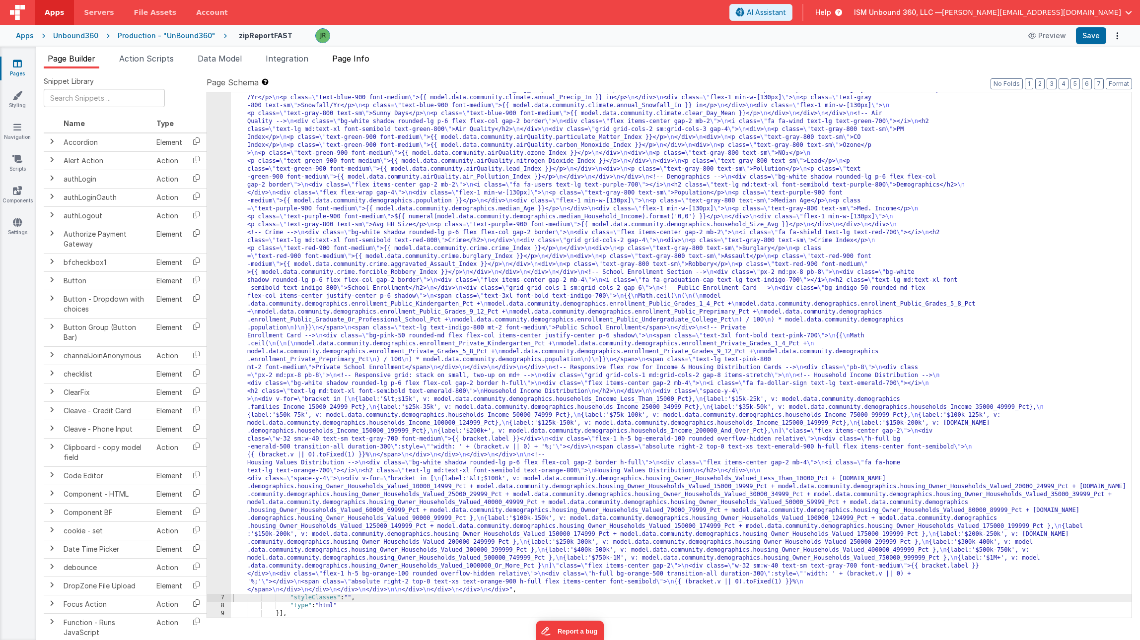
click at [361, 58] on span "Page Info" at bounding box center [350, 59] width 37 height 10
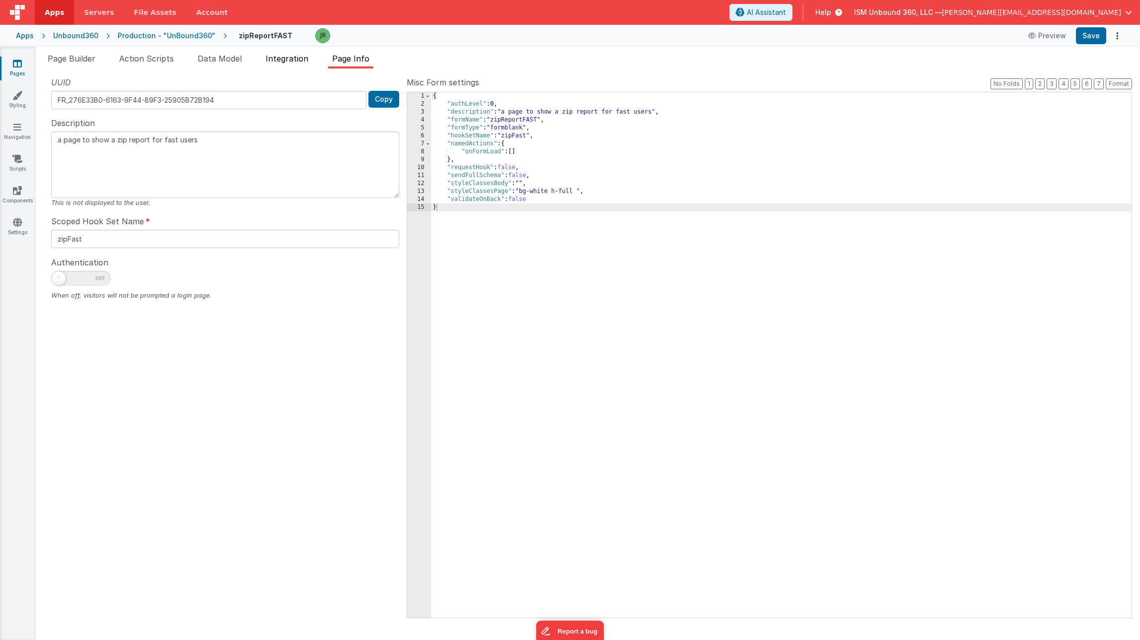
click at [279, 59] on span "Integration" at bounding box center [287, 59] width 43 height 10
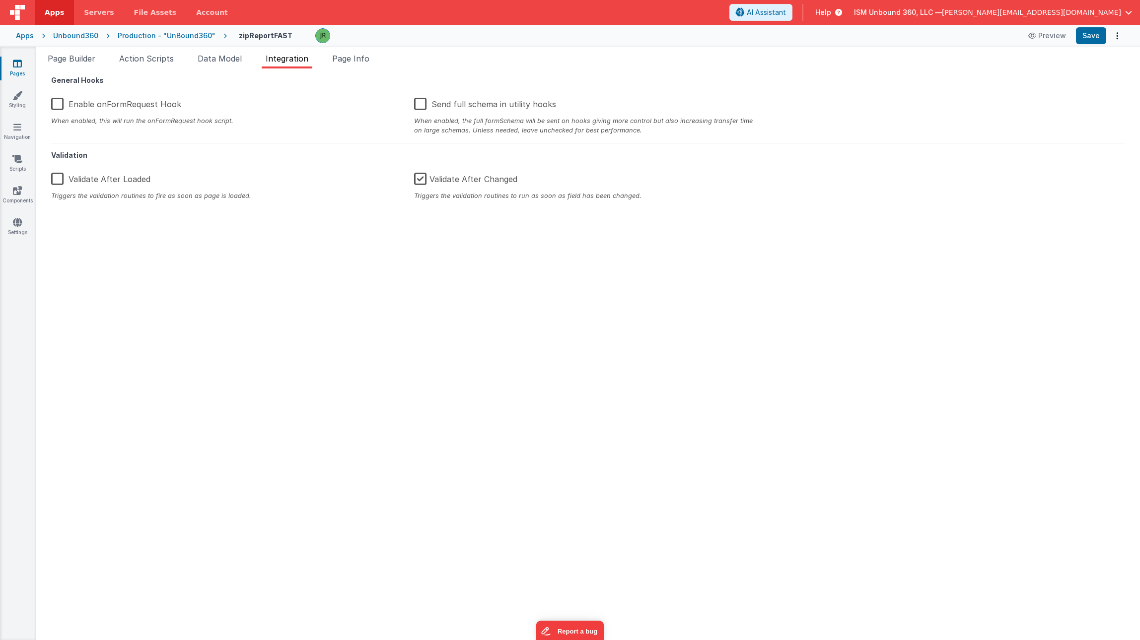
click at [64, 108] on label "Enable onFormRequest Hook" at bounding box center [116, 102] width 130 height 21
click at [0, 0] on input "Enable onFormRequest Hook" at bounding box center [0, 0] width 0 height 0
click at [1099, 37] on button "Save" at bounding box center [1091, 35] width 30 height 17
click at [1091, 40] on button "Save" at bounding box center [1091, 35] width 30 height 17
click at [842, 11] on icon at bounding box center [836, 12] width 11 height 10
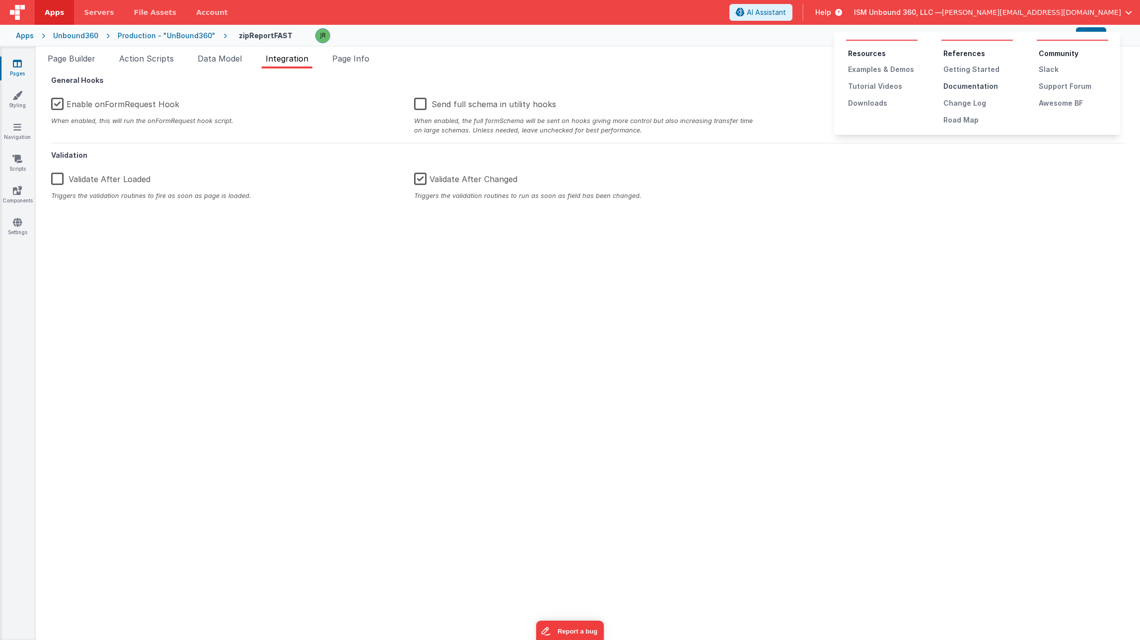
click at [954, 85] on div "Documentation" at bounding box center [978, 86] width 70 height 10
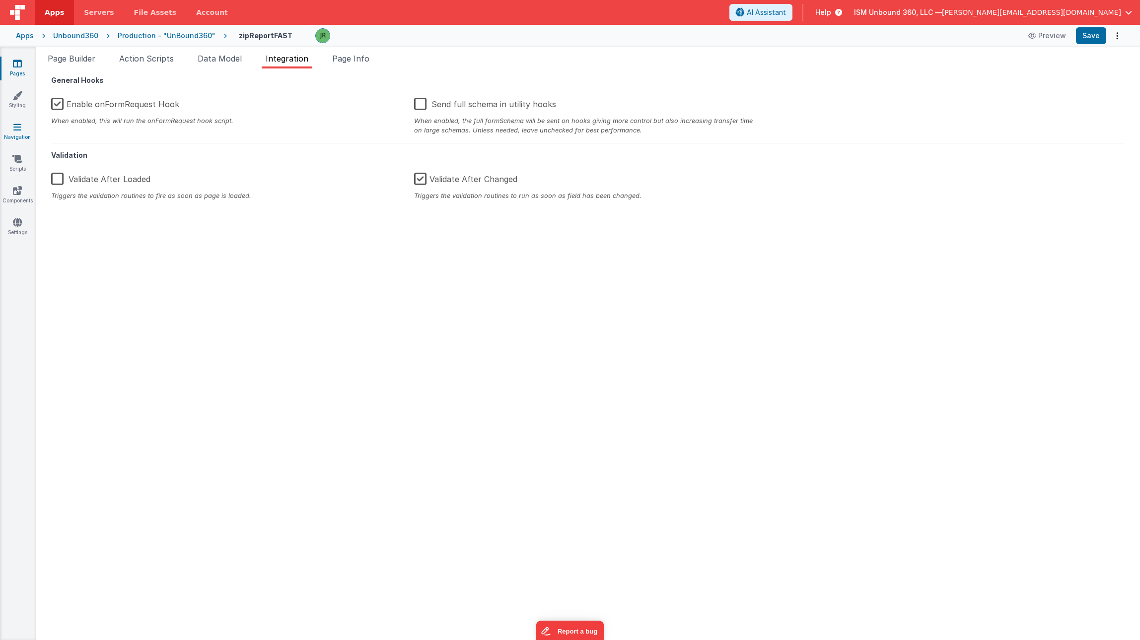
click at [16, 125] on icon at bounding box center [17, 127] width 8 height 10
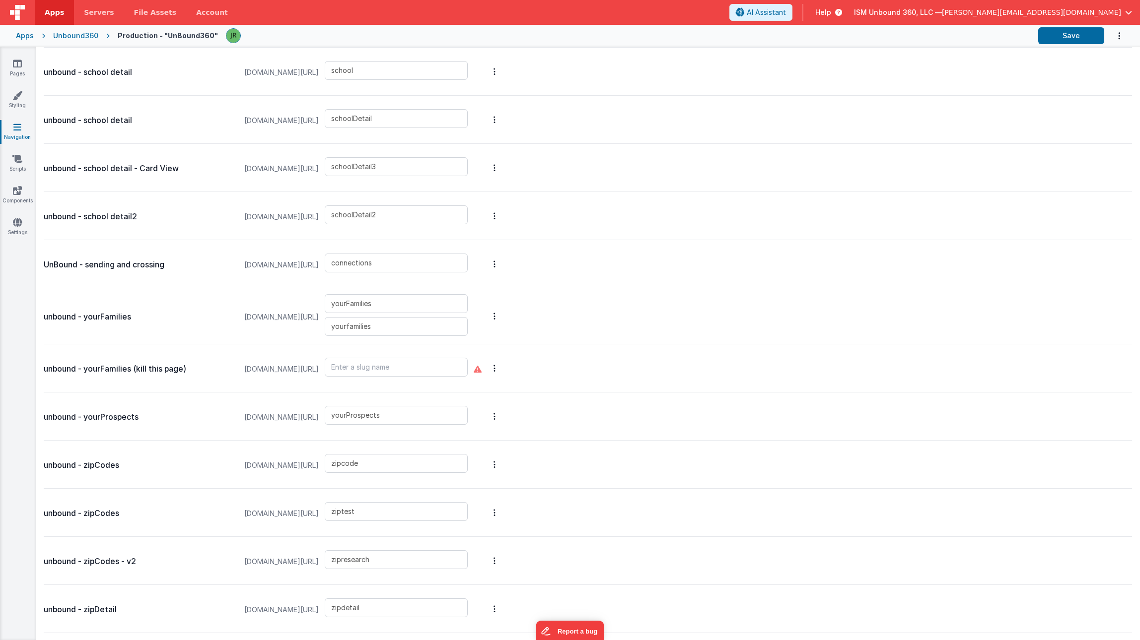
scroll to position [4147, 0]
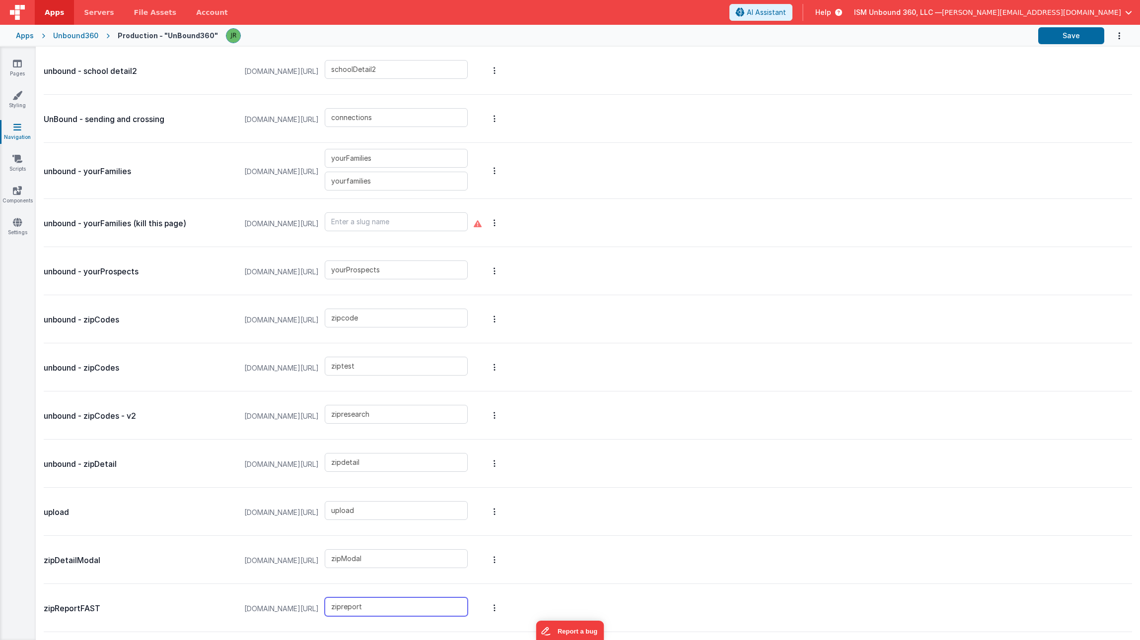
drag, startPoint x: 376, startPoint y: 610, endPoint x: 349, endPoint y: 610, distance: 26.8
click at [349, 610] on input "zipreport" at bounding box center [396, 607] width 143 height 19
type input "zipfast"
click at [1074, 39] on button "Save" at bounding box center [1071, 35] width 66 height 17
click at [13, 74] on link "Pages" at bounding box center [18, 69] width 36 height 20
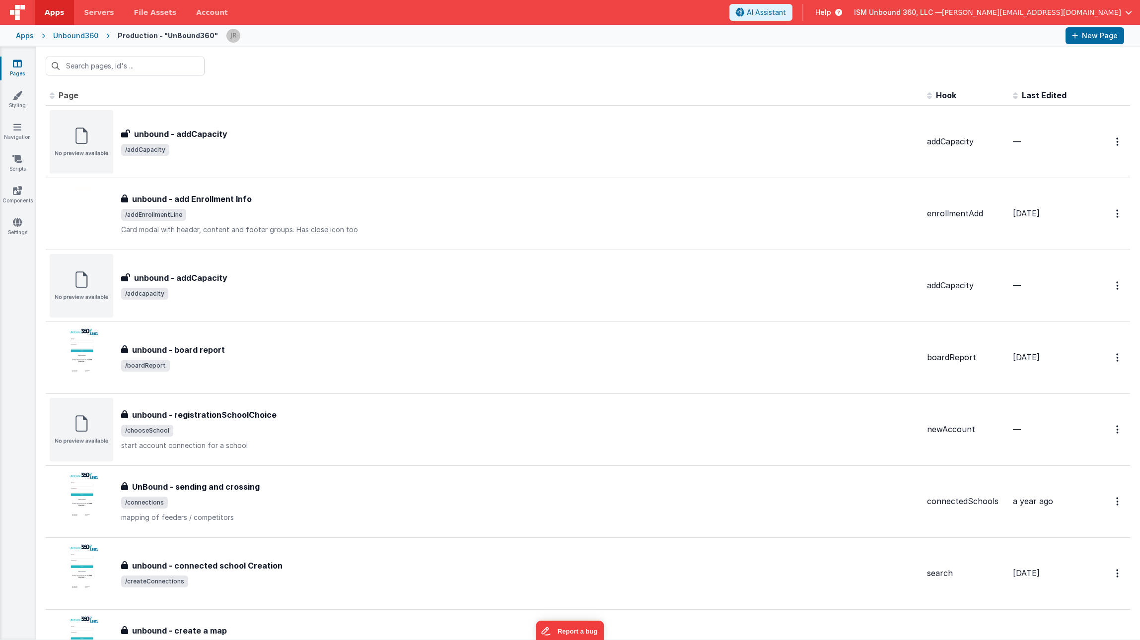
click at [1077, 104] on th "Last Edited" at bounding box center [1048, 96] width 79 height 20
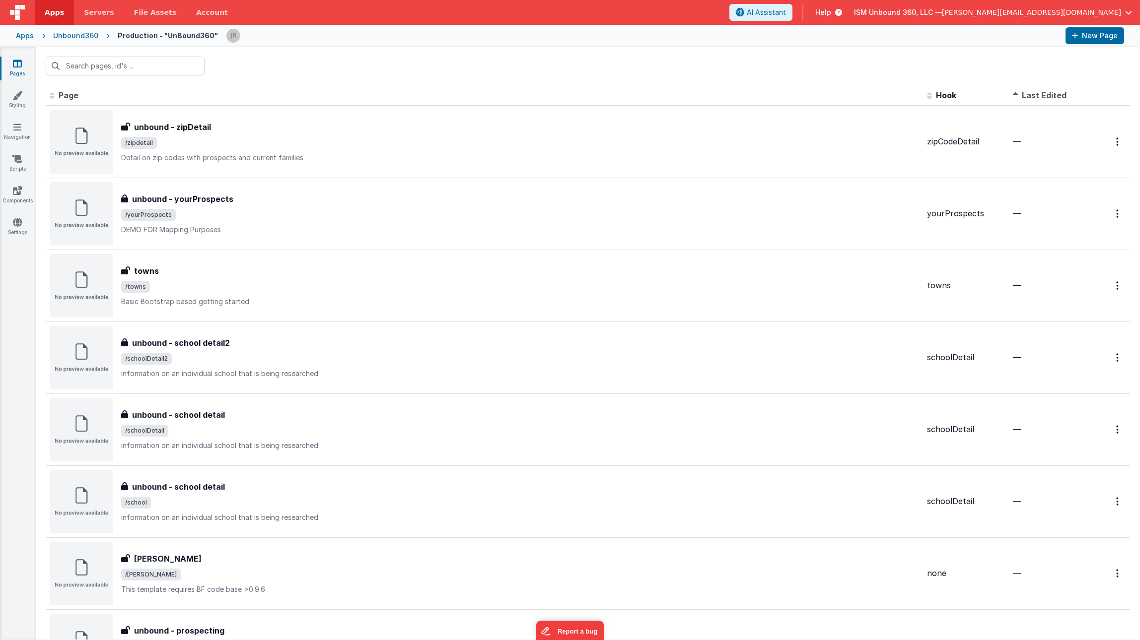
click at [1068, 102] on th "Last Edited" at bounding box center [1048, 96] width 79 height 20
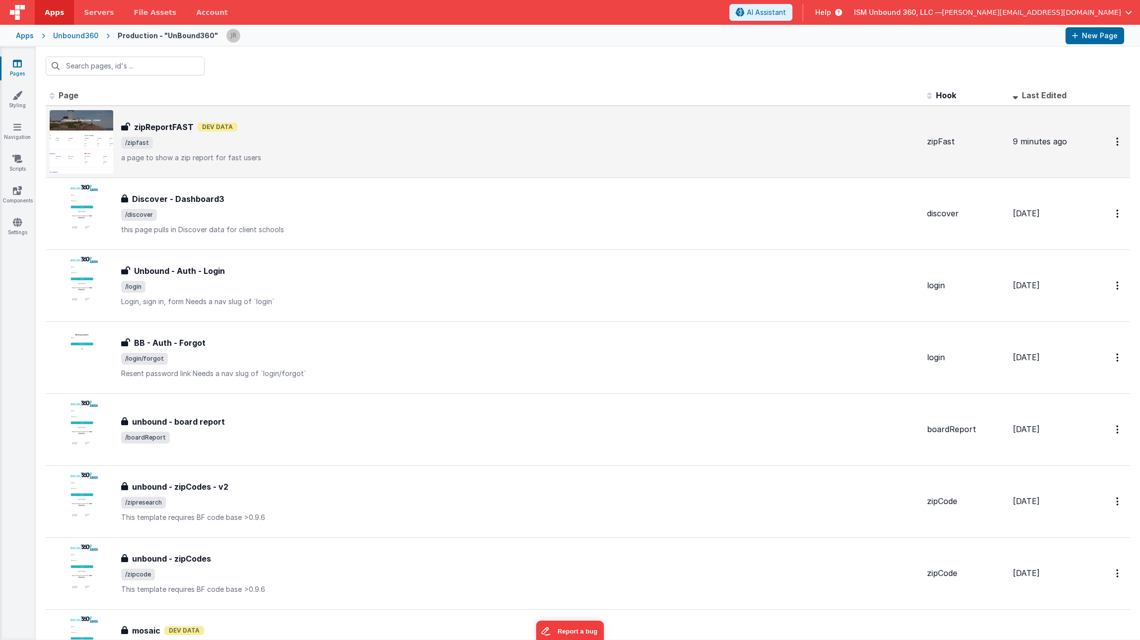
click at [379, 140] on span "/zipfast" at bounding box center [520, 143] width 798 height 12
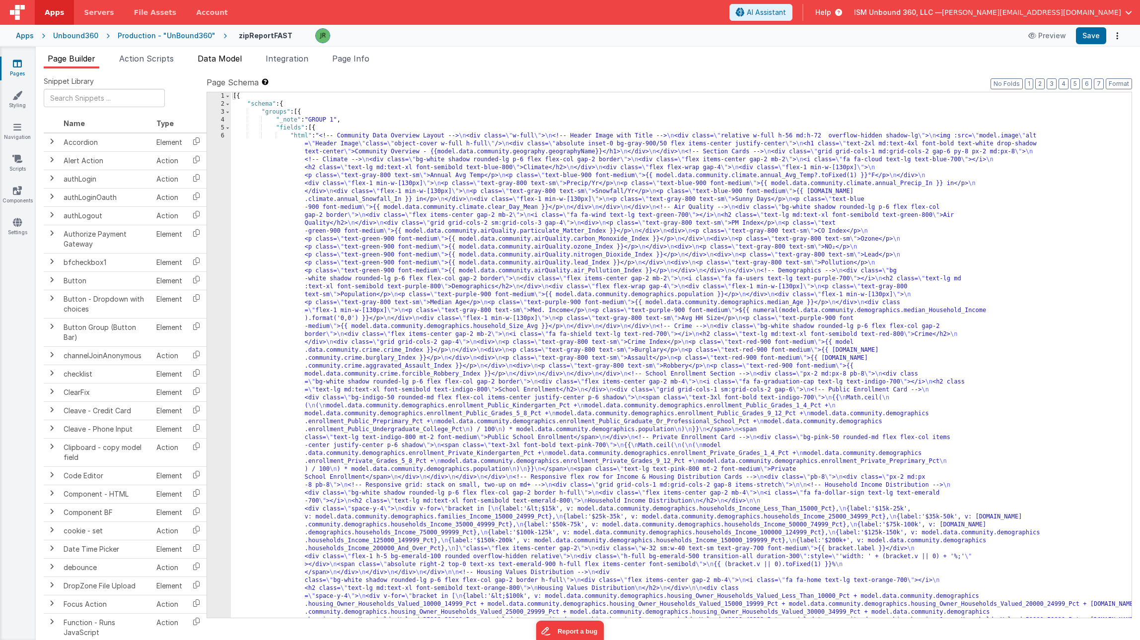
click at [226, 61] on span "Data Model" at bounding box center [220, 59] width 44 height 10
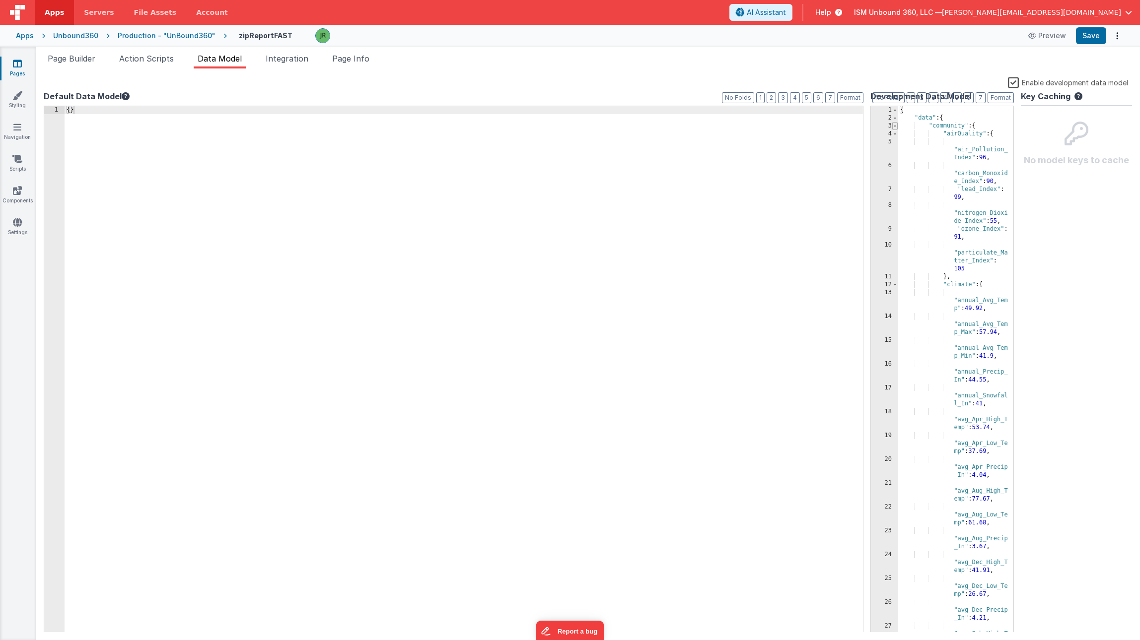
click at [898, 127] on span at bounding box center [894, 126] width 5 height 8
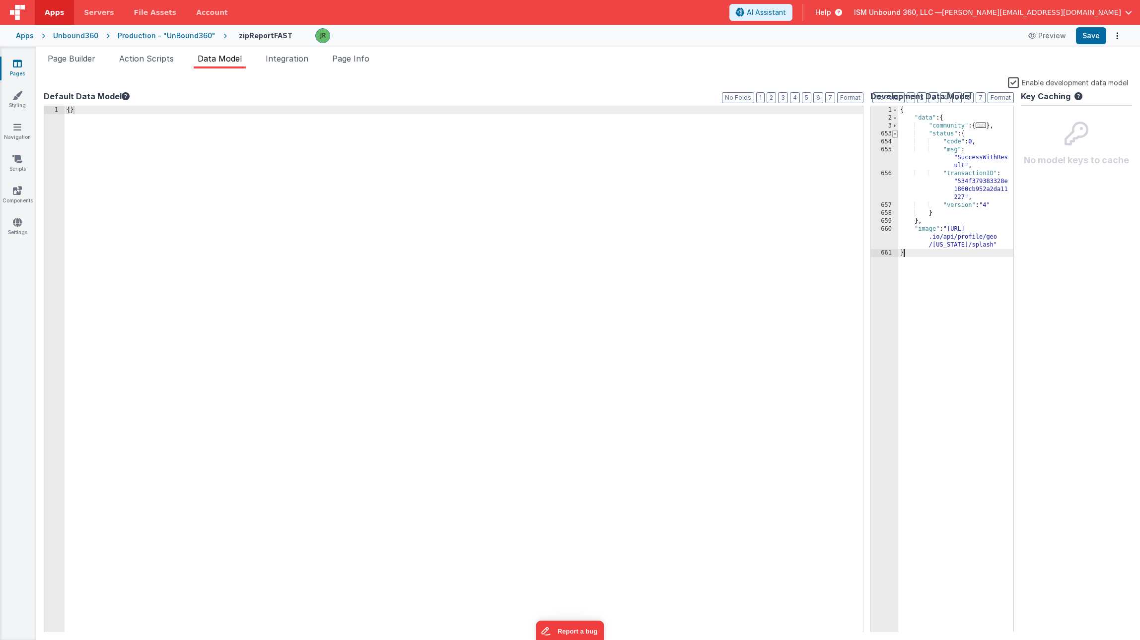
click at [896, 134] on span at bounding box center [894, 134] width 5 height 8
click at [1013, 81] on label "Enable development data model" at bounding box center [1068, 81] width 120 height 11
click at [0, 0] on input "Enable development data model" at bounding box center [0, 0] width 0 height 0
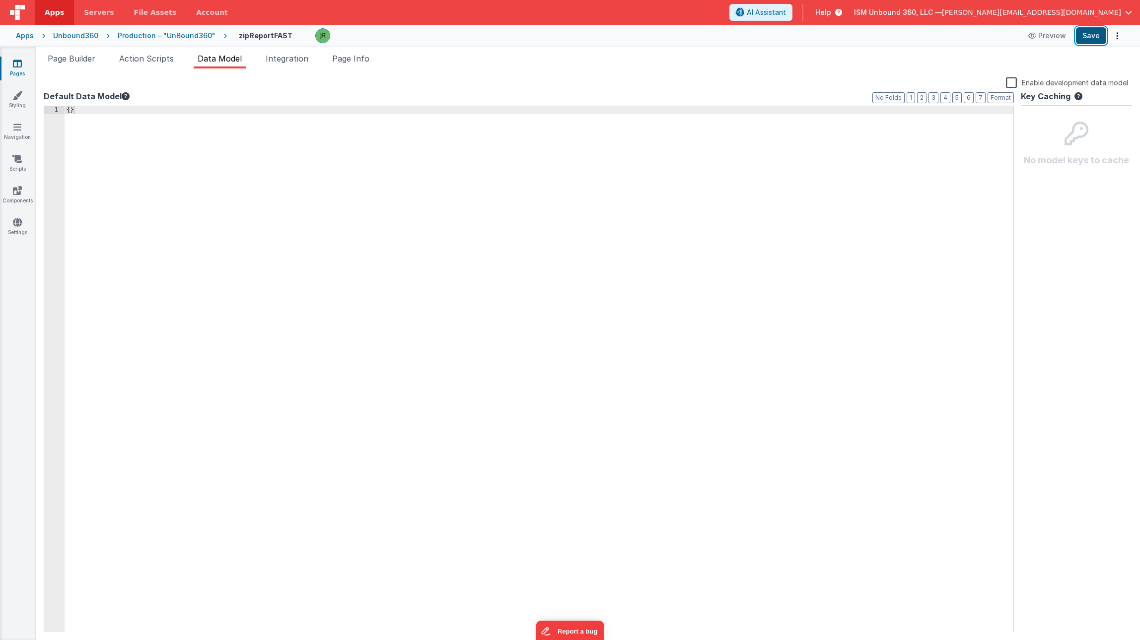
click at [1097, 37] on button "Save" at bounding box center [1091, 35] width 30 height 17
